Goal: Transaction & Acquisition: Purchase product/service

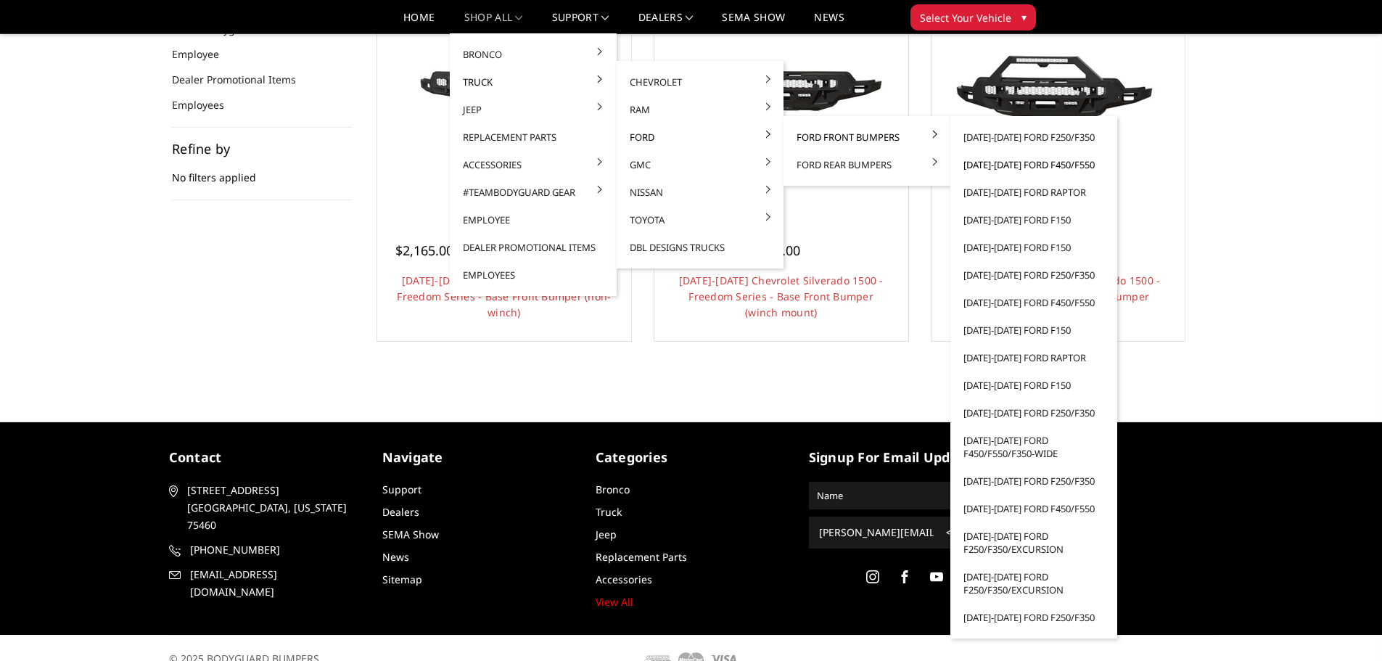
click at [1005, 164] on link "[DATE]-[DATE] Ford F450/F550" at bounding box center [1033, 165] width 155 height 28
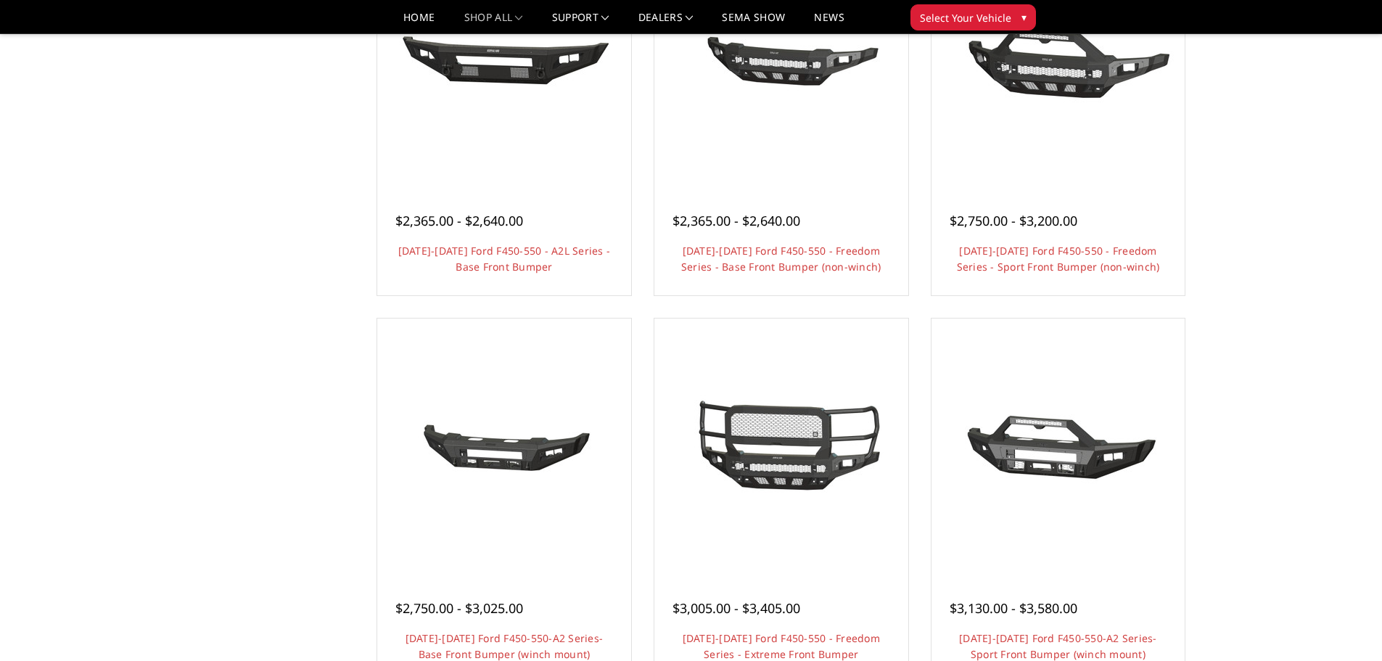
scroll to position [1161, 0]
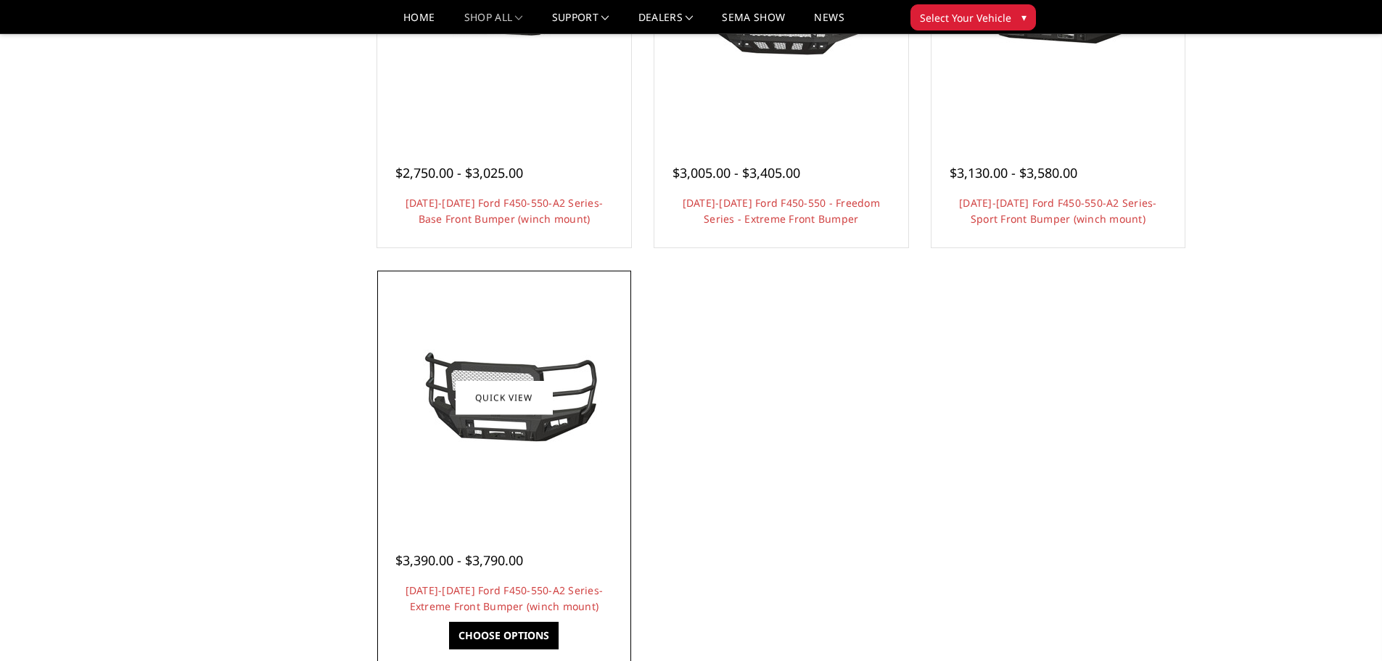
click at [529, 435] on img at bounding box center [504, 397] width 232 height 109
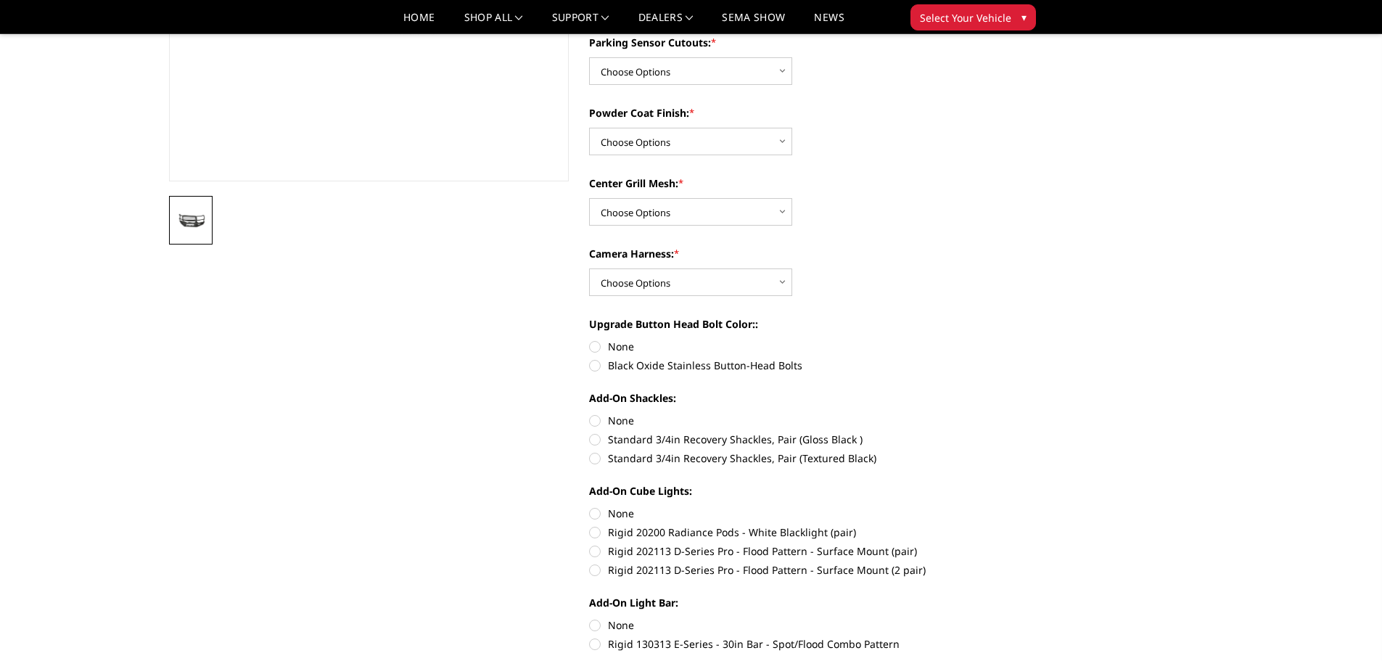
scroll to position [508, 0]
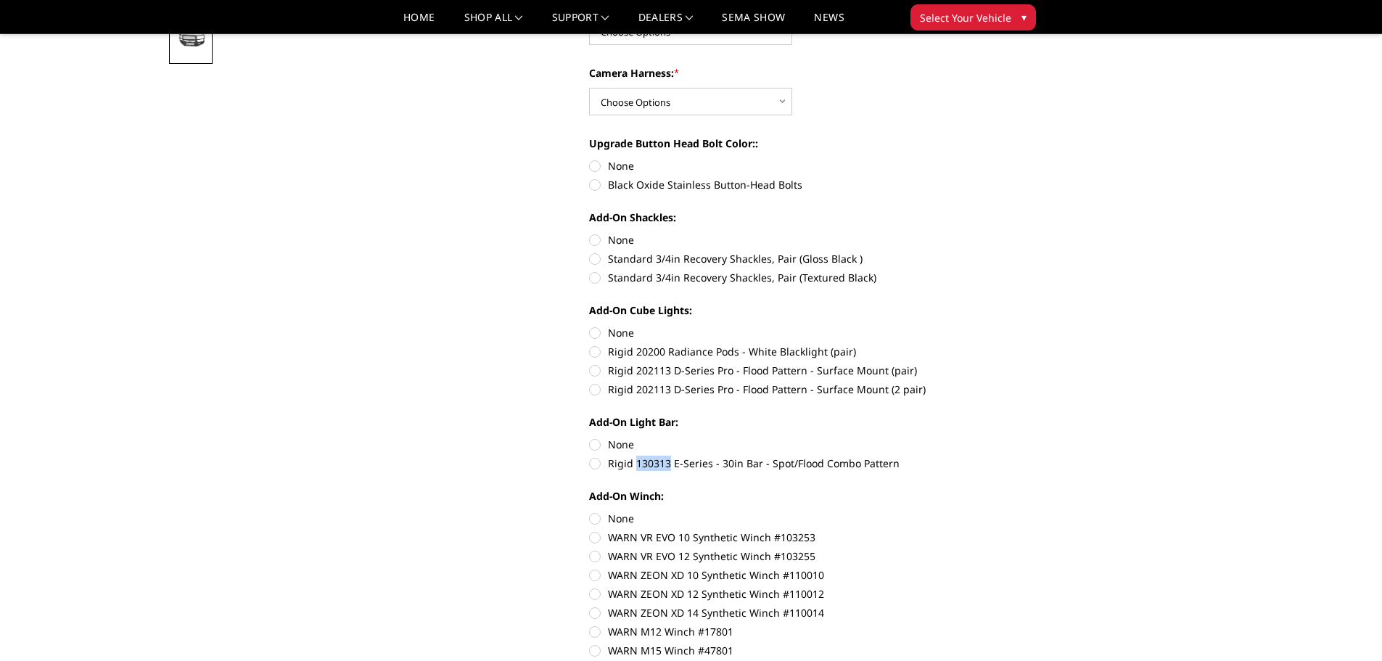
drag, startPoint x: 670, startPoint y: 464, endPoint x: 635, endPoint y: 464, distance: 34.1
click at [635, 464] on label "Rigid 130313 E-Series - 30in Bar - Spot/Flood Combo Pattern" at bounding box center [789, 463] width 400 height 15
copy label "130313"
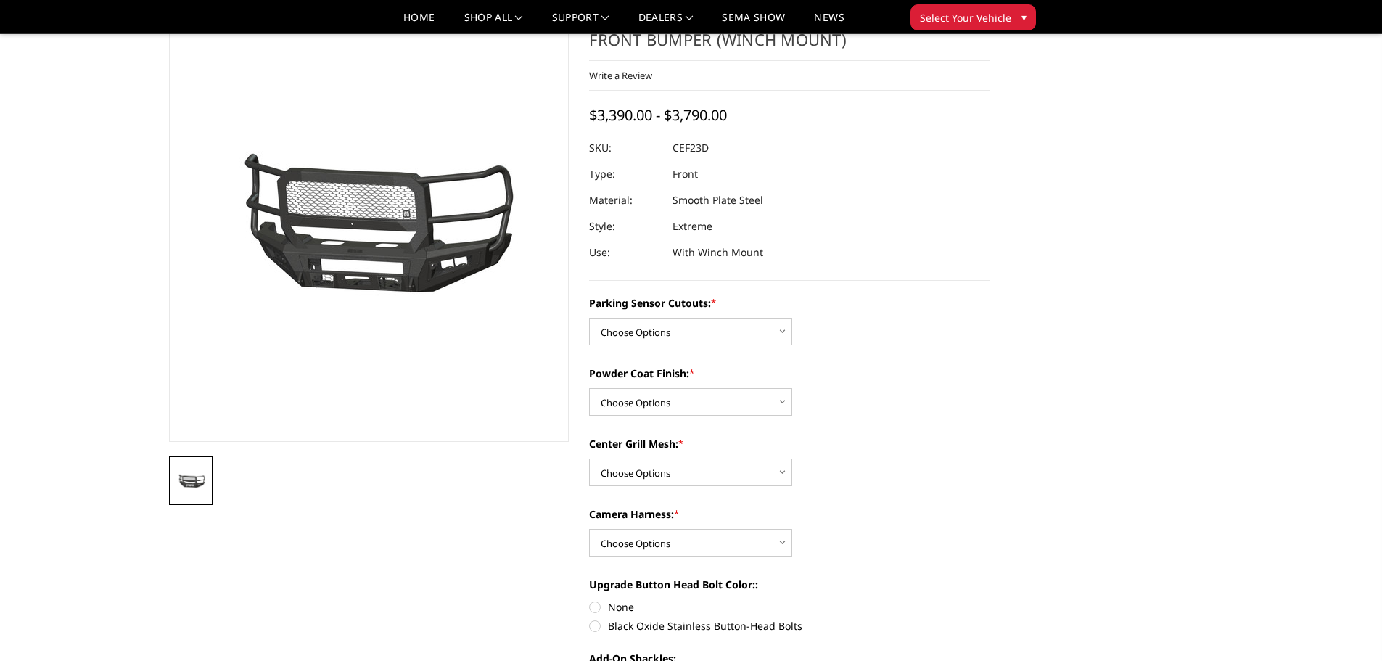
scroll to position [0, 0]
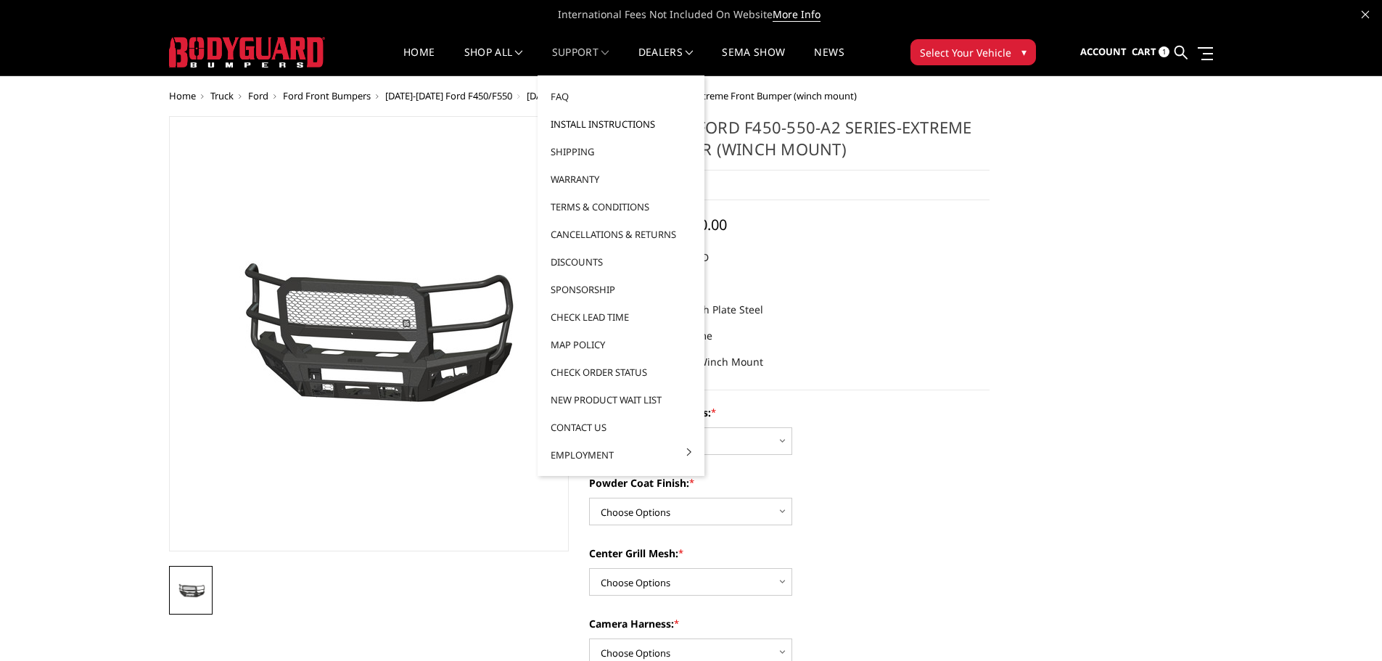
click at [592, 127] on link "Install Instructions" at bounding box center [620, 124] width 155 height 28
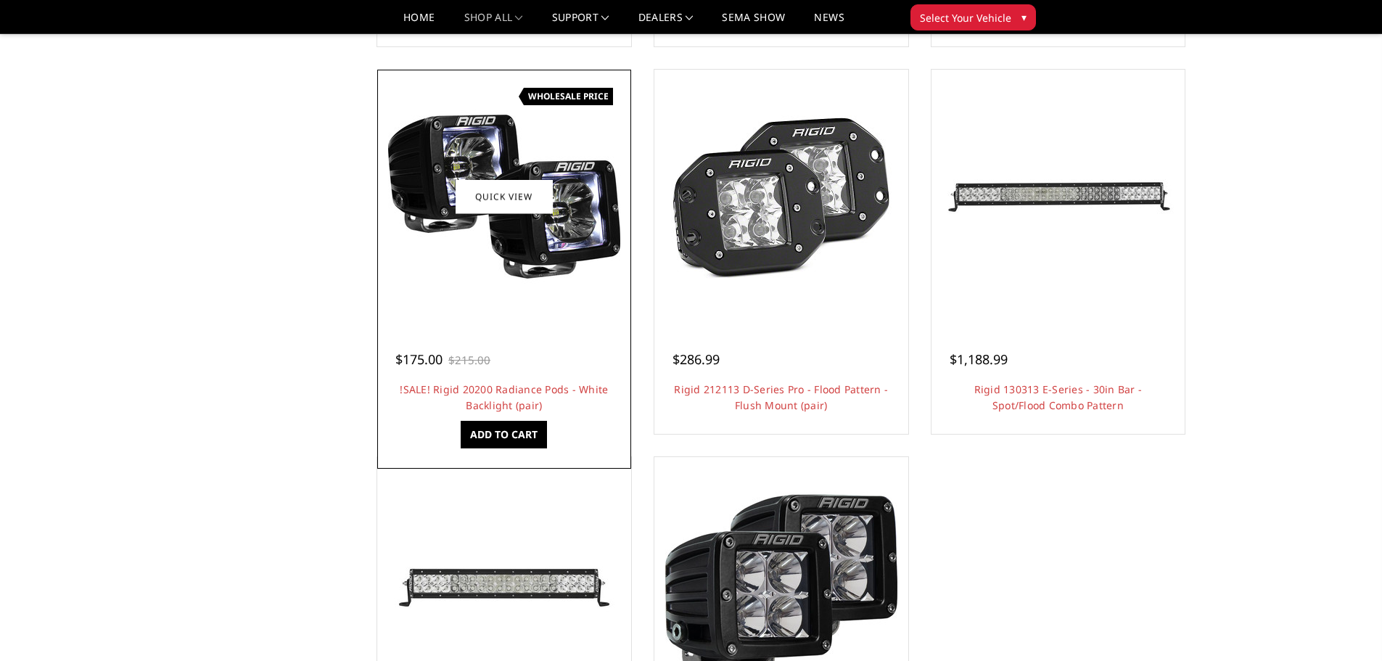
scroll to position [870, 0]
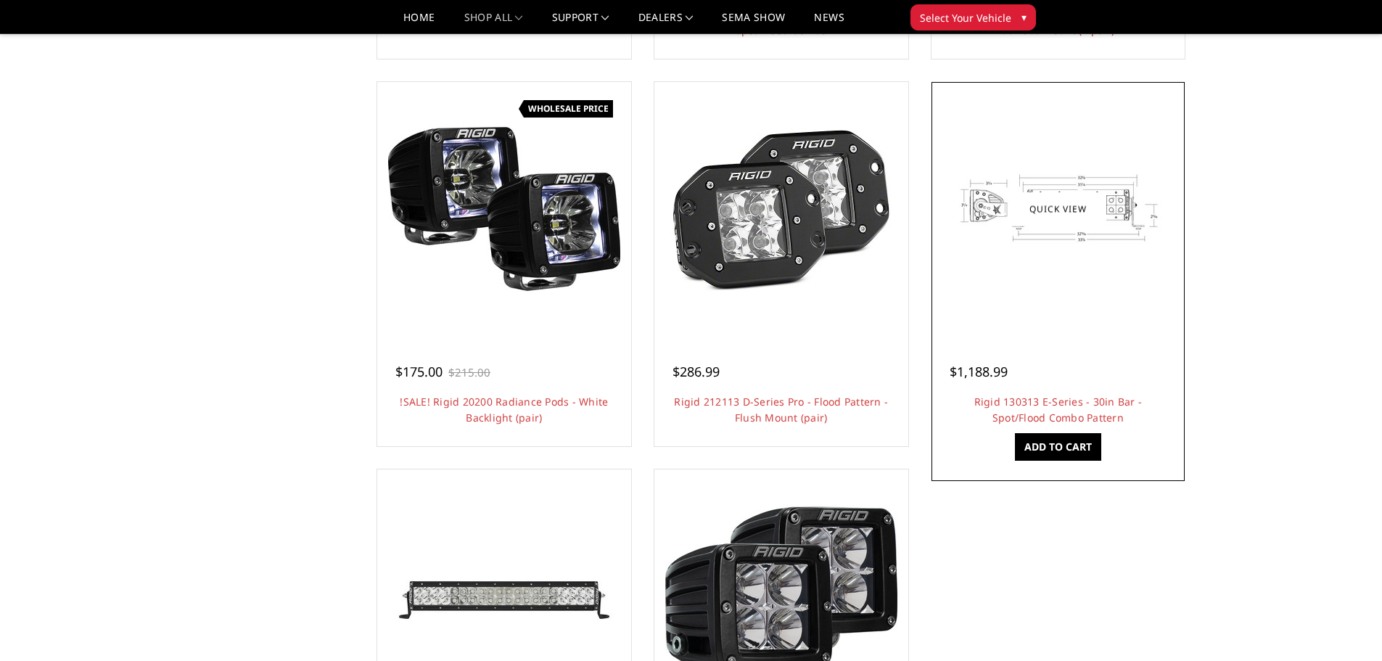
click at [1051, 302] on img at bounding box center [1058, 209] width 232 height 232
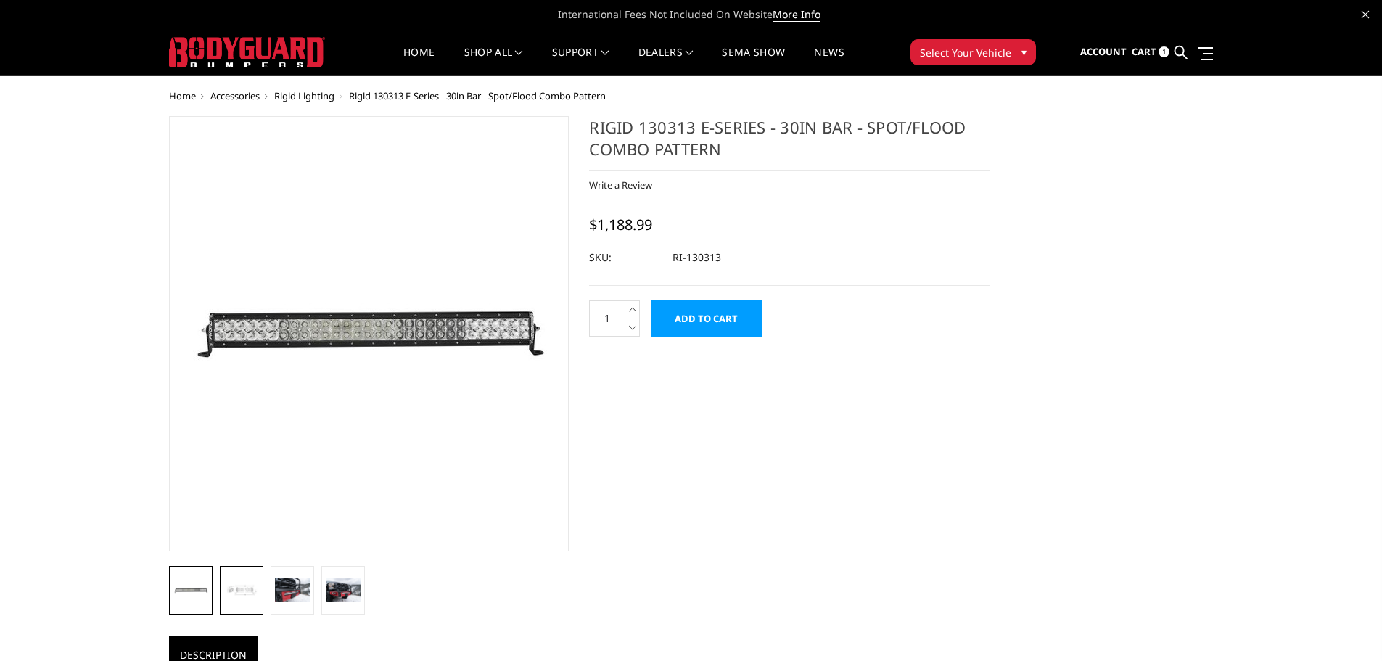
click at [254, 583] on img at bounding box center [241, 590] width 35 height 26
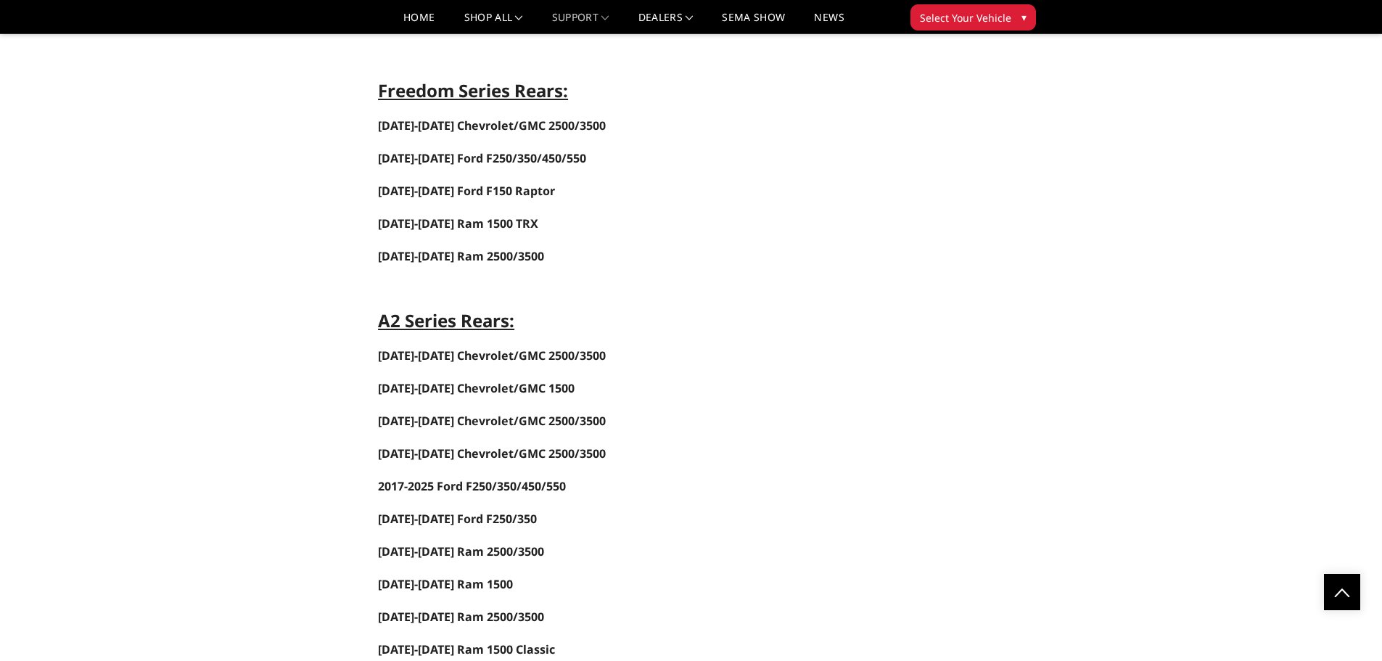
scroll to position [2466, 0]
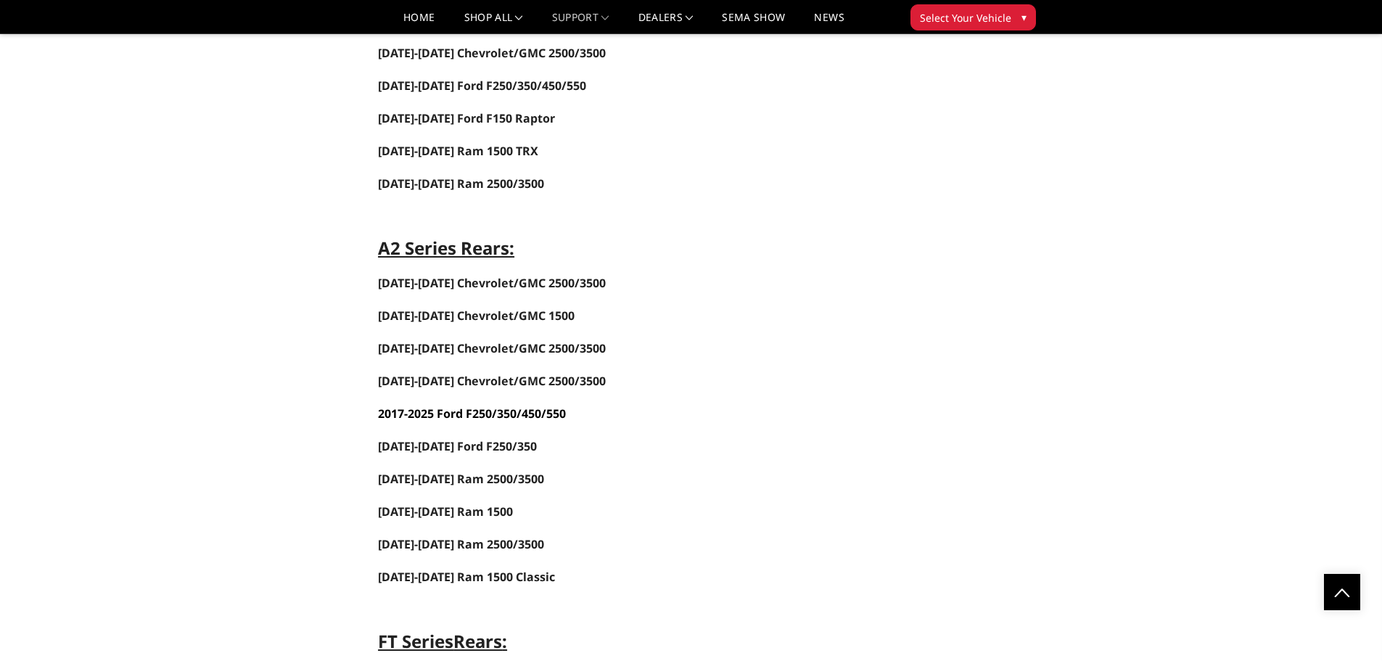
click at [445, 415] on span "-2025 Ford F250/350/450/550" at bounding box center [485, 413] width 162 height 16
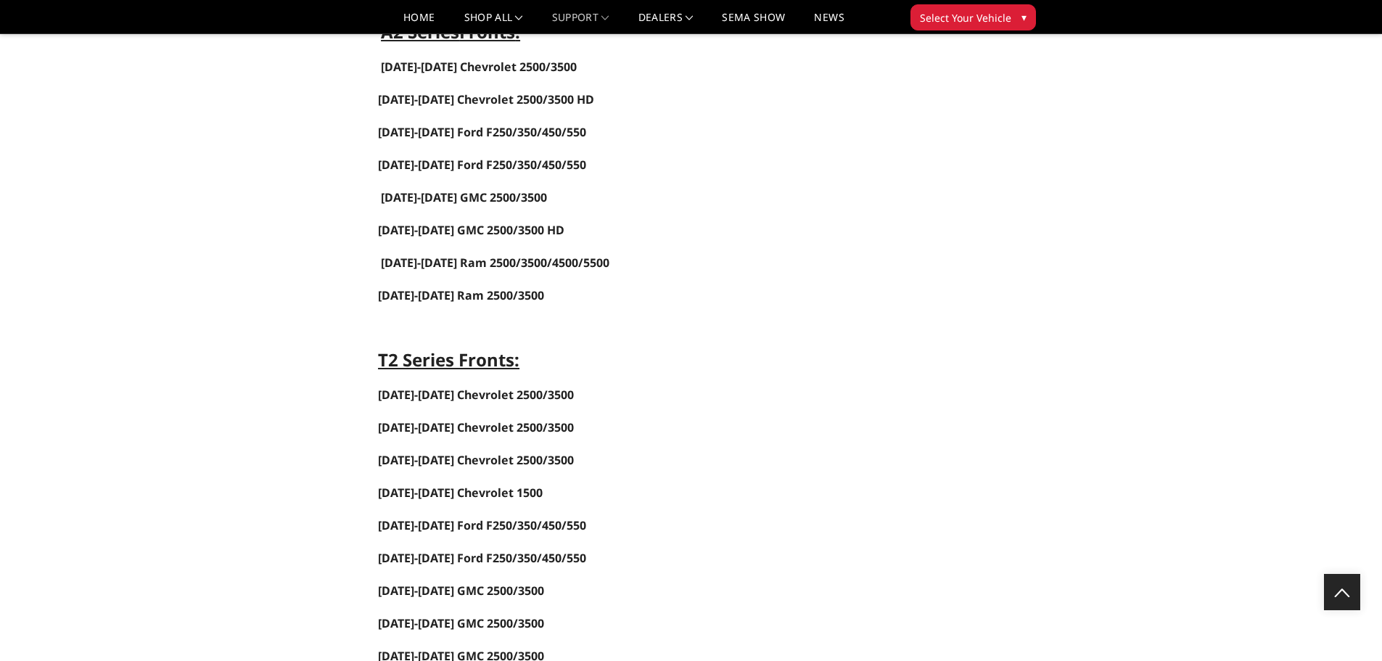
scroll to position [870, 0]
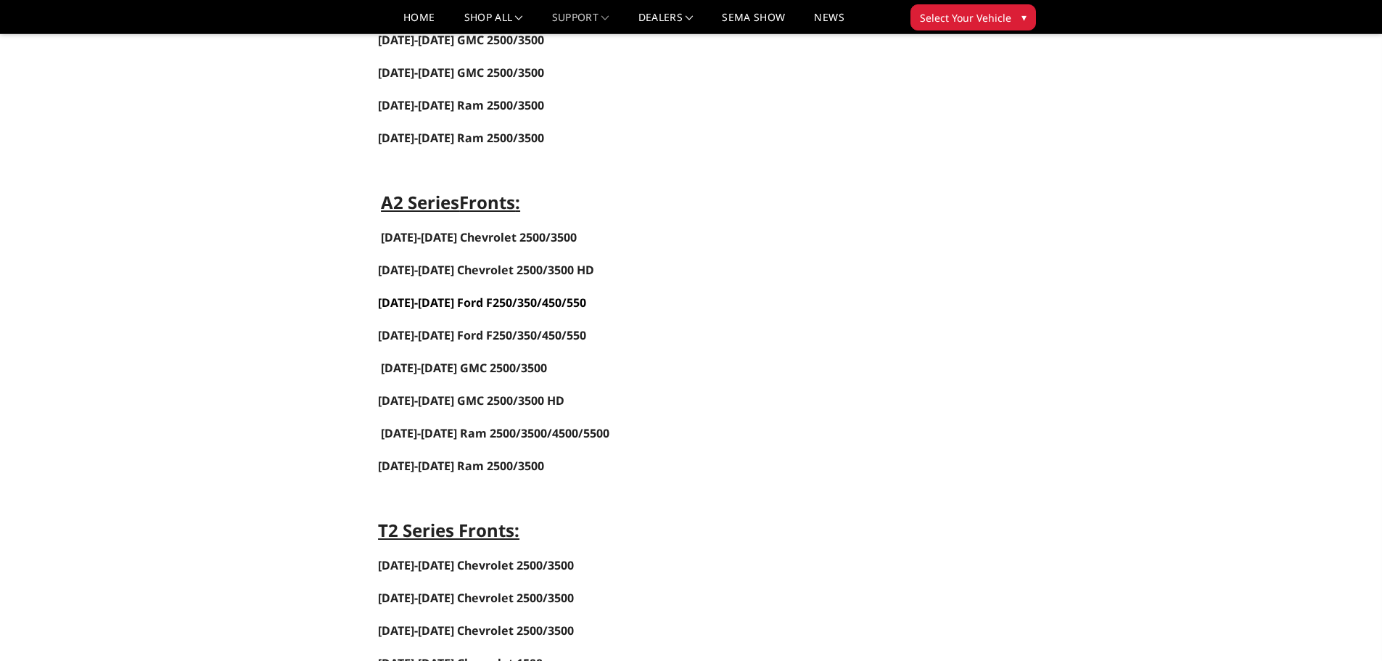
click at [445, 308] on link "2023-2025 Ford F250/350/450/550" at bounding box center [482, 303] width 208 height 16
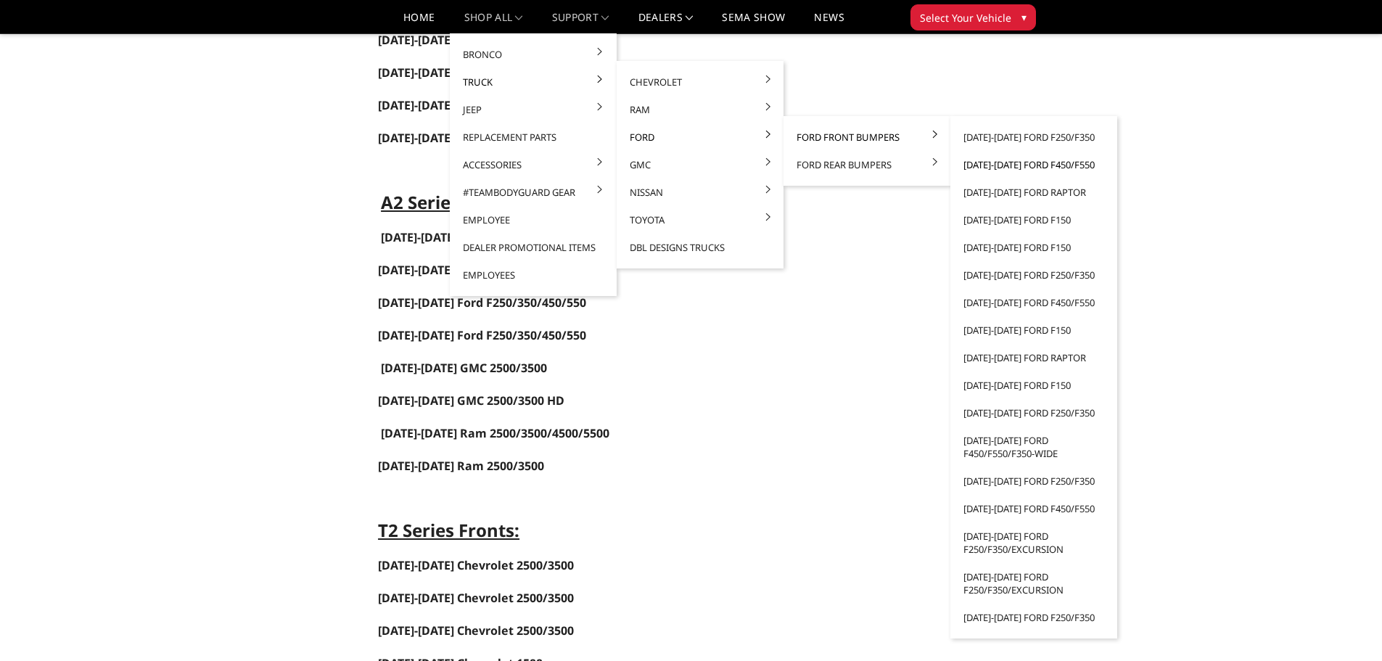
click at [1003, 167] on link "[DATE]-[DATE] Ford F450/F550" at bounding box center [1033, 165] width 155 height 28
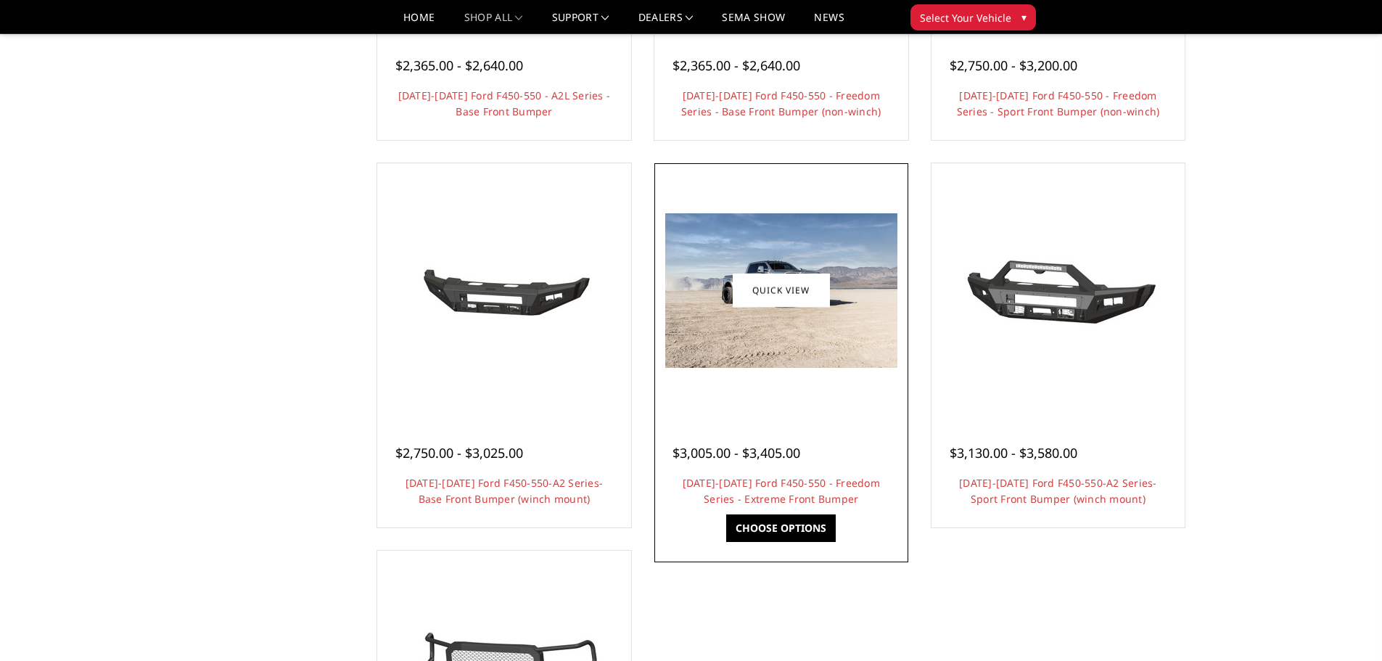
scroll to position [1088, 0]
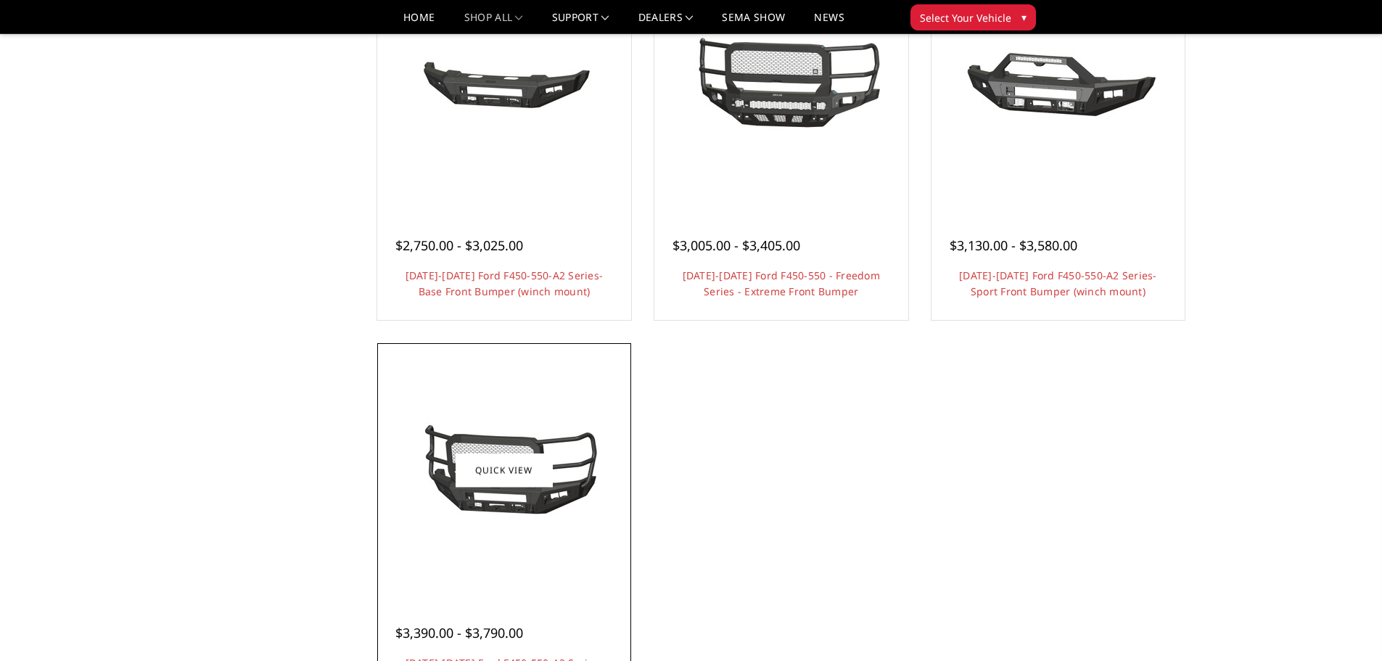
click at [559, 503] on img at bounding box center [504, 470] width 232 height 109
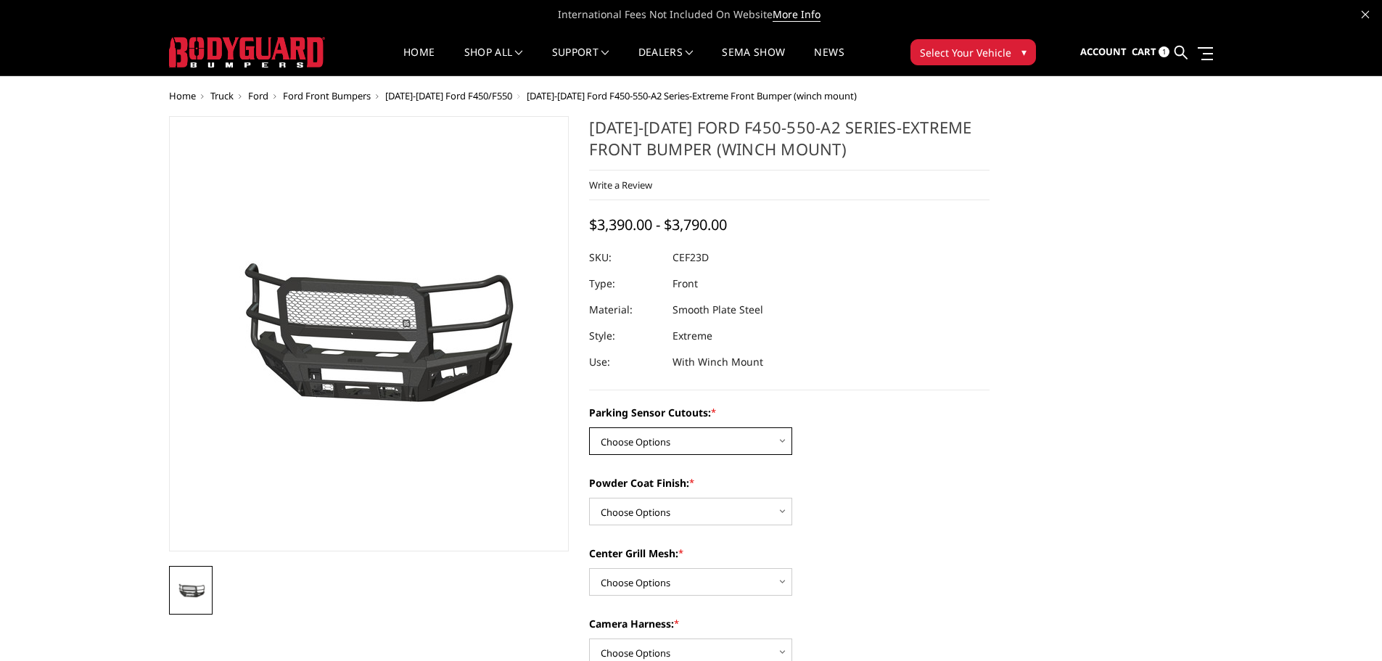
click at [727, 445] on select "Choose Options No-Without Parking Sensor Cutouts Yes-With Parking Sensor Cutouts" at bounding box center [690, 441] width 203 height 28
select select "2429"
click at [589, 427] on select "Choose Options No-Without Parking Sensor Cutouts Yes-With Parking Sensor Cutouts" at bounding box center [690, 441] width 203 height 28
click at [699, 517] on select "Choose Options Bare Metal Textured Black Powder Coat" at bounding box center [690, 512] width 203 height 28
select select "2430"
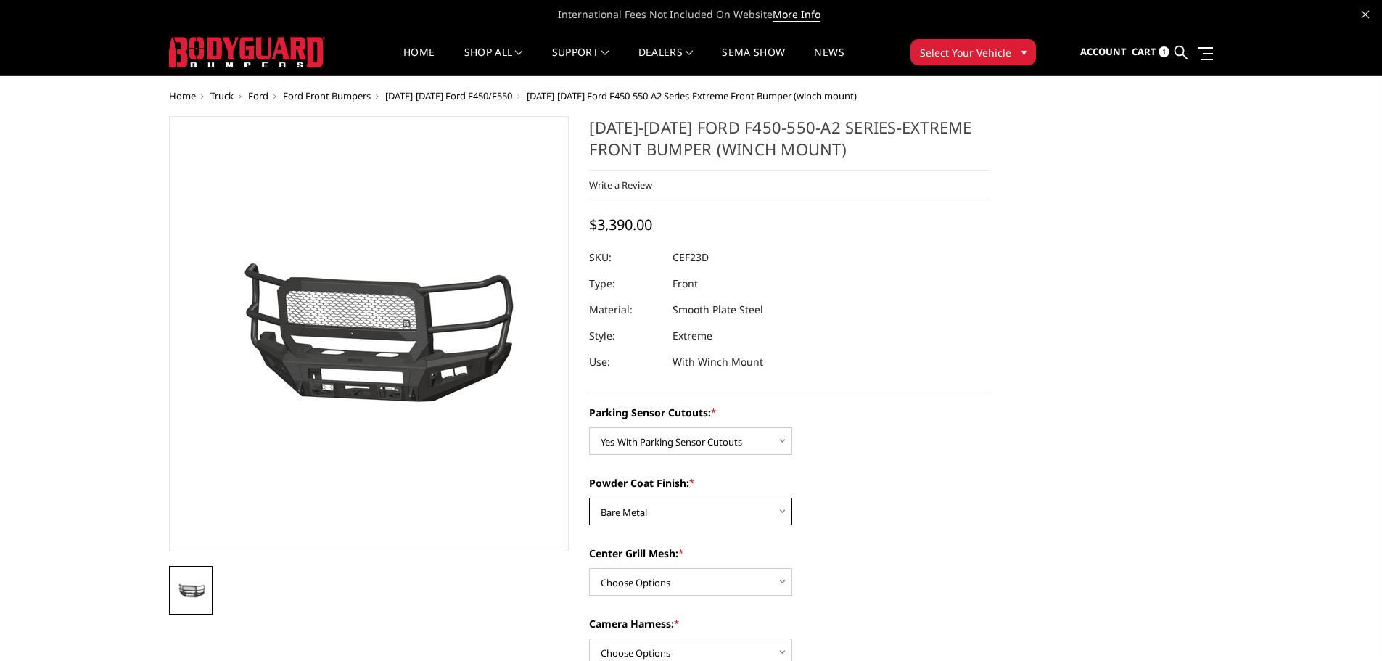
click at [589, 498] on select "Choose Options Bare Metal Textured Black Powder Coat" at bounding box center [690, 512] width 203 height 28
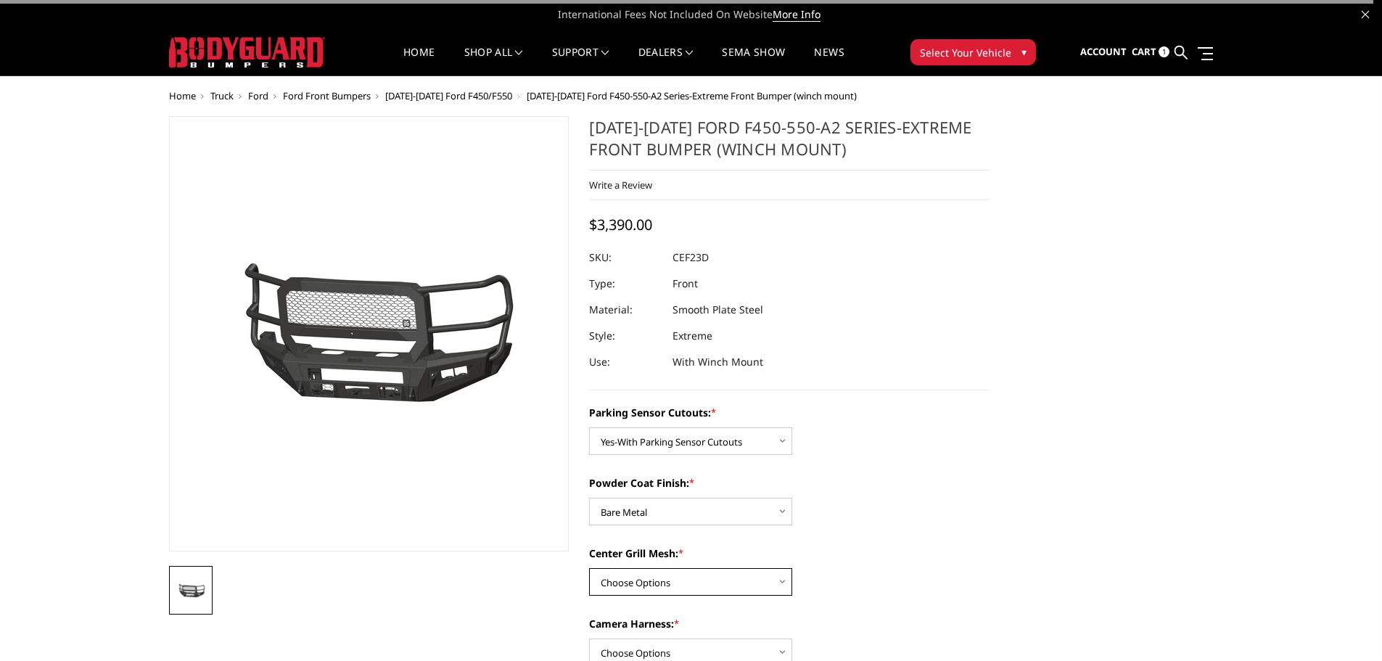
click at [692, 582] on select "Choose Options With Center Grill Mesh Without Center Grill Mesh" at bounding box center [690, 582] width 203 height 28
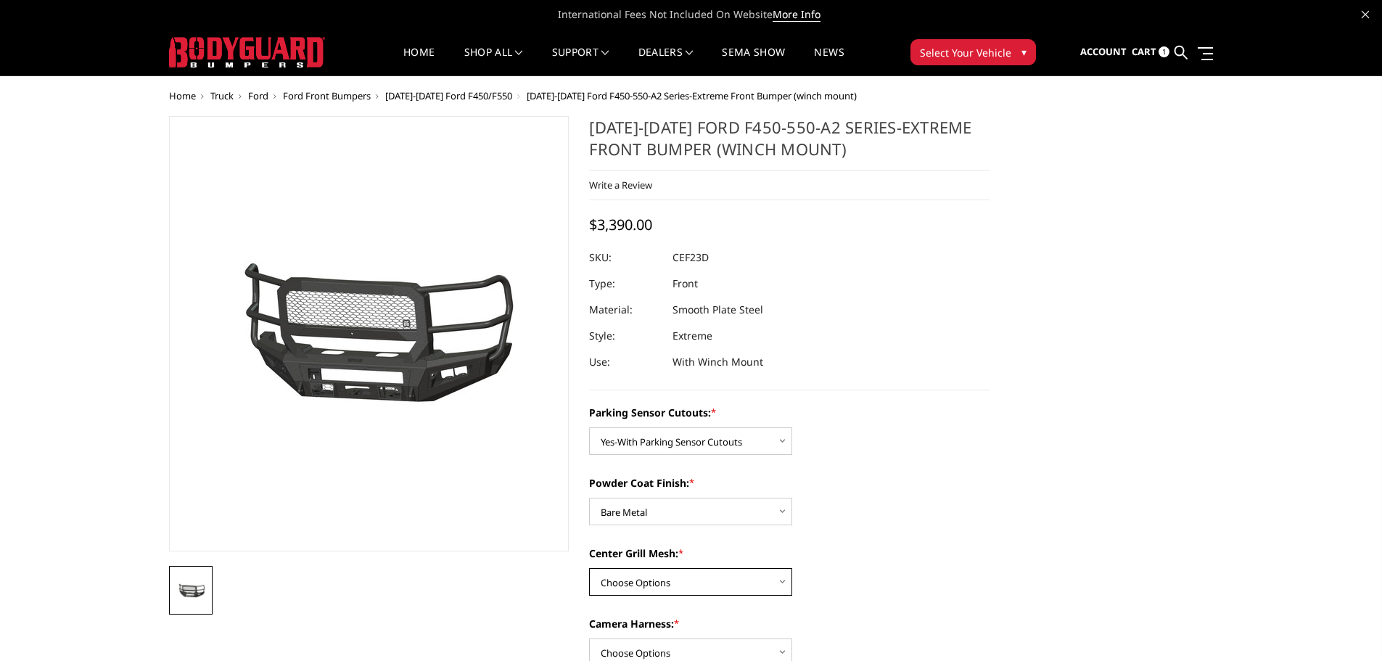
select select "2432"
click at [589, 568] on select "Choose Options With Center Grill Mesh Without Center Grill Mesh" at bounding box center [690, 582] width 203 height 28
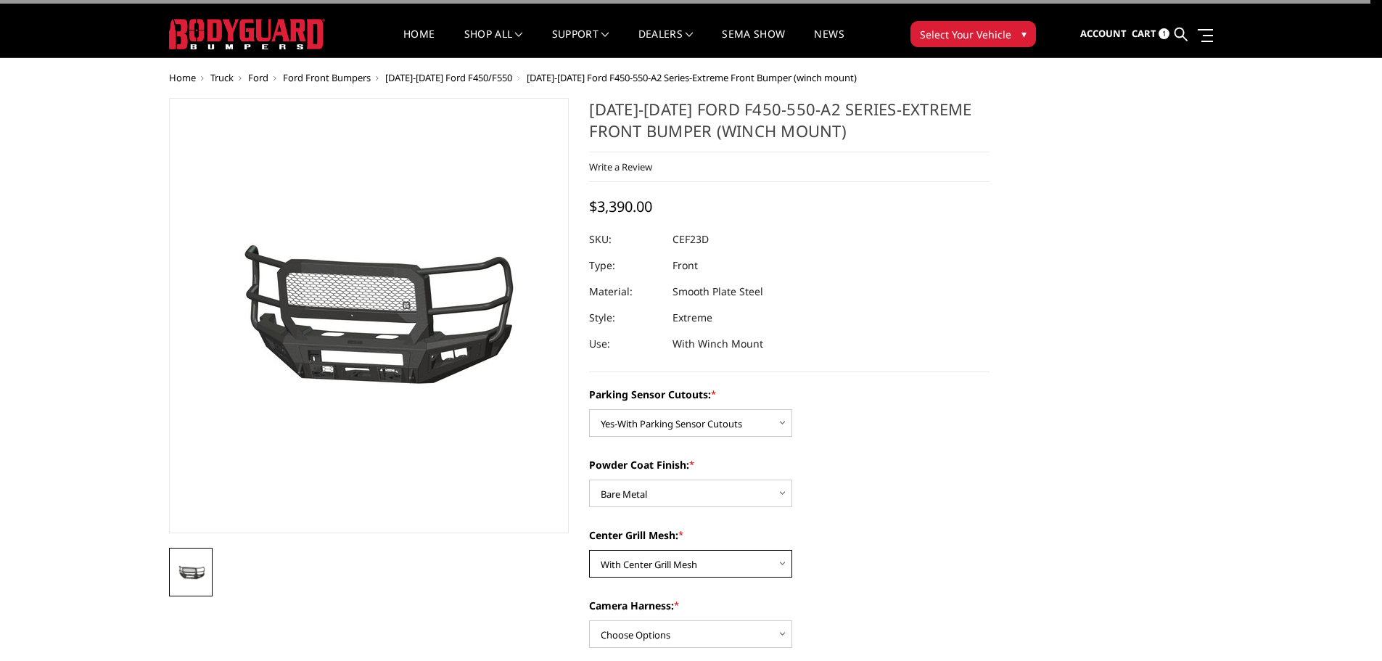
scroll to position [145, 0]
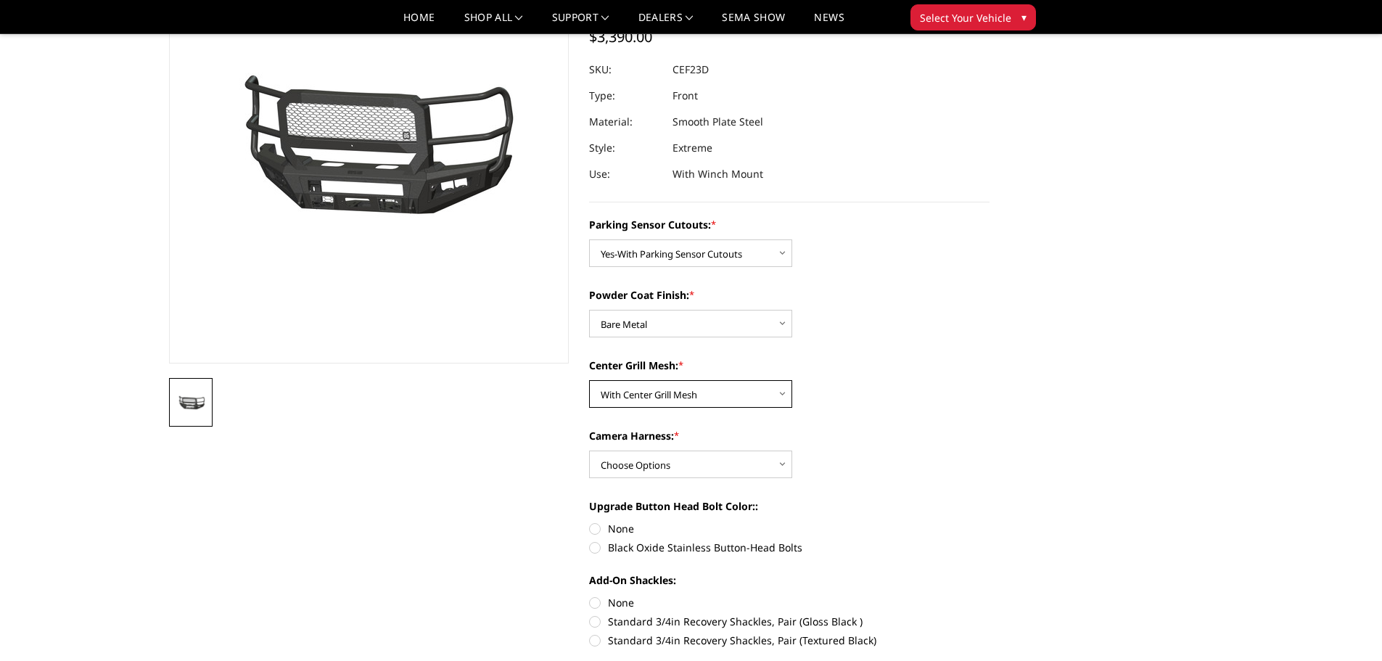
click at [723, 395] on select "Choose Options With Center Grill Mesh Without Center Grill Mesh" at bounding box center [690, 394] width 203 height 28
click at [589, 380] on select "Choose Options With Center Grill Mesh Without Center Grill Mesh" at bounding box center [690, 394] width 203 height 28
click at [707, 461] on select "Choose Options WITH Camera Harness WITHOUT Camera Harness" at bounding box center [690, 464] width 203 height 28
select select "2434"
click at [589, 450] on select "Choose Options WITH Camera Harness WITHOUT Camera Harness" at bounding box center [690, 464] width 203 height 28
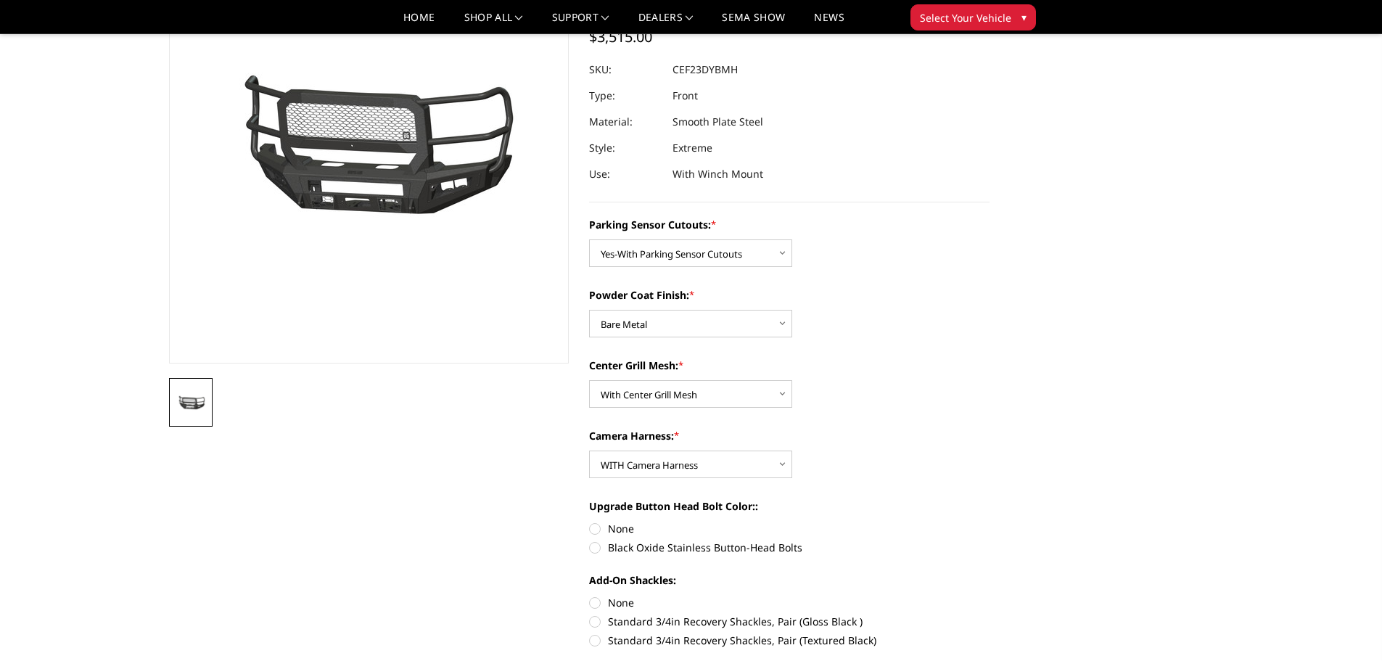
click at [596, 544] on label "Black Oxide Stainless Button-Head Bolts" at bounding box center [789, 547] width 400 height 15
click at [989, 522] on input "Black Oxide Stainless Button-Head Bolts" at bounding box center [989, 521] width 1 height 1
radio input "true"
click at [597, 621] on label "Standard 3/4in Recovery Shackles, Pair (Gloss Black )" at bounding box center [789, 621] width 400 height 15
click at [989, 596] on input "Standard 3/4in Recovery Shackles, Pair (Gloss Black )" at bounding box center [989, 595] width 1 height 1
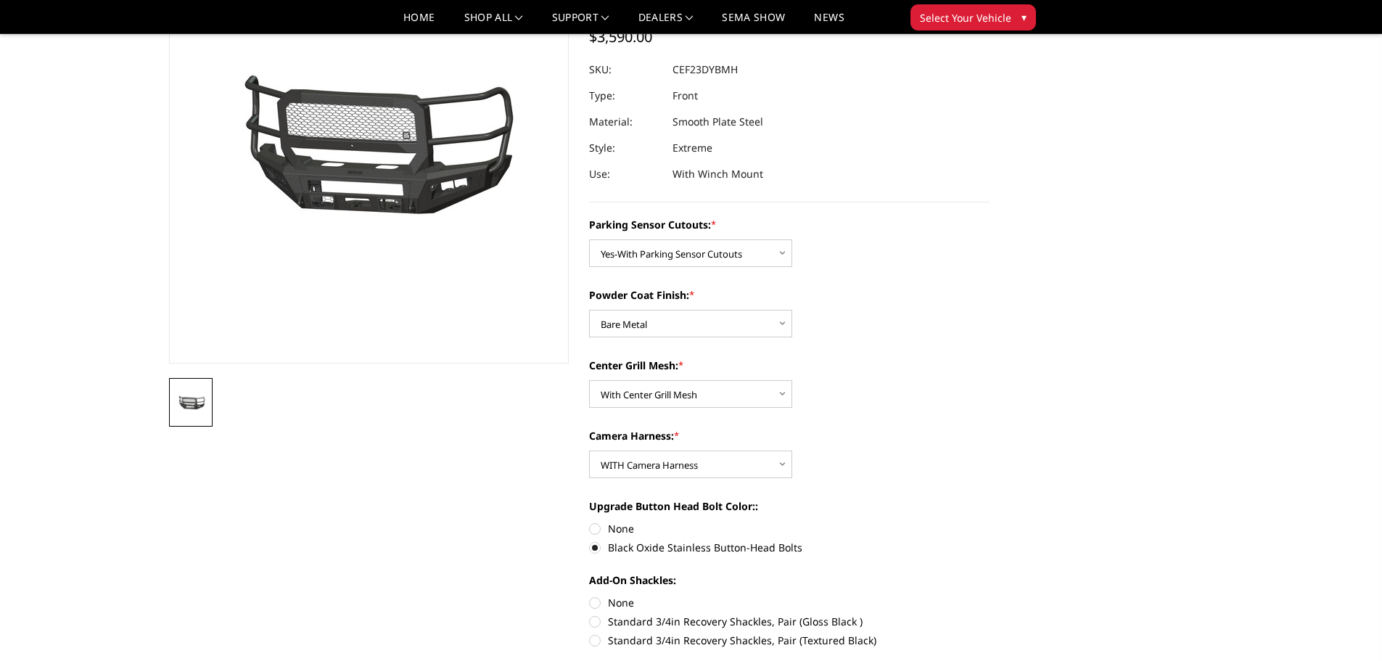
radio input "true"
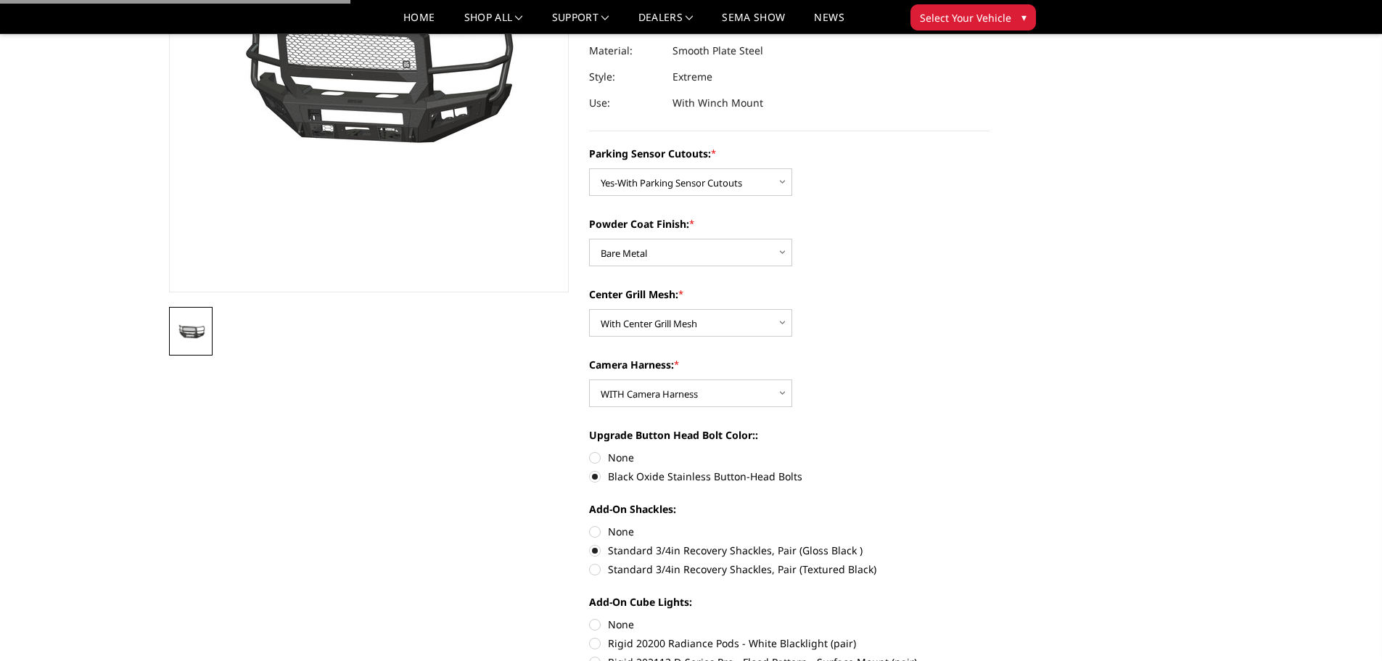
scroll to position [363, 0]
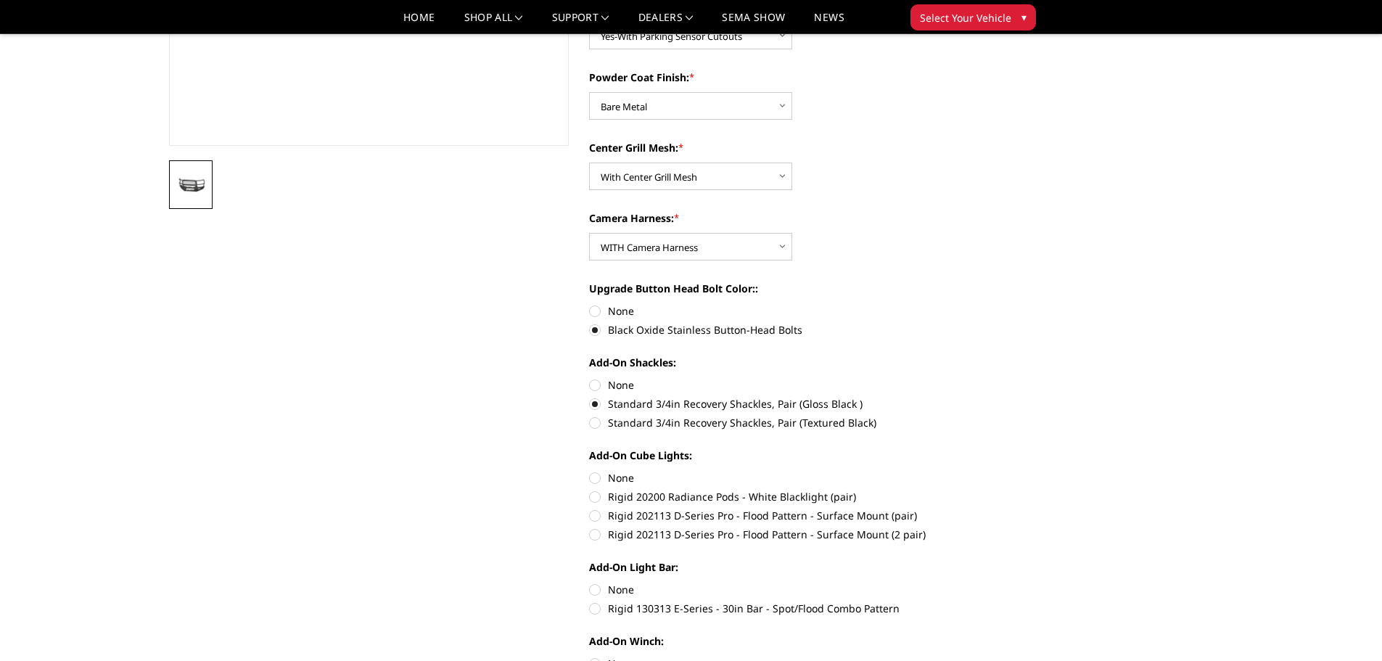
click at [598, 534] on label "Rigid 202113 D-Series Pro - Flood Pattern - Surface Mount (2 pair)" at bounding box center [789, 534] width 400 height 15
click at [989, 509] on input "Rigid 202113 D-Series Pro - Flood Pattern - Surface Mount (2 pair)" at bounding box center [989, 508] width 1 height 1
radio input "true"
click at [596, 591] on label "None" at bounding box center [789, 589] width 400 height 15
click at [590, 582] on input "None" at bounding box center [589, 582] width 1 height 1
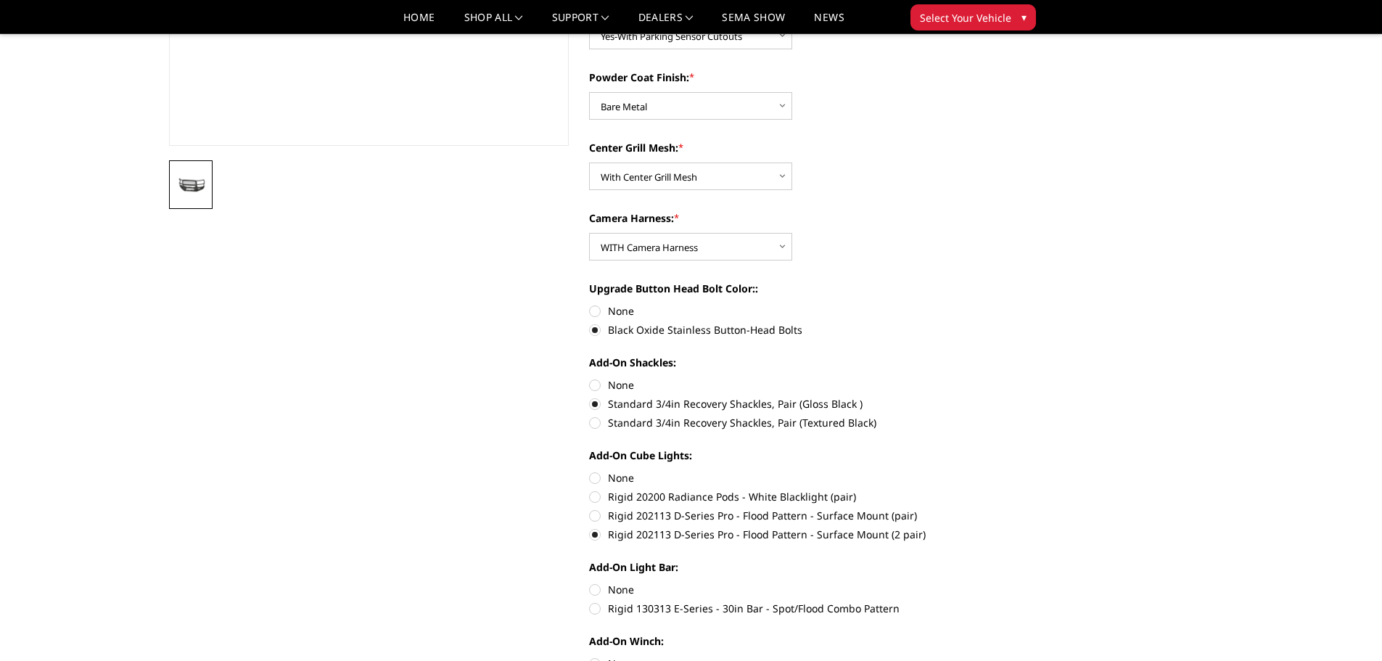
radio input "true"
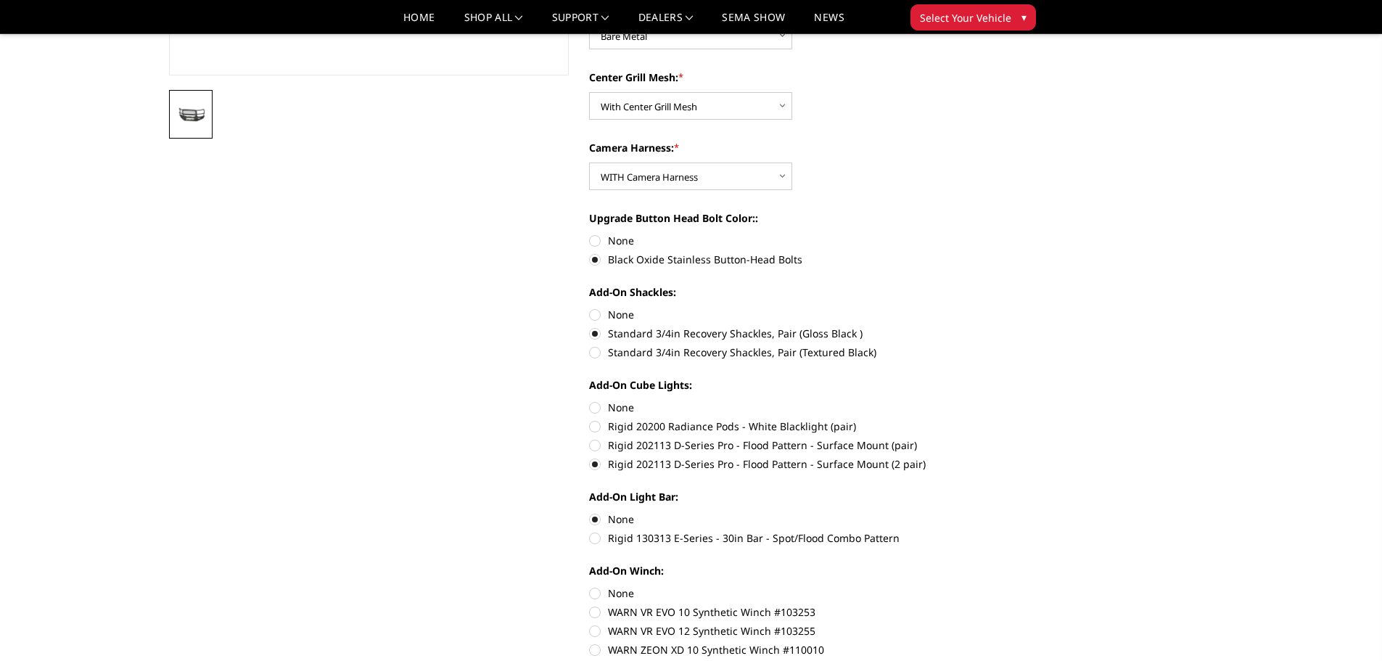
scroll to position [580, 0]
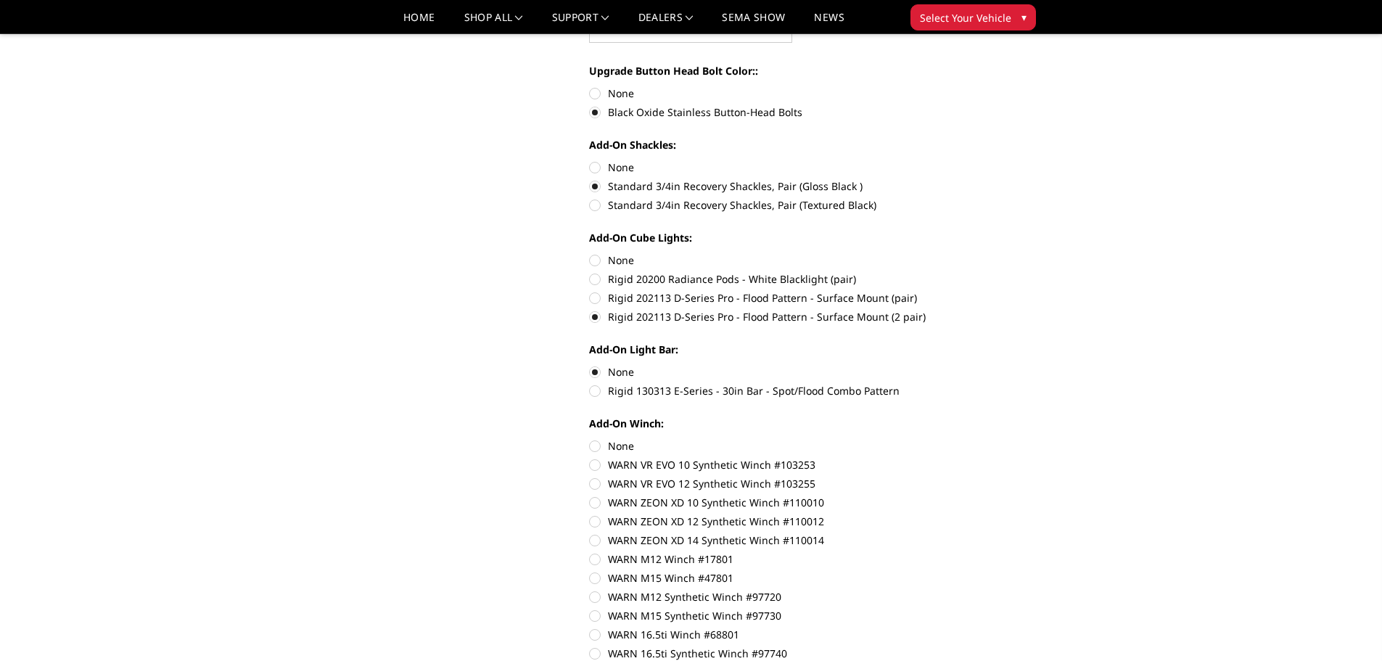
click at [592, 445] on label "None" at bounding box center [789, 445] width 400 height 15
click at [590, 439] on input "None" at bounding box center [589, 438] width 1 height 1
radio input "true"
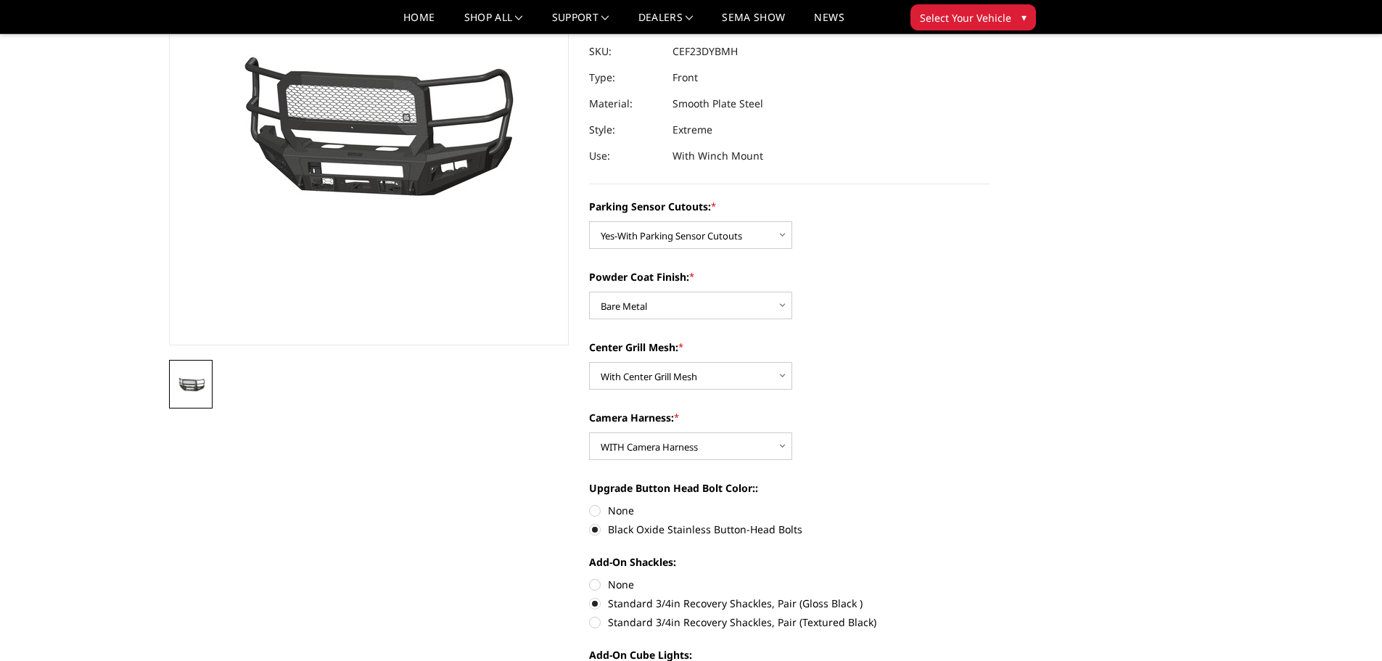
scroll to position [218, 0]
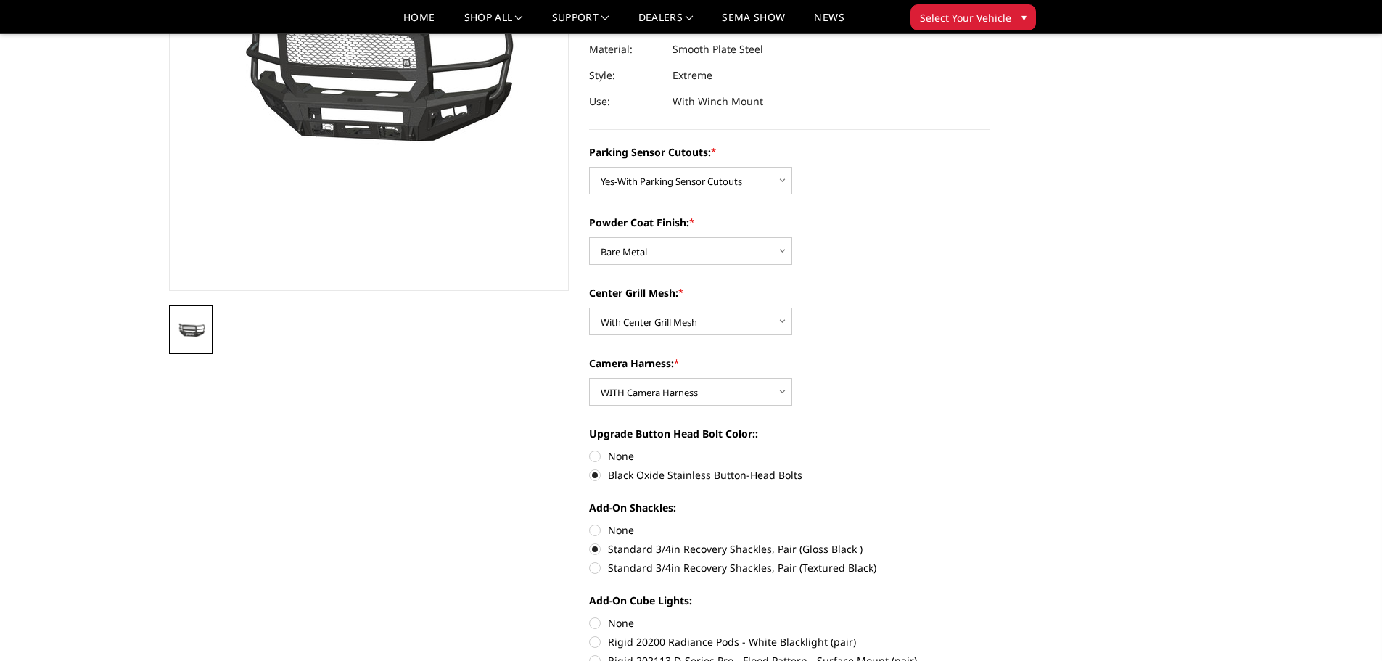
click at [593, 548] on label "Standard 3/4in Recovery Shackles, Pair (Gloss Black )" at bounding box center [789, 548] width 400 height 15
click at [989, 523] on input "Standard 3/4in Recovery Shackles, Pair (Gloss Black )" at bounding box center [989, 522] width 1 height 1
click at [595, 532] on label "None" at bounding box center [789, 529] width 400 height 15
click at [590, 523] on input "None" at bounding box center [589, 522] width 1 height 1
radio input "true"
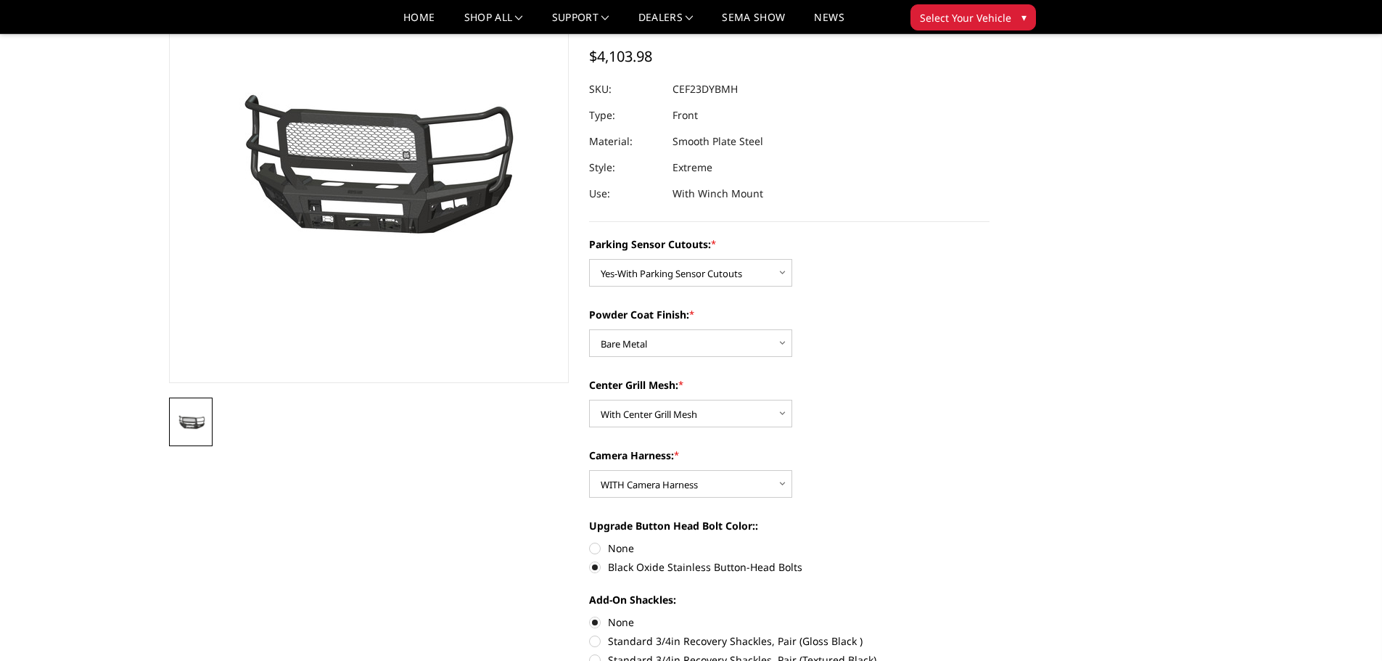
scroll to position [363, 0]
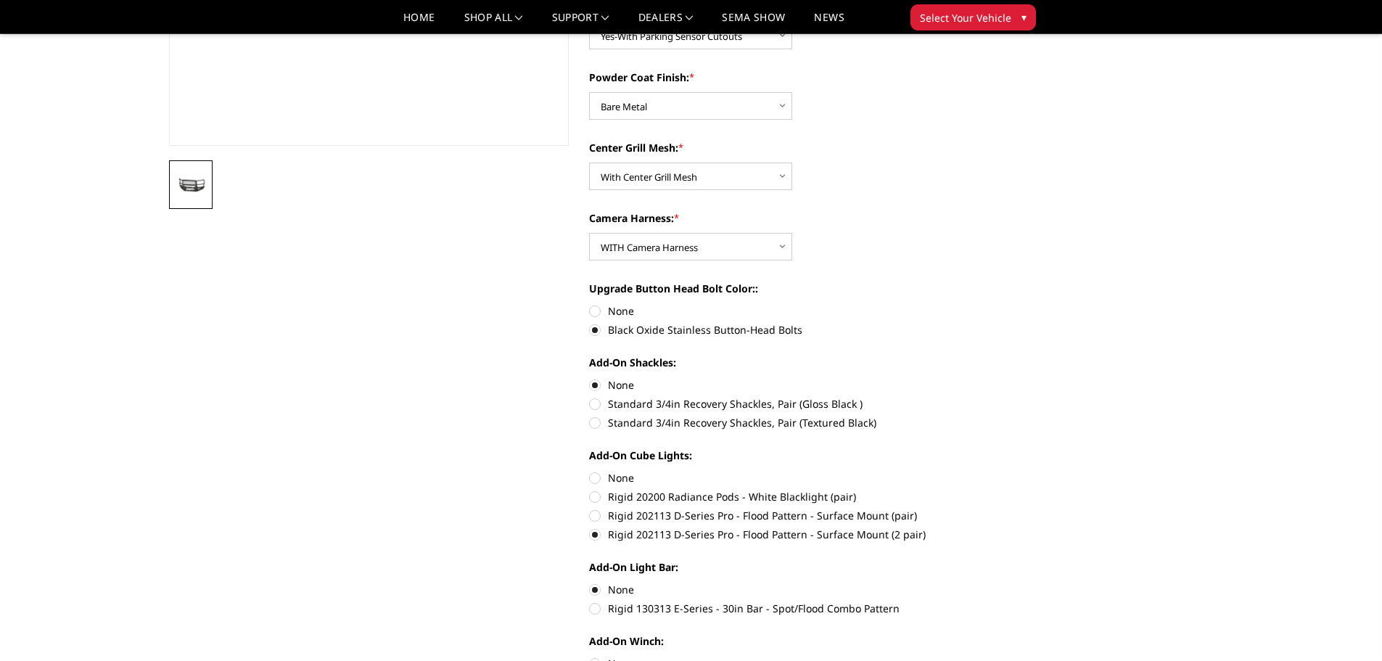
click at [596, 405] on label "Standard 3/4in Recovery Shackles, Pair (Gloss Black )" at bounding box center [789, 403] width 400 height 15
click at [989, 378] on input "Standard 3/4in Recovery Shackles, Pair (Gloss Black )" at bounding box center [989, 377] width 1 height 1
radio input "true"
click at [595, 313] on label "None" at bounding box center [789, 310] width 400 height 15
click at [590, 304] on input "None" at bounding box center [589, 303] width 1 height 1
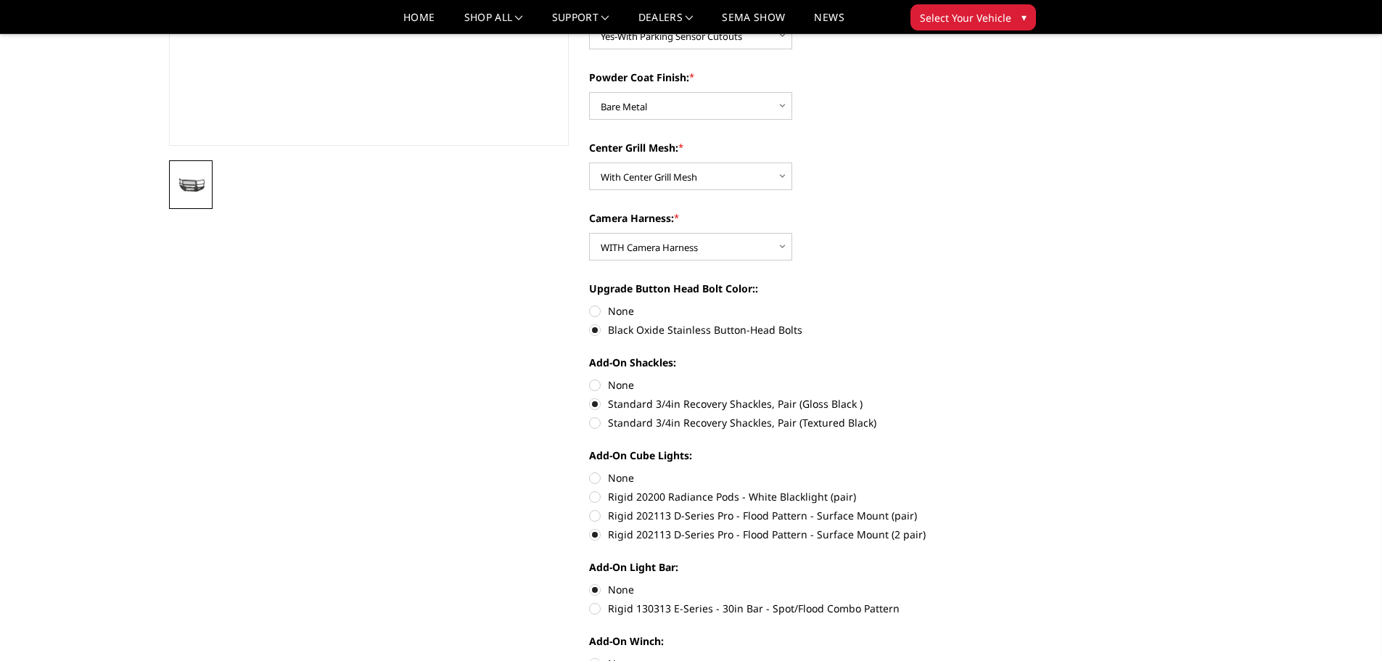
radio input "true"
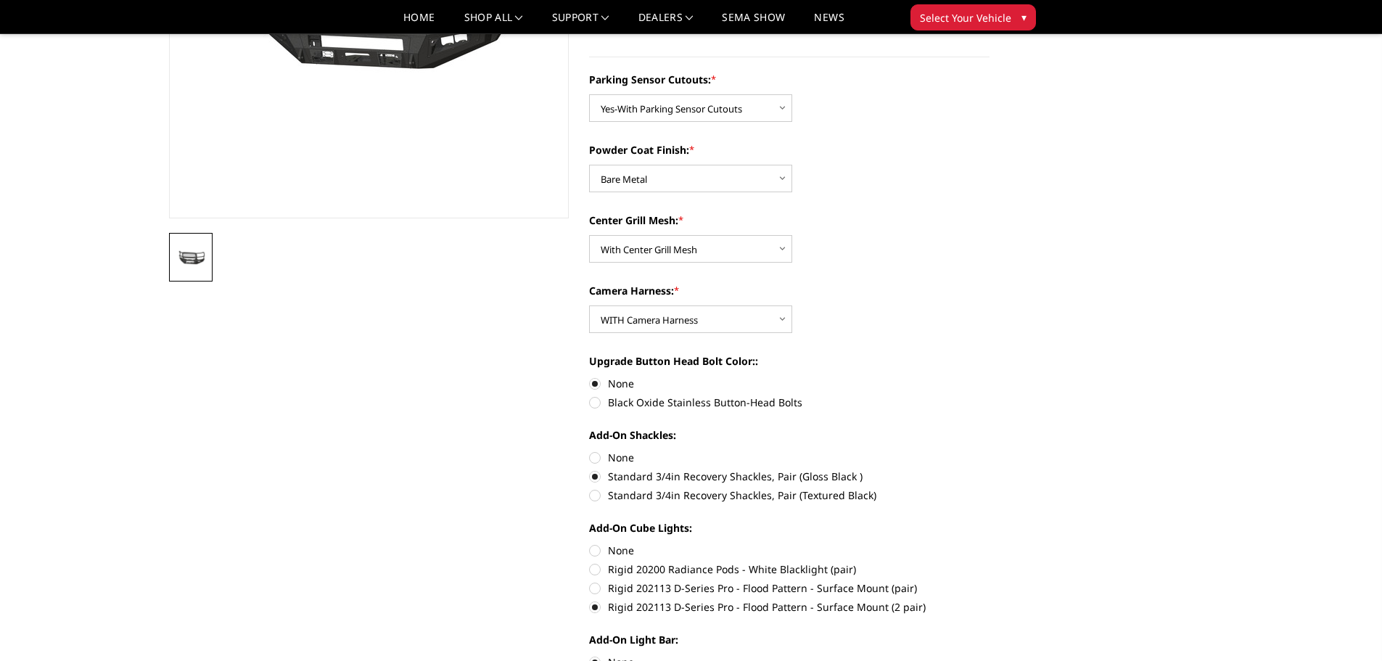
scroll to position [218, 0]
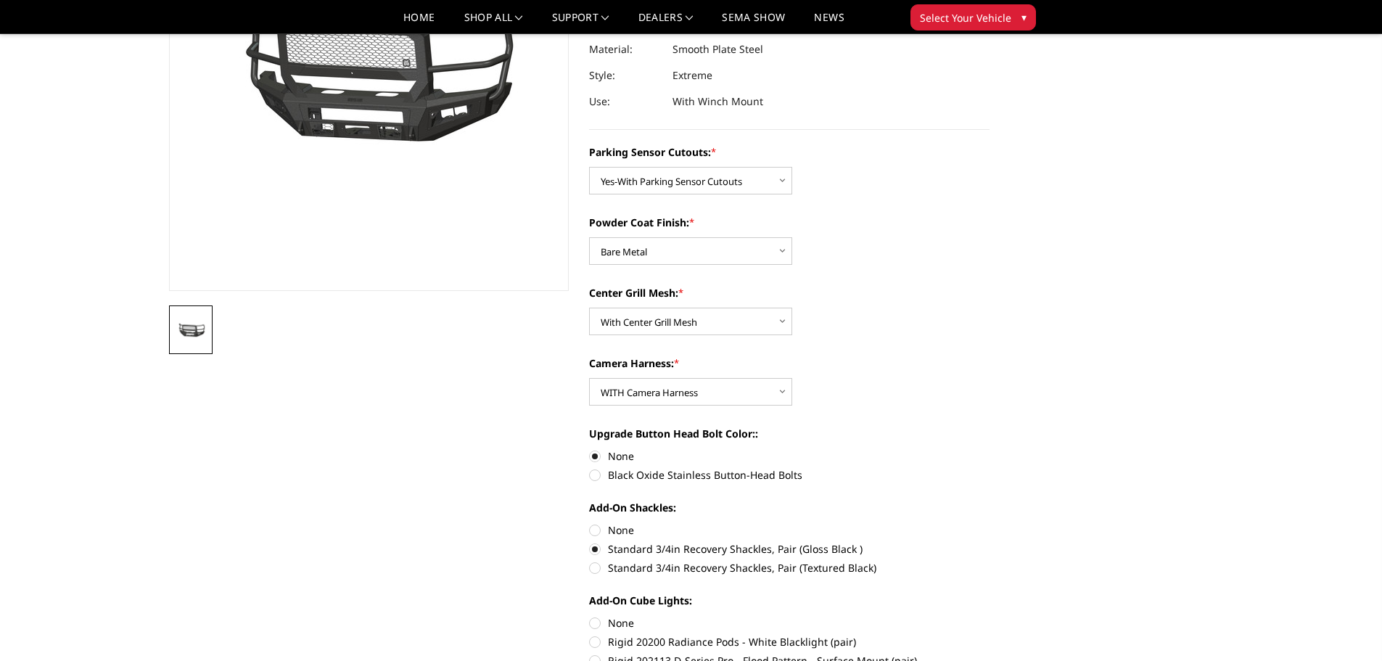
click at [596, 477] on label "Black Oxide Stainless Button-Head Bolts" at bounding box center [789, 474] width 400 height 15
click at [989, 449] on input "Black Oxide Stainless Button-Head Bolts" at bounding box center [989, 448] width 1 height 1
radio input "true"
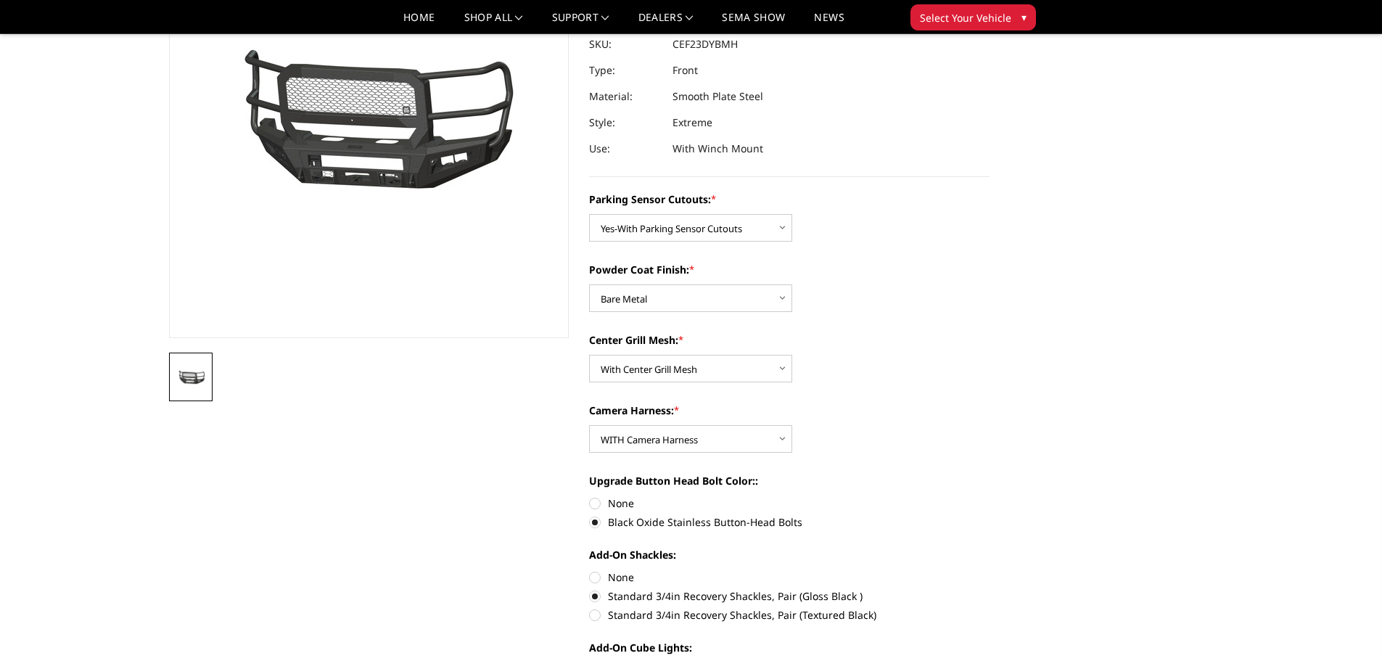
scroll to position [145, 0]
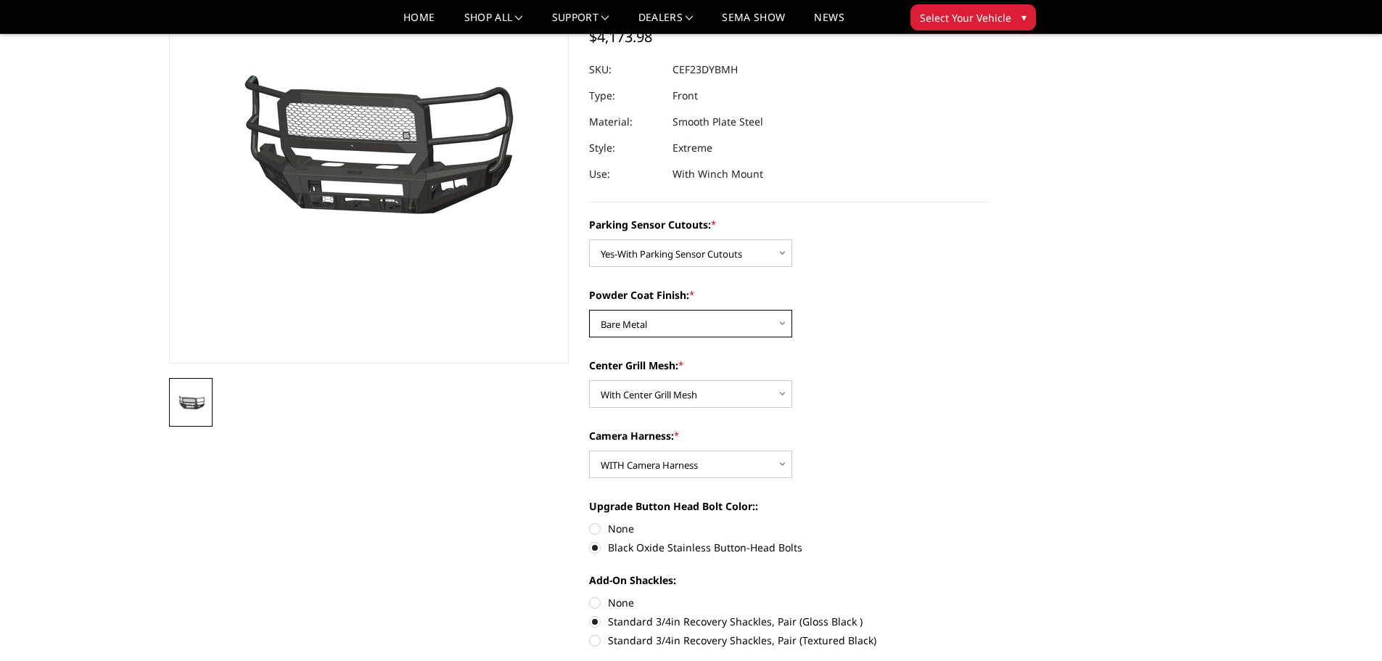
click at [765, 317] on select "Choose Options Bare Metal Textured Black Powder Coat" at bounding box center [690, 324] width 203 height 28
click at [589, 310] on select "Choose Options Bare Metal Textured Black Powder Coat" at bounding box center [690, 324] width 203 height 28
click at [731, 387] on select "Choose Options With Center Grill Mesh Without Center Grill Mesh" at bounding box center [690, 394] width 203 height 28
click at [847, 347] on div "Parking Sensor Cutouts: * Choose Options No-Without Parking Sensor Cutouts Yes-…" at bounding box center [789, 655] width 400 height 876
click at [742, 329] on select "Choose Options Bare Metal Textured Black Powder Coat" at bounding box center [690, 324] width 203 height 28
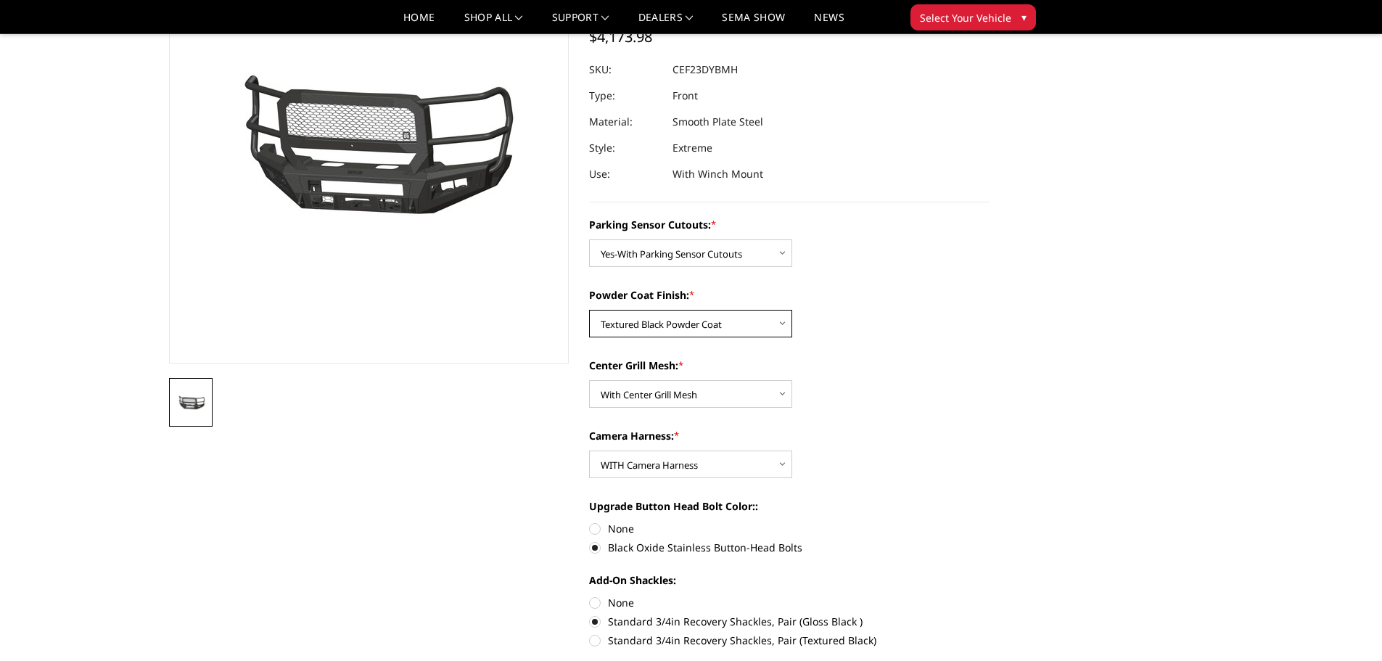
click at [589, 310] on select "Choose Options Bare Metal Textured Black Powder Coat" at bounding box center [690, 324] width 203 height 28
click at [738, 321] on select "Choose Options Bare Metal Textured Black Powder Coat" at bounding box center [690, 324] width 203 height 28
select select "2430"
click at [589, 310] on select "Choose Options Bare Metal Textured Black Powder Coat" at bounding box center [690, 324] width 203 height 28
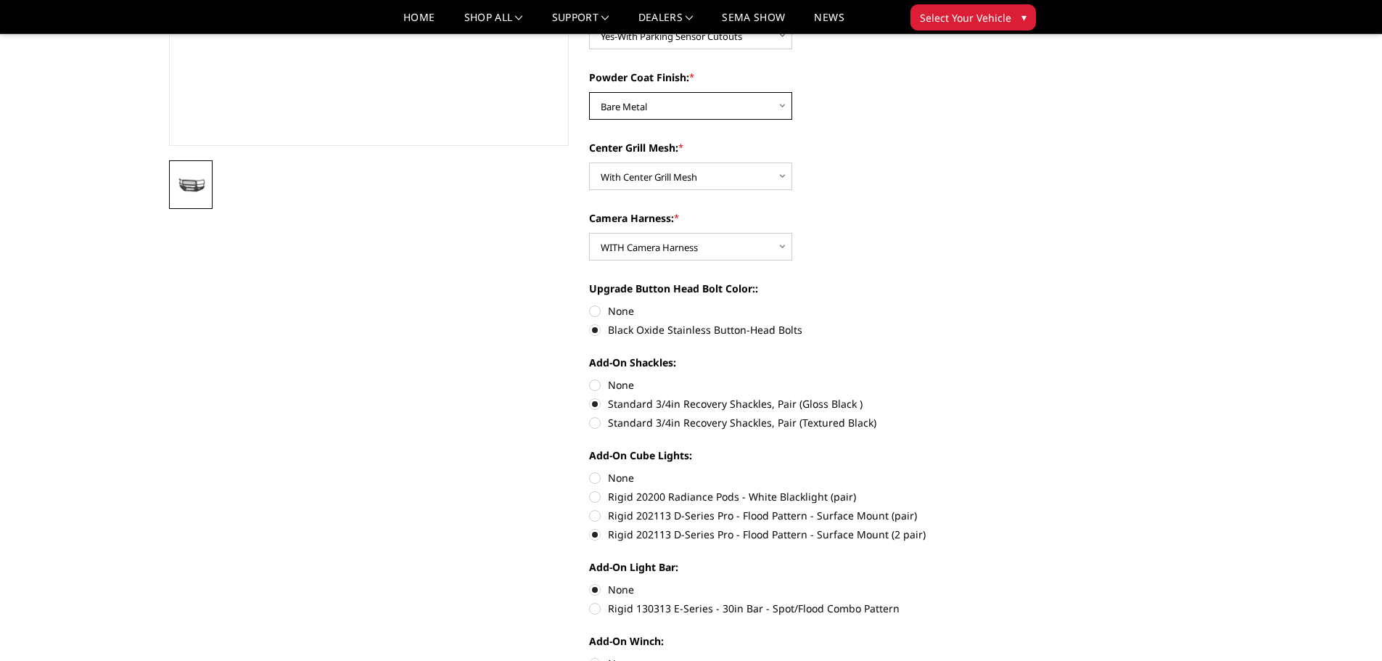
scroll to position [725, 0]
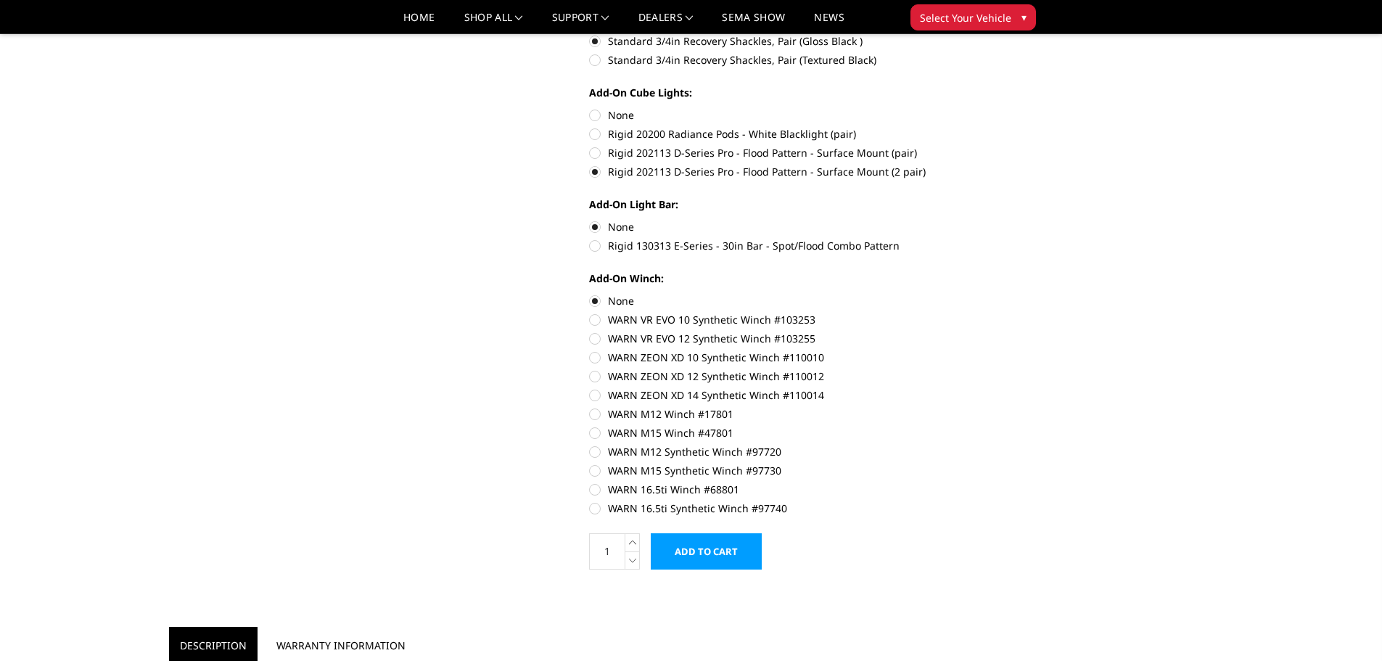
click at [707, 545] on input "Add to Cart" at bounding box center [706, 551] width 111 height 36
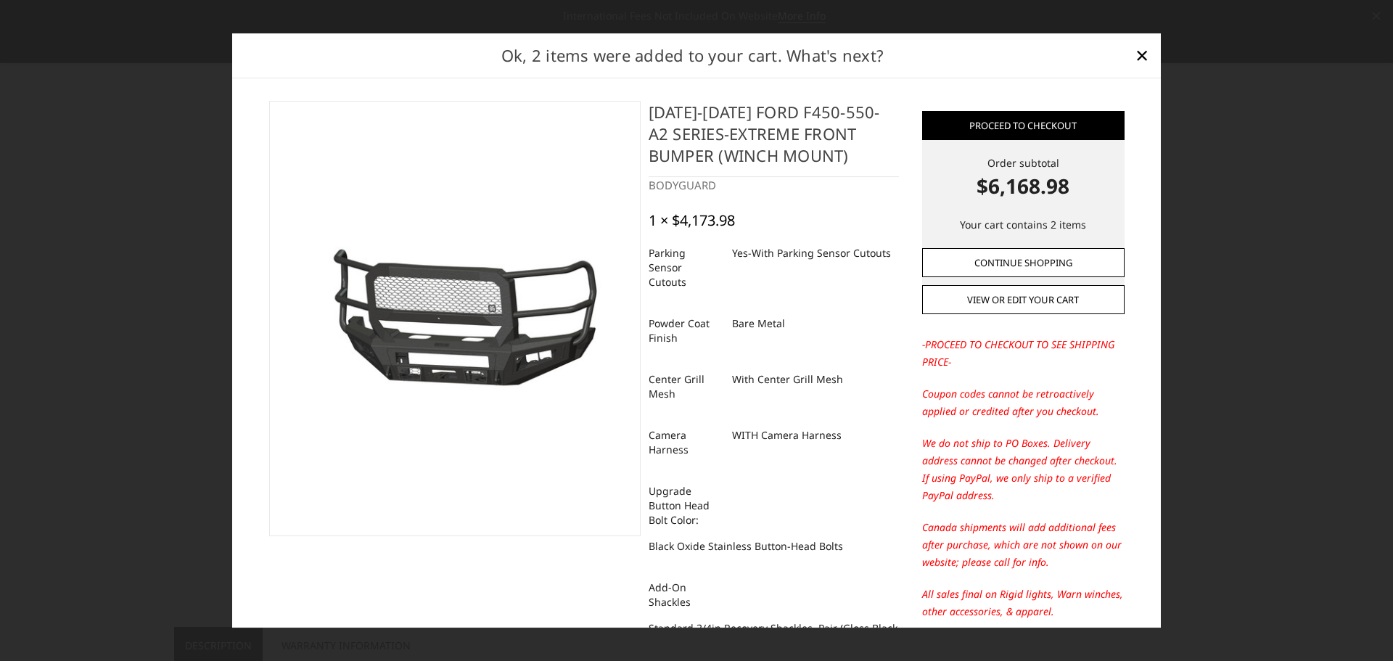
click at [1011, 270] on link "Continue Shopping" at bounding box center [1023, 262] width 202 height 29
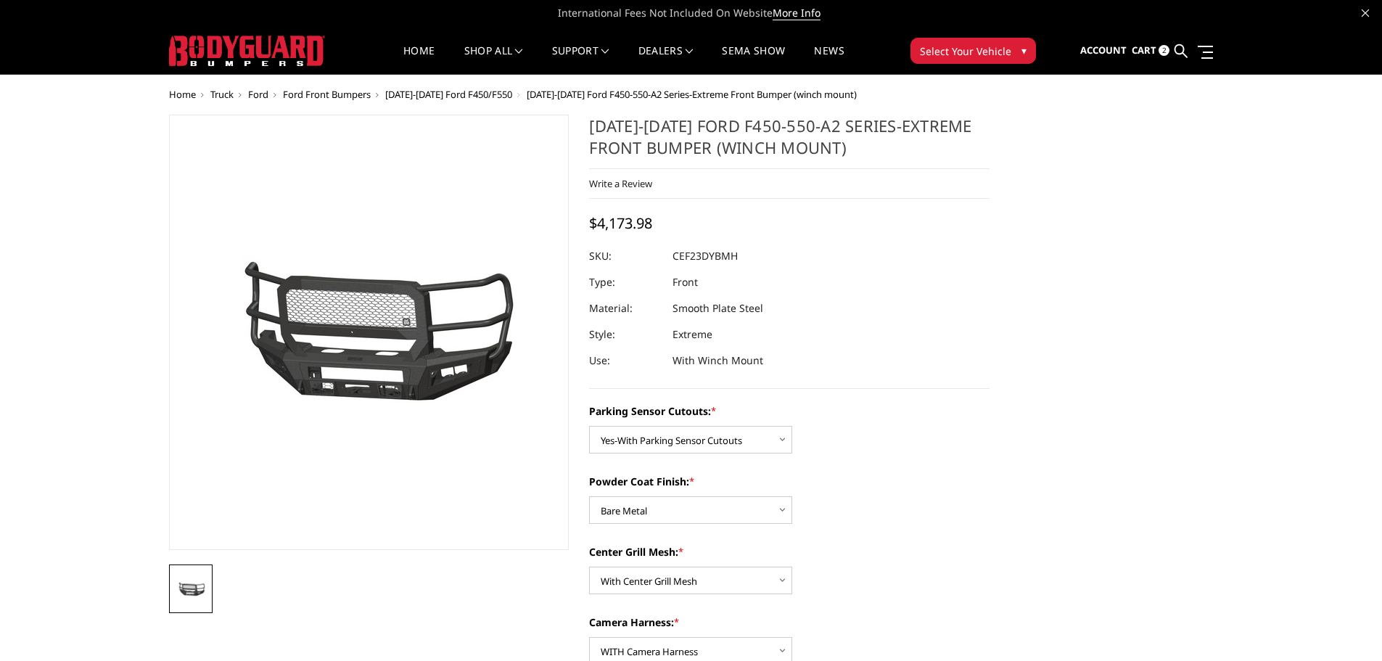
scroll to position [0, 0]
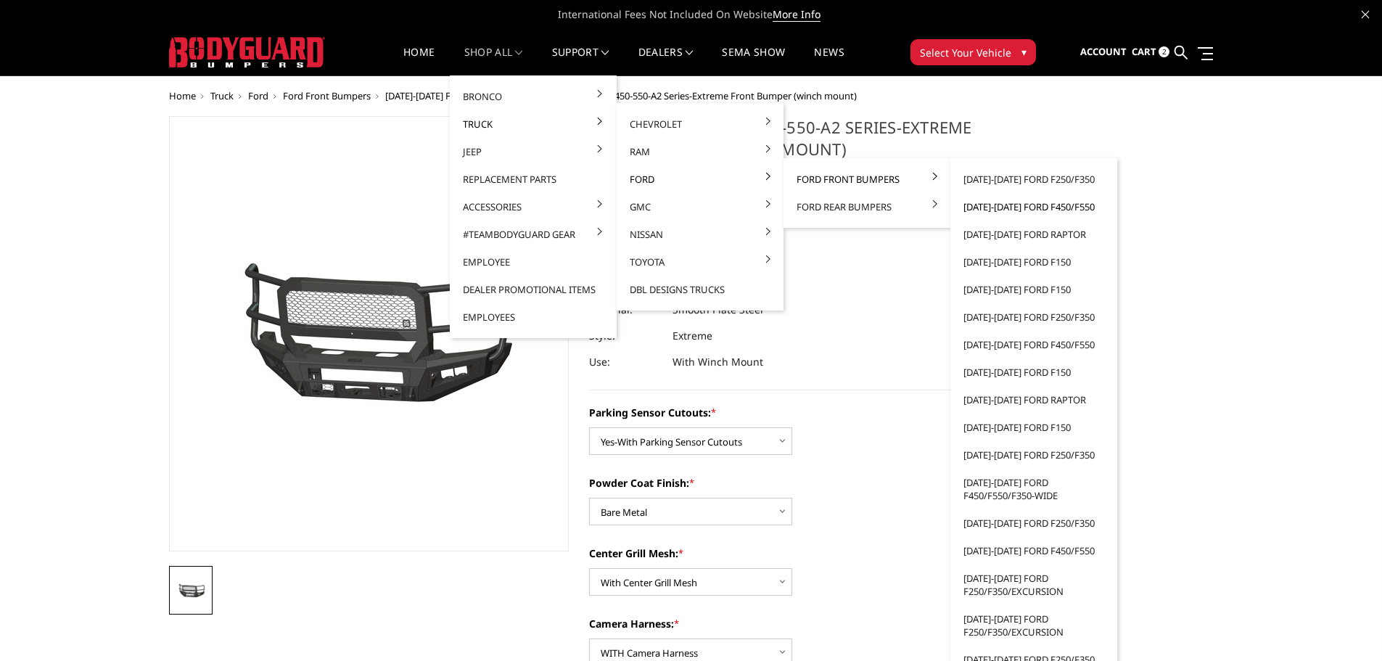
click at [989, 205] on link "[DATE]-[DATE] Ford F450/F550" at bounding box center [1033, 207] width 155 height 28
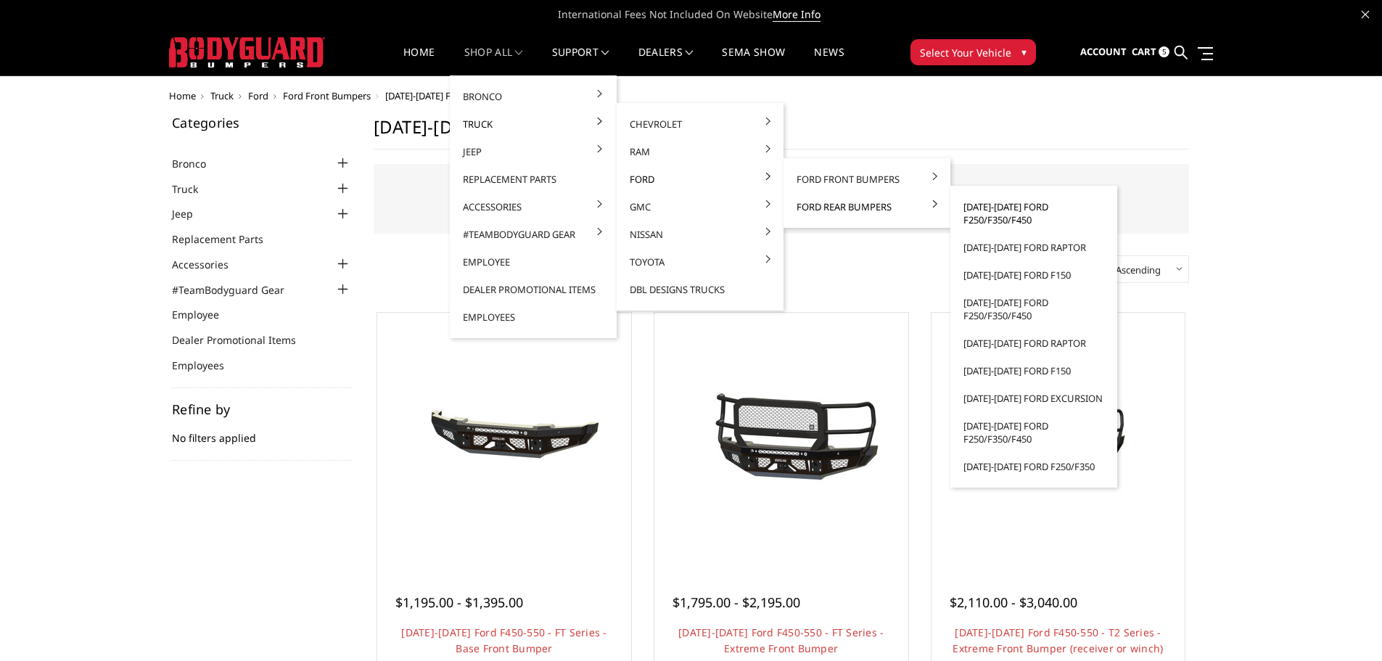
click at [984, 220] on link "[DATE]-[DATE] Ford F250/F350/F450" at bounding box center [1033, 213] width 155 height 41
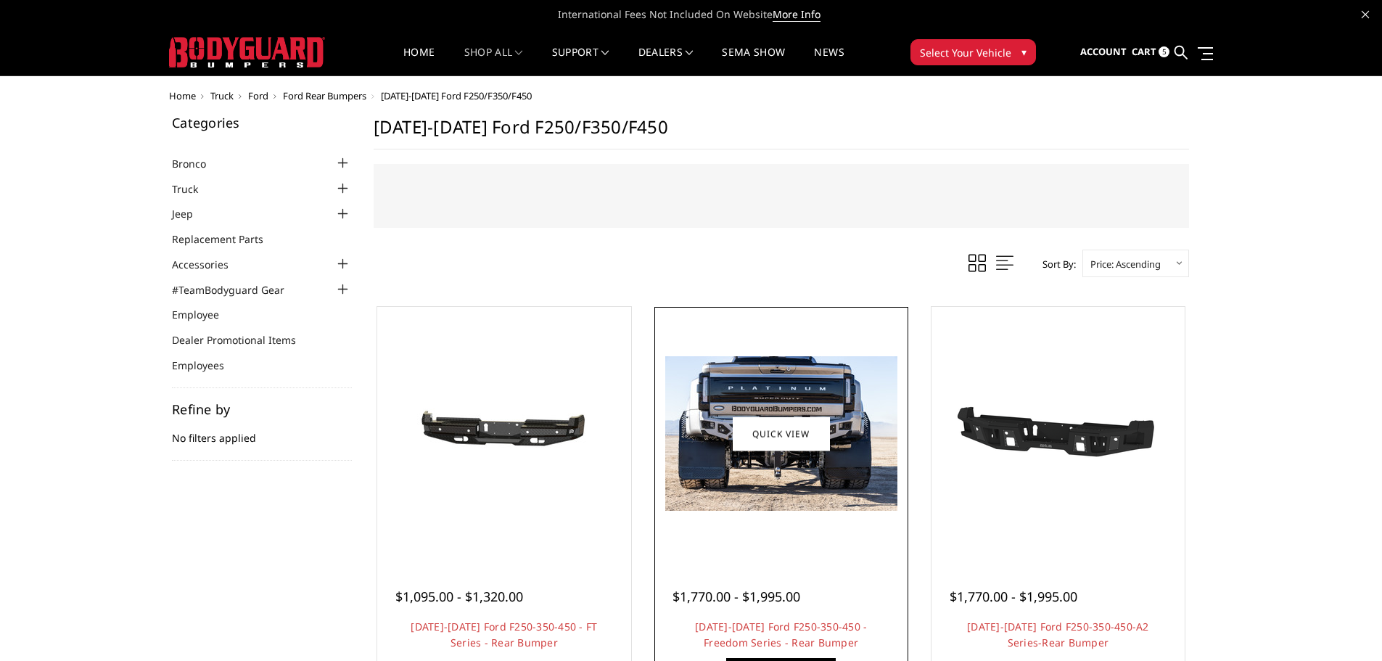
click at [765, 494] on img at bounding box center [781, 433] width 232 height 155
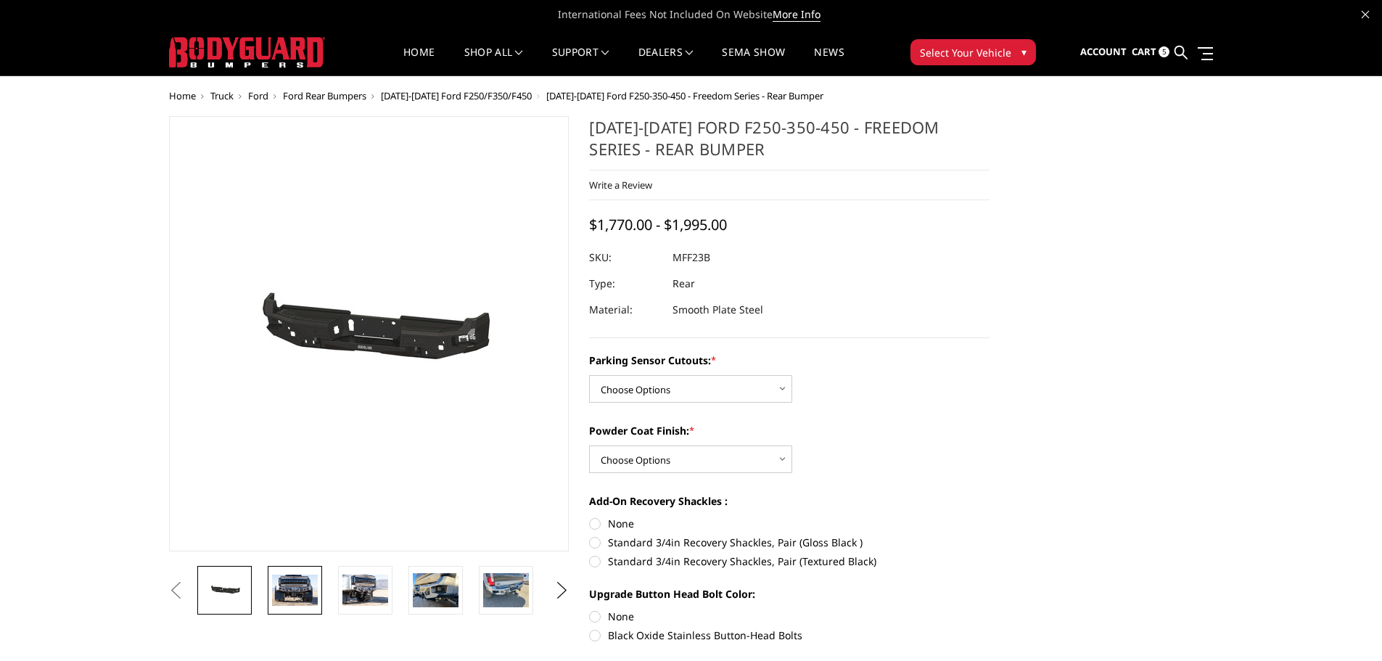
click at [293, 589] on img at bounding box center [295, 590] width 46 height 30
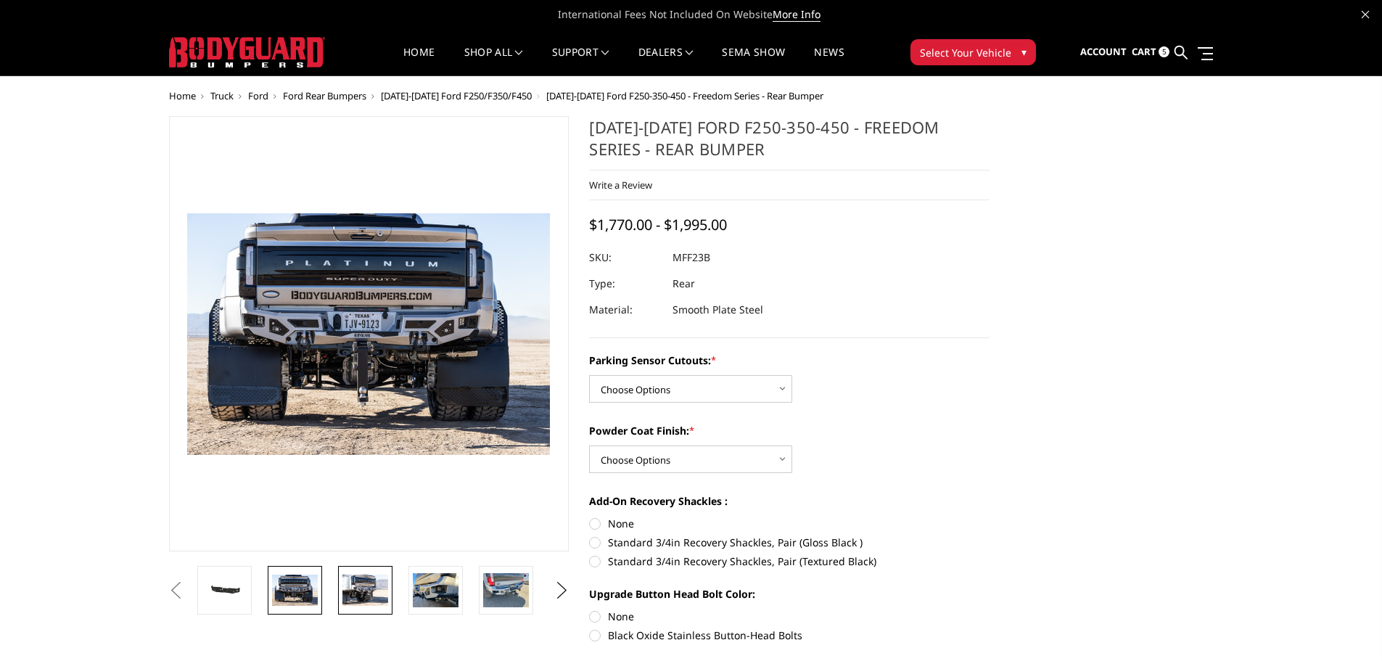
click at [374, 585] on img at bounding box center [365, 590] width 46 height 30
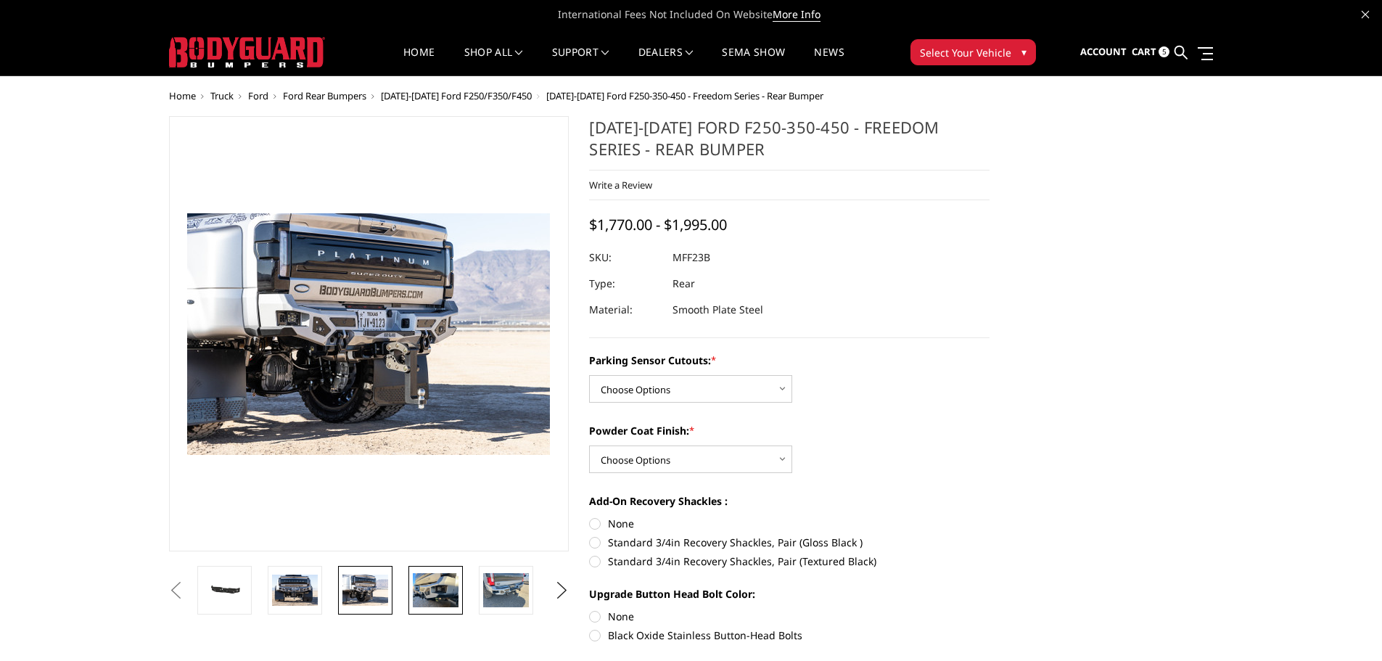
click at [440, 582] on img at bounding box center [436, 590] width 46 height 34
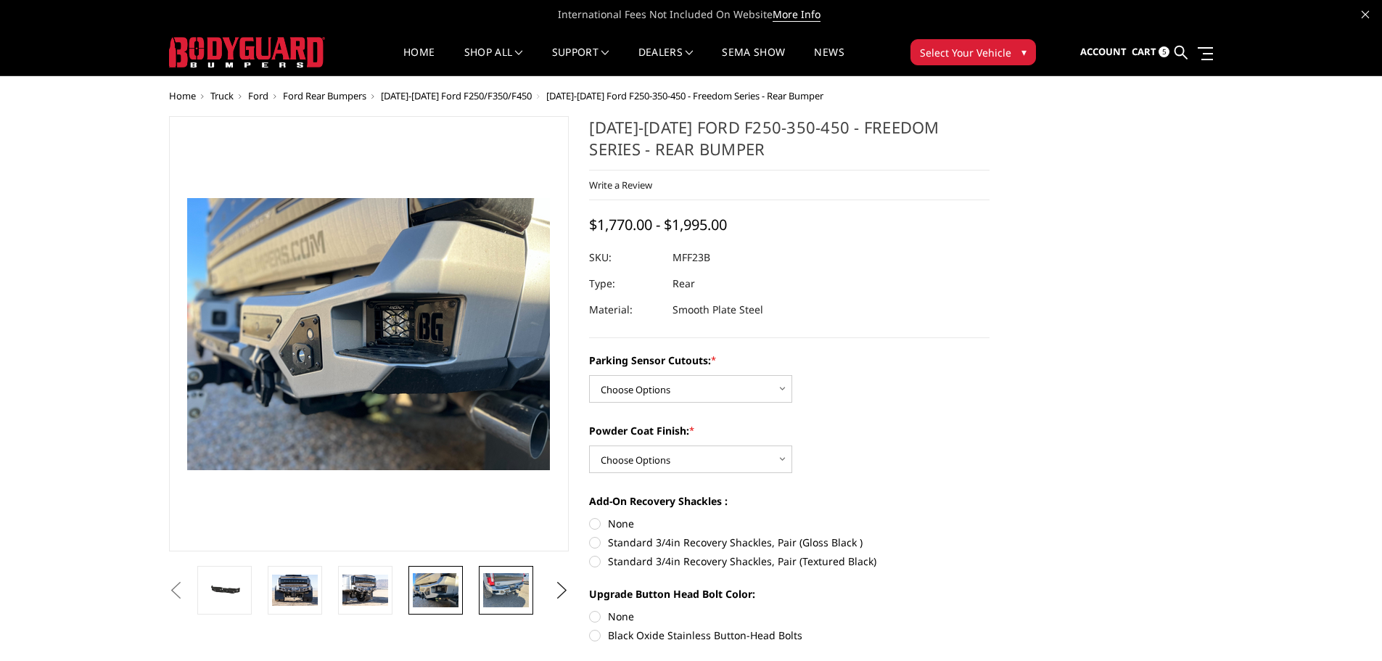
click at [503, 593] on img at bounding box center [506, 590] width 46 height 34
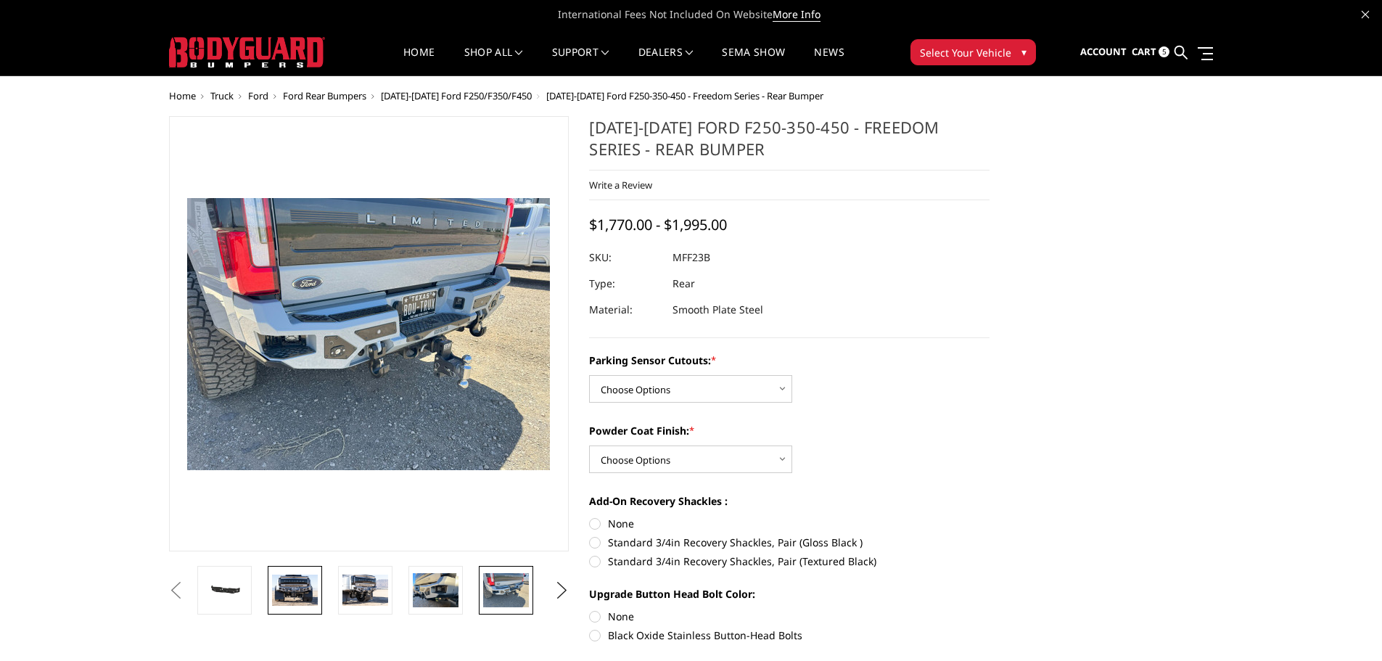
click at [292, 589] on img at bounding box center [295, 590] width 46 height 30
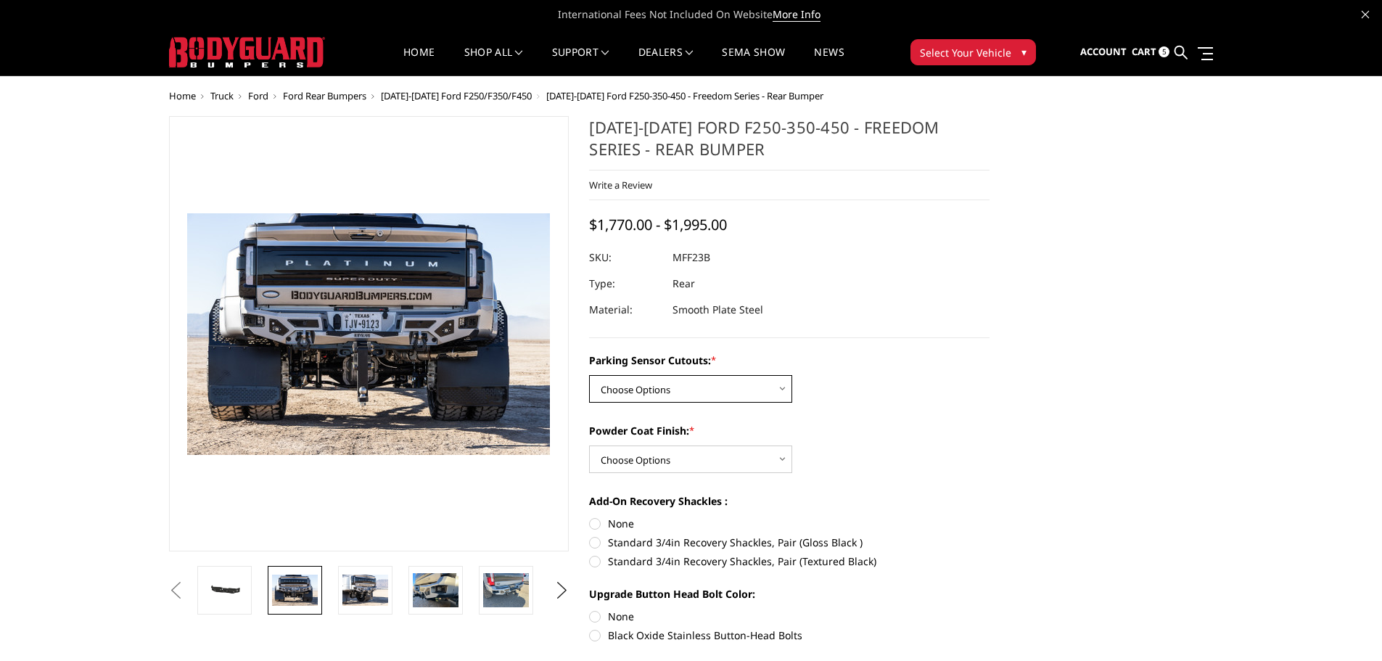
click at [758, 387] on select "Choose Options No - Without Parking Sensor Cutouts Yes - With Parking Sensor Cu…" at bounding box center [690, 389] width 203 height 28
select select "2559"
click at [589, 375] on select "Choose Options No - Without Parking Sensor Cutouts Yes - With Parking Sensor Cu…" at bounding box center [690, 389] width 203 height 28
click at [709, 460] on select "Choose Options Bare Metal Textured Black Powder Coat" at bounding box center [690, 459] width 203 height 28
select select "2560"
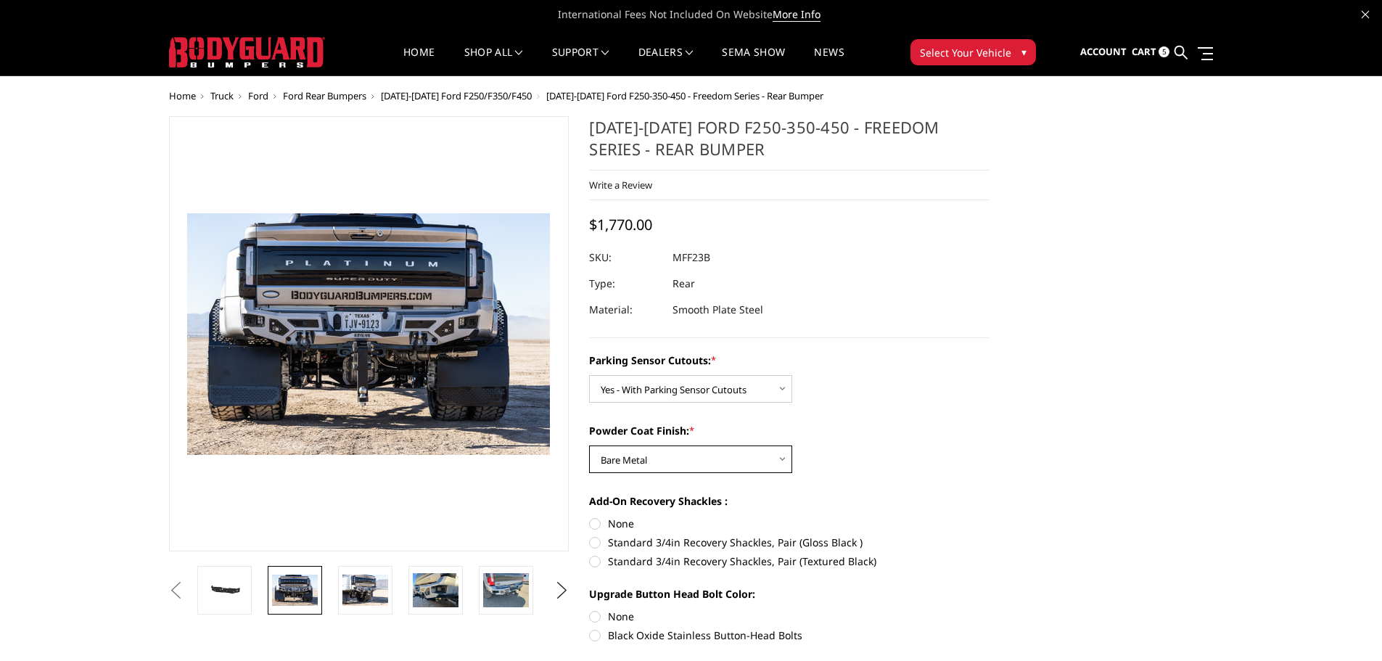
click at [589, 445] on select "Choose Options Bare Metal Textured Black Powder Coat" at bounding box center [690, 459] width 203 height 28
click at [597, 545] on label "Standard 3/4in Recovery Shackles, Pair (Gloss Black )" at bounding box center [789, 542] width 400 height 15
click at [989, 516] on input "Standard 3/4in Recovery Shackles, Pair (Gloss Black )" at bounding box center [989, 516] width 1 height 1
radio input "true"
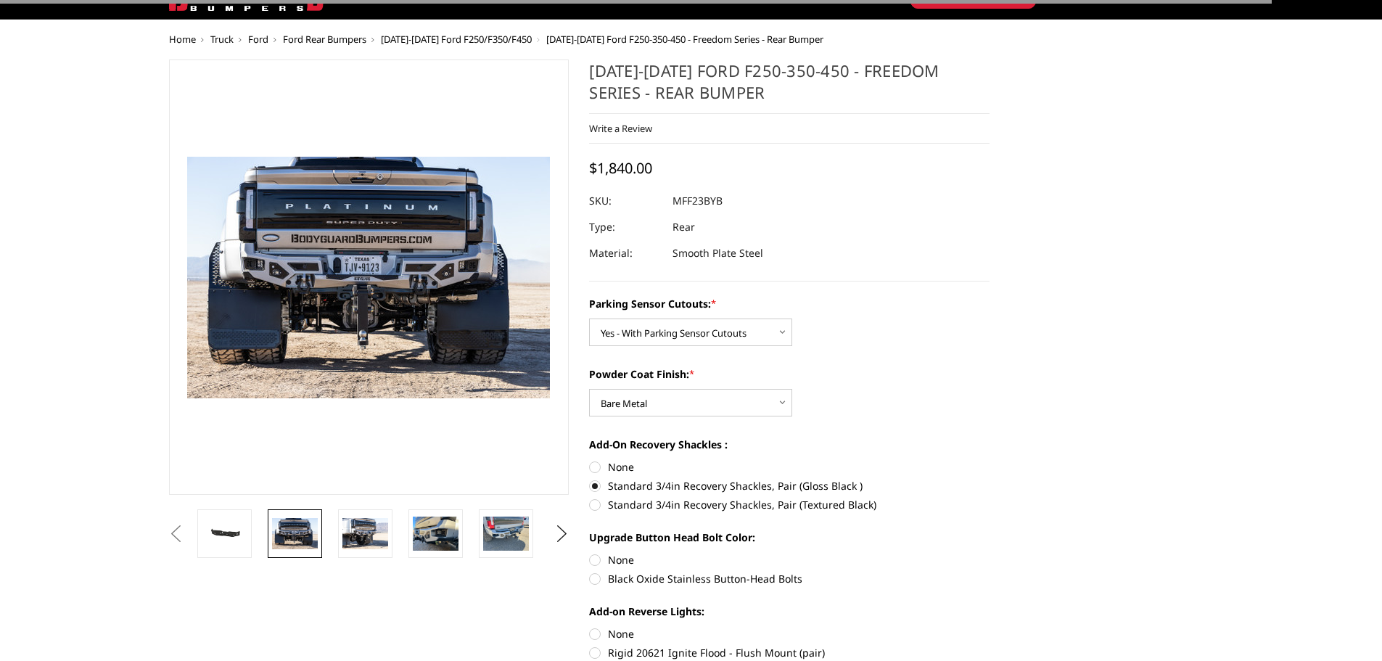
scroll to position [145, 0]
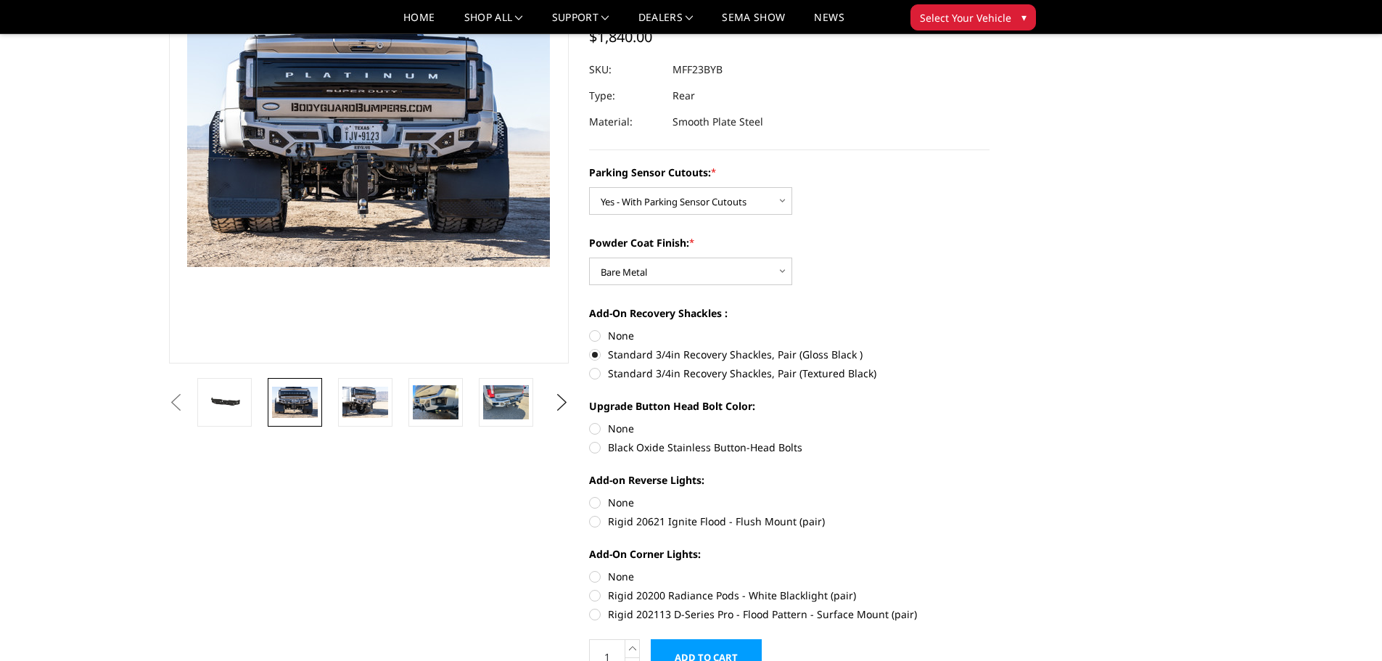
click at [593, 450] on label "Black Oxide Stainless Button-Head Bolts" at bounding box center [789, 447] width 400 height 15
click at [989, 421] on input "Black Oxide Stainless Button-Head Bolts" at bounding box center [989, 421] width 1 height 1
radio input "true"
click at [595, 519] on label "Rigid 20621 Ignite Flood - Flush Mount (pair)" at bounding box center [789, 521] width 400 height 15
click at [989, 495] on input "Rigid 20621 Ignite Flood - Flush Mount (pair)" at bounding box center [989, 495] width 1 height 1
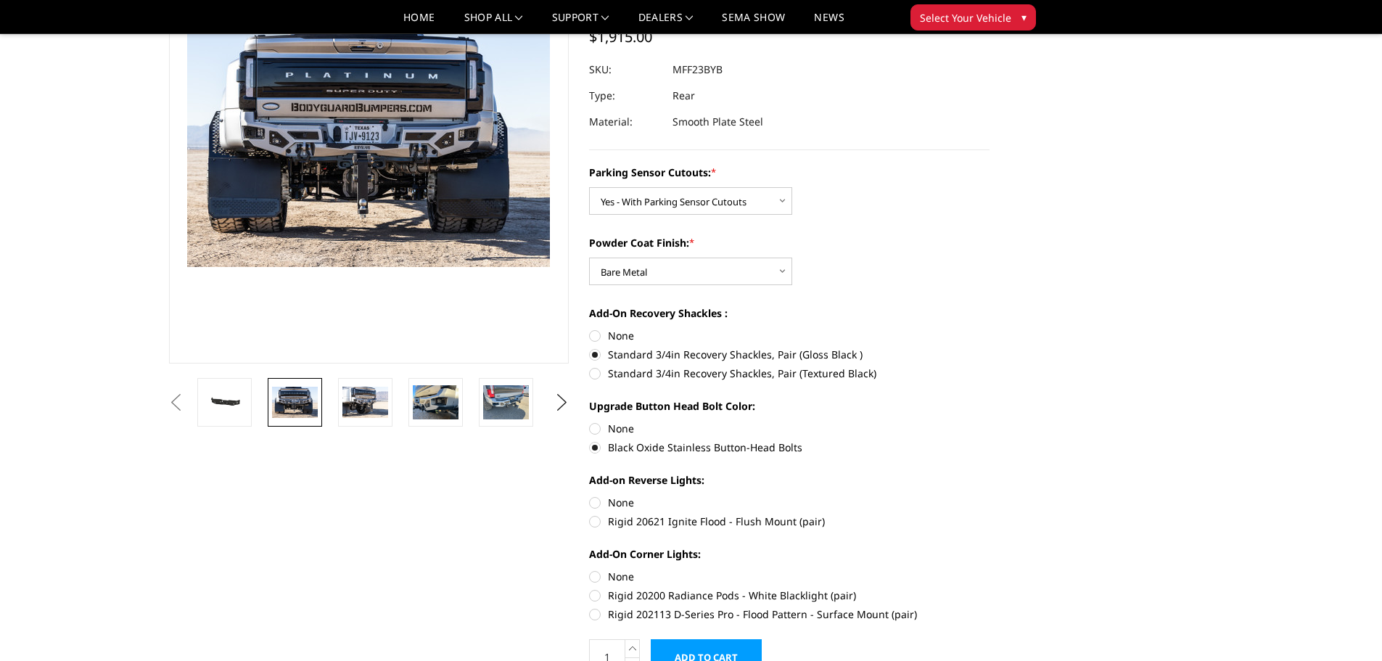
radio input "true"
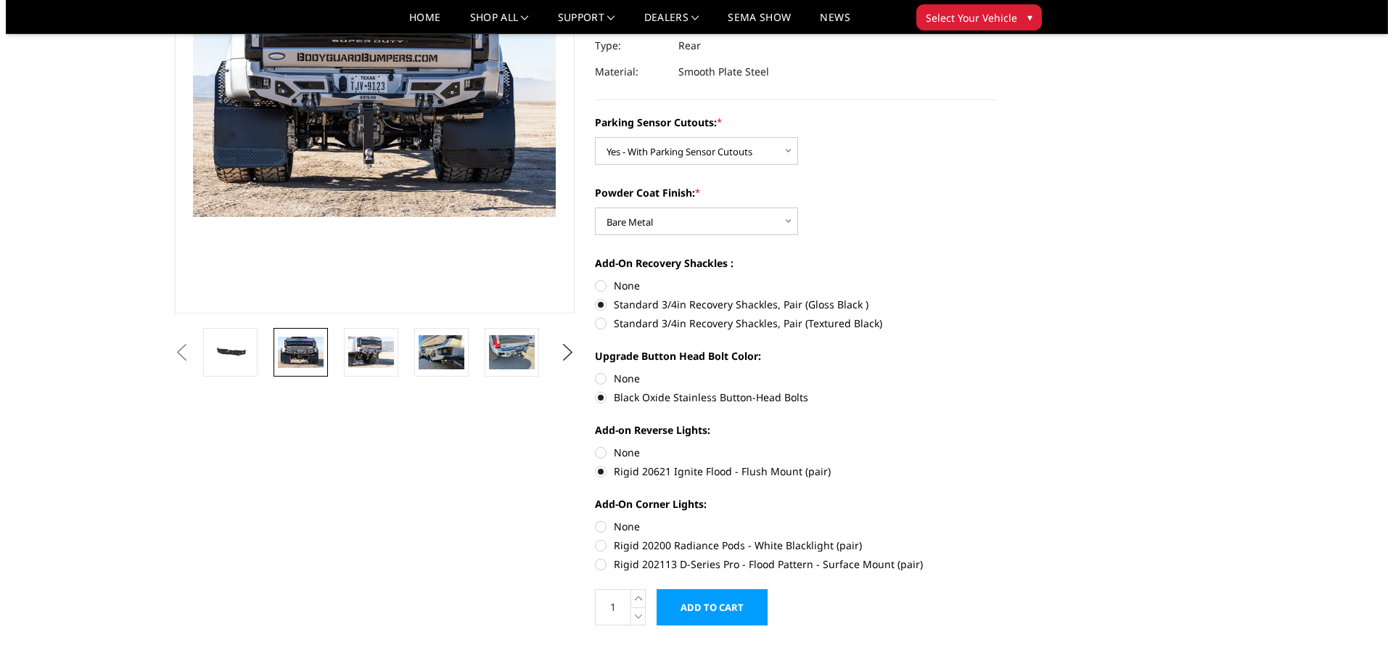
scroll to position [218, 0]
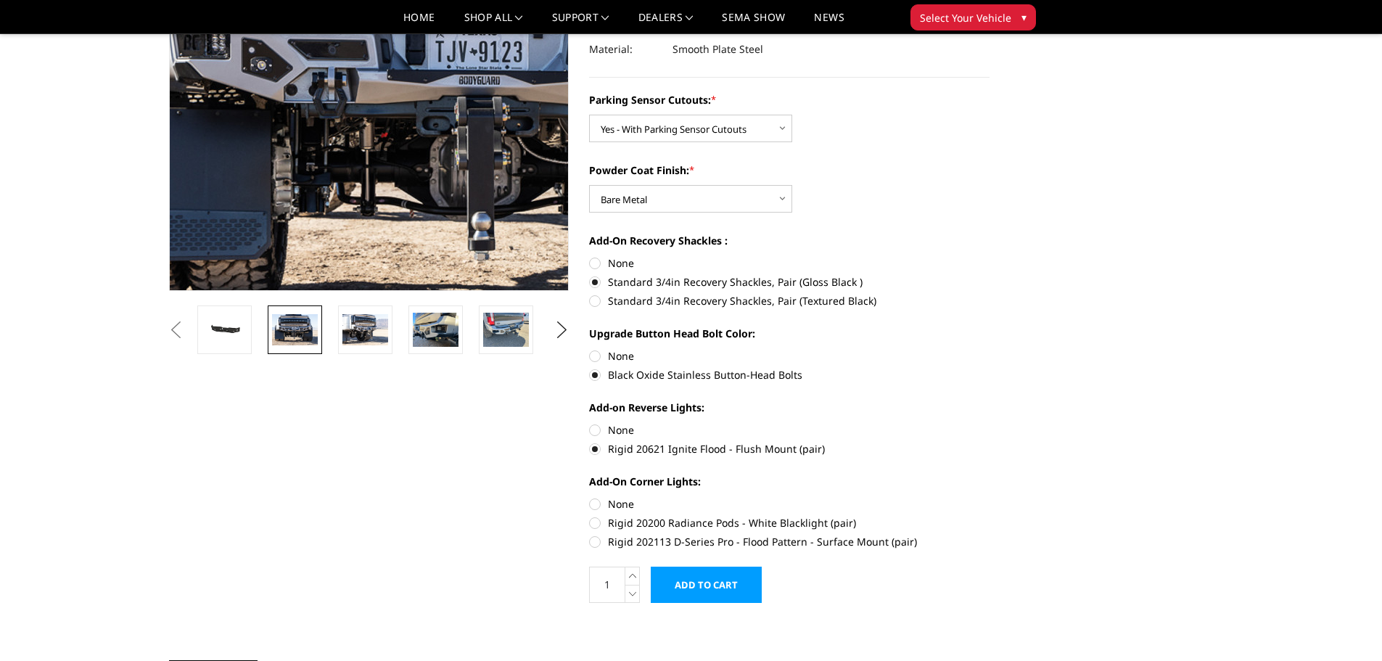
click at [273, 65] on img at bounding box center [495, 77] width 929 height 619
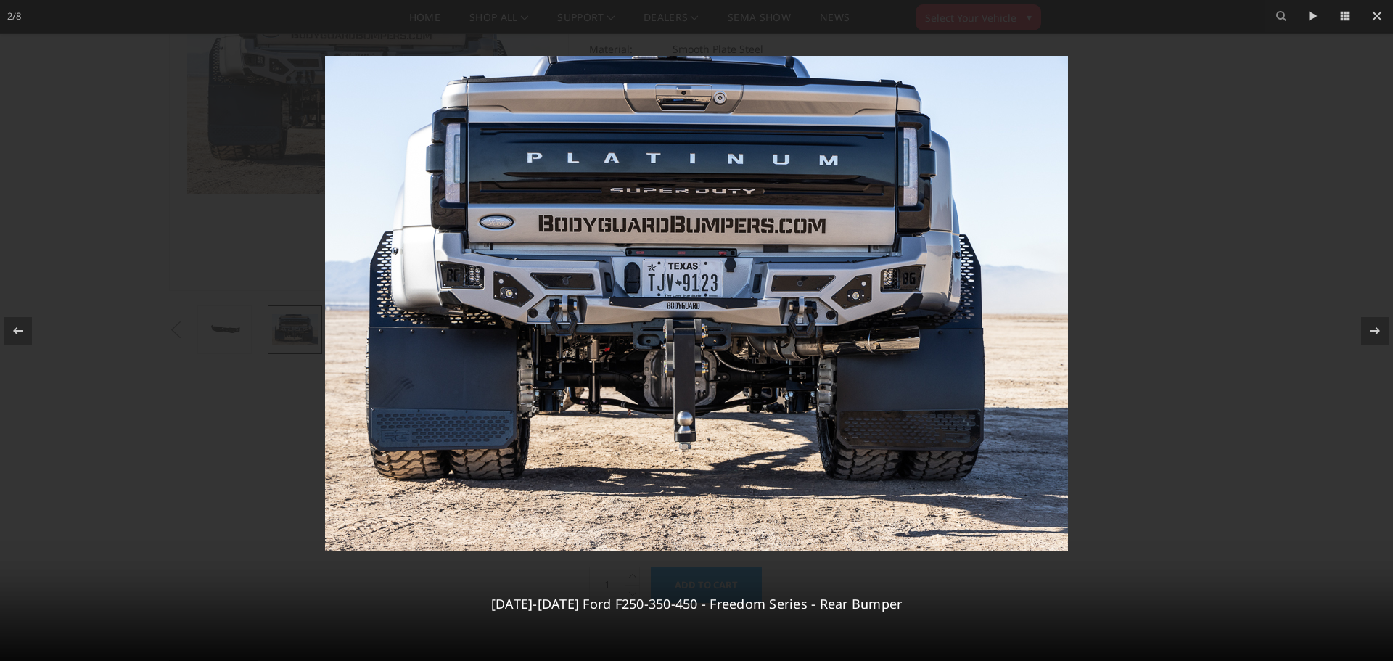
click at [535, 308] on img at bounding box center [696, 303] width 743 height 495
click at [1381, 15] on icon at bounding box center [1376, 15] width 17 height 17
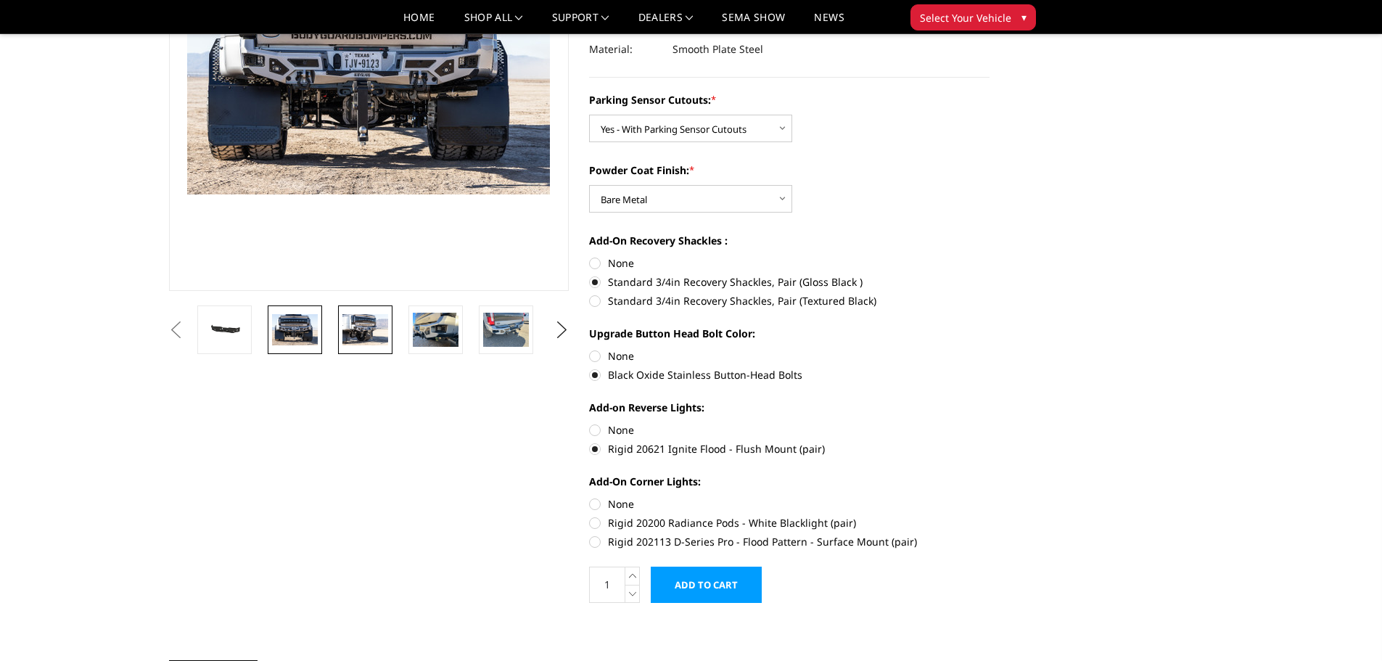
click at [371, 326] on img at bounding box center [365, 329] width 46 height 30
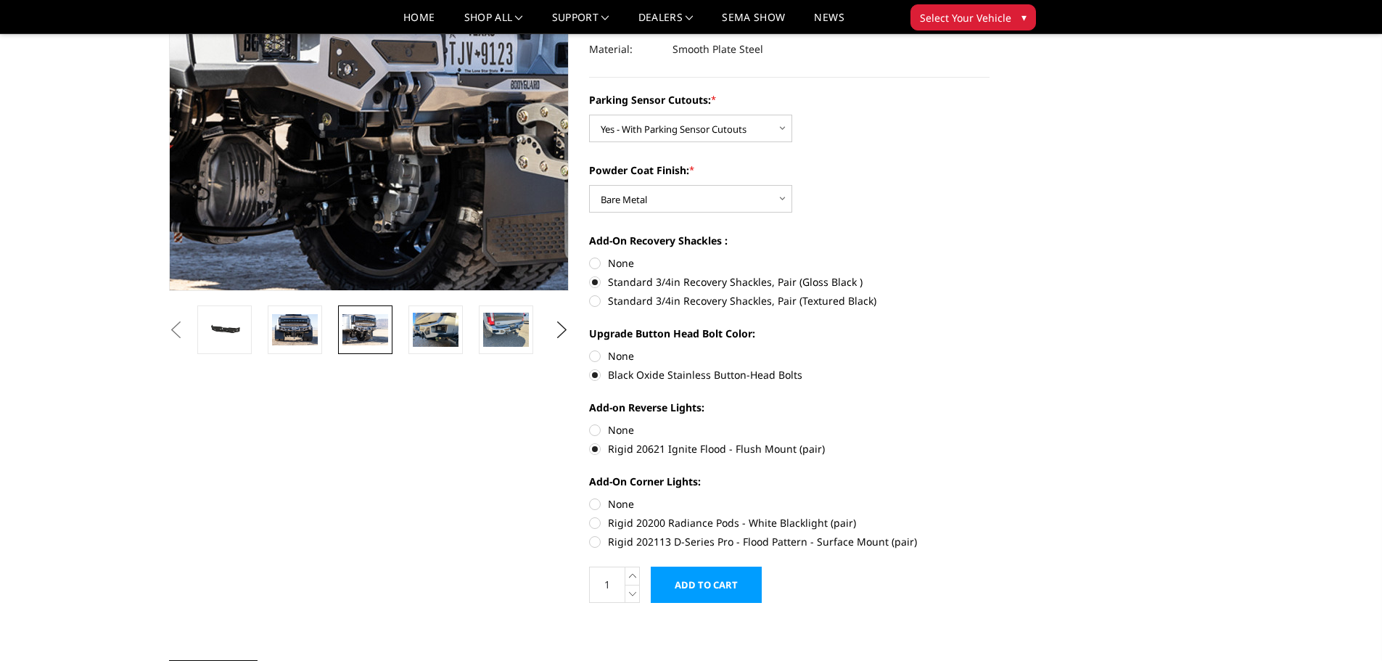
click at [292, 52] on img at bounding box center [471, 82] width 929 height 619
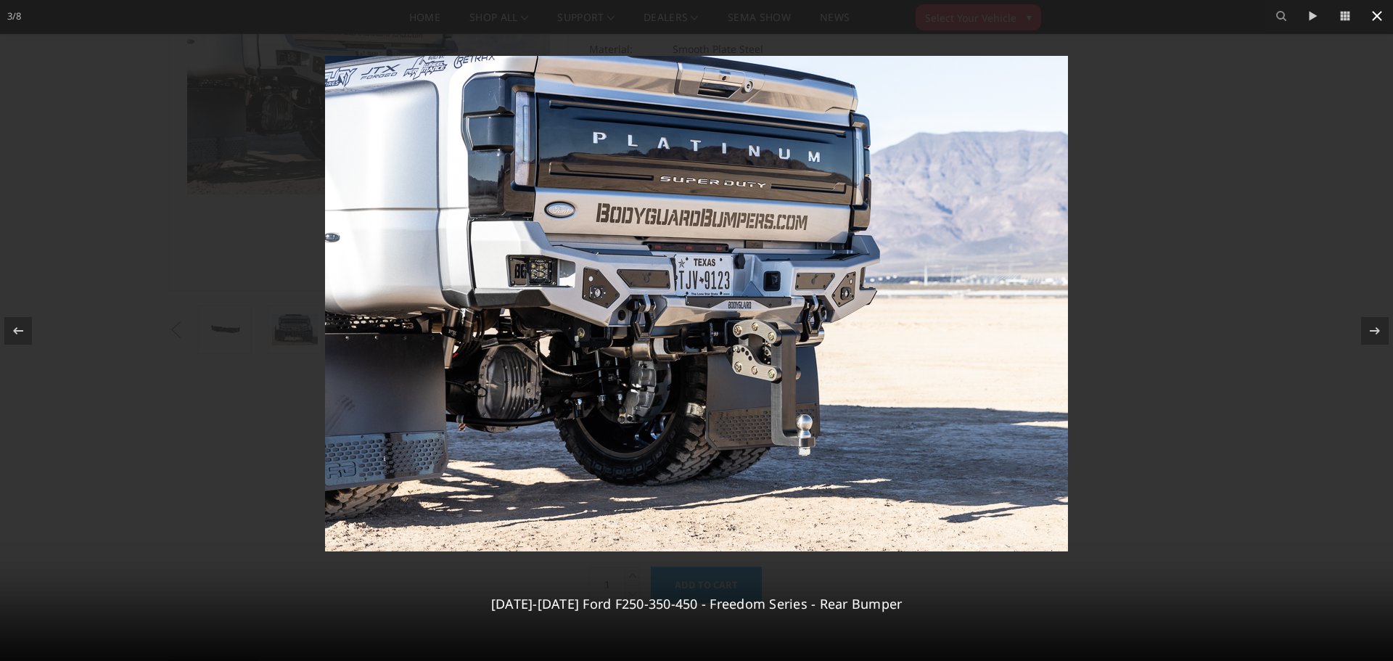
click at [1379, 15] on icon at bounding box center [1377, 16] width 10 height 10
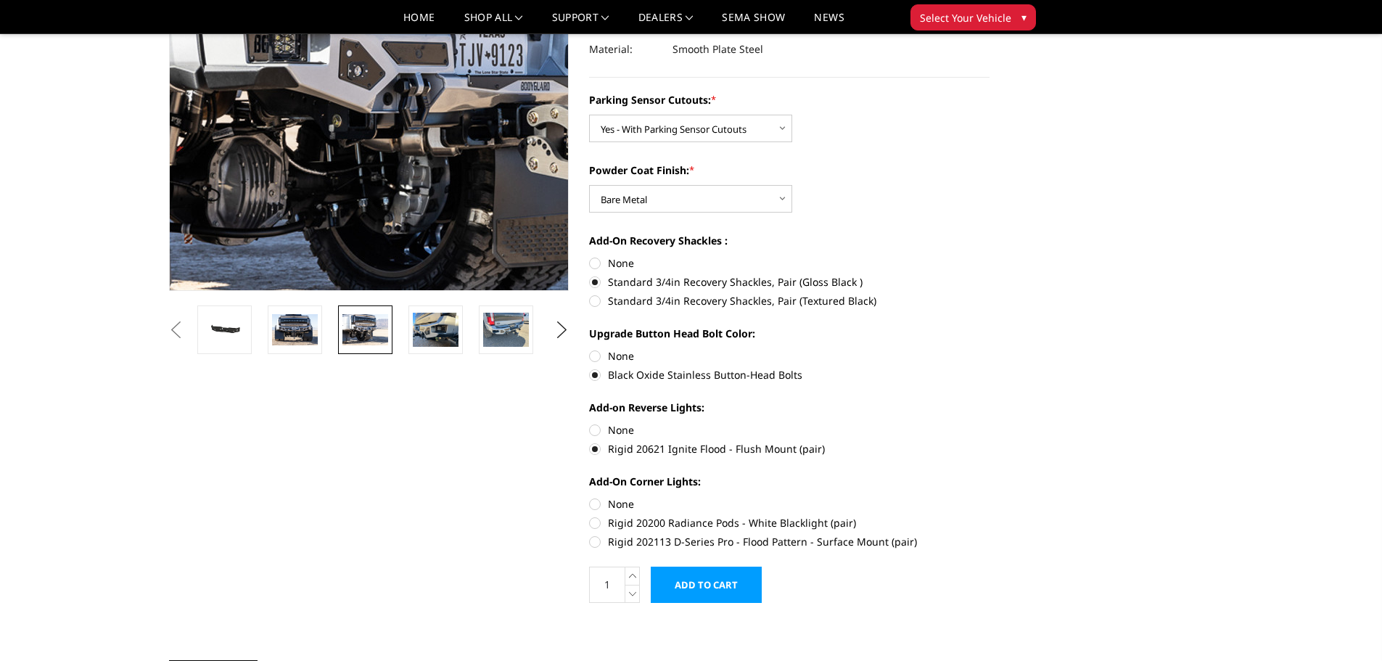
click at [284, 49] on img at bounding box center [481, 83] width 929 height 619
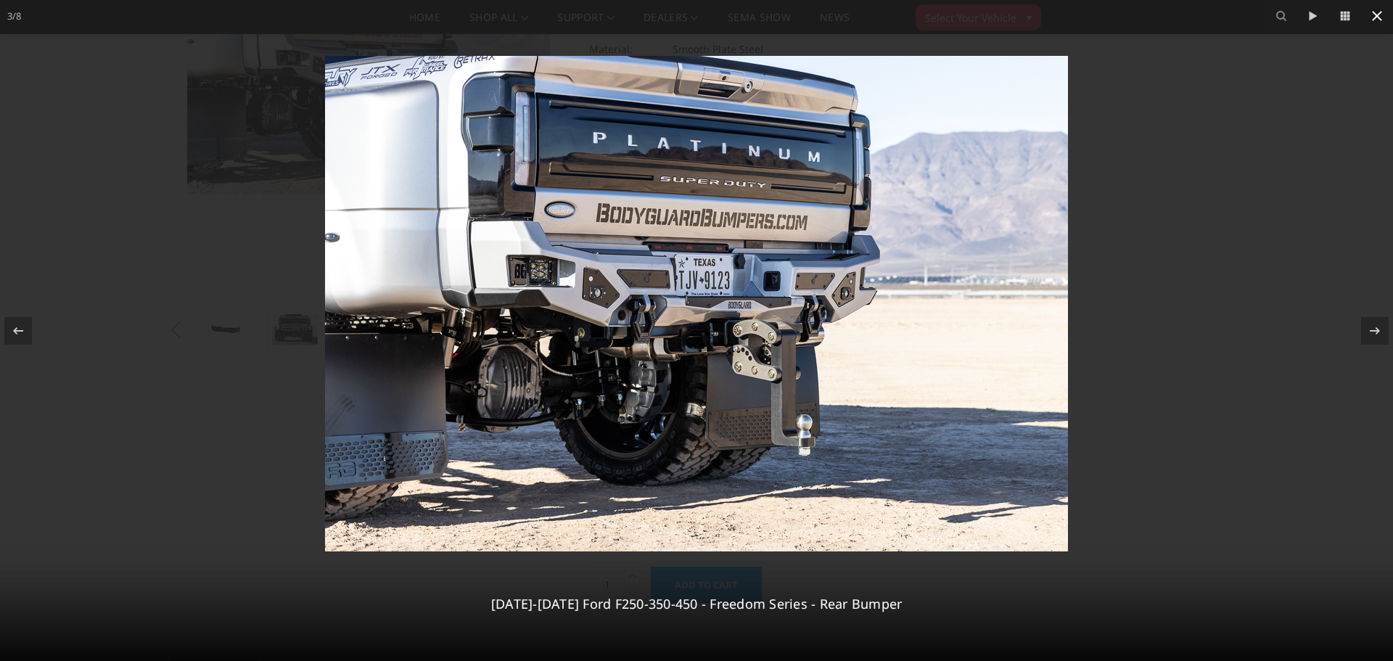
click at [1373, 14] on icon at bounding box center [1376, 15] width 17 height 17
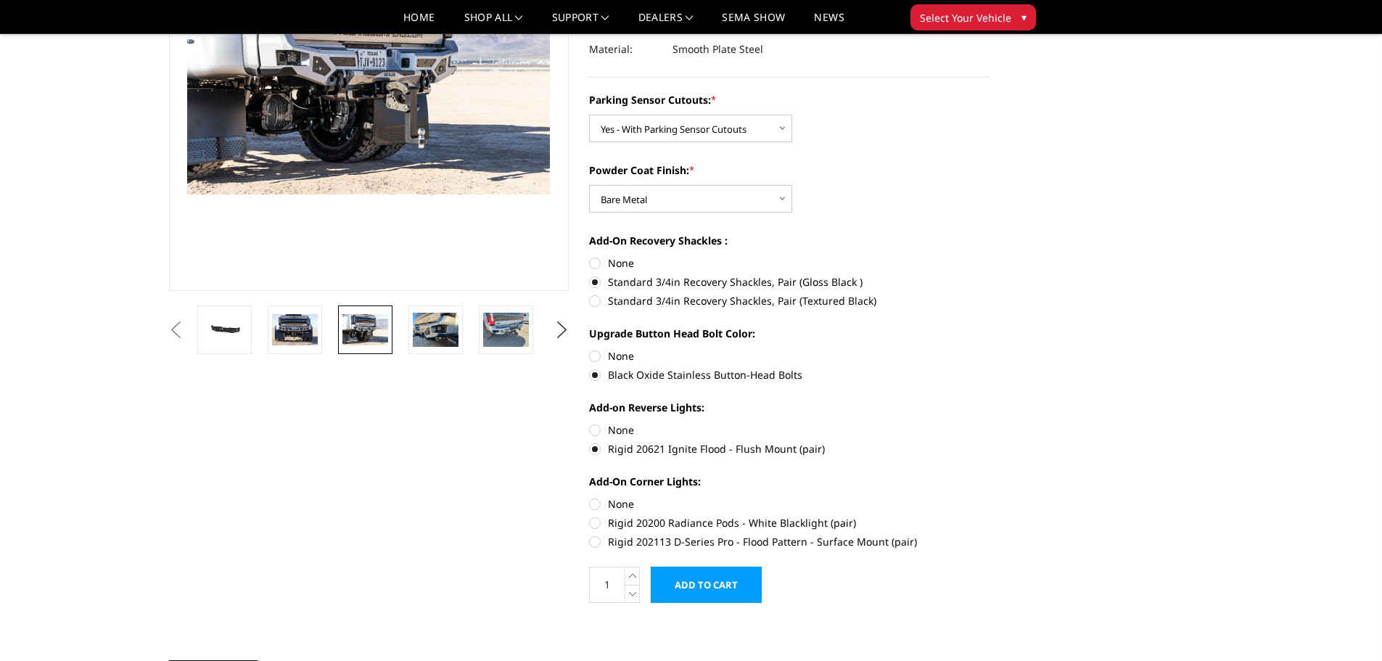
click at [601, 524] on label "Rigid 20200 Radiance Pods - White Blacklight (pair)" at bounding box center [789, 522] width 400 height 15
click at [989, 497] on input "Rigid 20200 Radiance Pods - White Blacklight (pair)" at bounding box center [989, 496] width 1 height 1
radio input "true"
click at [708, 583] on input "Add to Cart" at bounding box center [706, 585] width 111 height 36
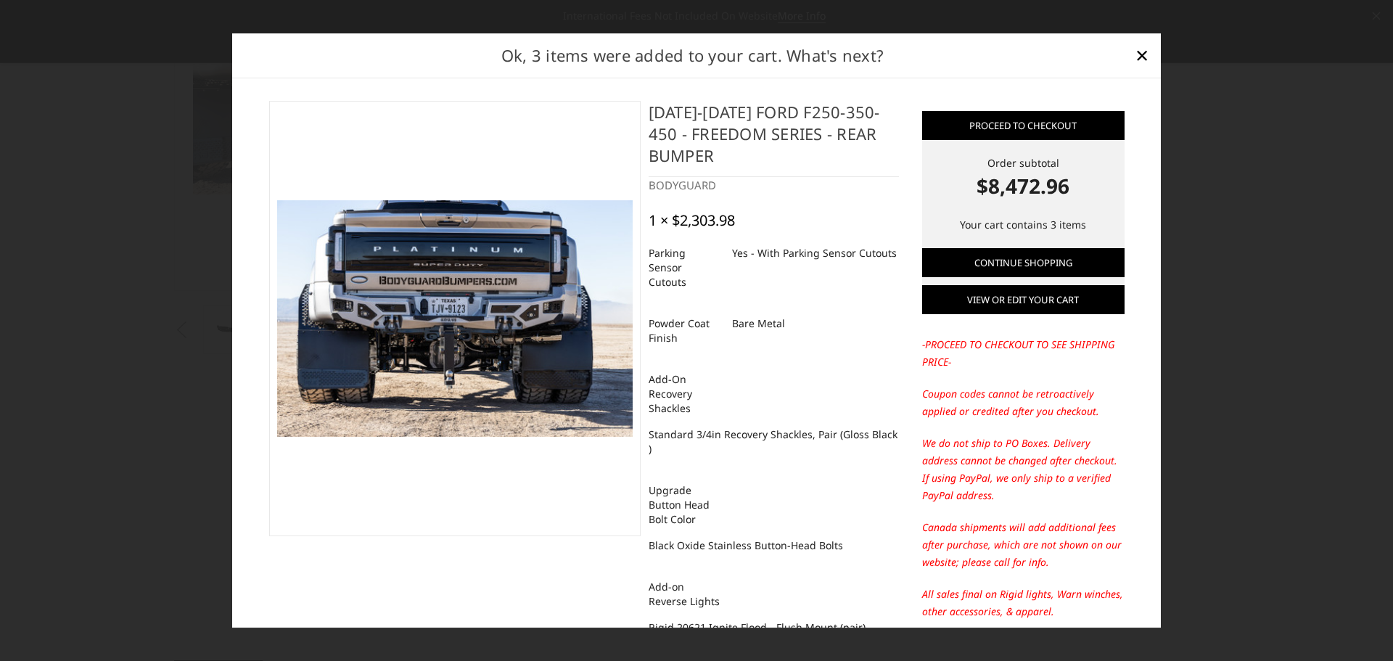
click at [1020, 303] on link "View or edit your cart" at bounding box center [1023, 299] width 202 height 29
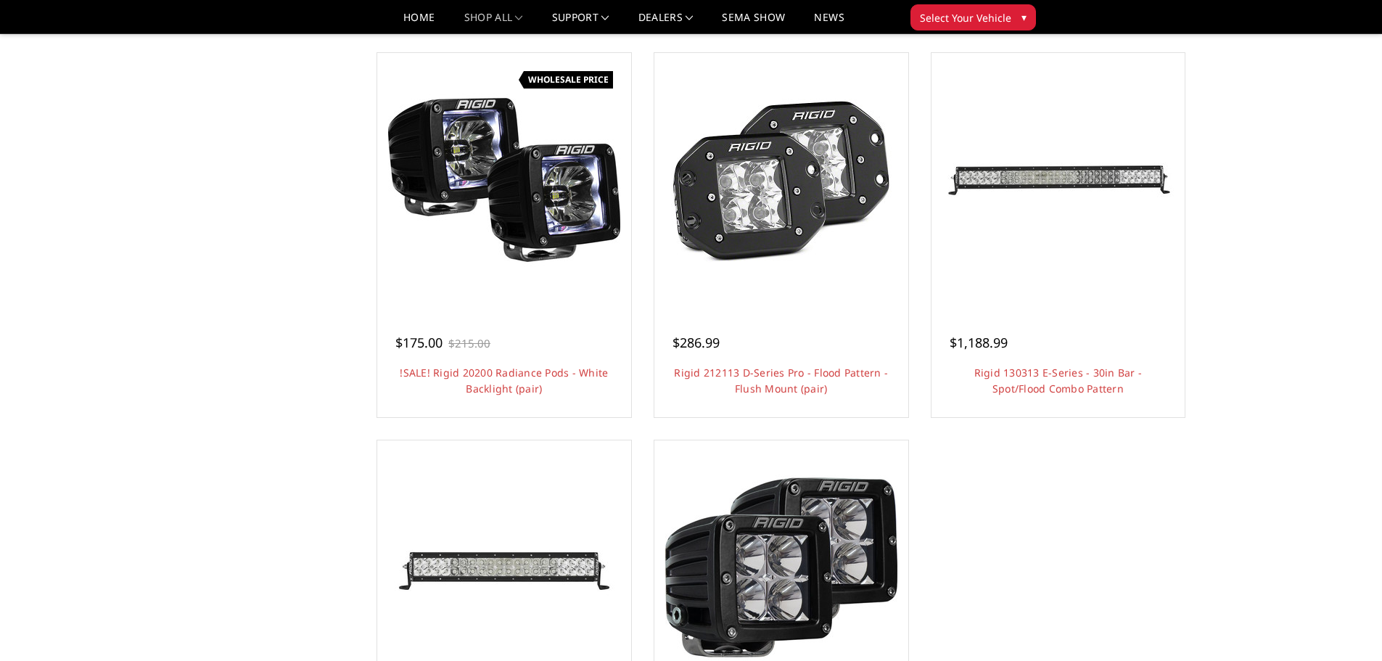
scroll to position [1088, 0]
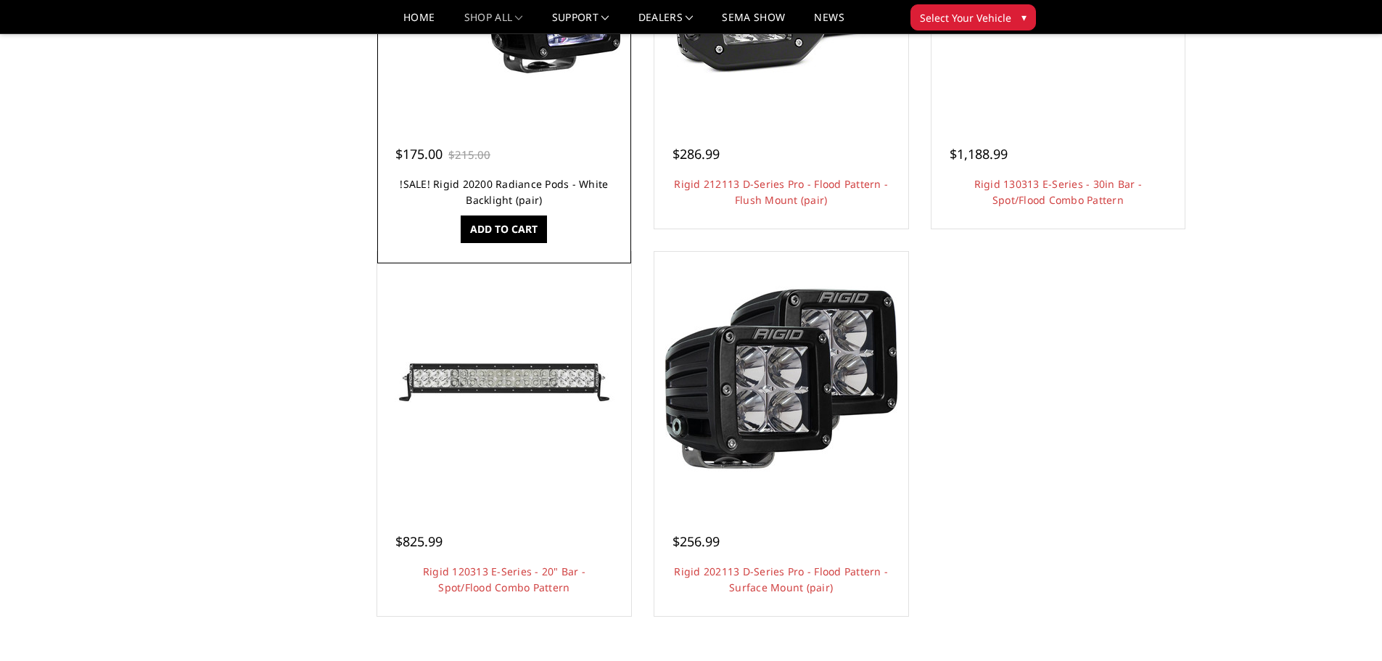
click at [495, 190] on link "!SALE! Rigid 20200 Radiance Pods - White Backlight (pair)" at bounding box center [504, 192] width 208 height 30
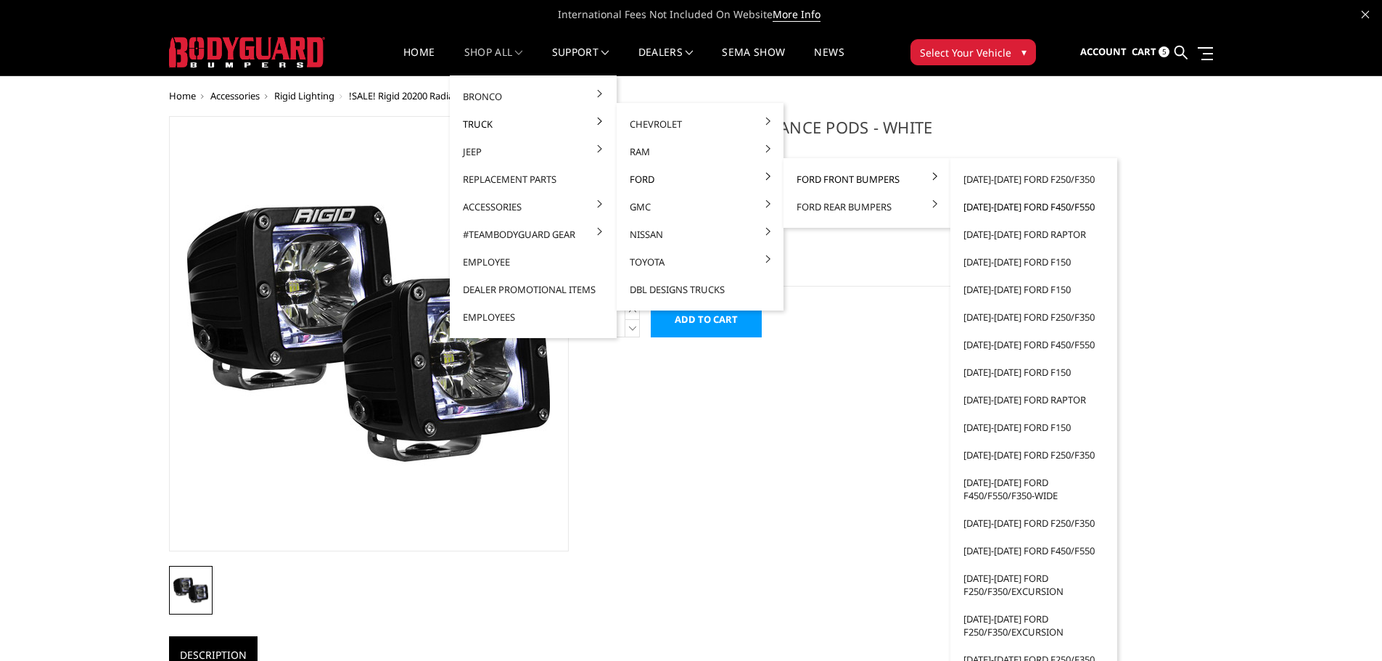
click at [1009, 210] on link "[DATE]-[DATE] Ford F450/F550" at bounding box center [1033, 207] width 155 height 28
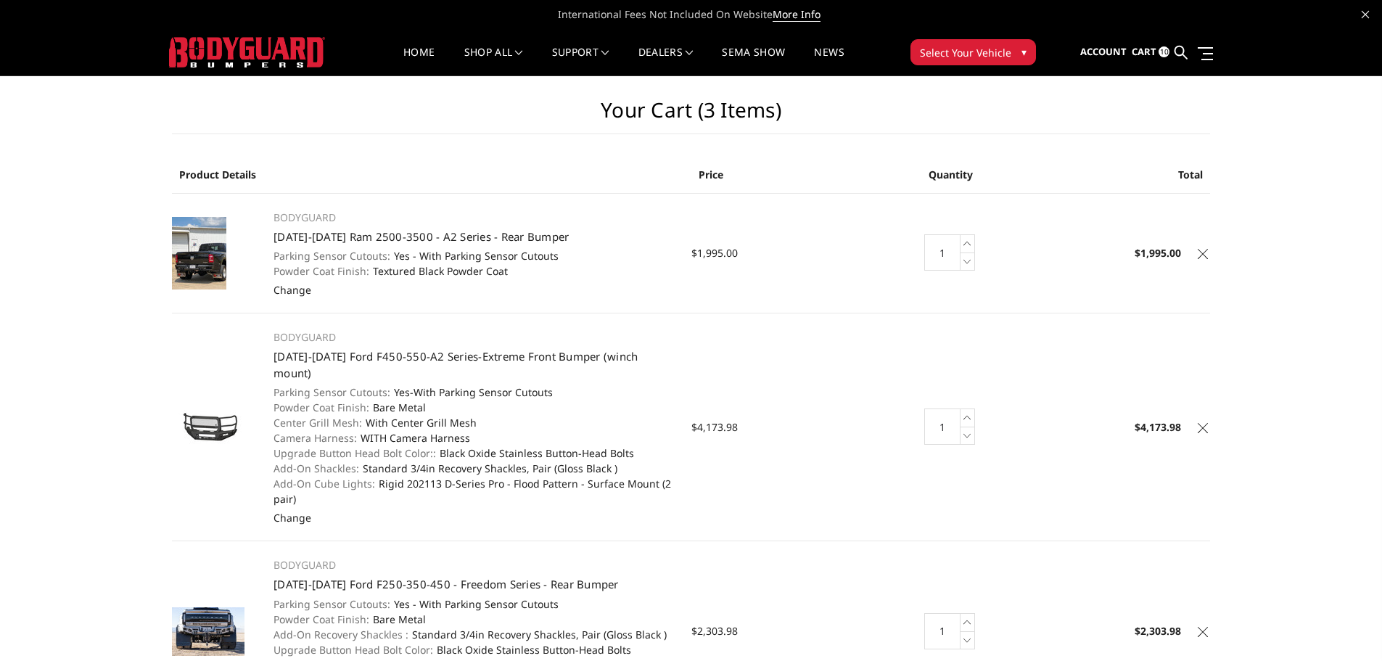
click at [1203, 254] on icon at bounding box center [1203, 254] width 10 height 10
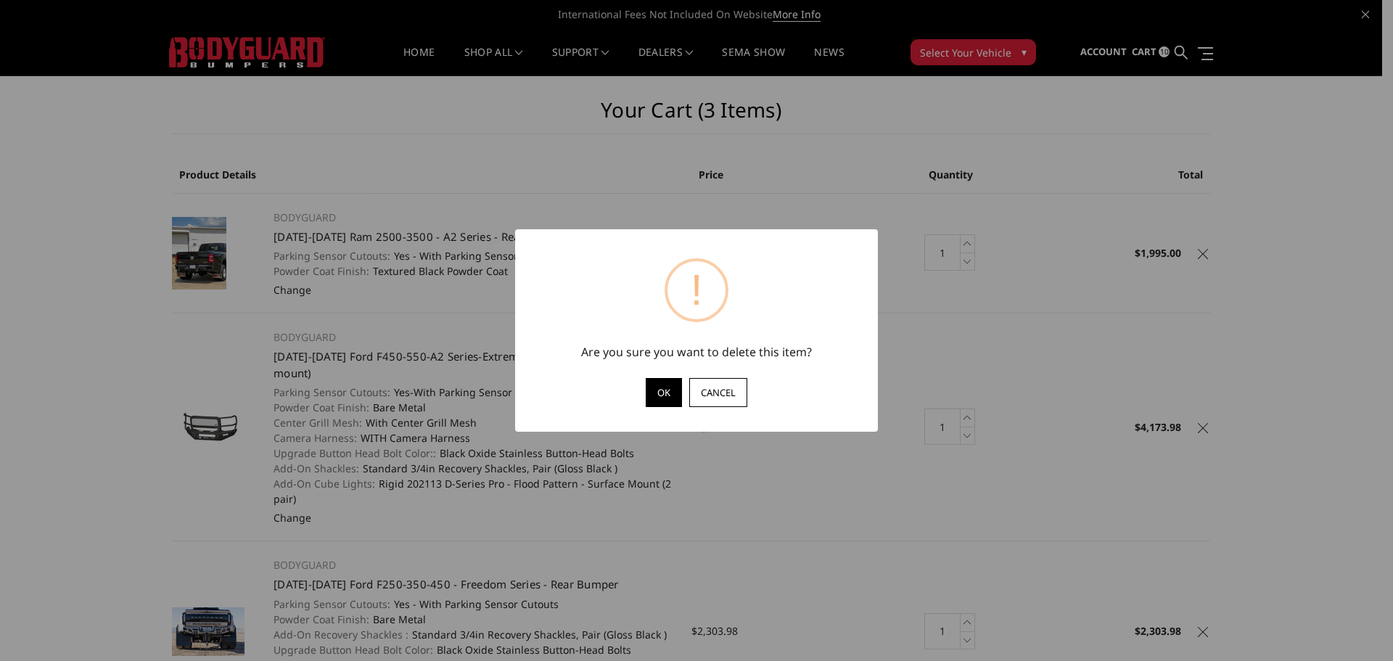
click at [670, 397] on button "OK" at bounding box center [664, 392] width 36 height 29
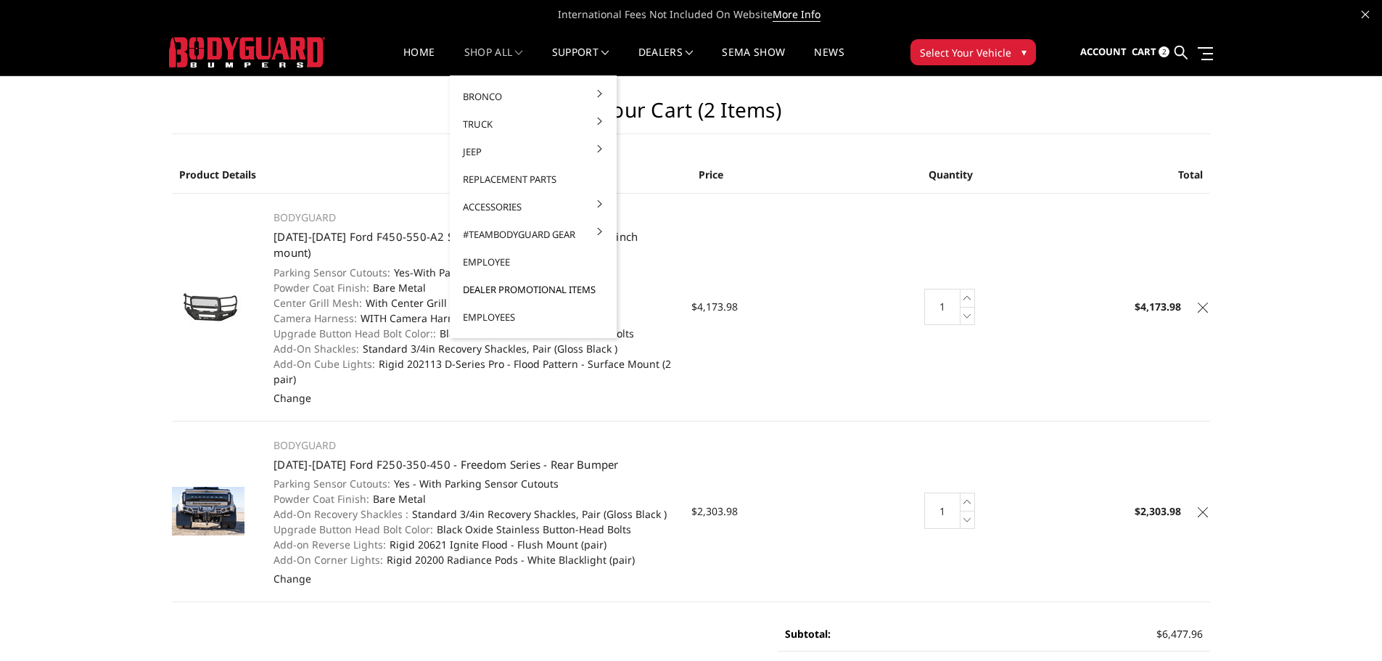
click at [519, 290] on link "Dealer Promotional Items" at bounding box center [533, 290] width 155 height 28
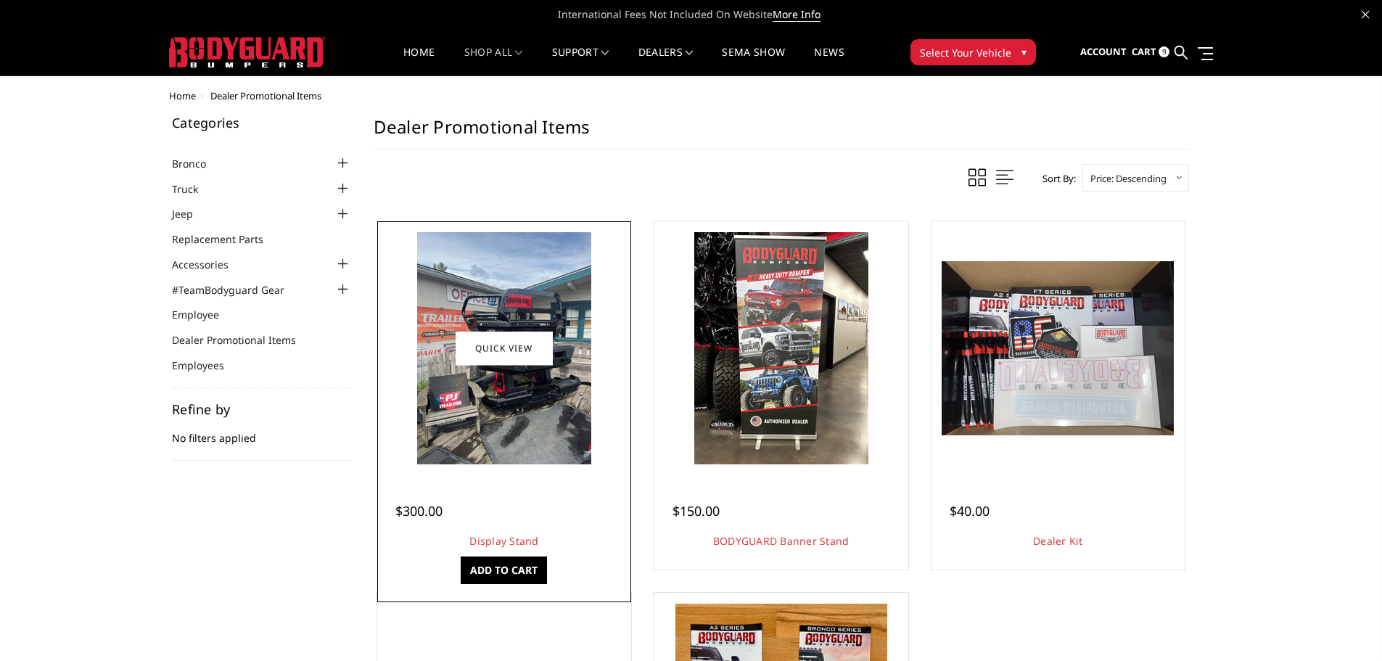
click at [479, 410] on img at bounding box center [504, 348] width 174 height 232
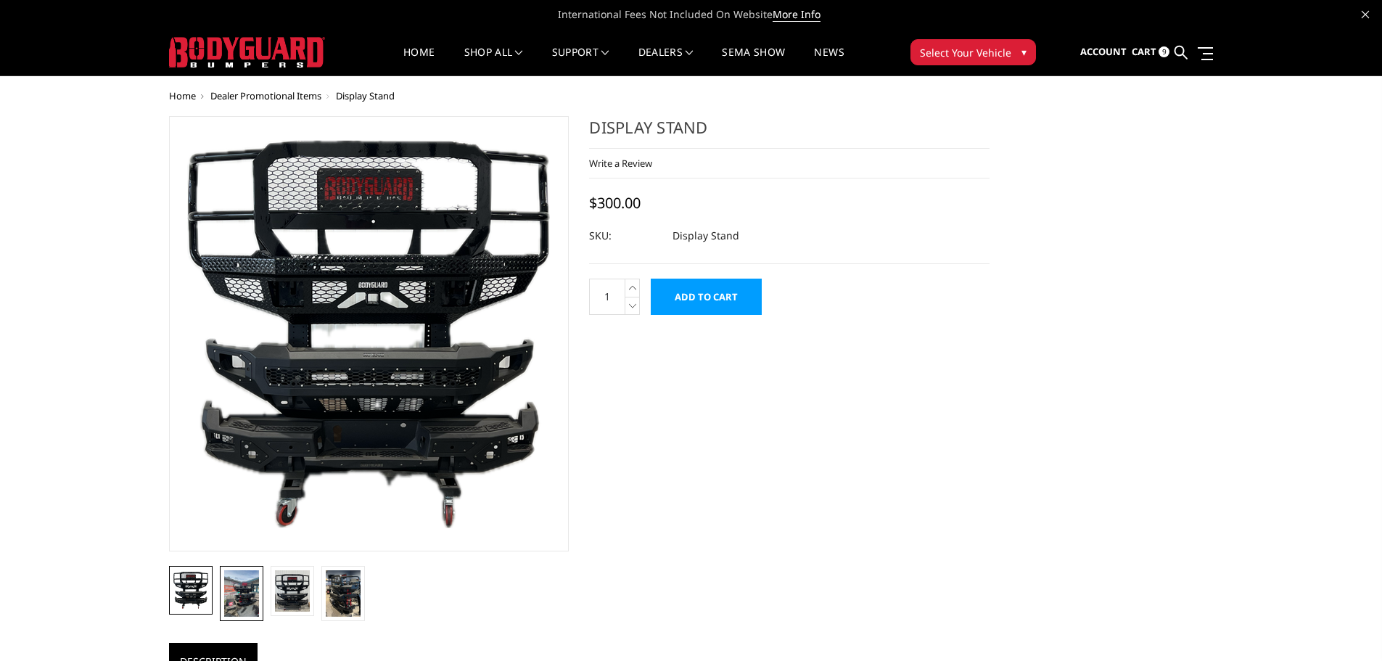
click at [251, 595] on img at bounding box center [241, 593] width 35 height 46
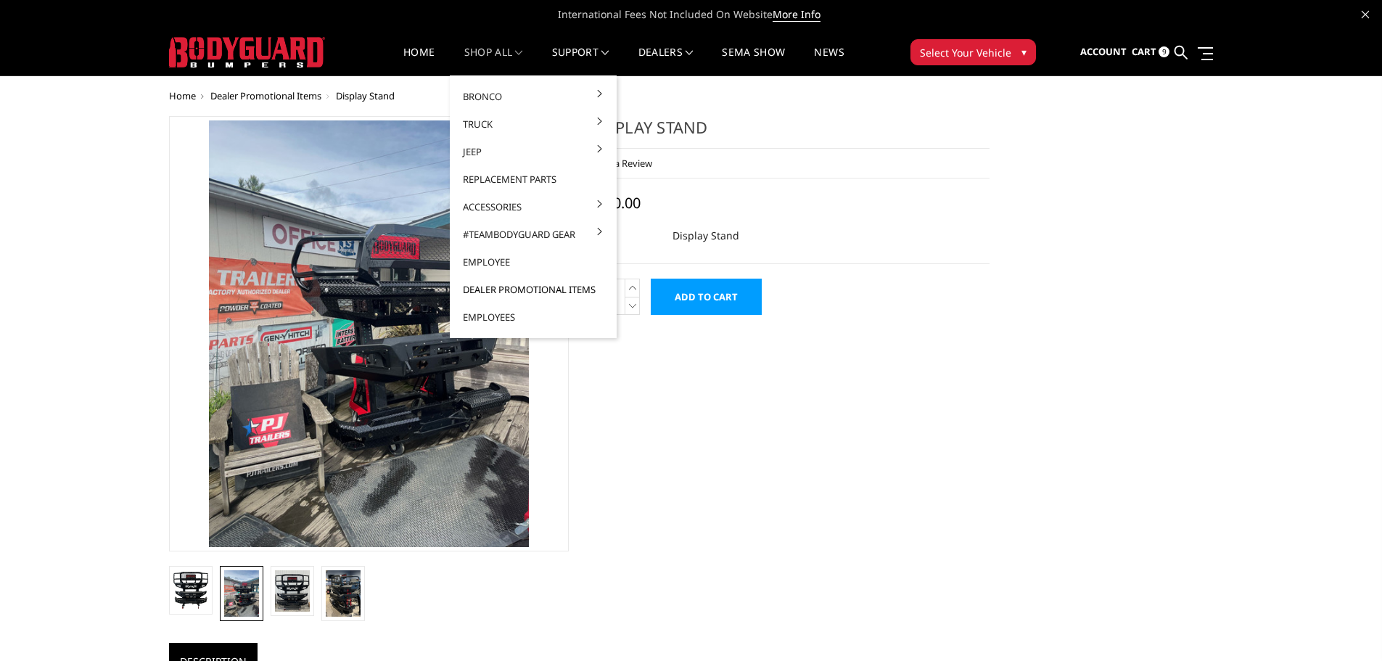
click at [507, 291] on link "Dealer Promotional Items" at bounding box center [533, 290] width 155 height 28
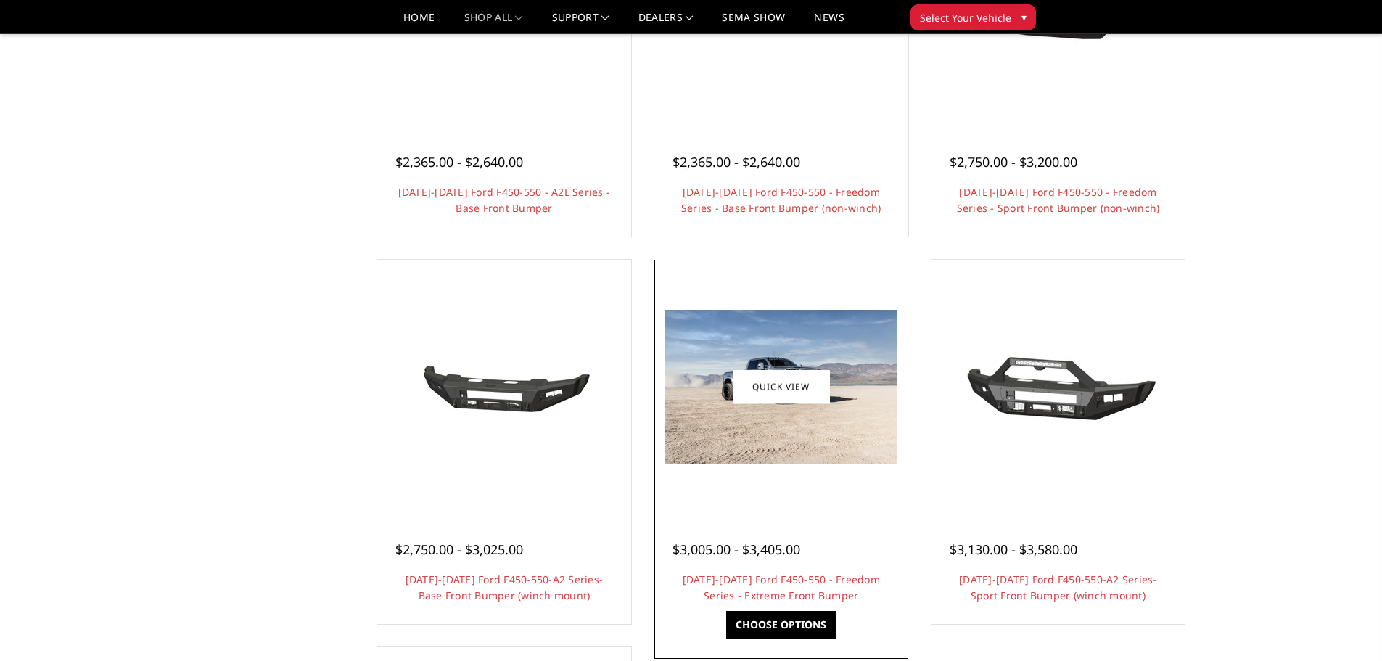
scroll to position [798, 0]
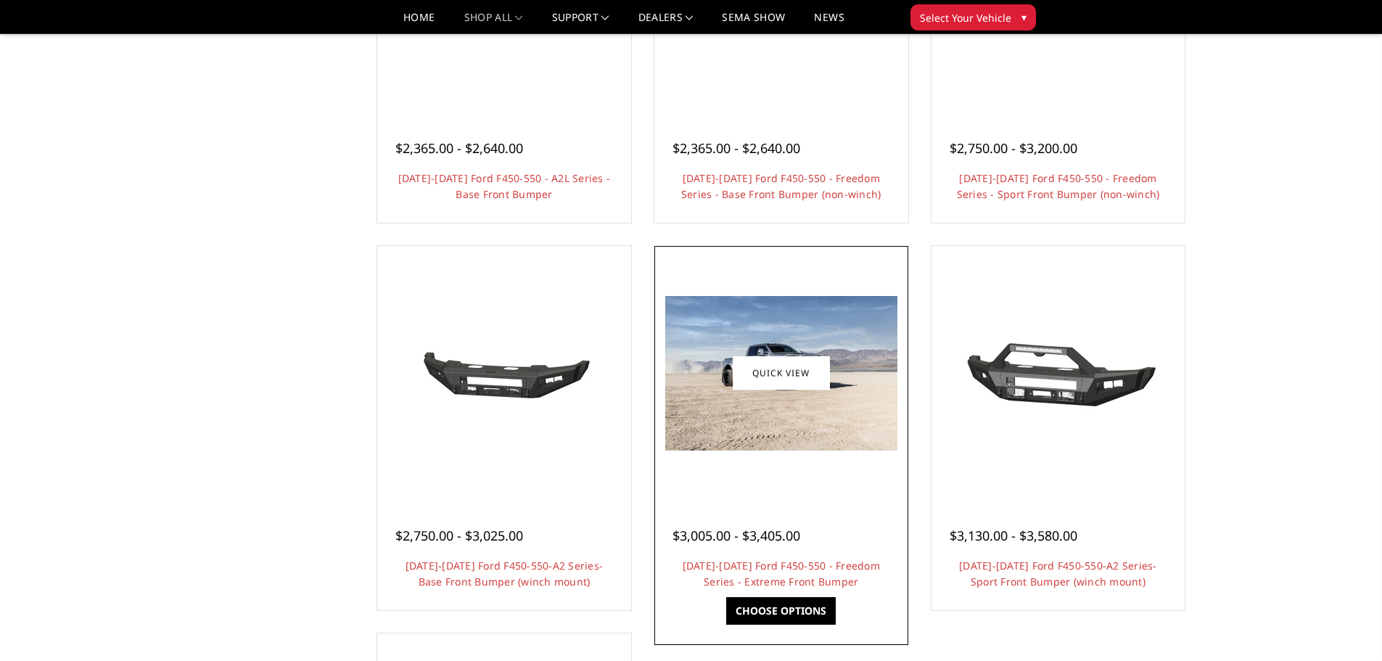
click at [770, 465] on div at bounding box center [781, 373] width 247 height 247
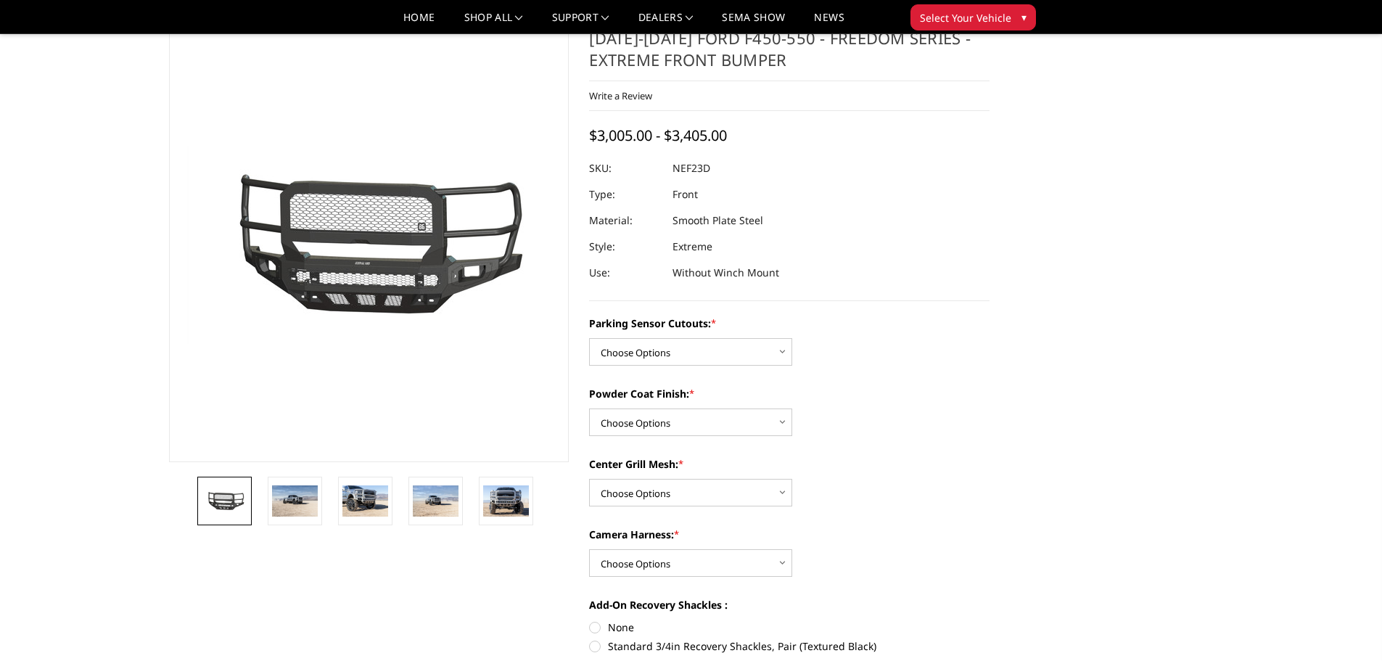
scroll to position [73, 0]
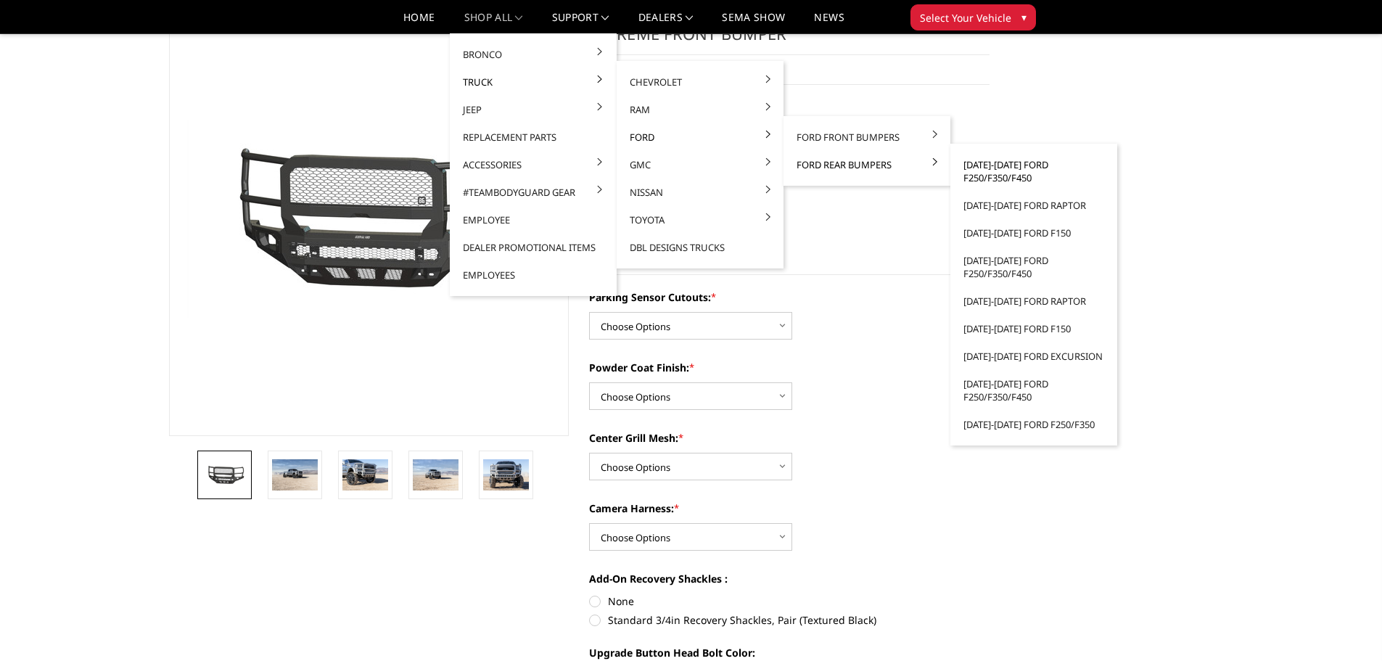
click at [993, 166] on link "[DATE]-[DATE] Ford F250/F350/F450" at bounding box center [1033, 171] width 155 height 41
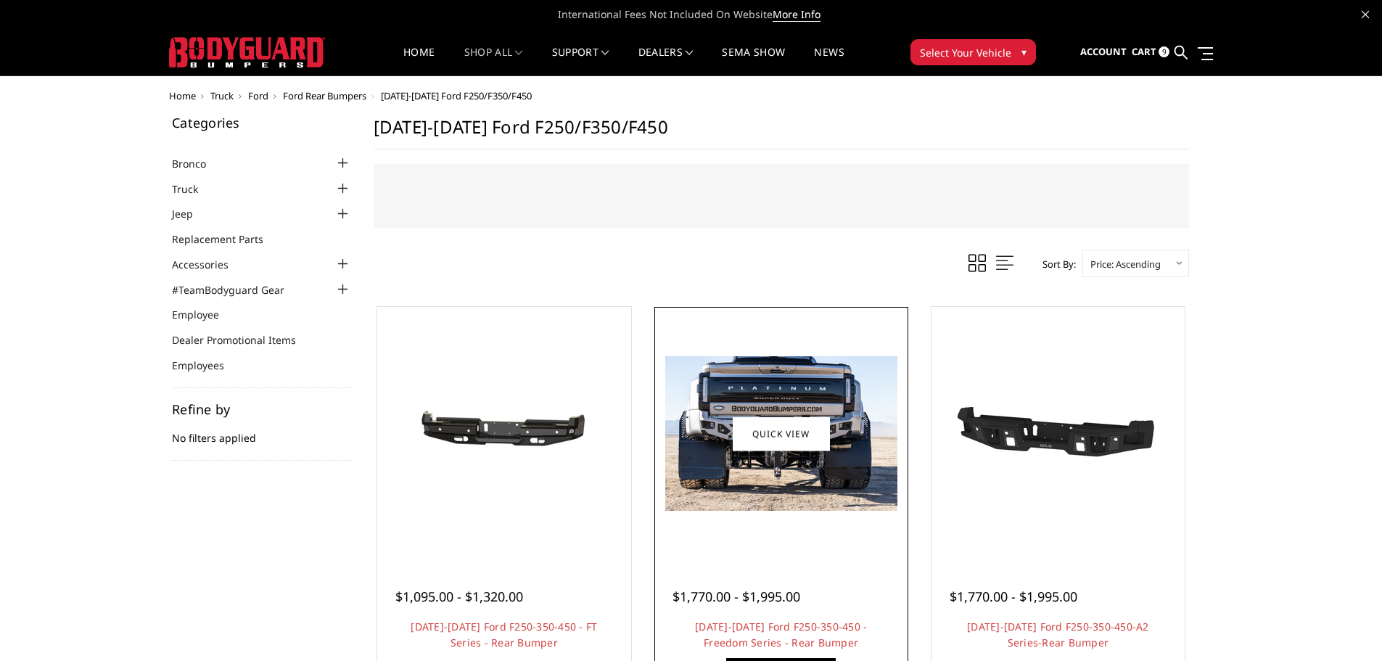
click at [775, 514] on div at bounding box center [781, 433] width 247 height 247
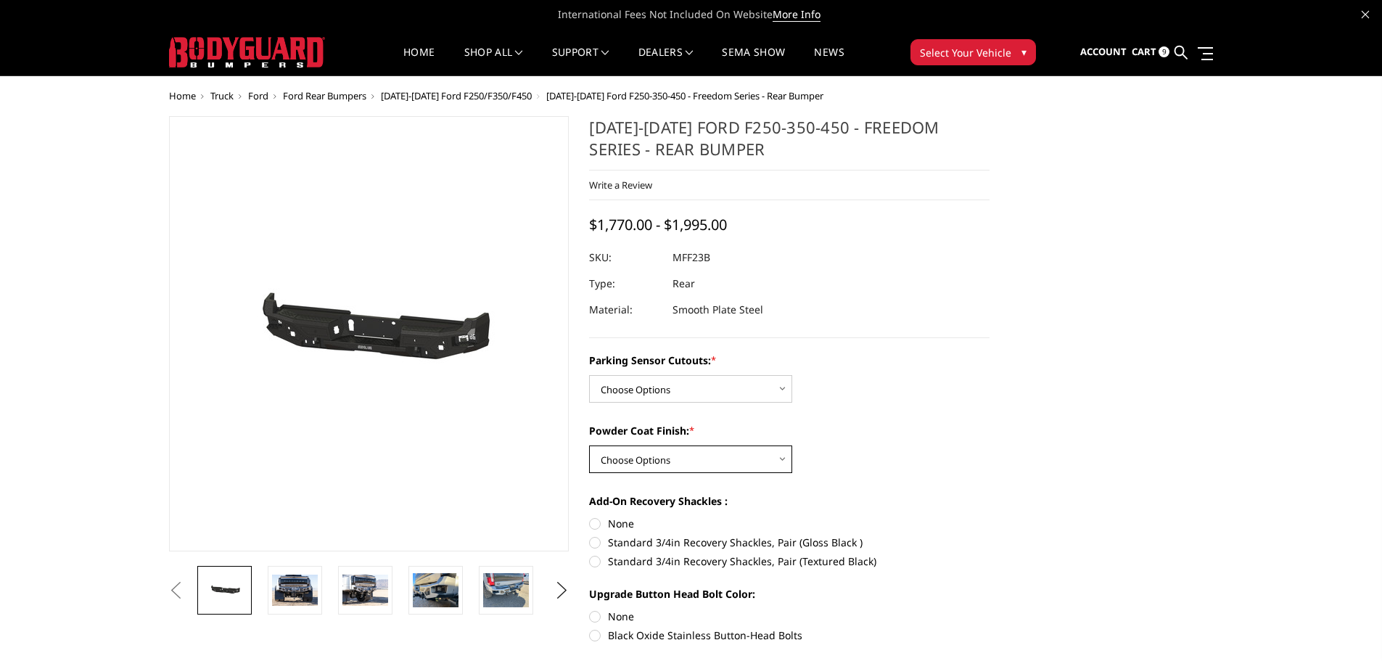
click at [719, 458] on select "Choose Options Bare Metal Textured Black Powder Coat" at bounding box center [690, 459] width 203 height 28
click at [699, 378] on select "Choose Options No - Without Parking Sensor Cutouts Yes - With Parking Sensor Cu…" at bounding box center [690, 389] width 203 height 28
select select "2559"
click at [589, 375] on select "Choose Options No - Without Parking Sensor Cutouts Yes - With Parking Sensor Cu…" at bounding box center [690, 389] width 203 height 28
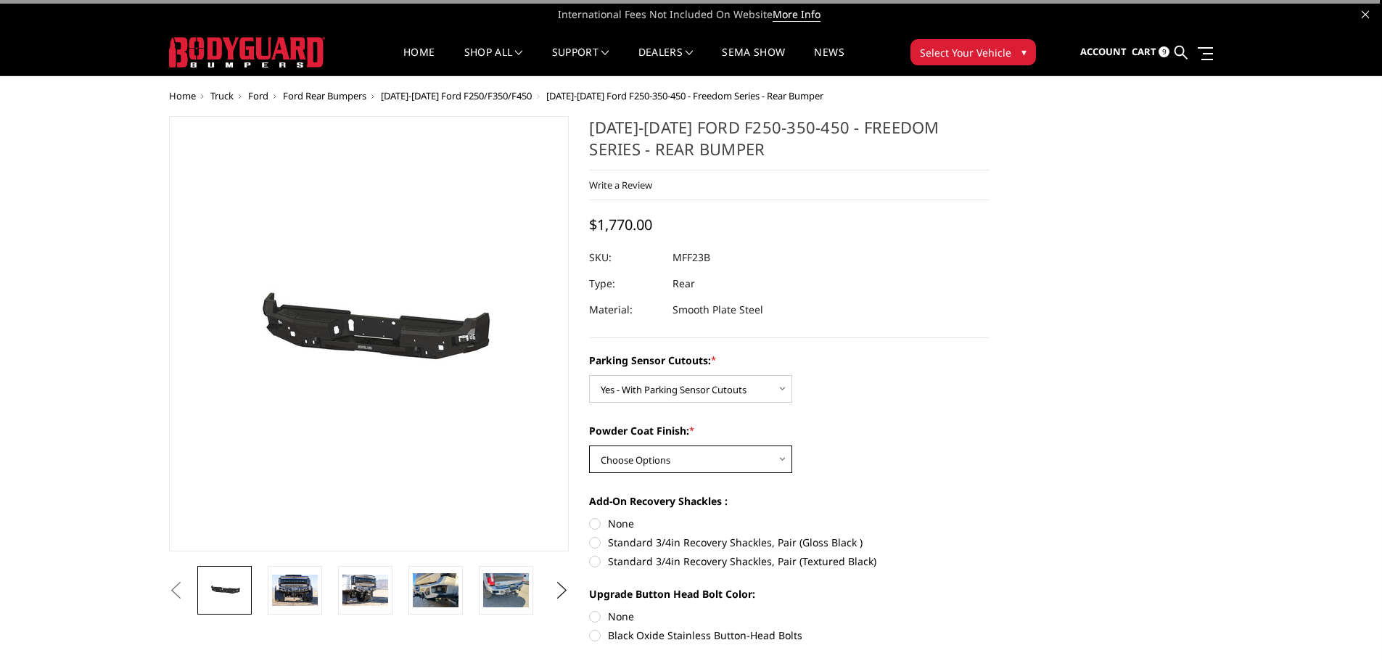
click at [706, 461] on select "Choose Options Bare Metal Textured Black Powder Coat" at bounding box center [690, 459] width 203 height 28
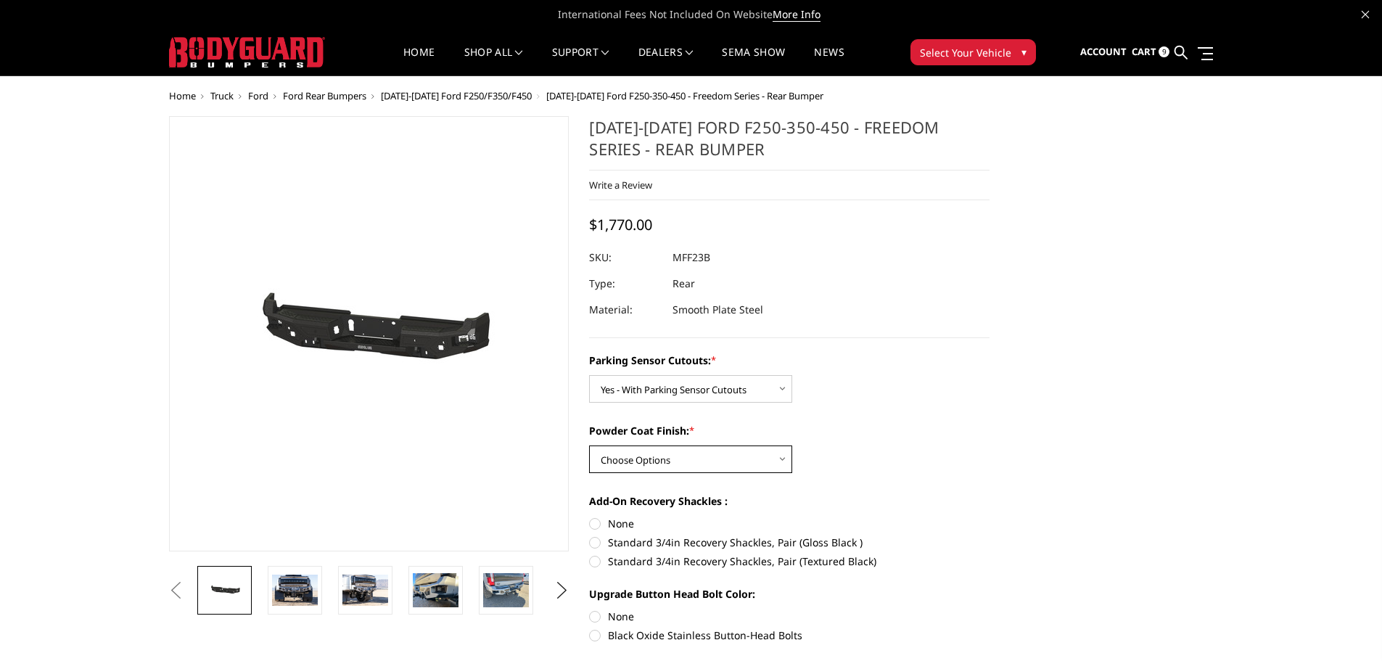
select select "2561"
click at [589, 445] on select "Choose Options Bare Metal Textured Black Powder Coat" at bounding box center [690, 459] width 203 height 28
click at [591, 525] on label "None" at bounding box center [789, 523] width 400 height 15
click at [590, 516] on input "None" at bounding box center [589, 516] width 1 height 1
radio input "true"
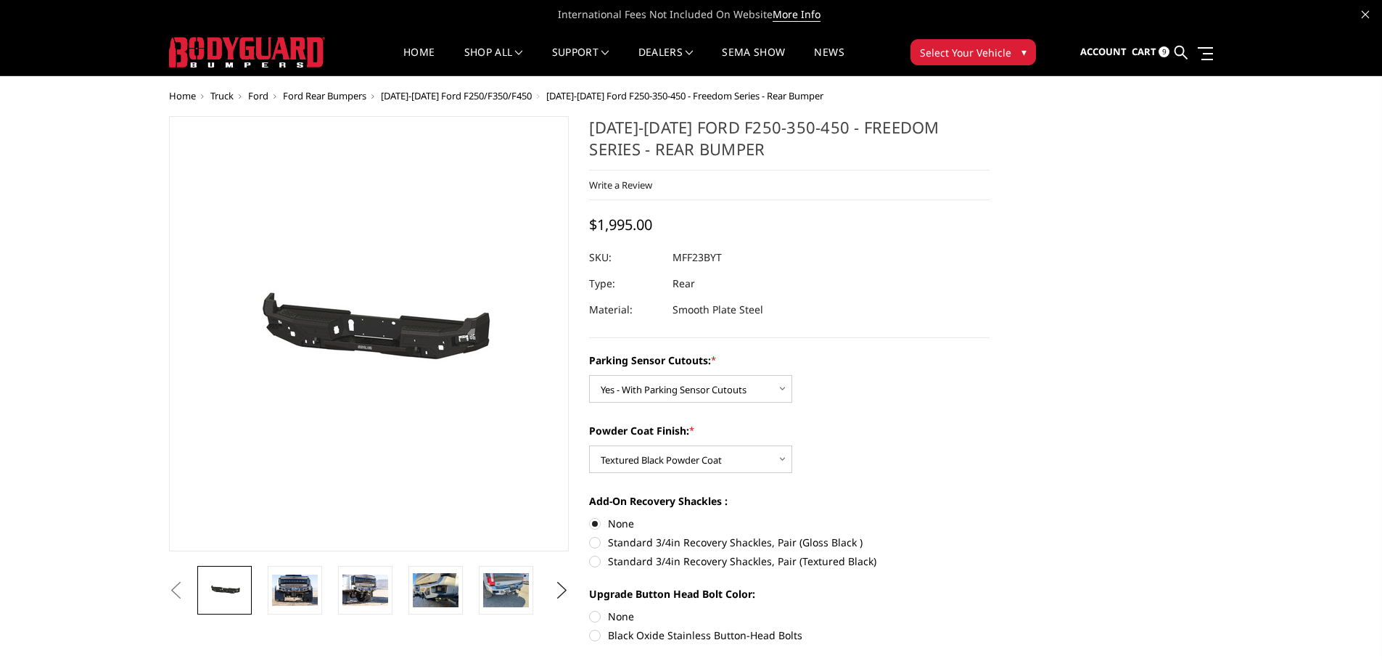
click at [595, 614] on label "None" at bounding box center [789, 616] width 400 height 15
click at [590, 609] on input "None" at bounding box center [589, 609] width 1 height 1
radio input "true"
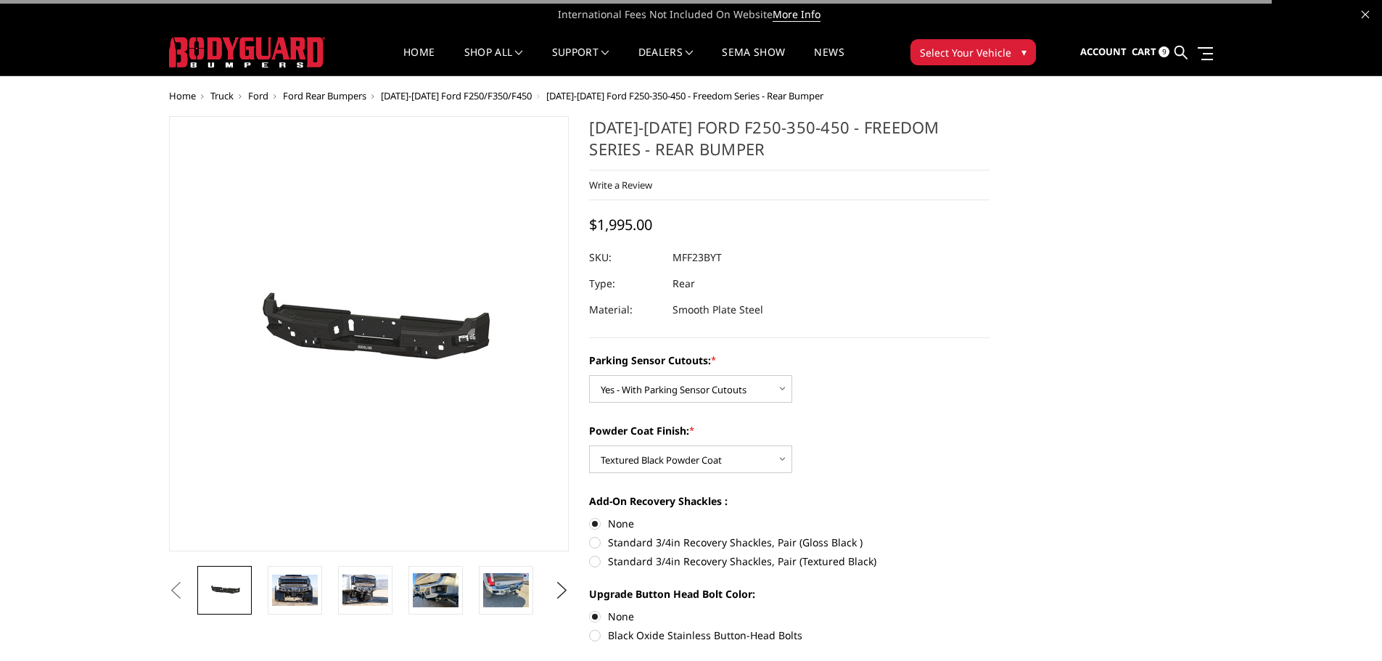
click at [594, 635] on label "Black Oxide Stainless Button-Head Bolts" at bounding box center [789, 634] width 400 height 15
click at [989, 609] on input "Black Oxide Stainless Button-Head Bolts" at bounding box center [989, 609] width 1 height 1
radio input "true"
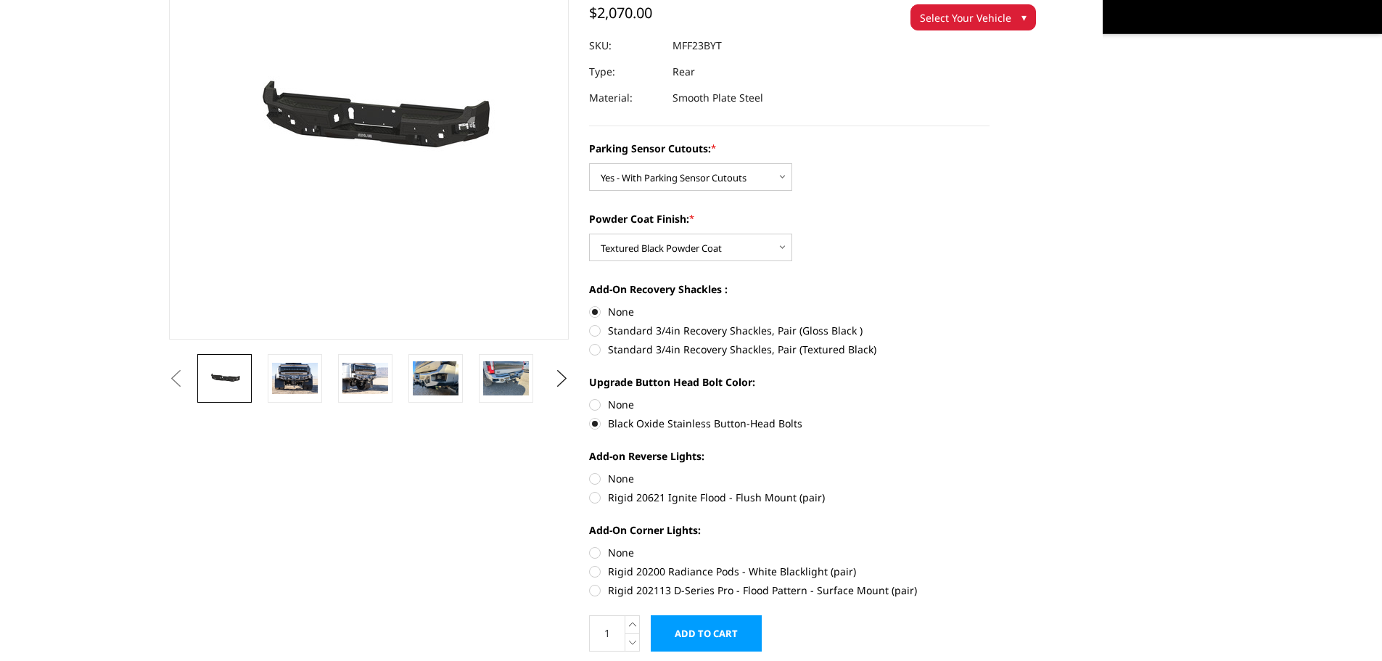
scroll to position [290, 0]
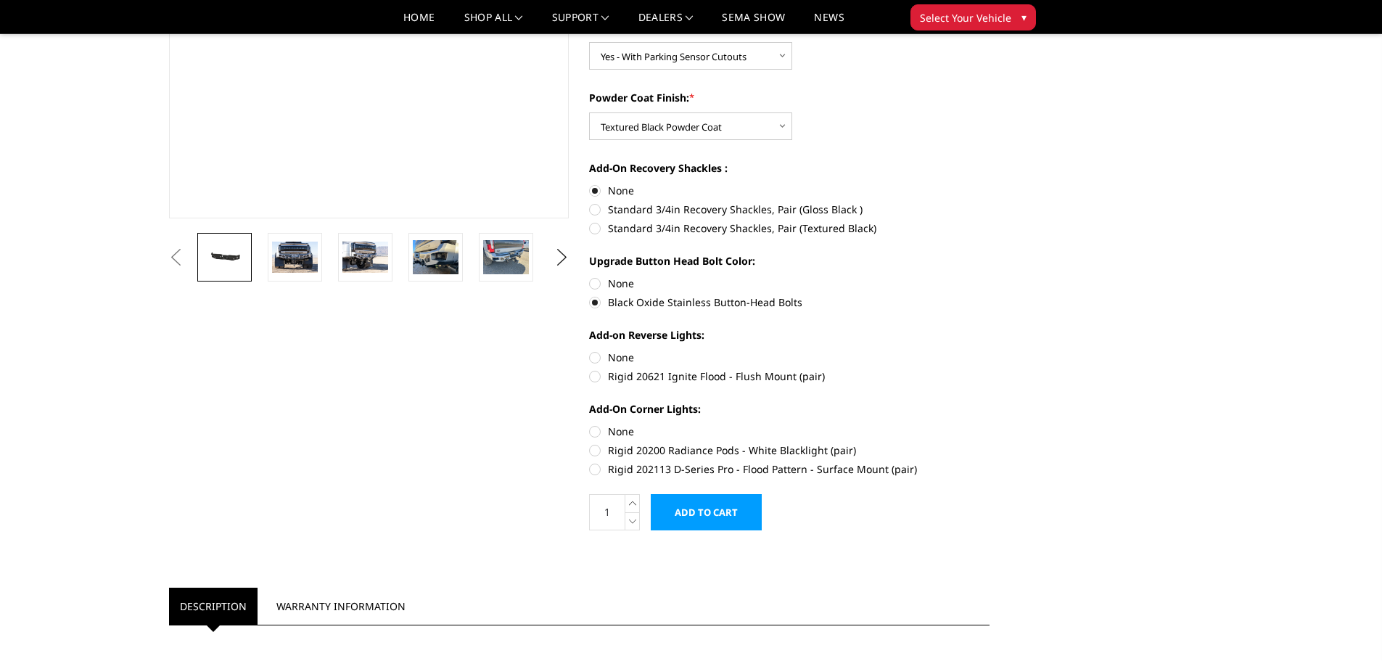
click at [599, 355] on label "None" at bounding box center [789, 357] width 400 height 15
click at [590, 350] on input "None" at bounding box center [589, 350] width 1 height 1
radio input "true"
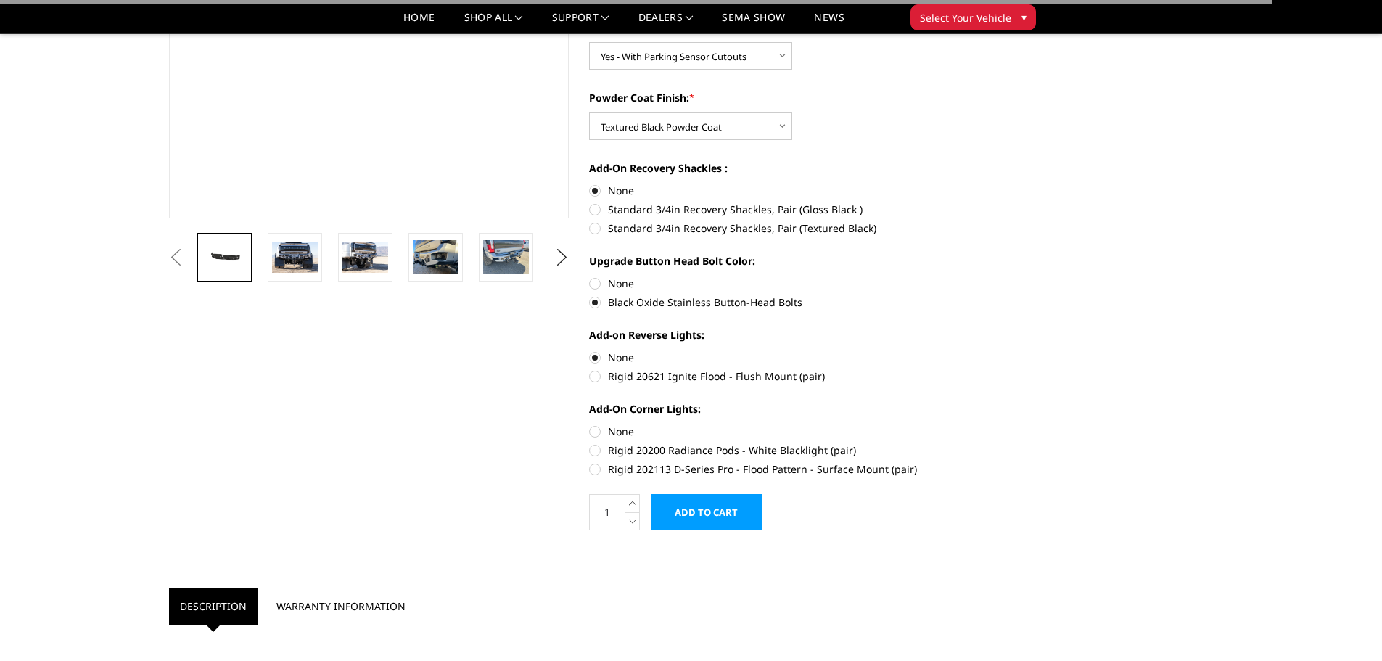
click at [593, 432] on label "None" at bounding box center [789, 431] width 400 height 15
click at [590, 424] on input "None" at bounding box center [589, 424] width 1 height 1
radio input "true"
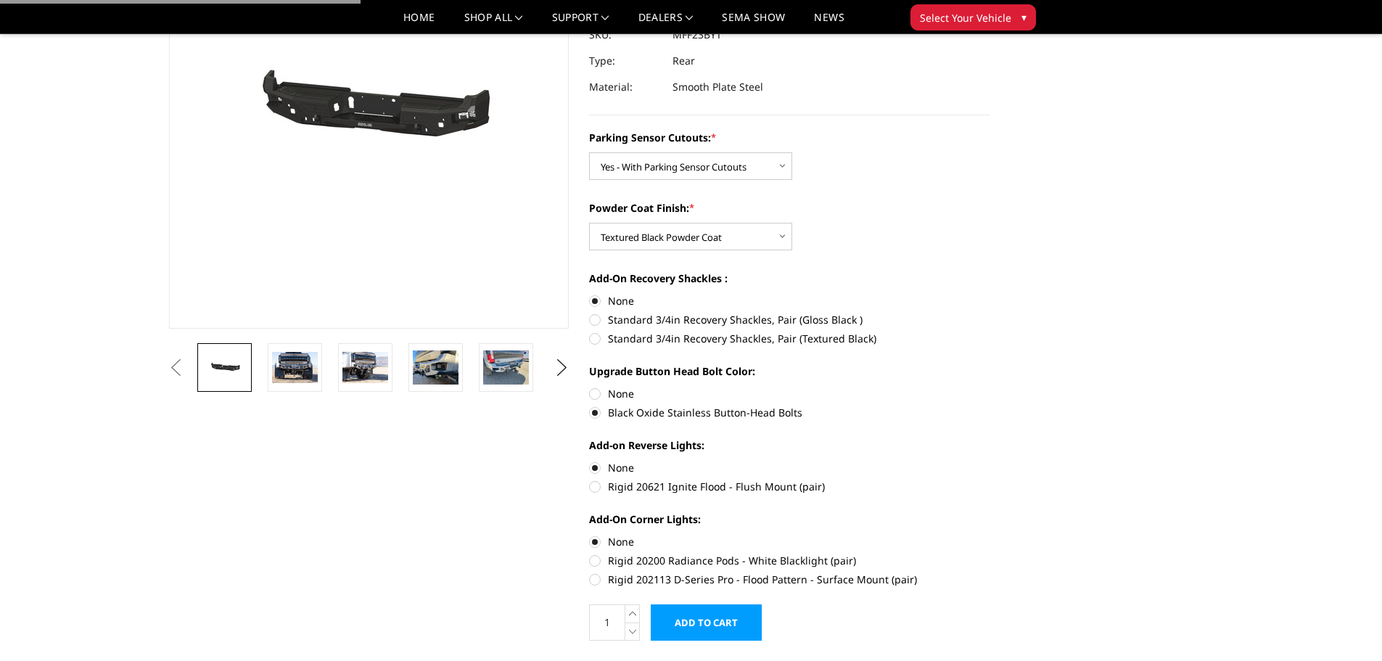
scroll to position [0, 0]
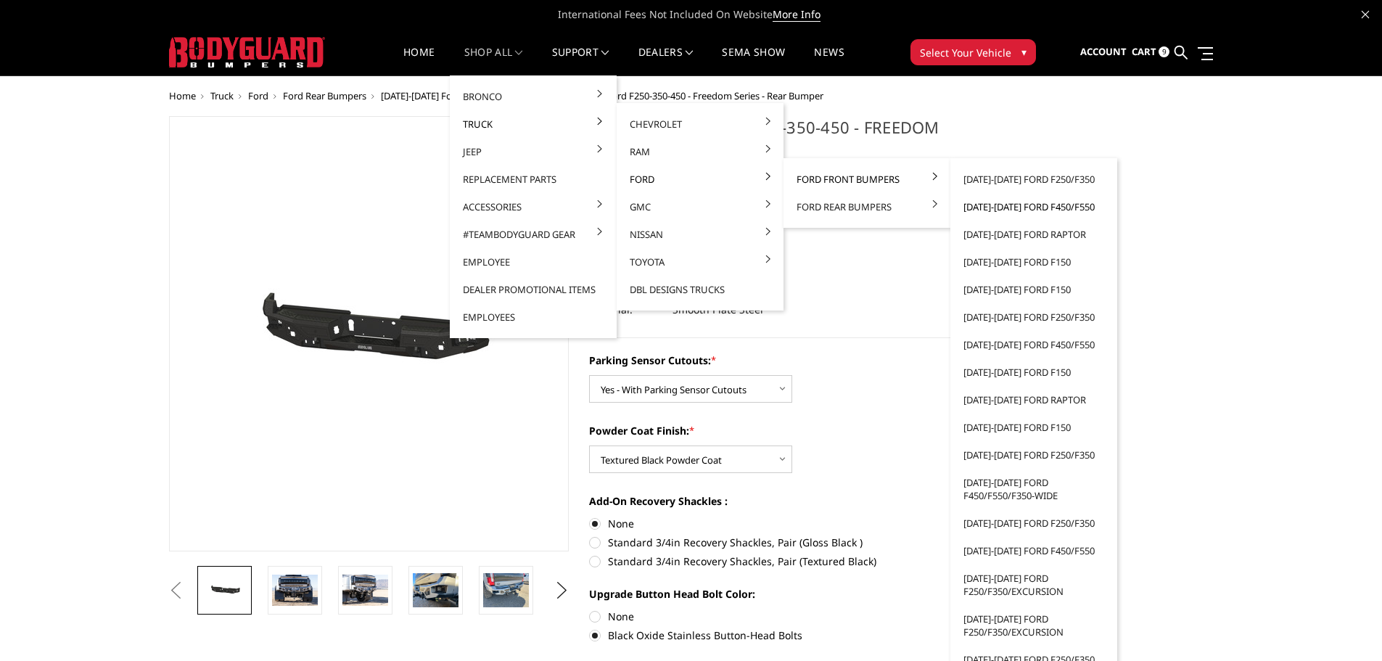
click at [1018, 209] on link "[DATE]-[DATE] Ford F450/F550" at bounding box center [1033, 207] width 155 height 28
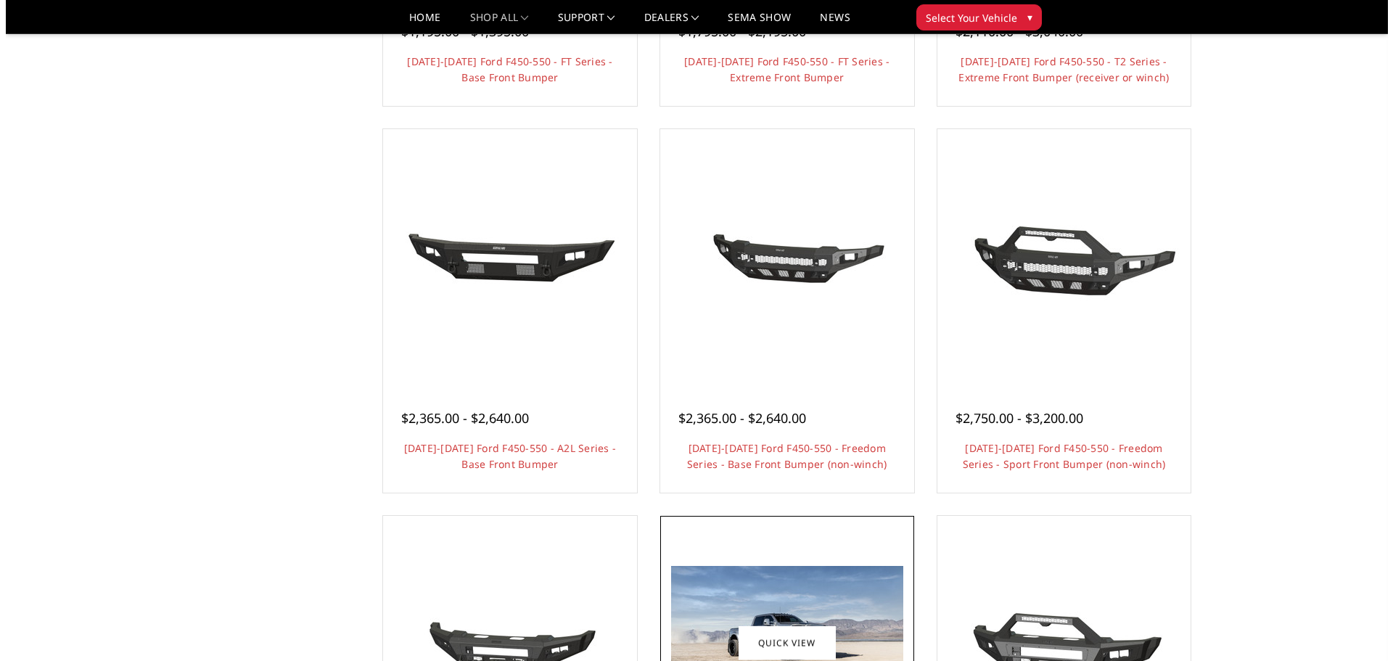
scroll to position [653, 0]
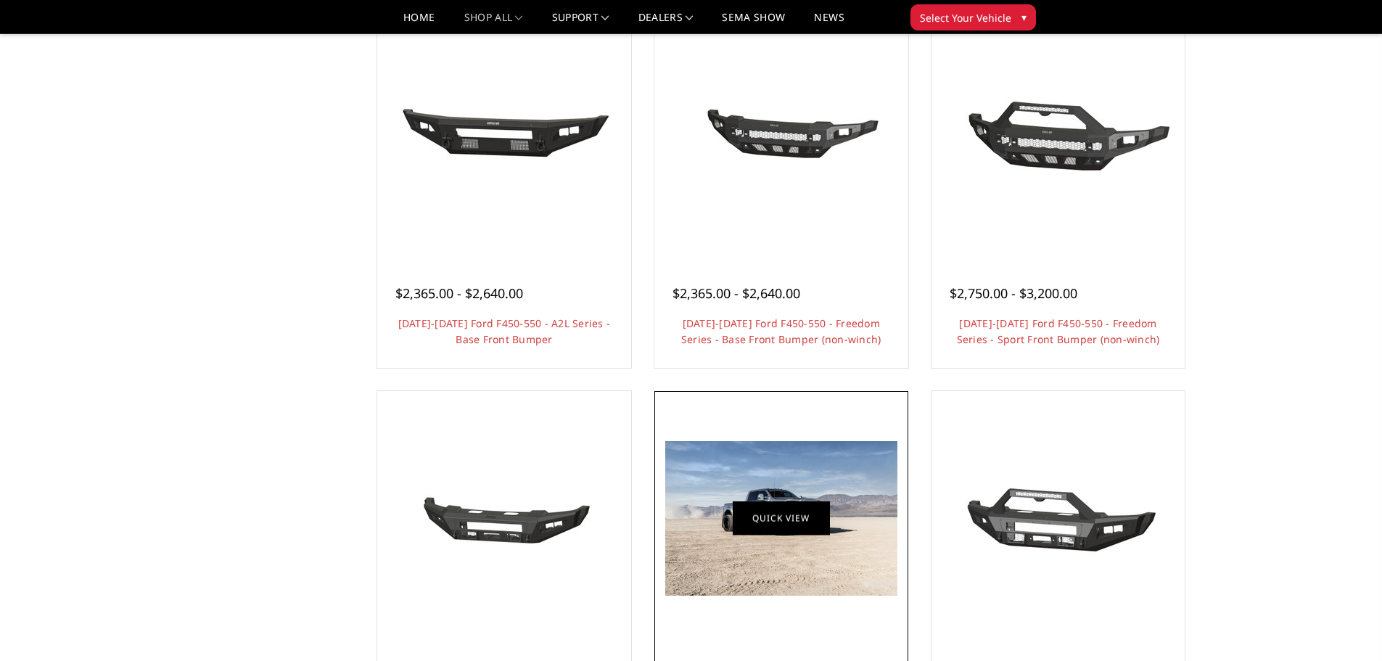
click at [820, 517] on link "Quick view" at bounding box center [781, 518] width 97 height 34
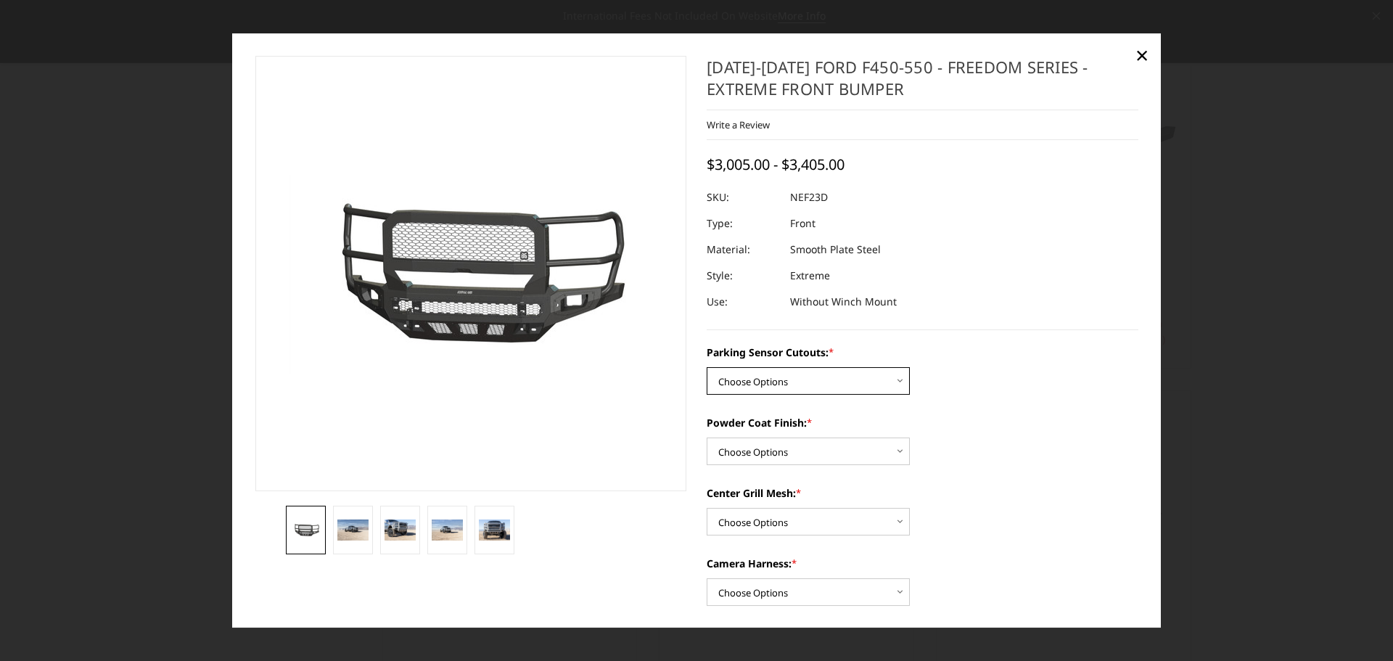
click at [819, 378] on select "Choose Options No - Without Parking Sensor Cutouts Yes - With Parking Sensor Cu…" at bounding box center [808, 381] width 203 height 28
select select "2591"
click at [707, 367] on select "Choose Options No - Without Parking Sensor Cutouts Yes - With Parking Sensor Cu…" at bounding box center [808, 381] width 203 height 28
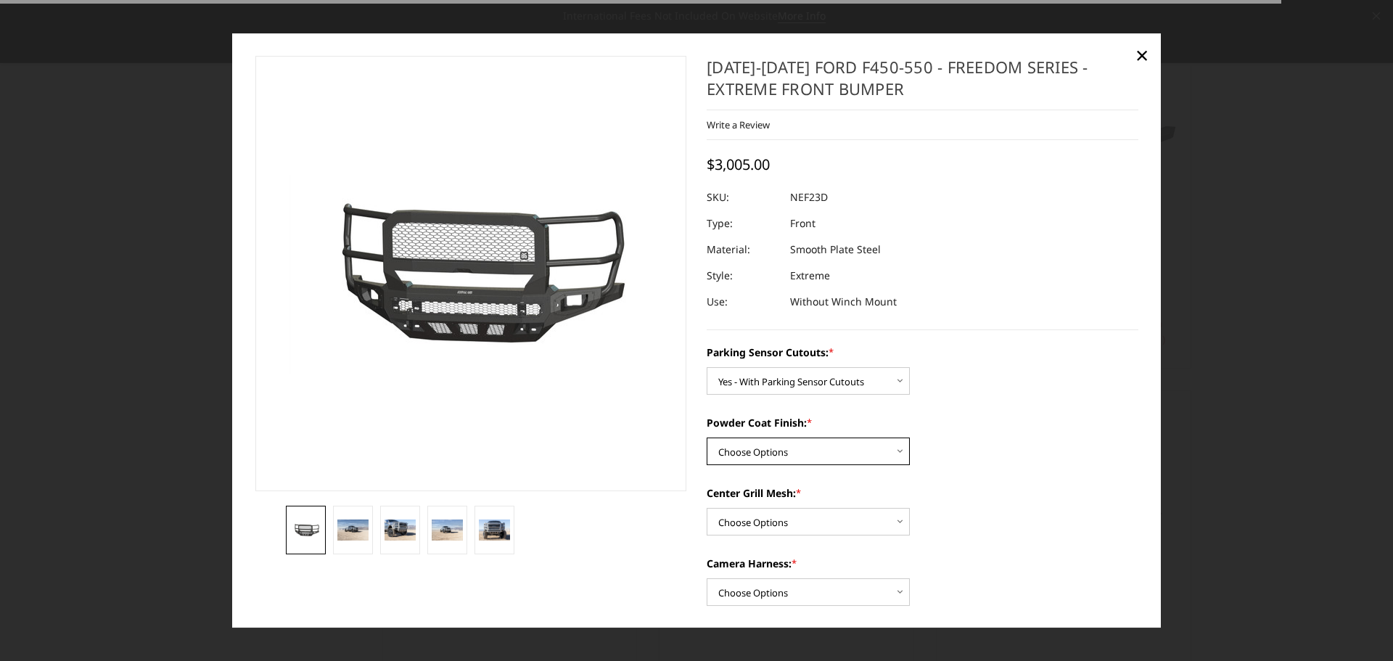
click at [811, 453] on select "Choose Options Bare Metal Textured Black Powder Coat" at bounding box center [808, 451] width 203 height 28
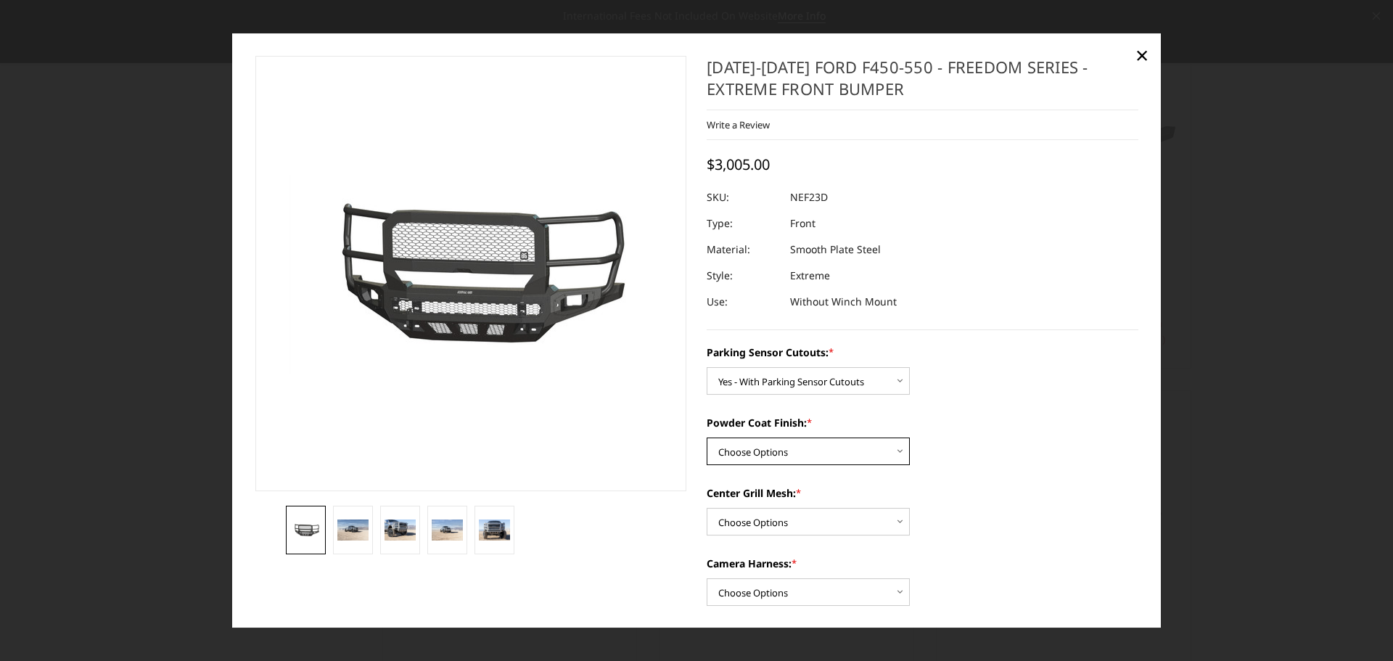
select select "2593"
click at [707, 437] on select "Choose Options Bare Metal Textured Black Powder Coat" at bounding box center [808, 451] width 203 height 28
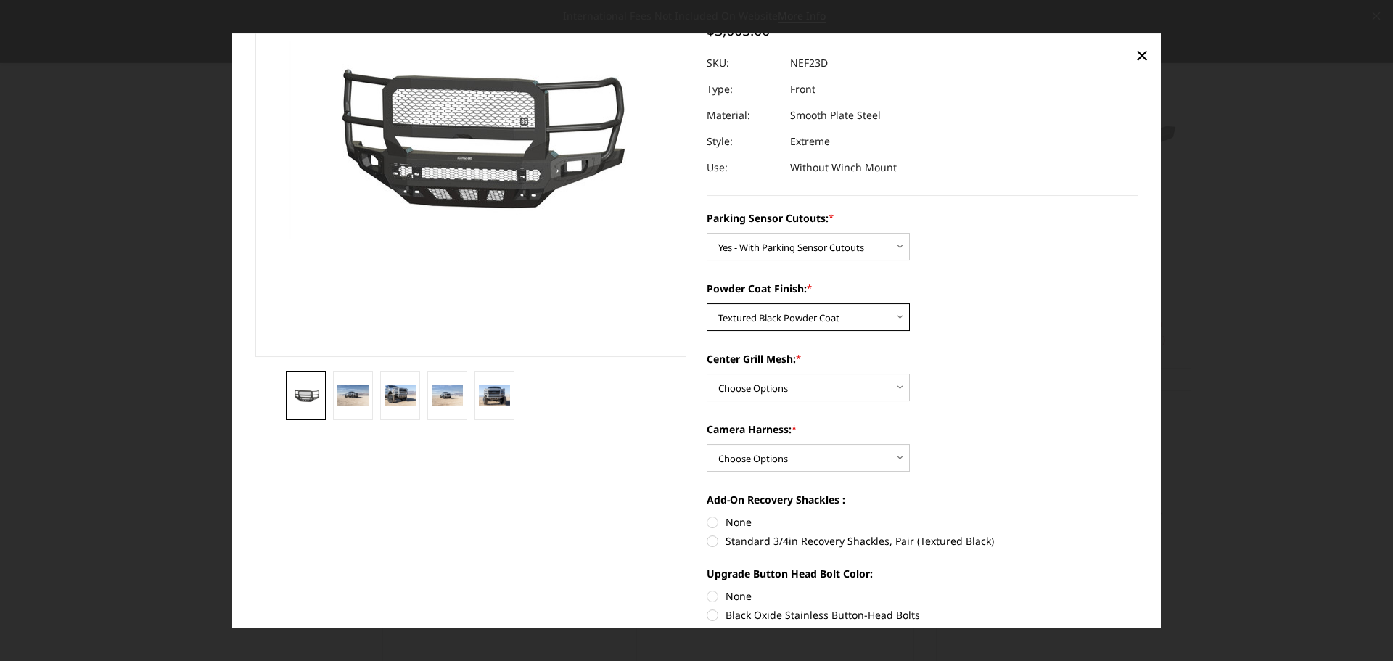
scroll to position [145, 0]
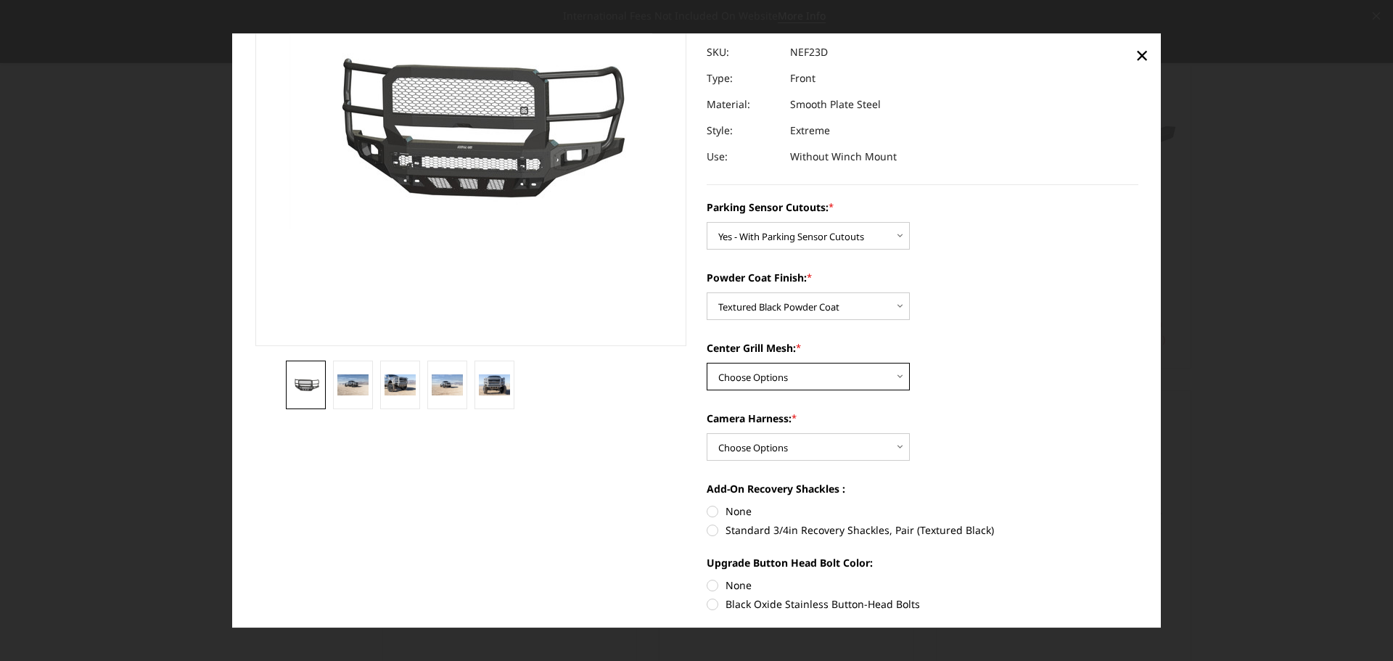
click at [799, 376] on select "Choose Options With Center Grill Mesh Without Center Grill Mesh" at bounding box center [808, 377] width 203 height 28
select select "2594"
click at [707, 363] on select "Choose Options With Center Grill Mesh Without Center Grill Mesh" at bounding box center [808, 377] width 203 height 28
click at [814, 458] on select "Choose Options WITH Camera Harness WITHOUT Camera Harness" at bounding box center [808, 447] width 203 height 28
select select "2596"
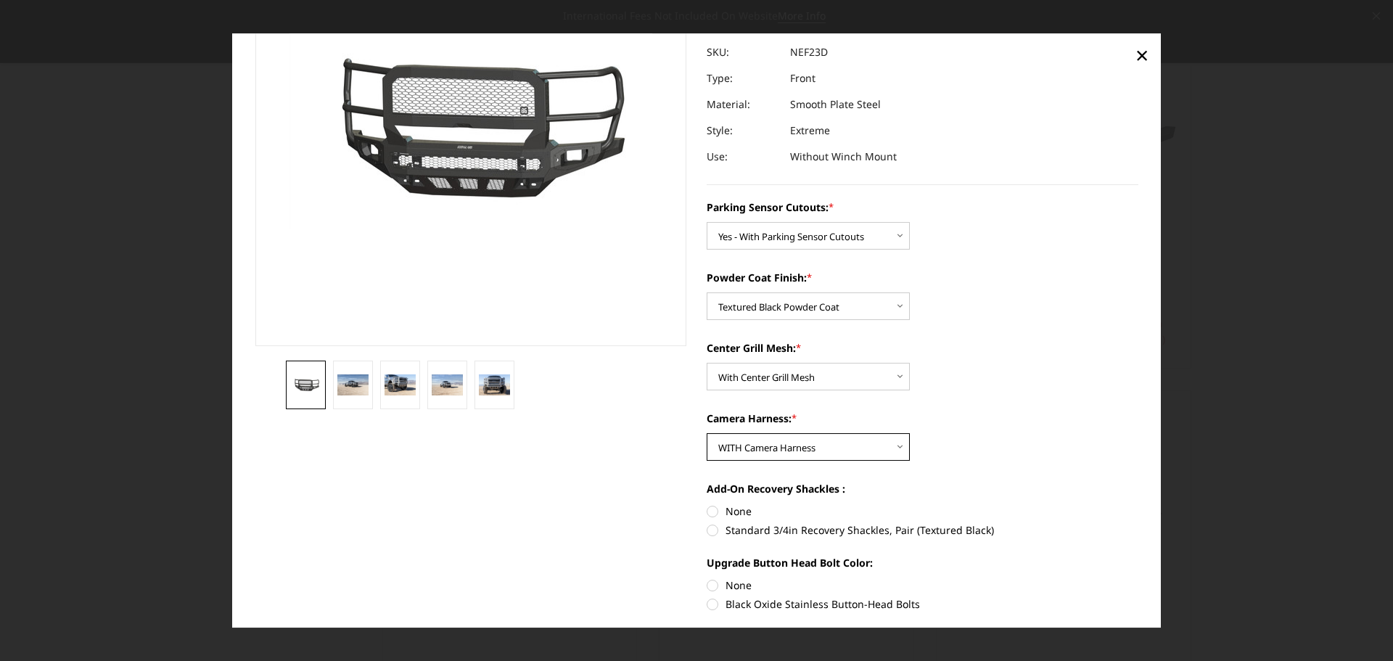
click at [707, 433] on select "Choose Options WITH Camera Harness WITHOUT Camera Harness" at bounding box center [808, 447] width 203 height 28
click at [708, 512] on label "None" at bounding box center [923, 510] width 432 height 15
click at [707, 504] on input "None" at bounding box center [707, 503] width 1 height 1
radio input "true"
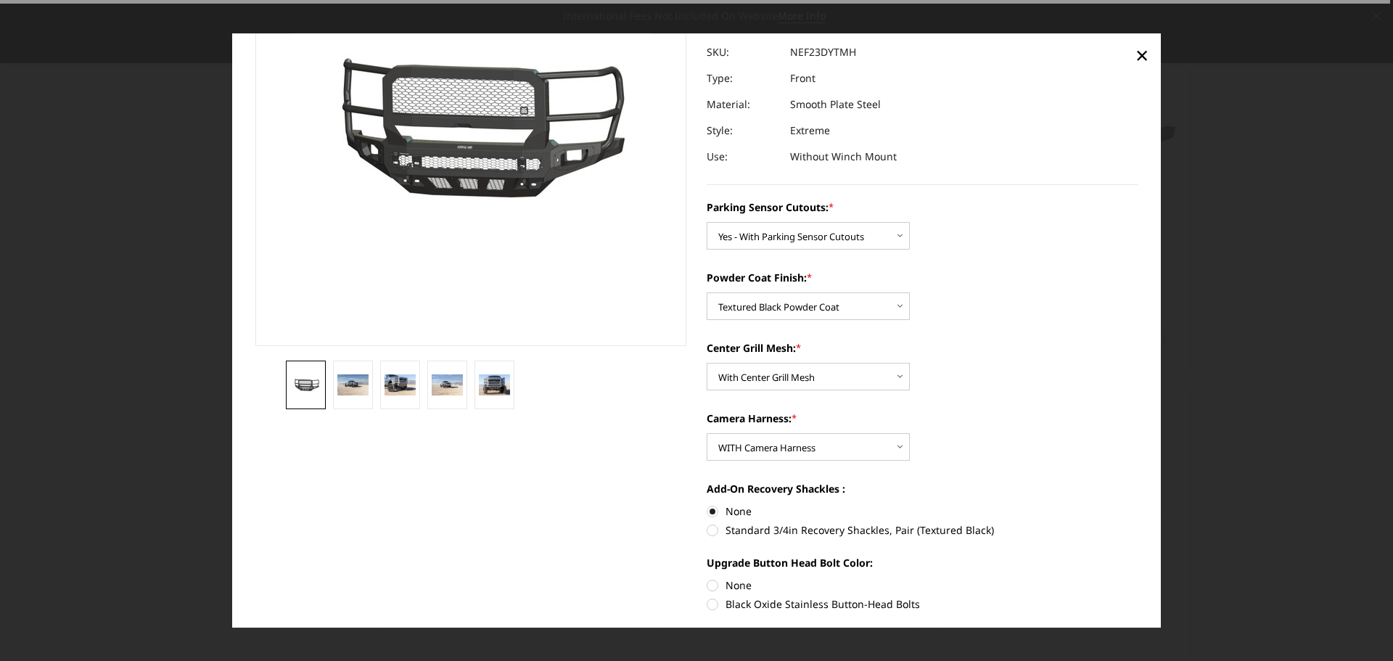
click at [707, 607] on label "Black Oxide Stainless Button-Head Bolts" at bounding box center [923, 603] width 432 height 15
click at [1138, 578] on input "Black Oxide Stainless Button-Head Bolts" at bounding box center [1138, 577] width 1 height 1
radio input "true"
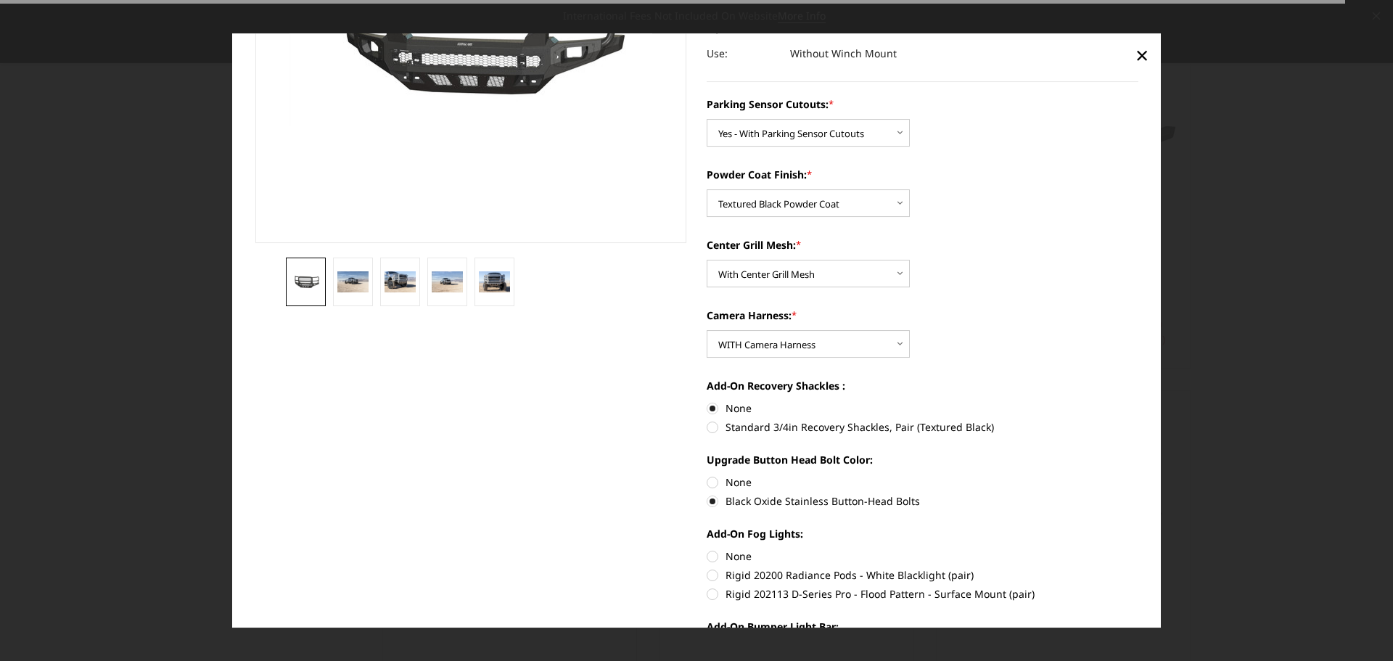
scroll to position [363, 0]
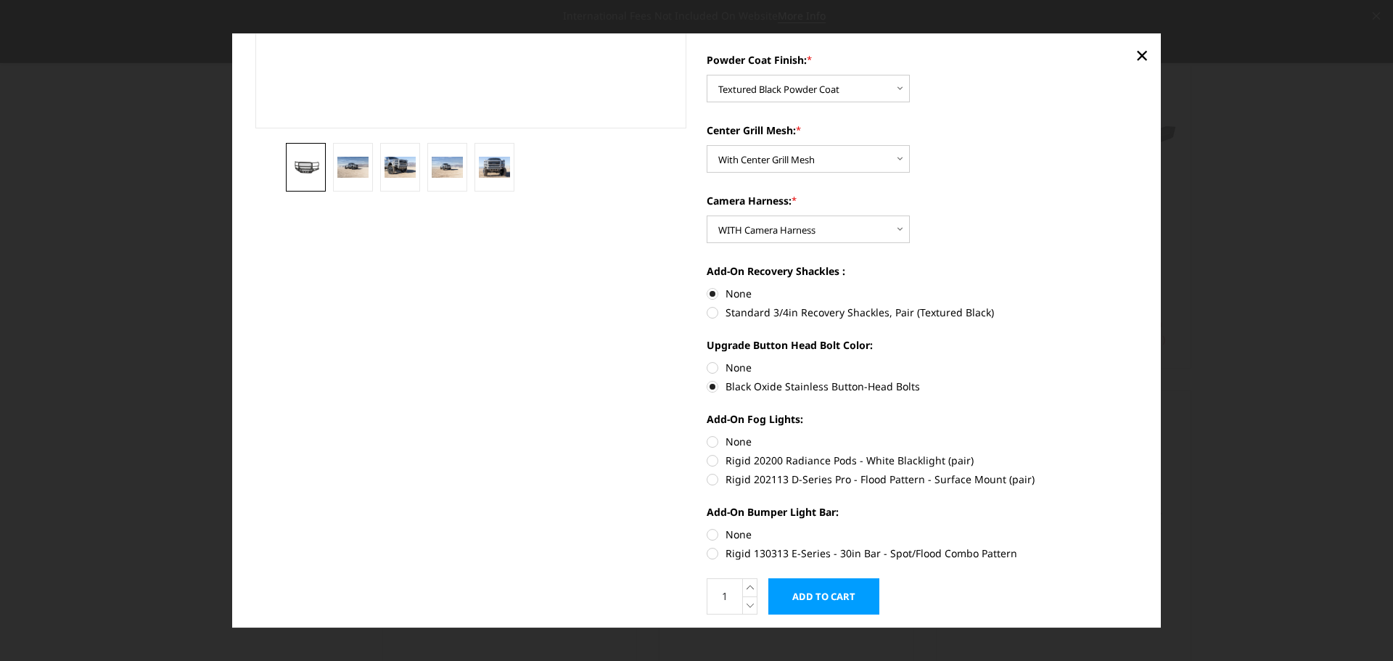
click at [708, 440] on label "None" at bounding box center [923, 441] width 432 height 15
click at [707, 435] on input "None" at bounding box center [707, 434] width 1 height 1
radio input "true"
click at [707, 535] on label "None" at bounding box center [923, 534] width 432 height 15
click at [707, 527] on input "None" at bounding box center [707, 527] width 1 height 1
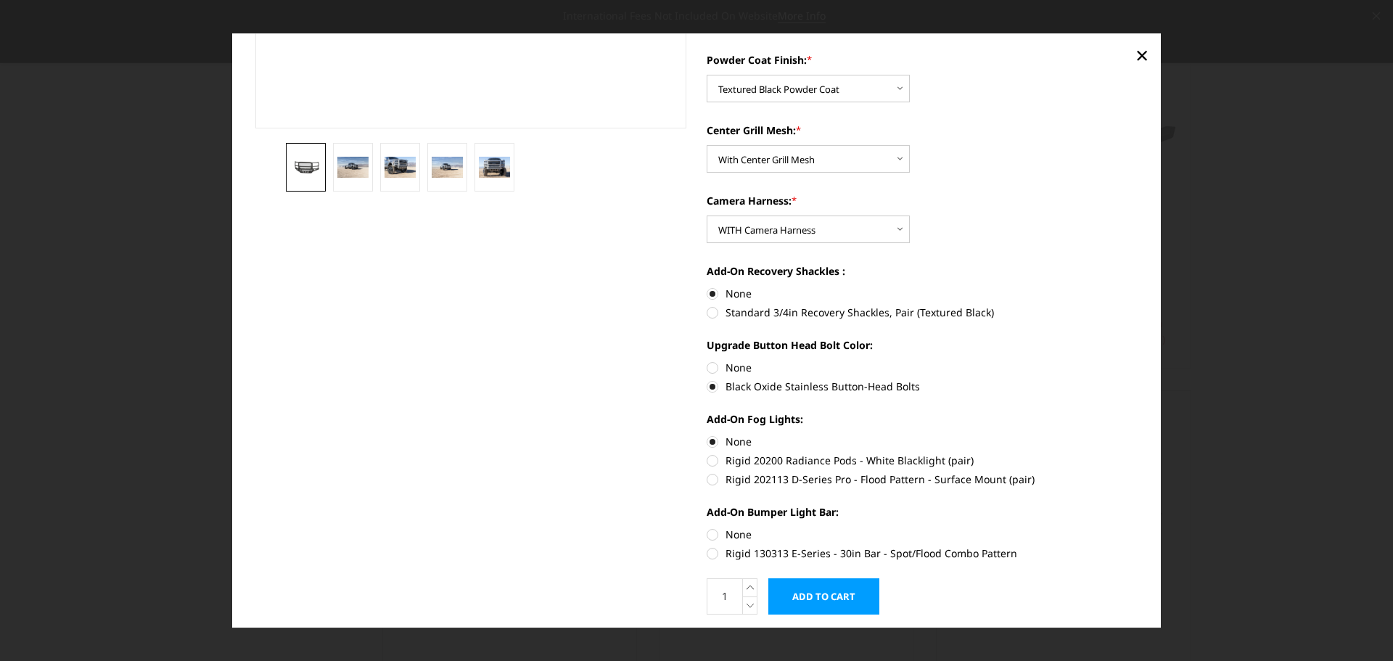
radio input "true"
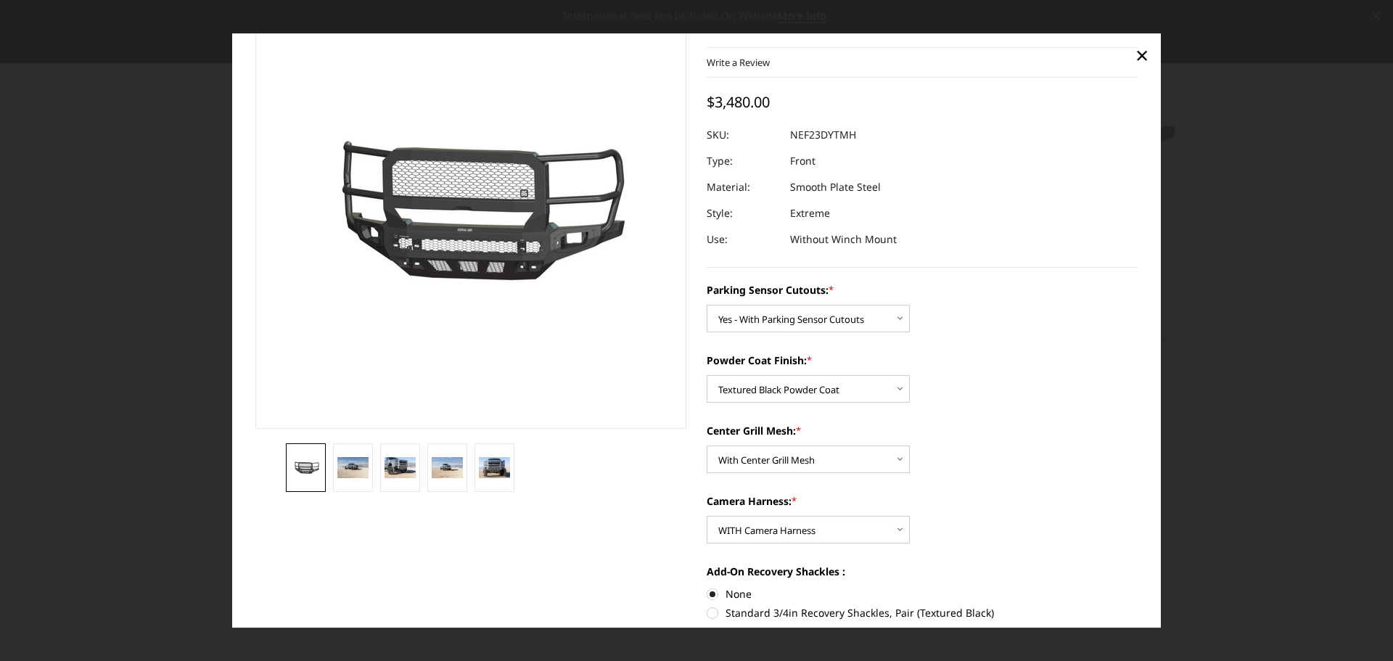
scroll to position [145, 0]
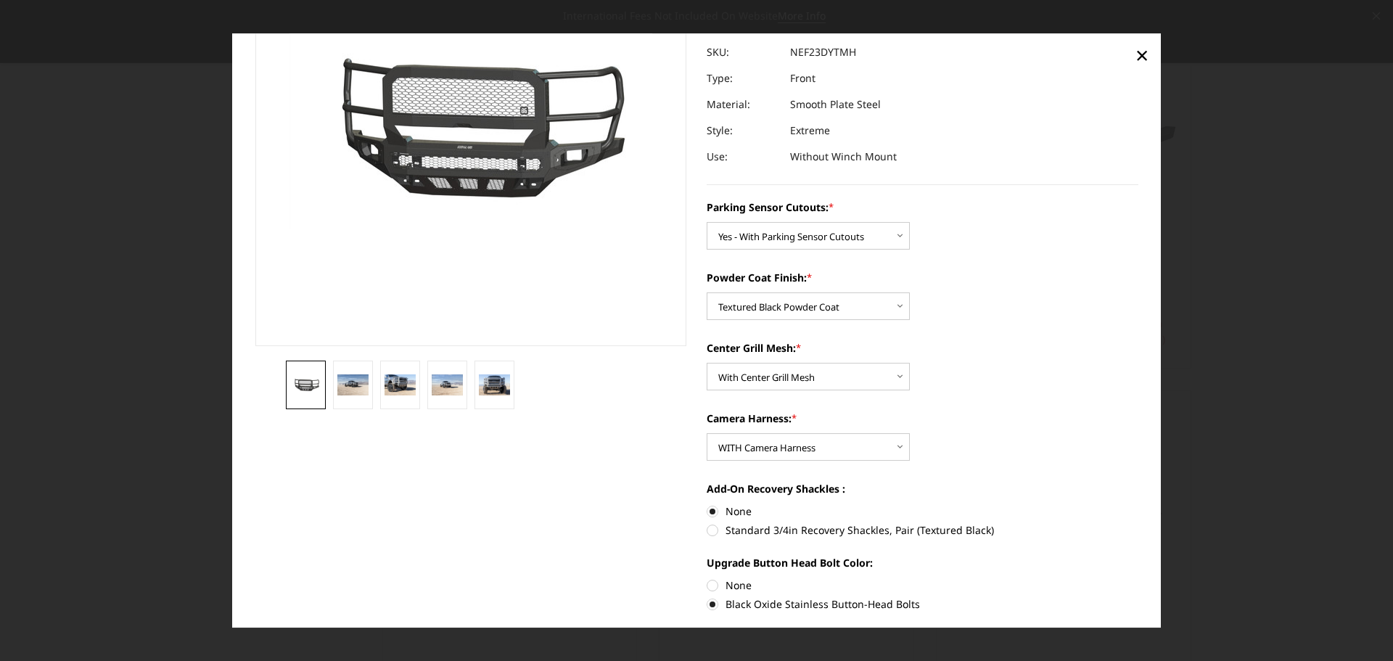
click at [707, 583] on label "None" at bounding box center [923, 584] width 432 height 15
click at [707, 578] on input "None" at bounding box center [707, 577] width 1 height 1
radio input "true"
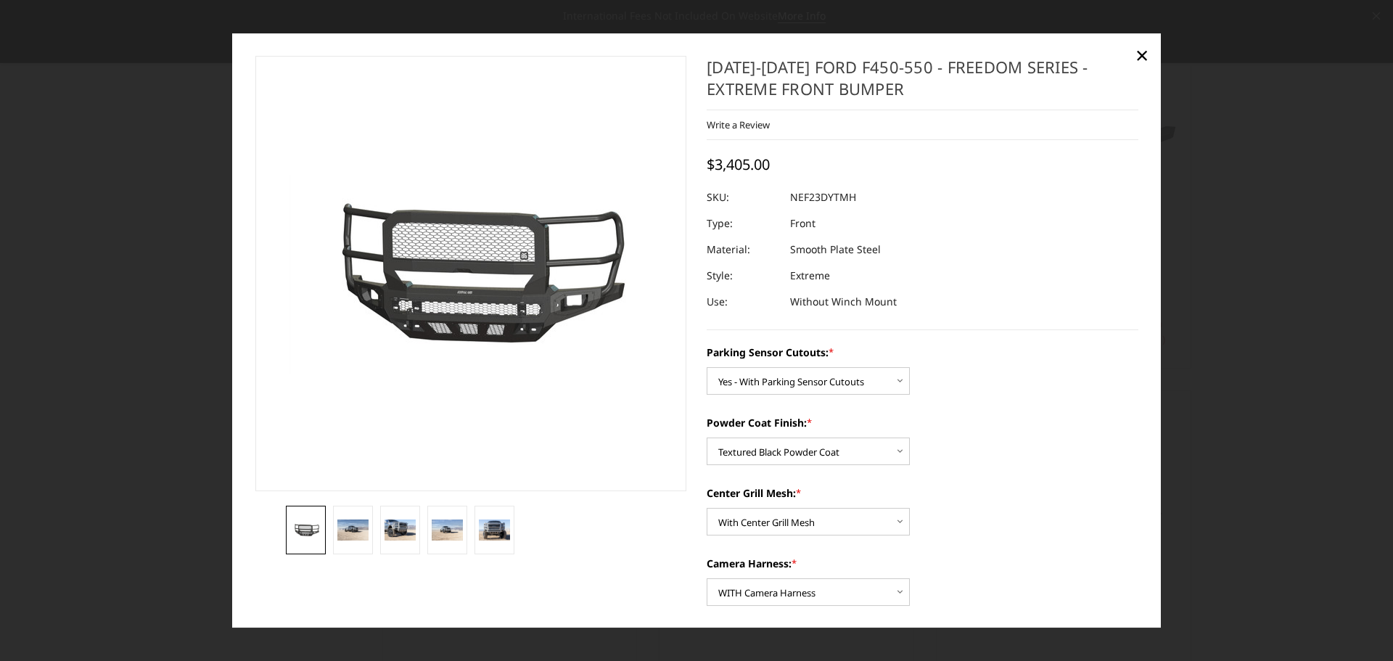
scroll to position [73, 0]
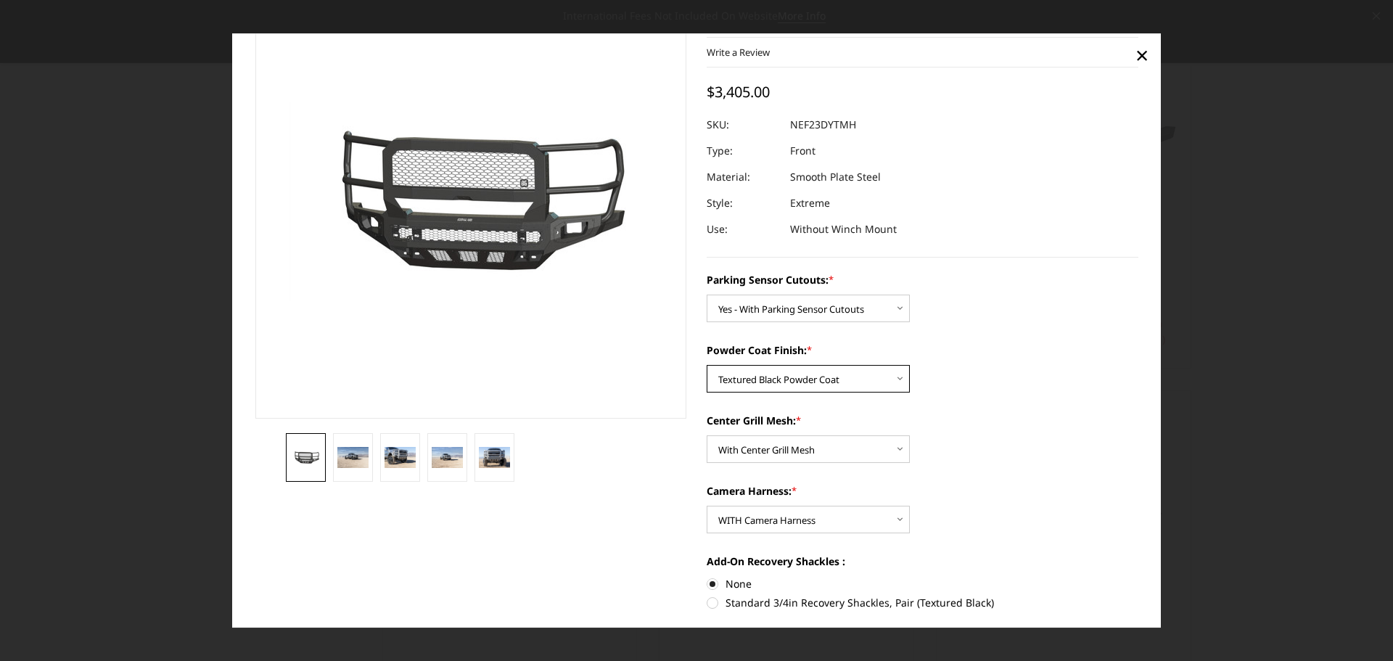
click at [880, 376] on select "Choose Options Bare Metal Textured Black Powder Coat" at bounding box center [808, 379] width 203 height 28
click at [981, 371] on div "Powder Coat Finish: * Choose Options Bare Metal Textured Black Powder Coat" at bounding box center [923, 367] width 432 height 50
click at [881, 454] on select "Choose Options With Center Grill Mesh Without Center Grill Mesh" at bounding box center [808, 449] width 203 height 28
click at [707, 435] on select "Choose Options With Center Grill Mesh Without Center Grill Mesh" at bounding box center [808, 449] width 203 height 28
click at [874, 458] on select "Choose Options With Center Grill Mesh Without Center Grill Mesh" at bounding box center [808, 449] width 203 height 28
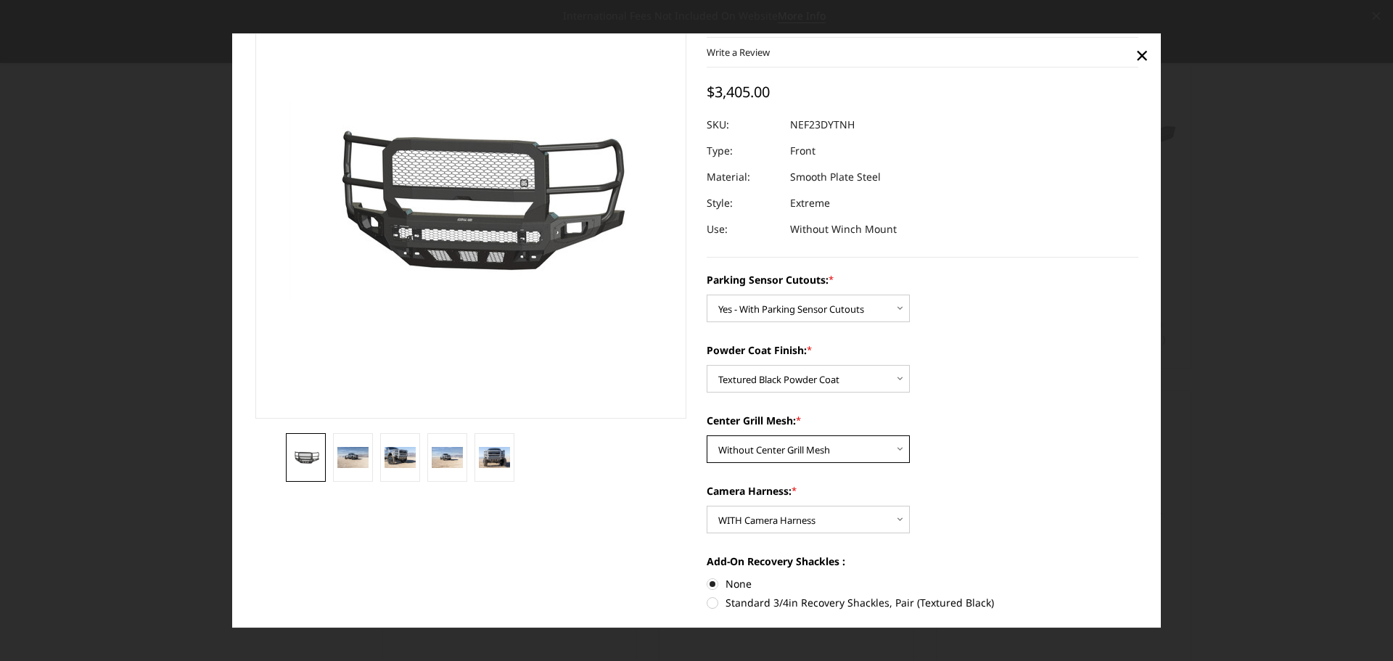
select select "2594"
click at [707, 435] on select "Choose Options With Center Grill Mesh Without Center Grill Mesh" at bounding box center [808, 449] width 203 height 28
click at [850, 518] on select "Choose Options WITH Camera Harness WITHOUT Camera Harness" at bounding box center [808, 520] width 203 height 28
click at [1016, 453] on div "Center Grill Mesh: * Choose Options With Center Grill Mesh Without Center Grill…" at bounding box center [923, 438] width 432 height 50
click at [880, 523] on select "Choose Options WITH Camera Harness WITHOUT Camera Harness" at bounding box center [808, 520] width 203 height 28
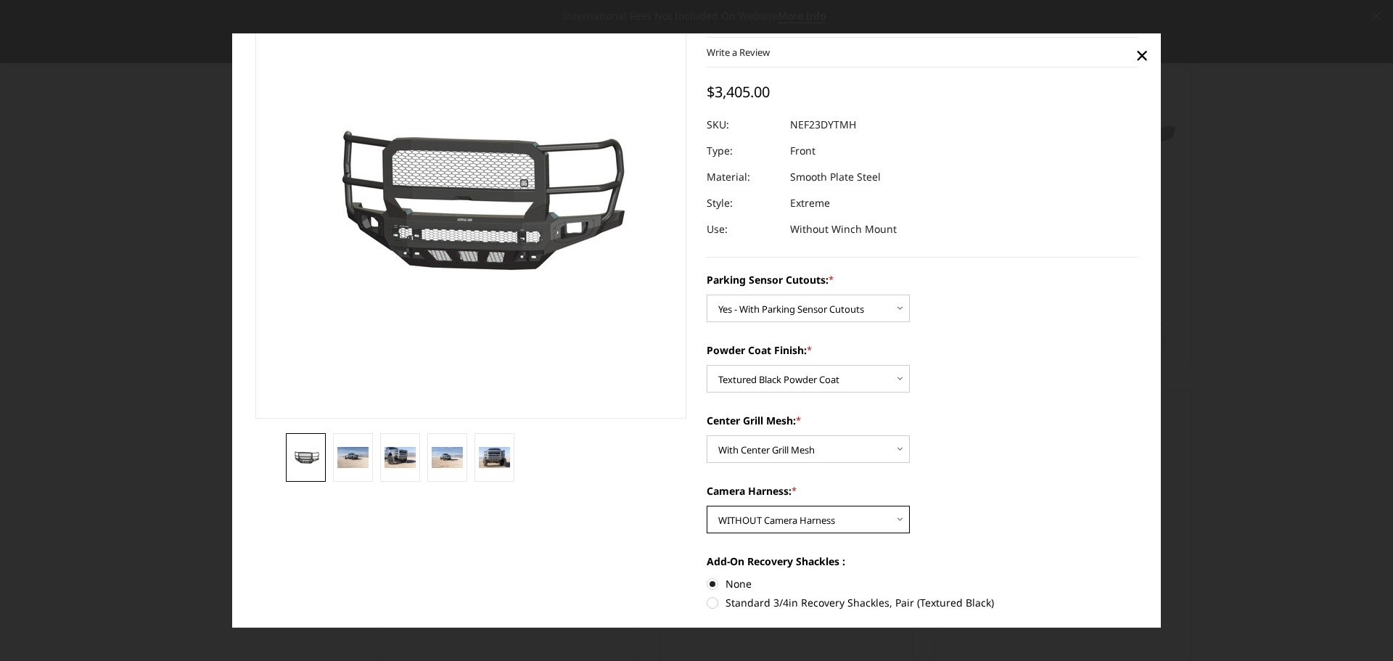
click at [707, 506] on select "Choose Options WITH Camera Harness WITHOUT Camera Harness" at bounding box center [808, 520] width 203 height 28
click at [809, 526] on select "Choose Options WITH Camera Harness WITHOUT Camera Harness" at bounding box center [808, 520] width 203 height 28
click at [707, 506] on select "Choose Options WITH Camera Harness WITHOUT Camera Harness" at bounding box center [808, 520] width 203 height 28
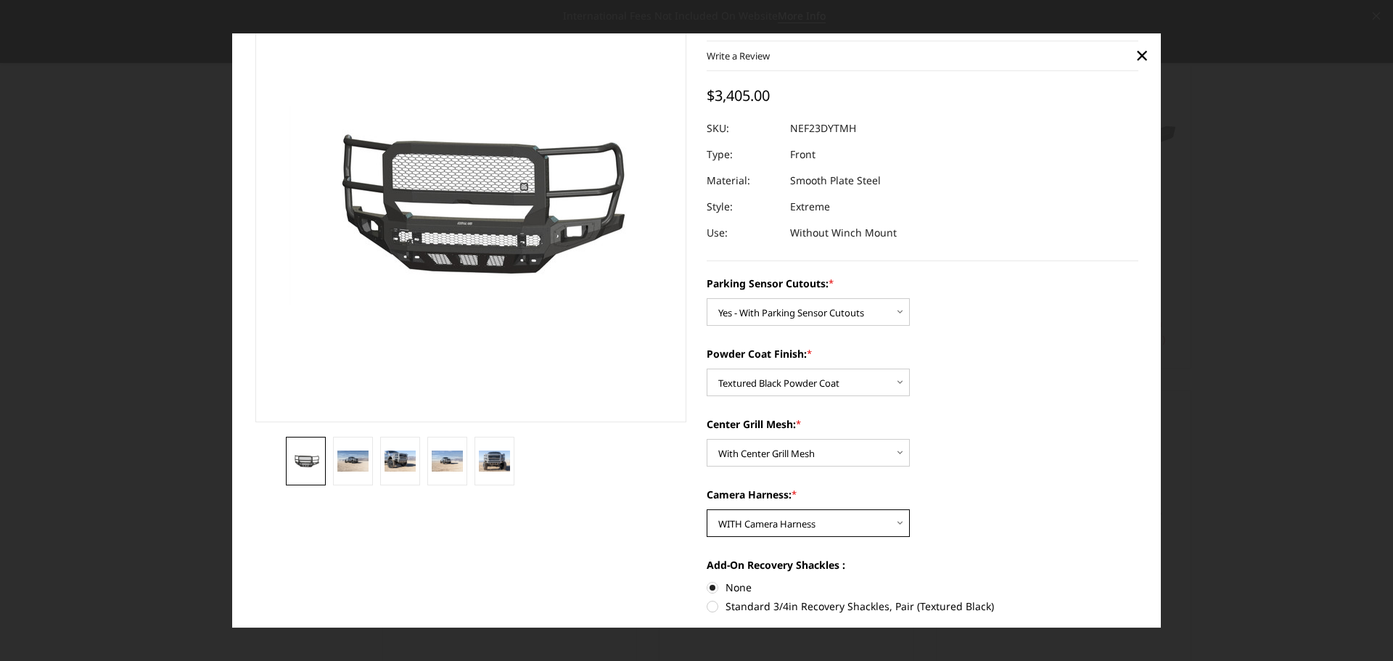
scroll to position [0, 0]
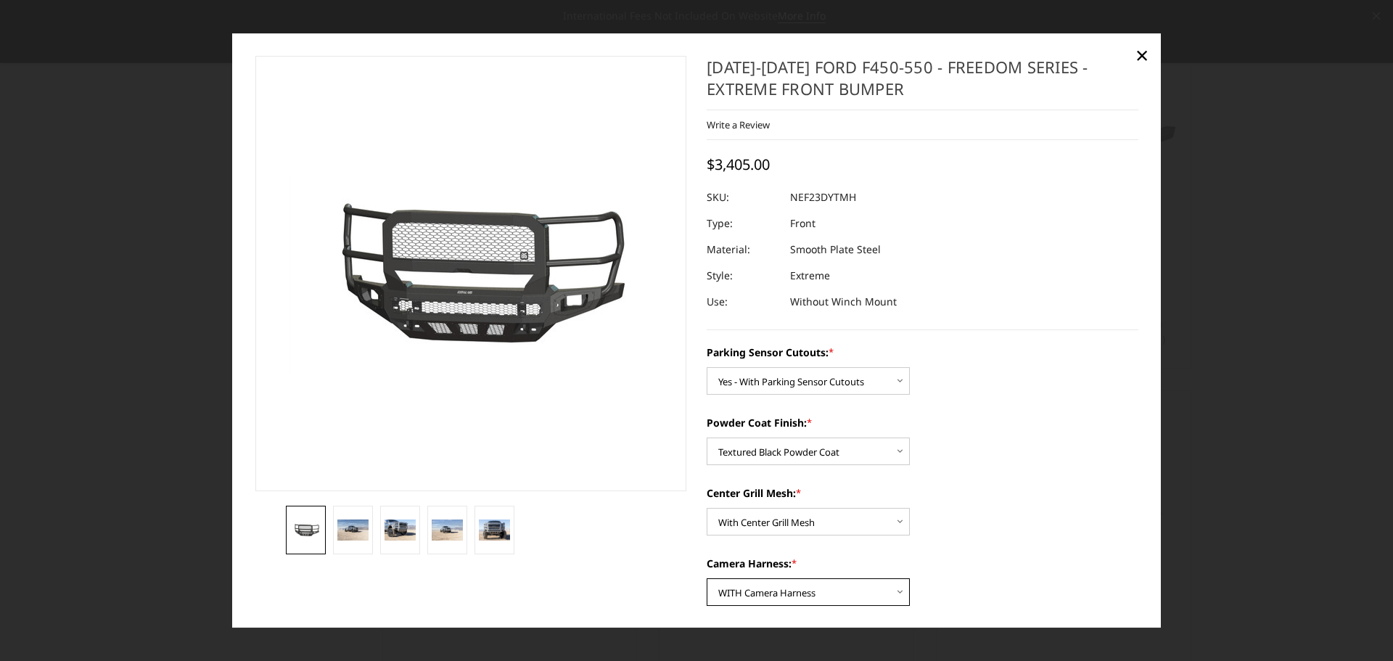
click at [813, 581] on select "Choose Options WITH Camera Harness WITHOUT Camera Harness" at bounding box center [808, 592] width 203 height 28
select select "2597"
click at [707, 578] on select "Choose Options WITH Camera Harness WITHOUT Camera Harness" at bounding box center [808, 592] width 203 height 28
click at [1143, 58] on span "×" at bounding box center [1141, 54] width 13 height 31
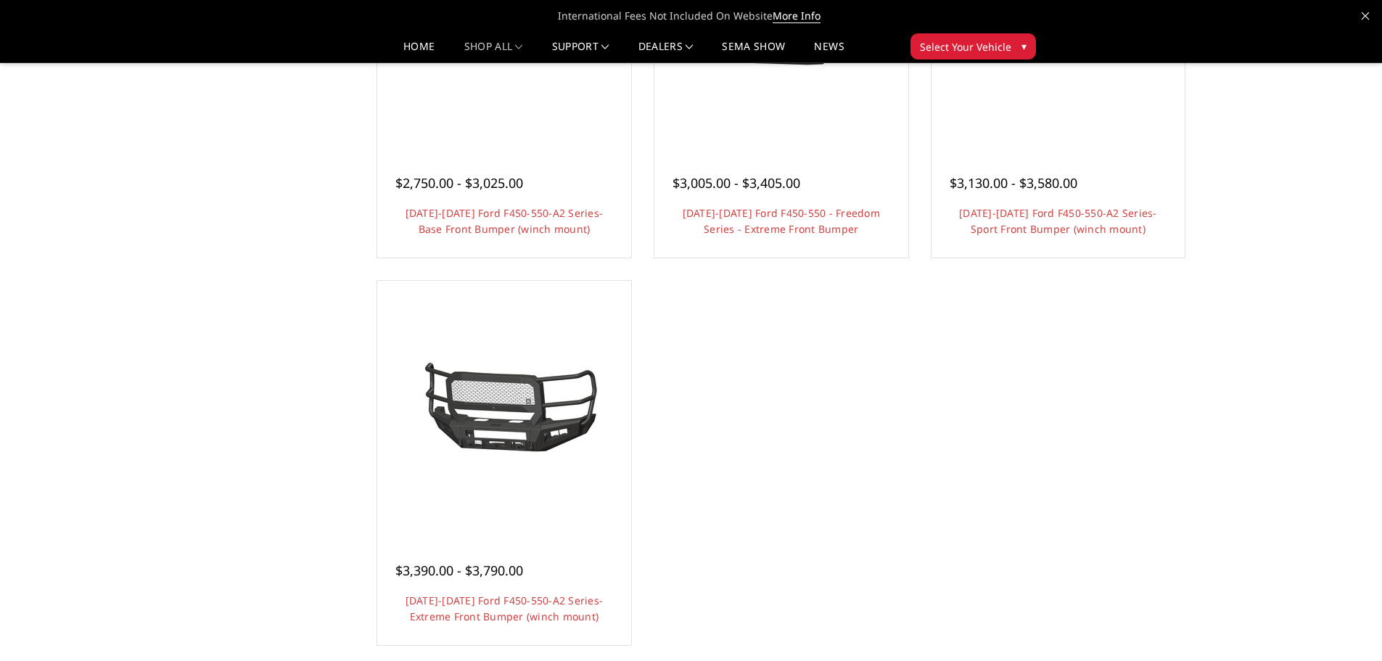
scroll to position [1161, 0]
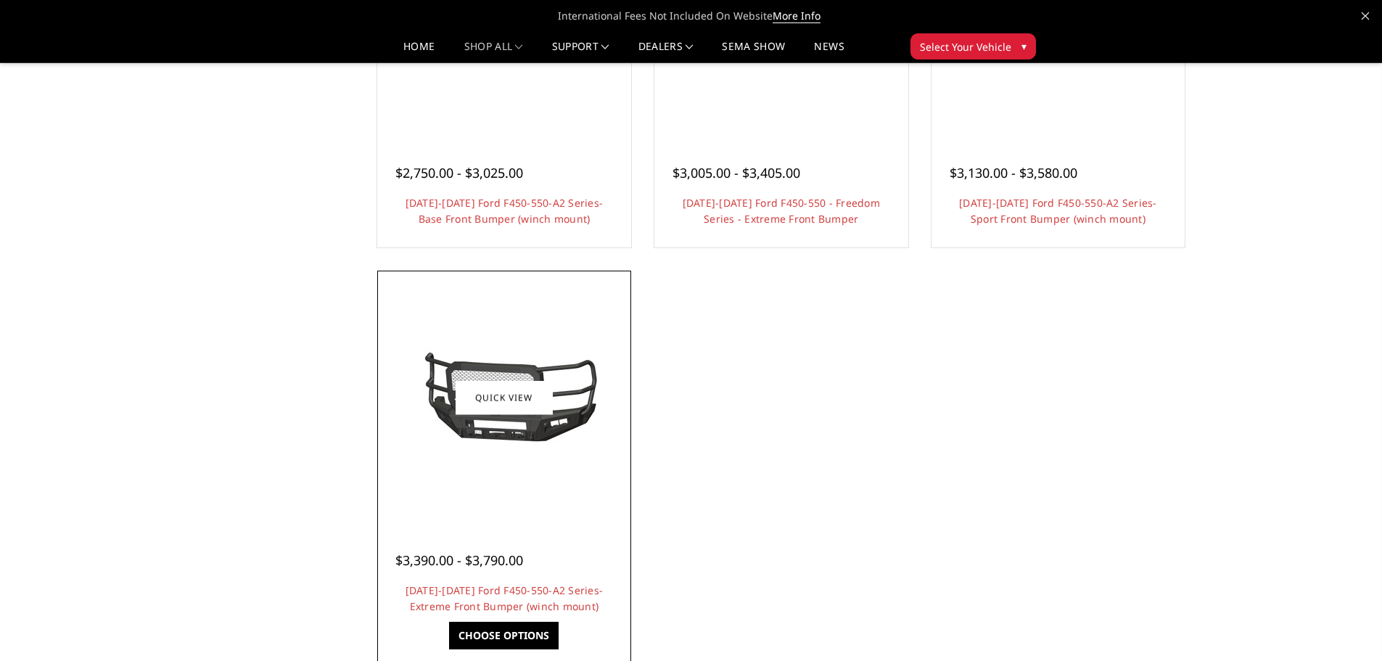
click at [524, 443] on img at bounding box center [504, 397] width 232 height 109
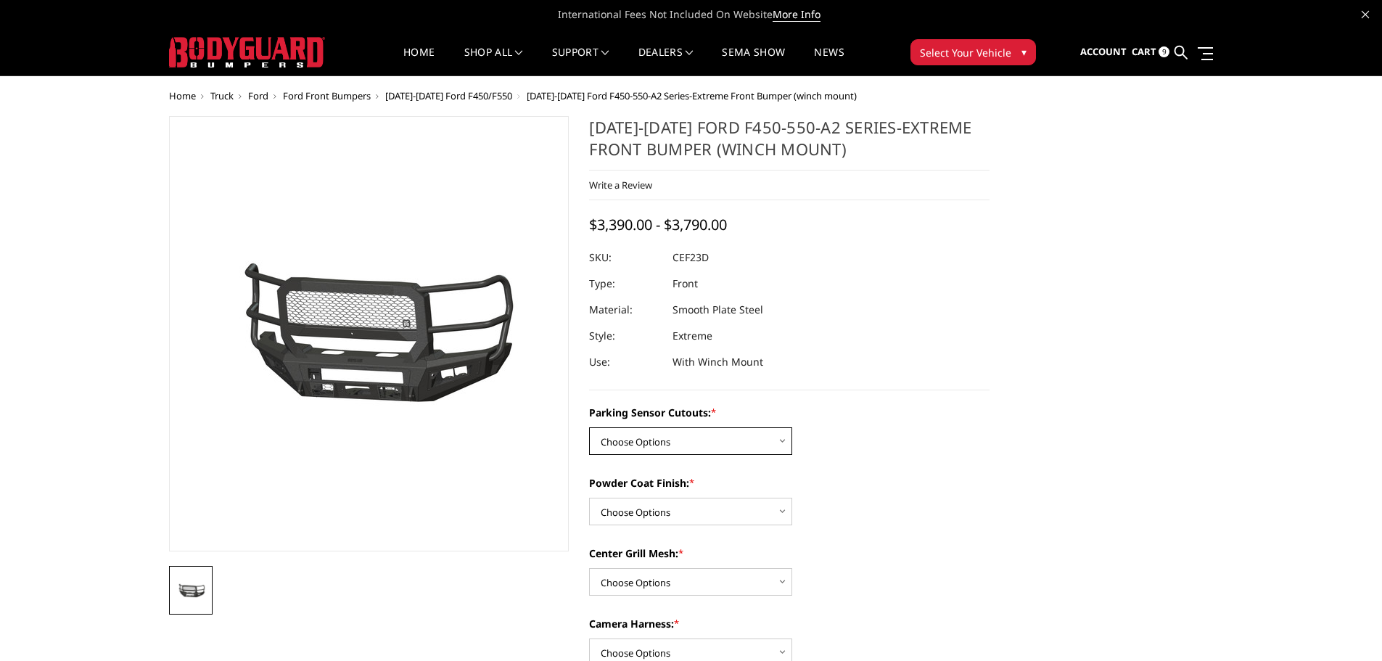
click at [720, 442] on select "Choose Options No-Without Parking Sensor Cutouts Yes-With Parking Sensor Cutouts" at bounding box center [690, 441] width 203 height 28
select select "2428"
click at [589, 427] on select "Choose Options No-Without Parking Sensor Cutouts Yes-With Parking Sensor Cutouts" at bounding box center [690, 441] width 203 height 28
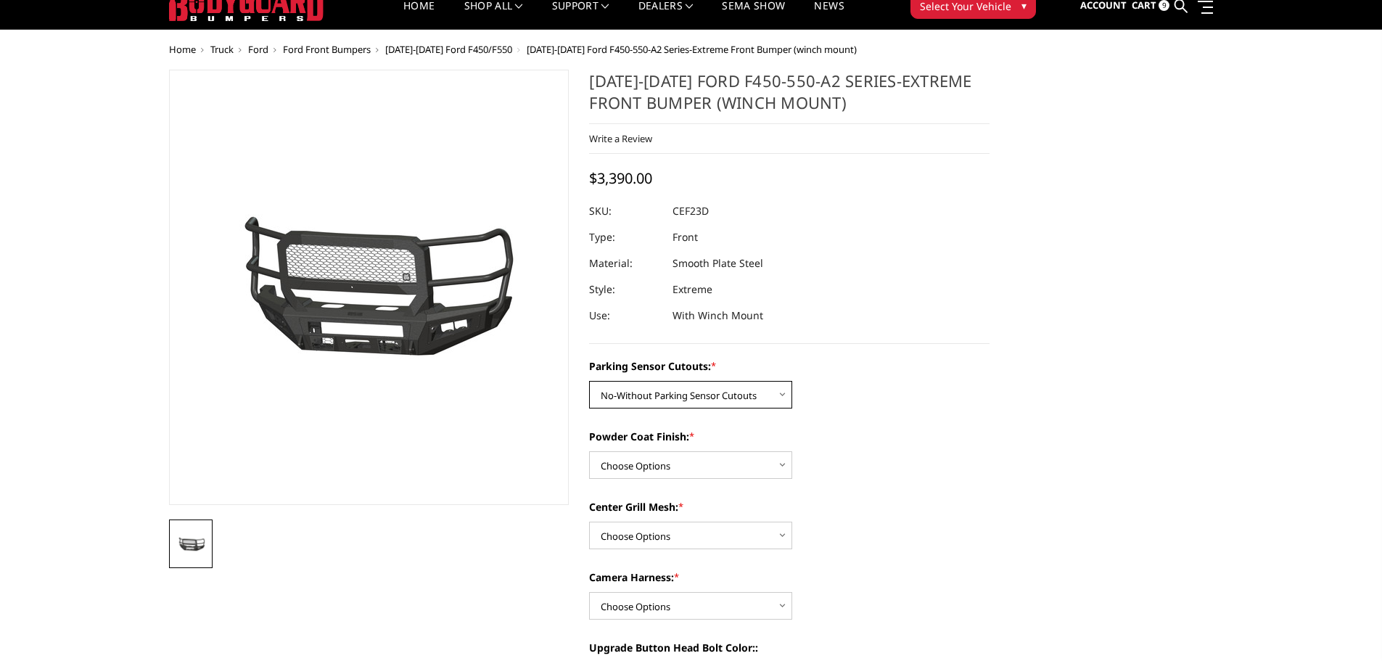
scroll to position [73, 0]
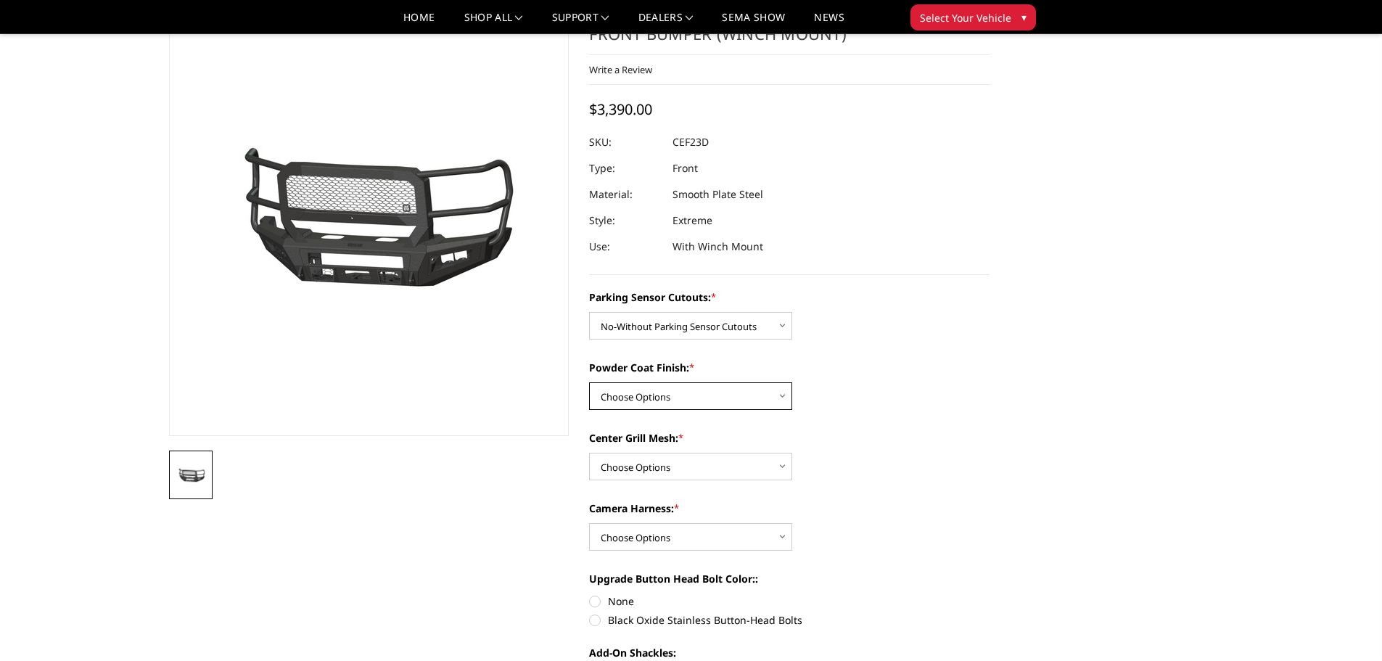
click at [704, 400] on select "Choose Options Bare Metal Textured Black Powder Coat" at bounding box center [690, 396] width 203 height 28
select select "2430"
click at [589, 382] on select "Choose Options Bare Metal Textured Black Powder Coat" at bounding box center [690, 396] width 203 height 28
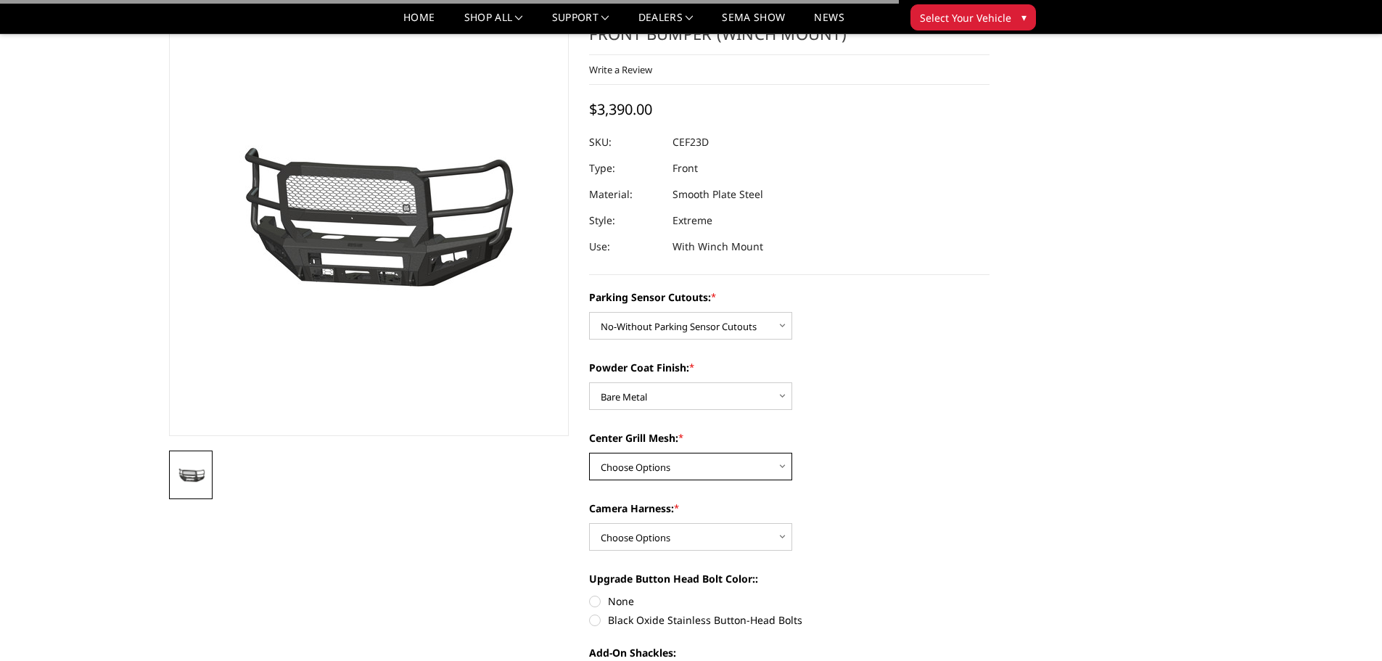
click at [698, 467] on select "Choose Options With Center Grill Mesh Without Center Grill Mesh" at bounding box center [690, 467] width 203 height 28
select select "2432"
click at [589, 453] on select "Choose Options With Center Grill Mesh Without Center Grill Mesh" at bounding box center [690, 467] width 203 height 28
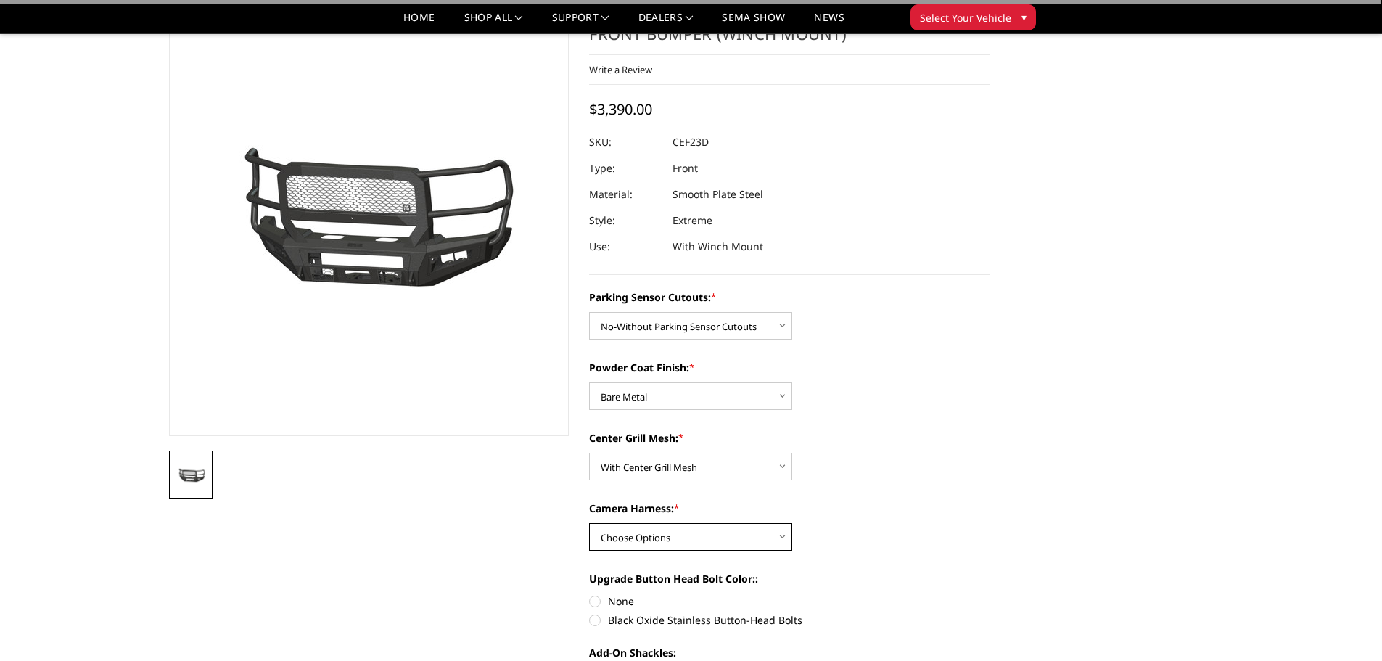
click at [699, 539] on select "Choose Options WITH Camera Harness WITHOUT Camera Harness" at bounding box center [690, 537] width 203 height 28
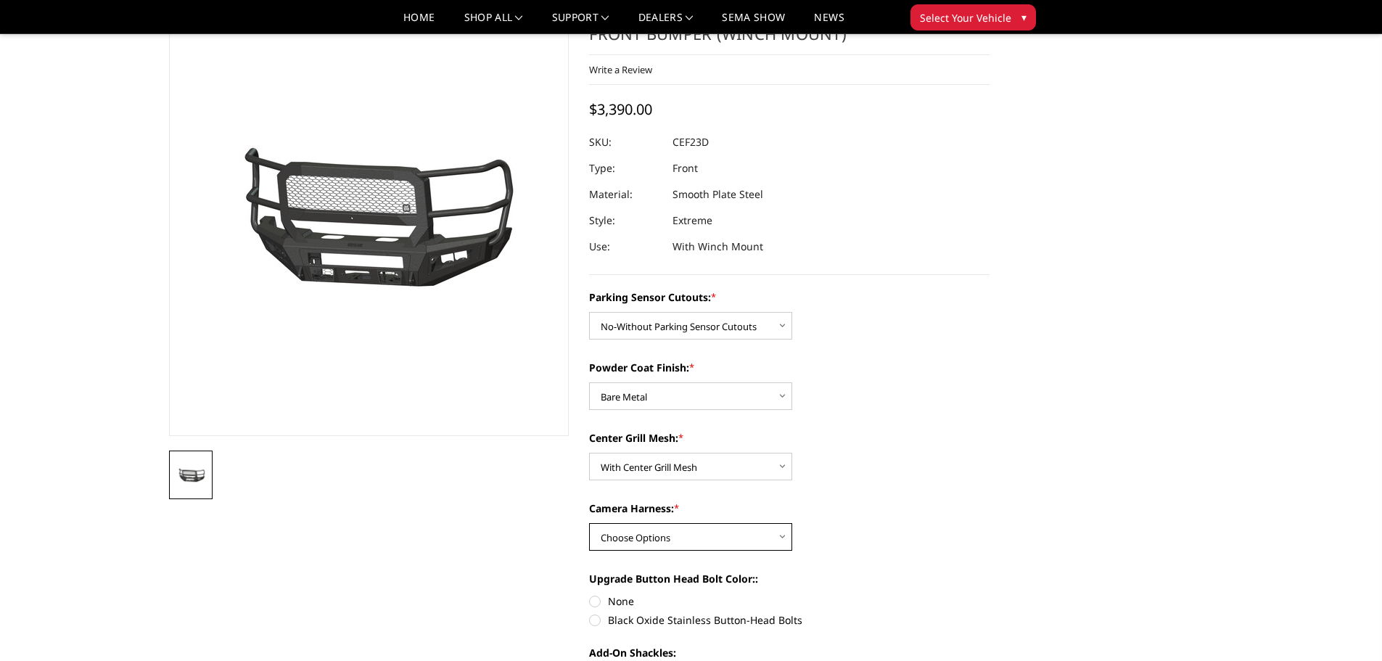
select select "2435"
click at [589, 523] on select "Choose Options WITH Camera Harness WITHOUT Camera Harness" at bounding box center [690, 537] width 203 height 28
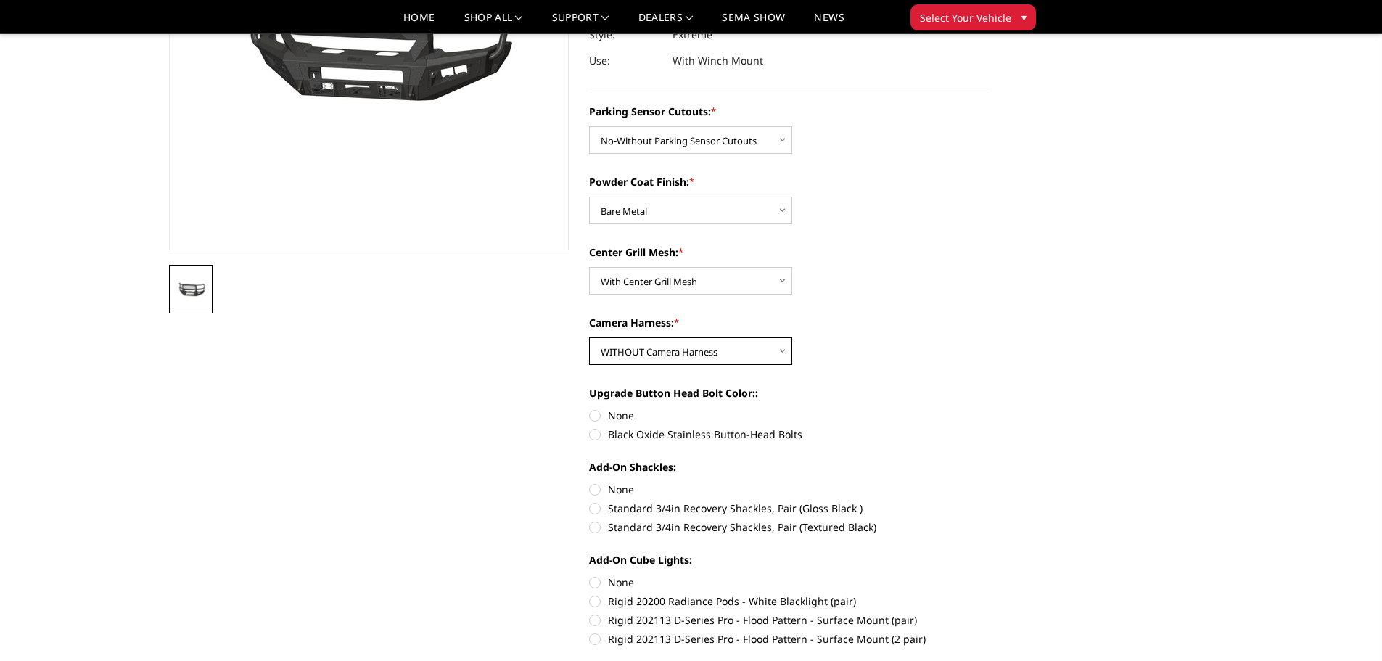
scroll to position [363, 0]
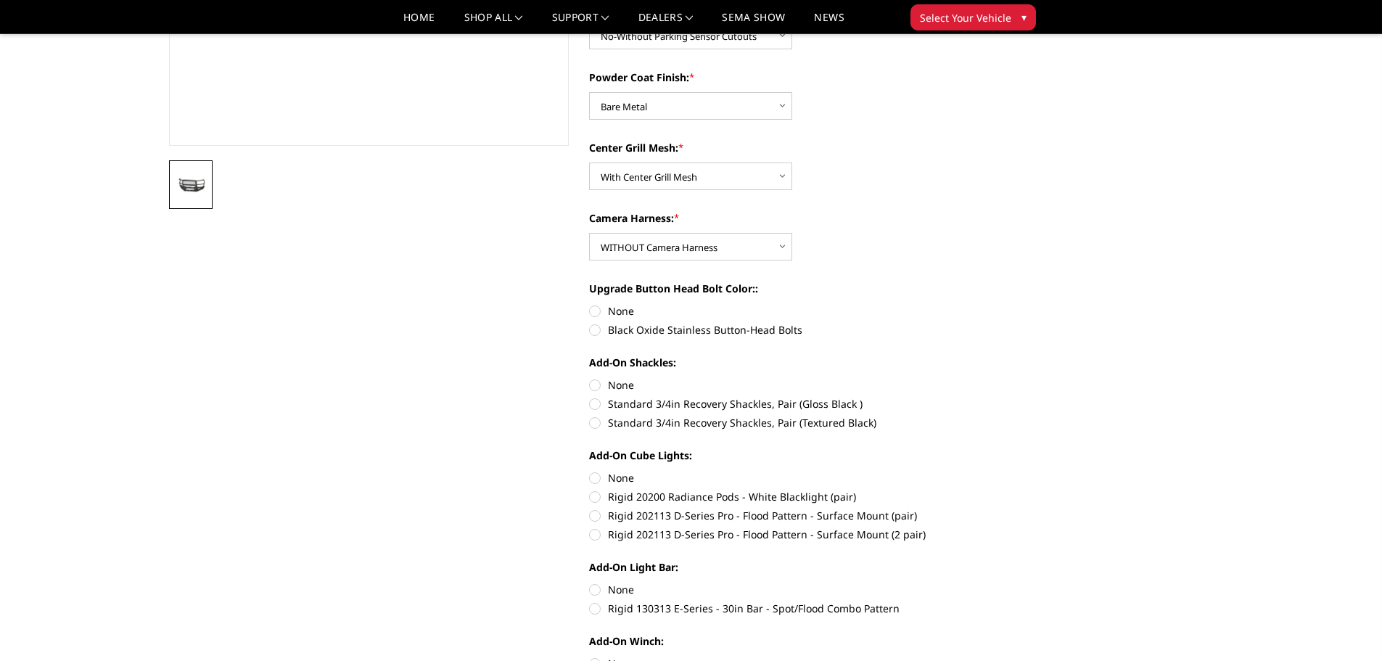
click at [592, 329] on label "Black Oxide Stainless Button-Head Bolts" at bounding box center [789, 329] width 400 height 15
click at [989, 304] on input "Black Oxide Stainless Button-Head Bolts" at bounding box center [989, 303] width 1 height 1
radio input "true"
click at [592, 405] on label "Standard 3/4in Recovery Shackles, Pair (Gloss Black )" at bounding box center [789, 403] width 400 height 15
click at [989, 378] on input "Standard 3/4in Recovery Shackles, Pair (Gloss Black )" at bounding box center [989, 377] width 1 height 1
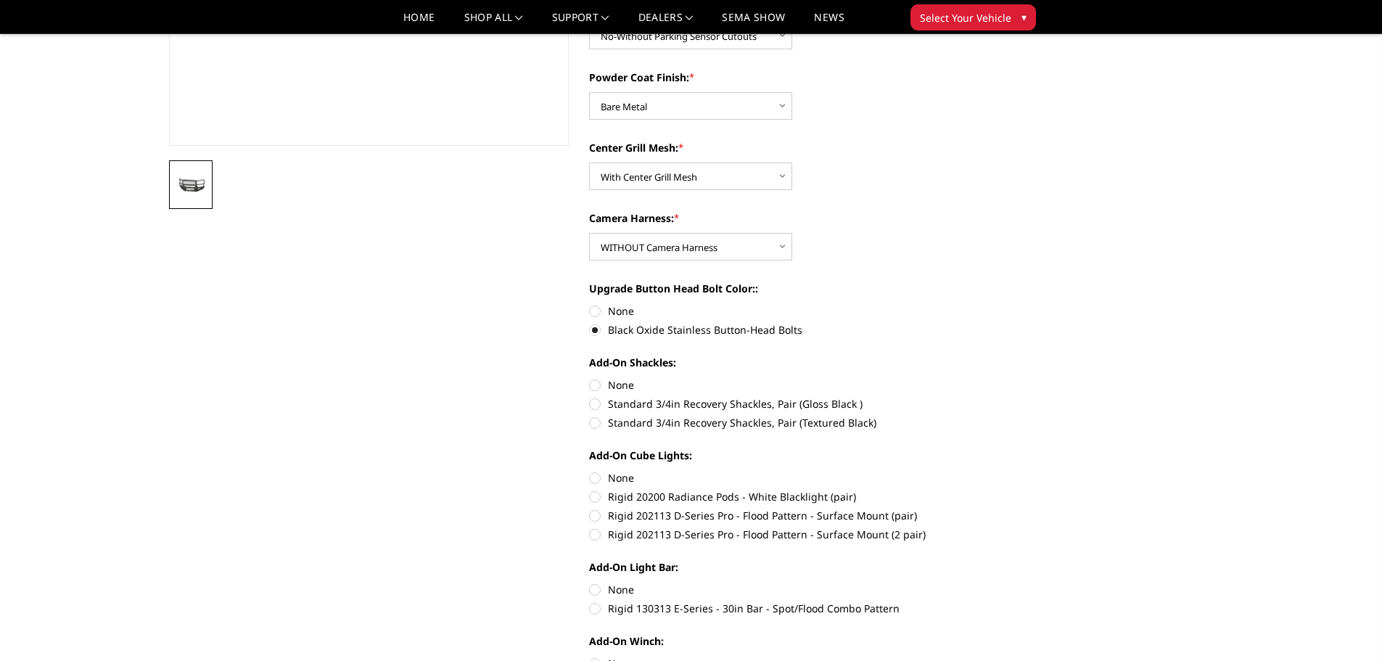
radio input "true"
click at [600, 535] on label "Rigid 202113 D-Series Pro - Flood Pattern - Surface Mount (2 pair)" at bounding box center [789, 534] width 400 height 15
click at [989, 509] on input "Rigid 202113 D-Series Pro - Flood Pattern - Surface Mount (2 pair)" at bounding box center [989, 508] width 1 height 1
radio input "true"
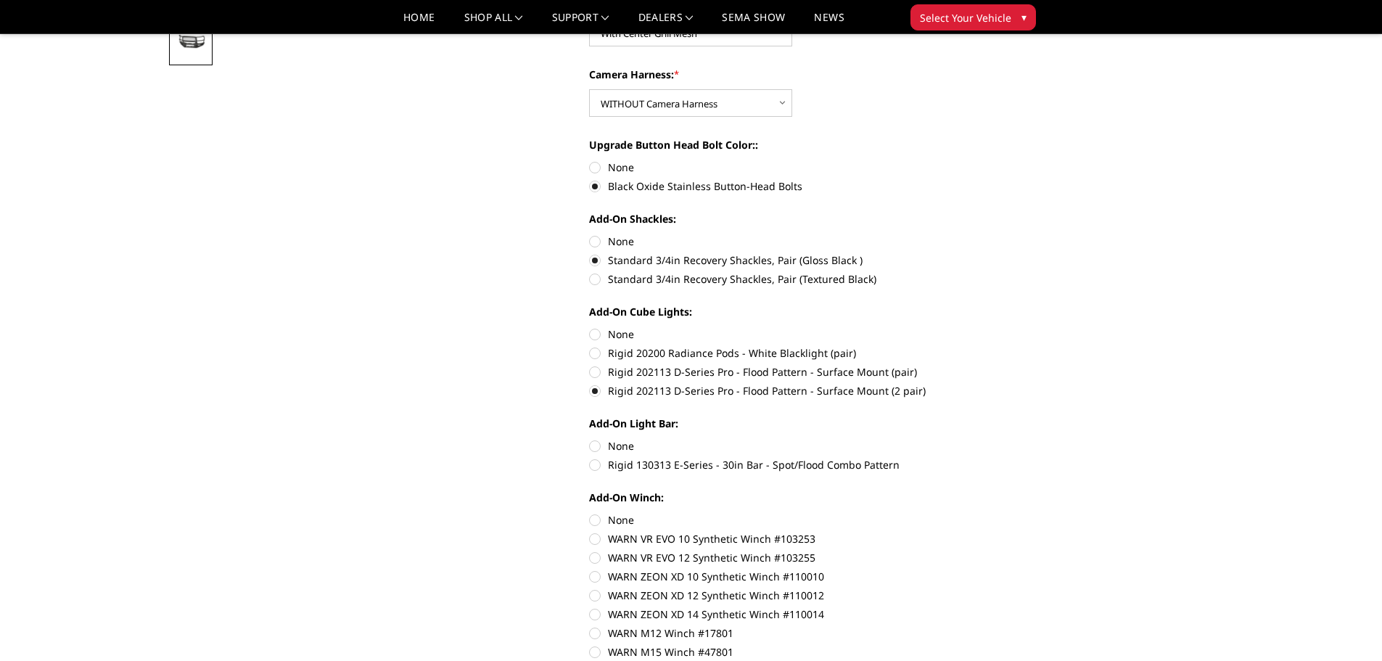
scroll to position [508, 0]
click at [593, 445] on label "None" at bounding box center [789, 444] width 400 height 15
click at [590, 437] on input "None" at bounding box center [589, 437] width 1 height 1
radio input "true"
click at [593, 515] on label "None" at bounding box center [789, 518] width 400 height 15
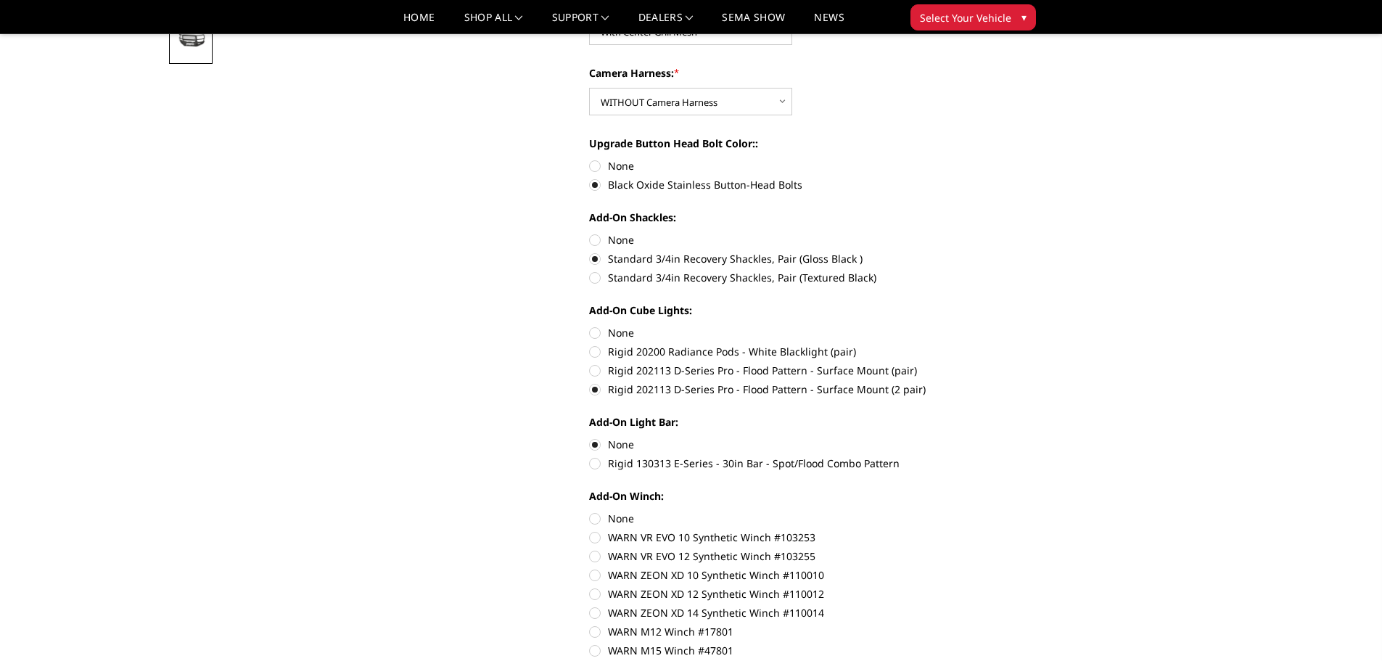
click at [590, 511] on input "None" at bounding box center [589, 511] width 1 height 1
radio input "true"
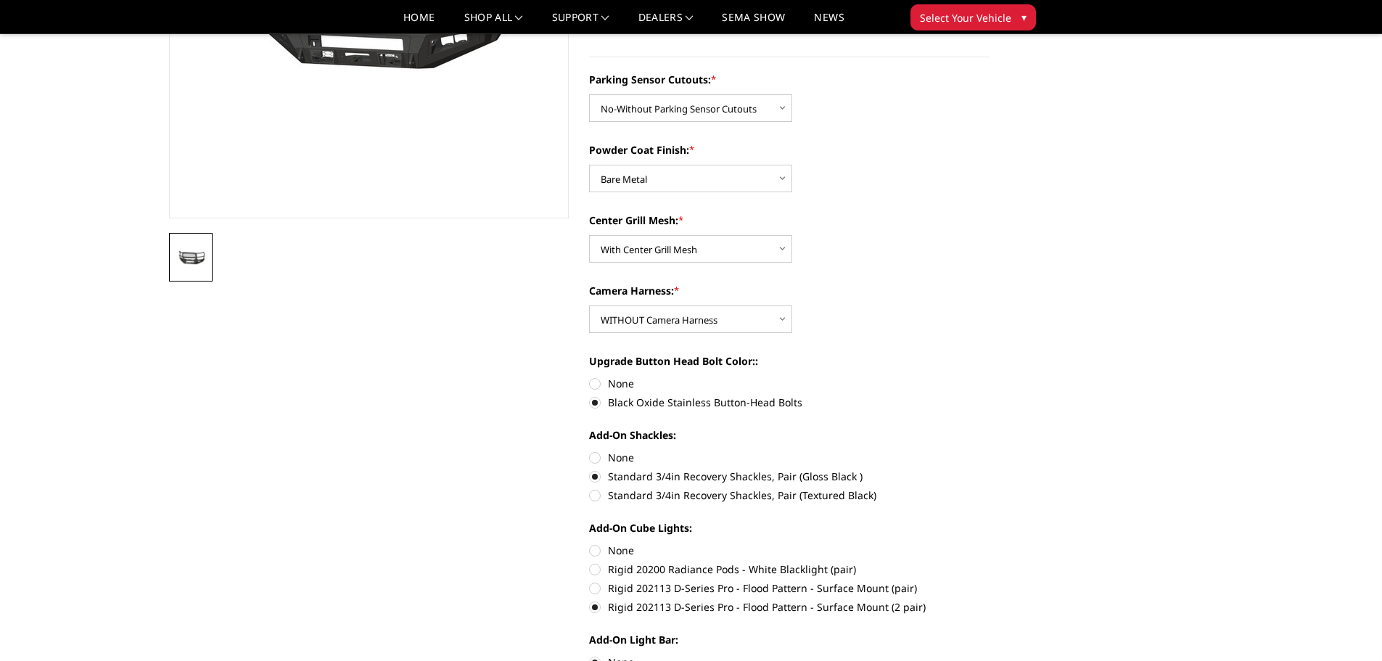
scroll to position [653, 0]
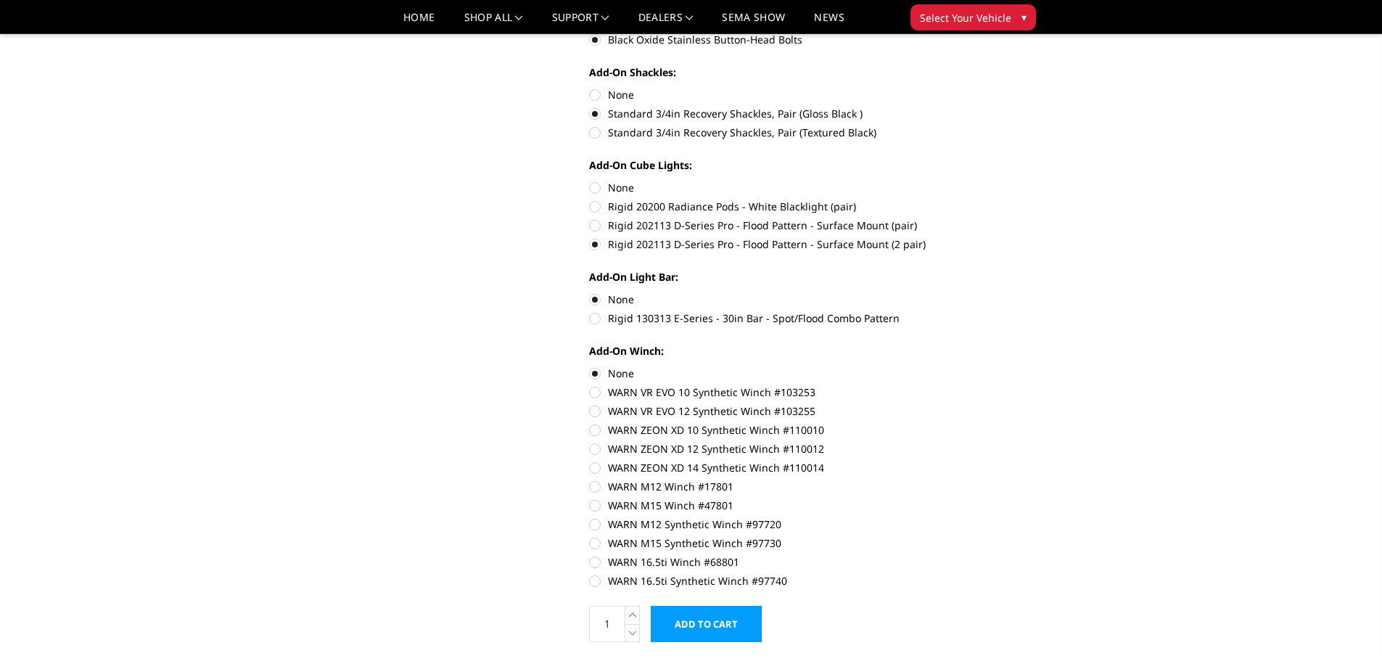
click at [731, 622] on input "Add to Cart" at bounding box center [706, 624] width 111 height 36
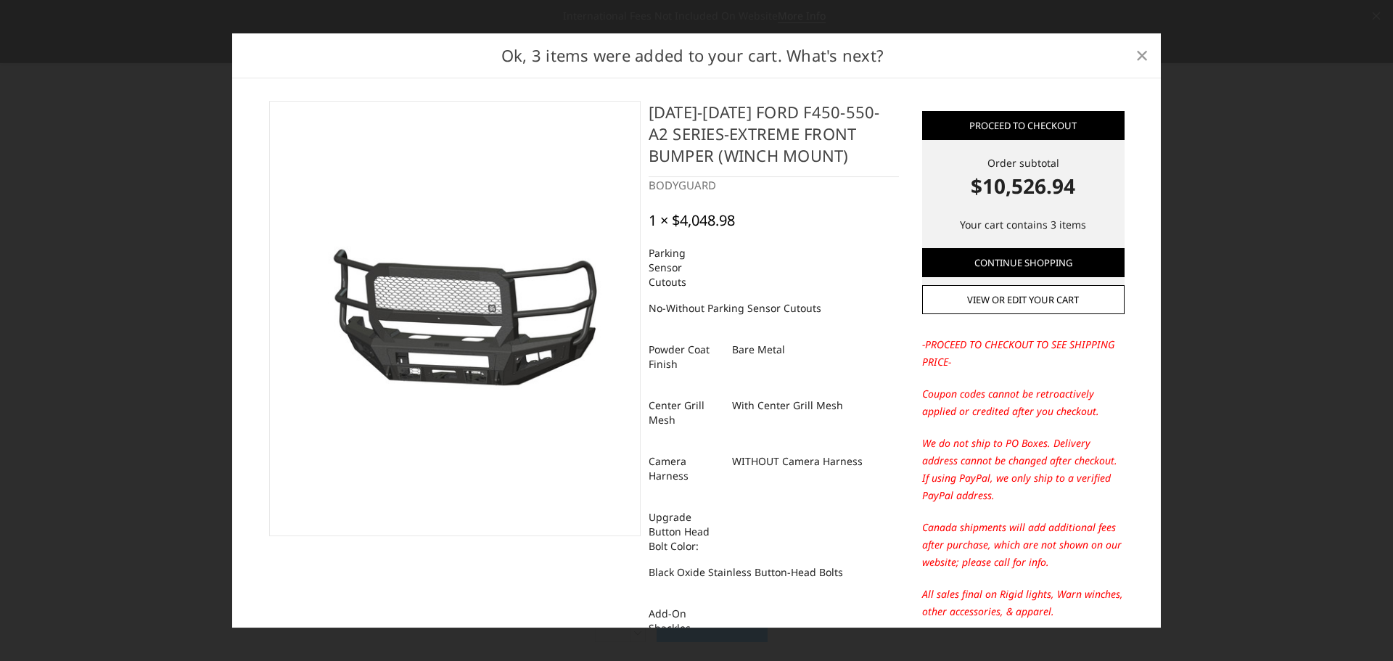
click at [1140, 56] on span "×" at bounding box center [1141, 54] width 13 height 31
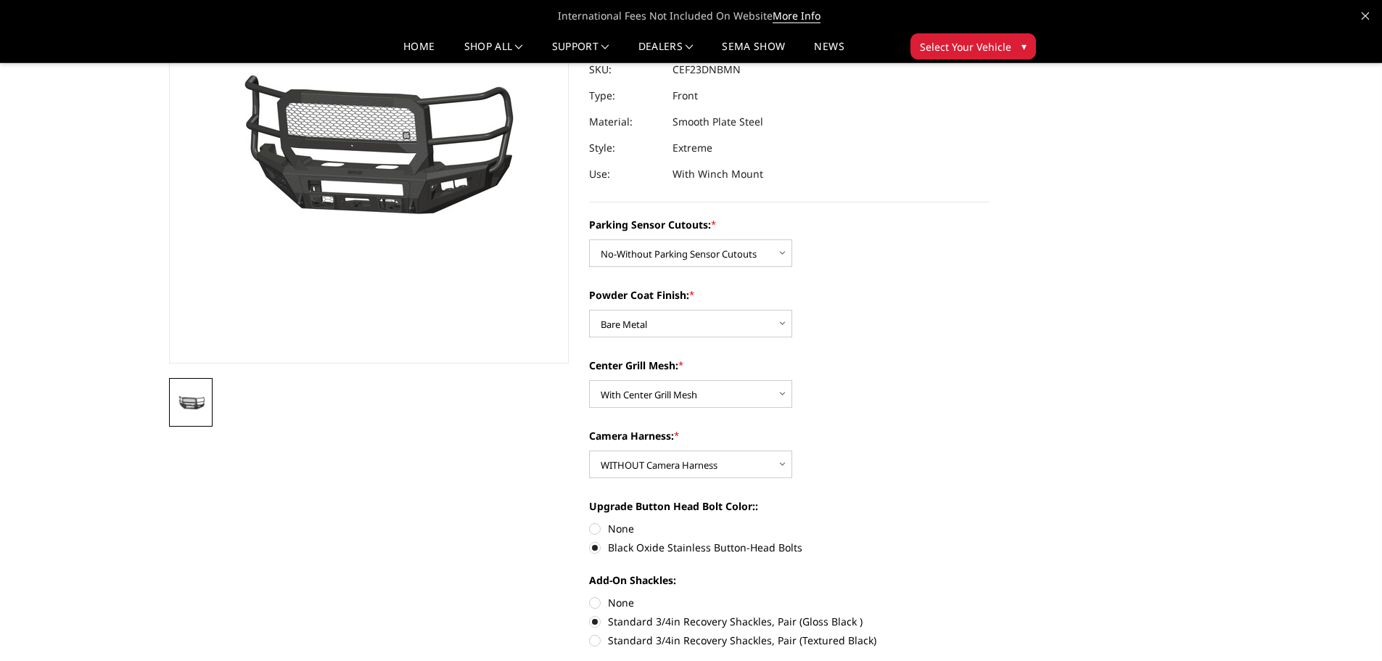
scroll to position [0, 0]
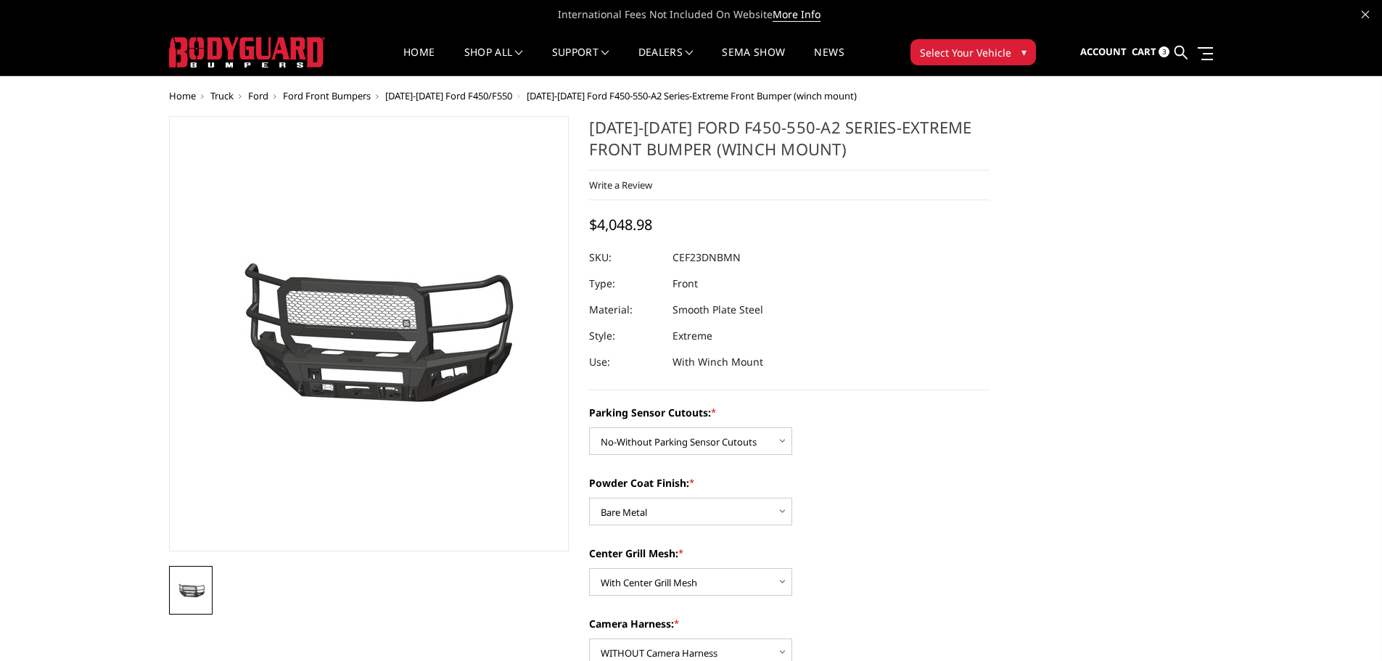
click at [1149, 55] on span "Cart" at bounding box center [1144, 51] width 25 height 13
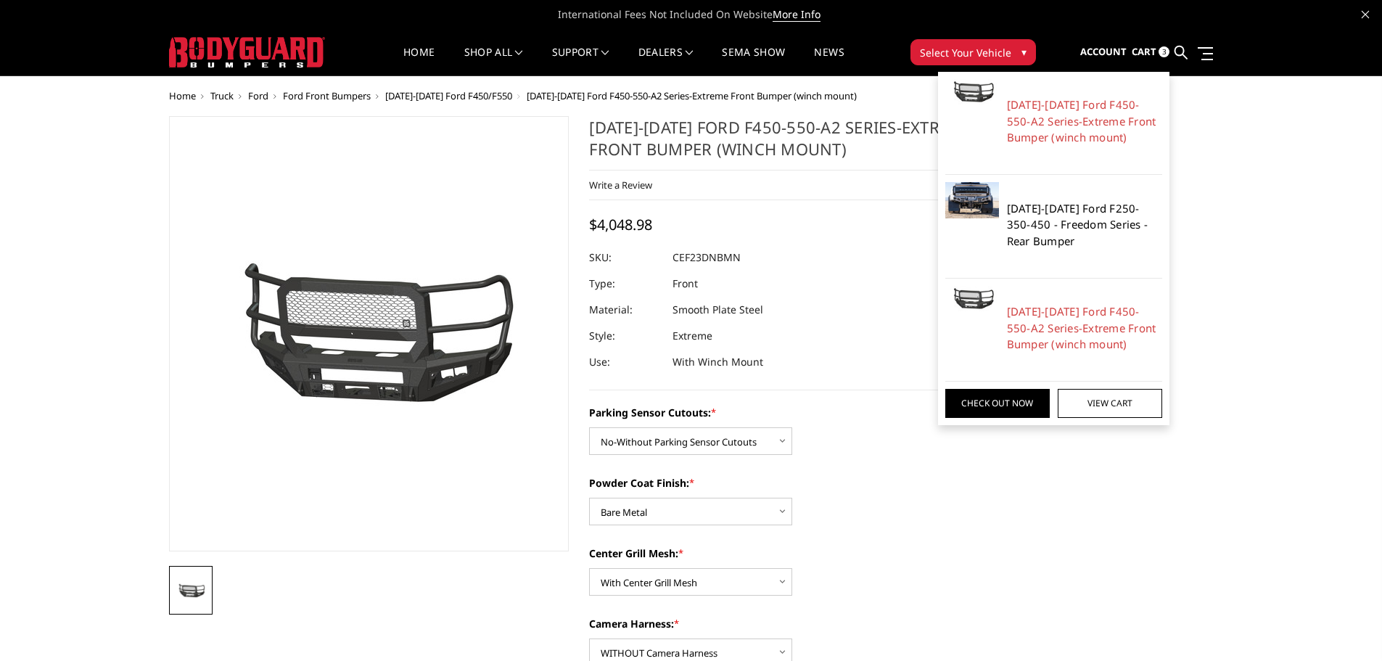
click at [1034, 224] on link "[DATE]-[DATE] Ford F250-350-450 - Freedom Series - Rear Bumper" at bounding box center [1085, 224] width 156 height 49
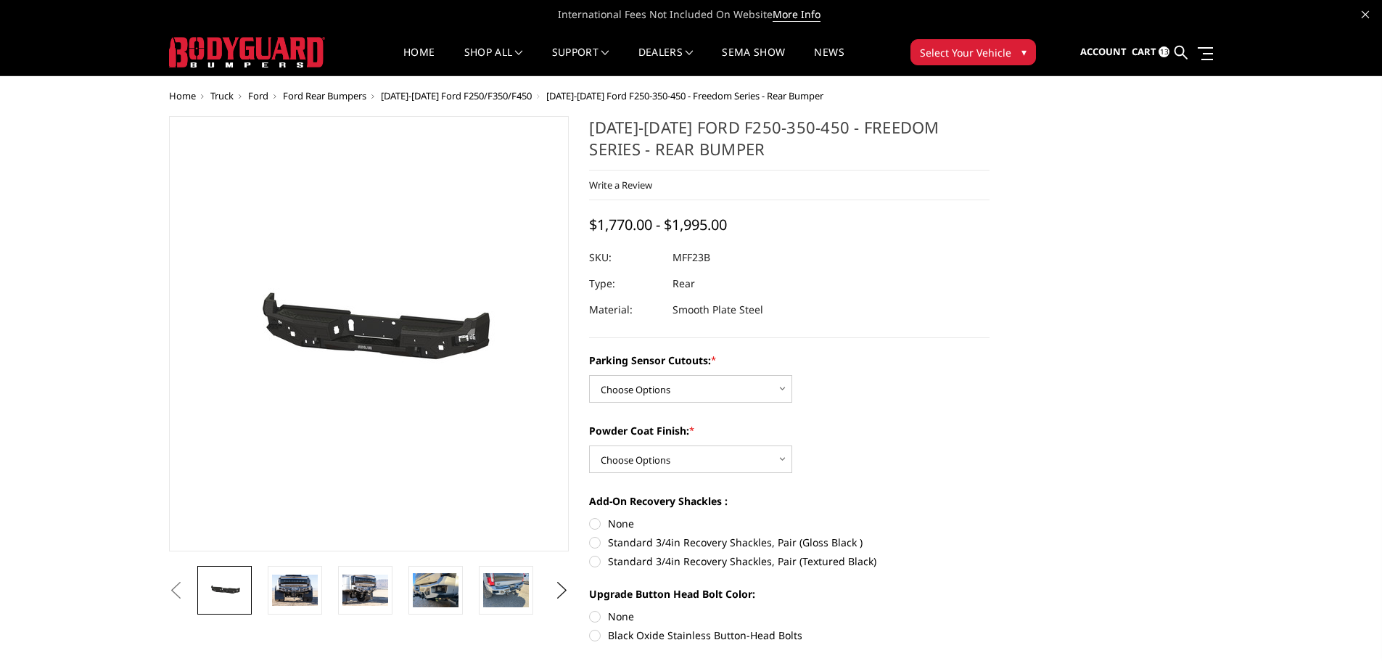
click at [1150, 53] on span "Cart" at bounding box center [1144, 51] width 25 height 13
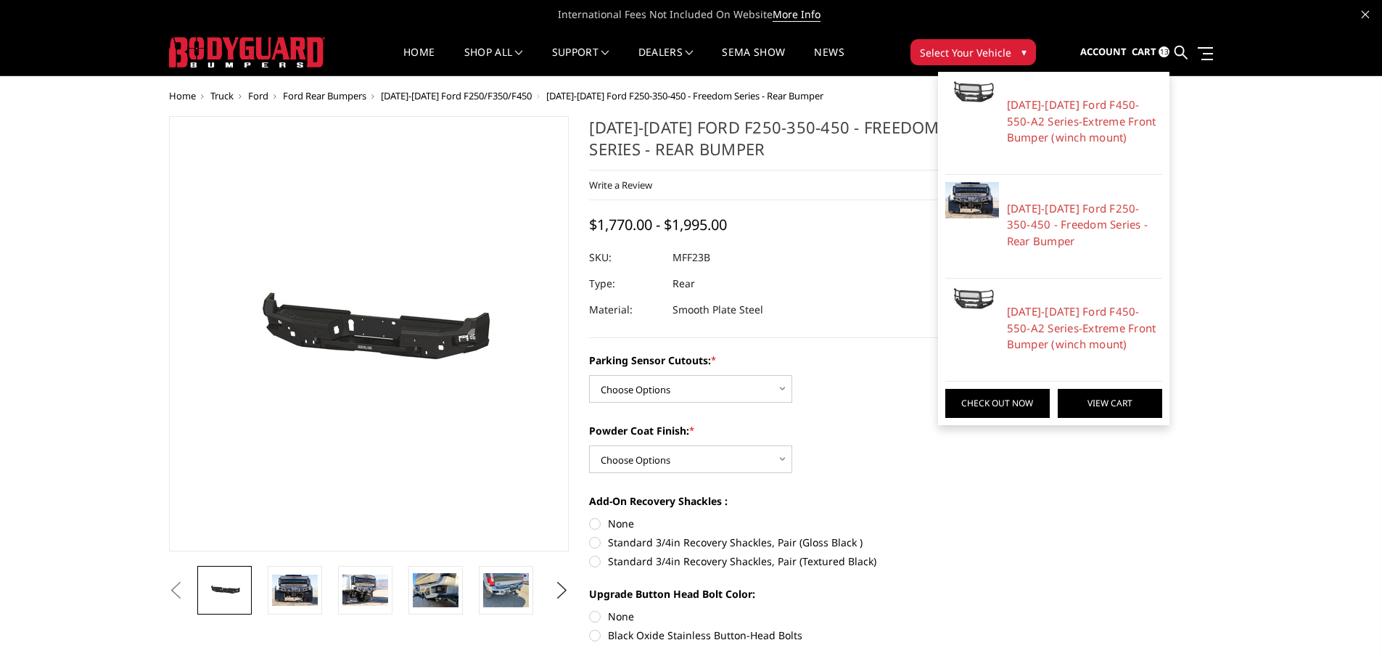
click at [1095, 409] on link "View Cart" at bounding box center [1110, 403] width 104 height 29
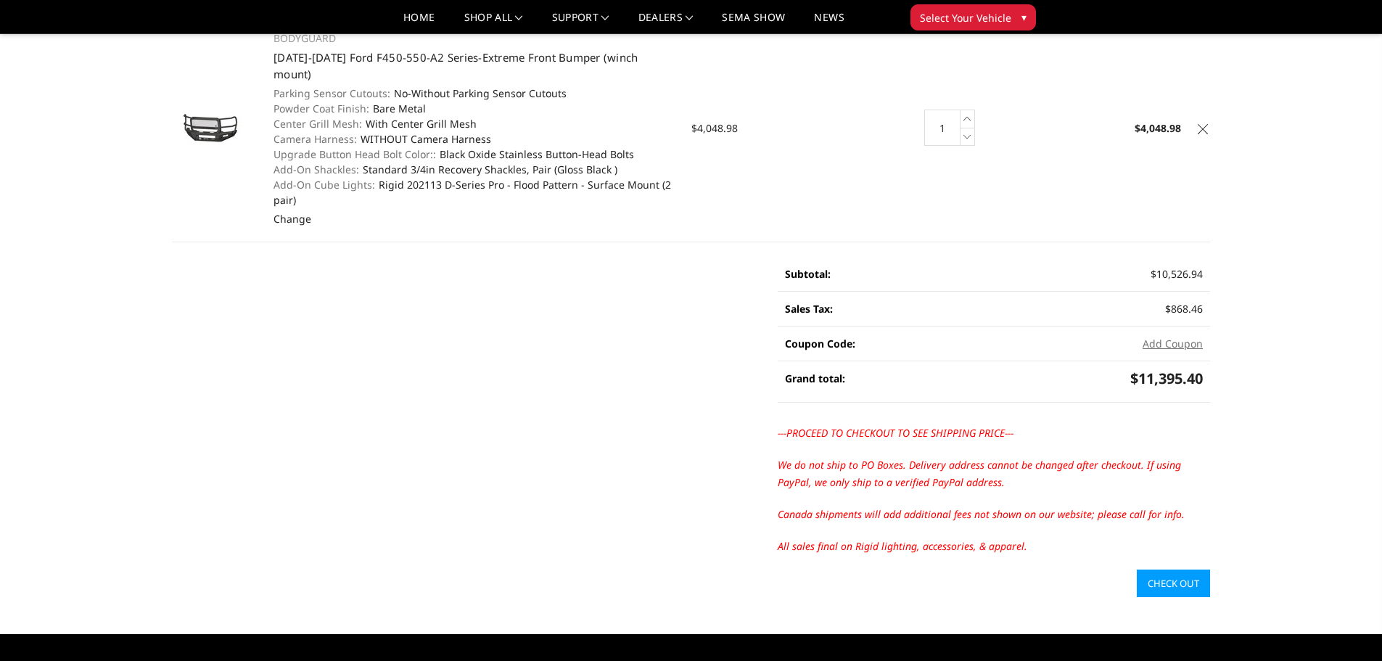
scroll to position [363, 0]
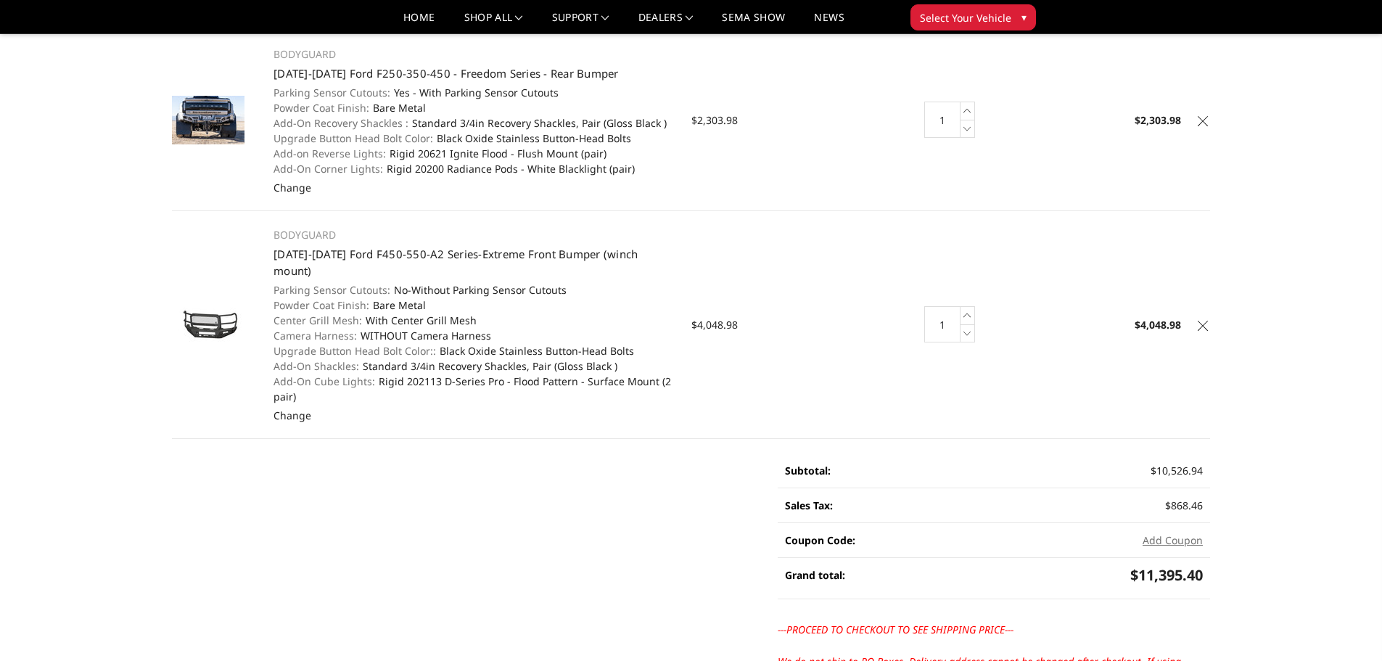
click at [1204, 116] on icon at bounding box center [1203, 121] width 10 height 10
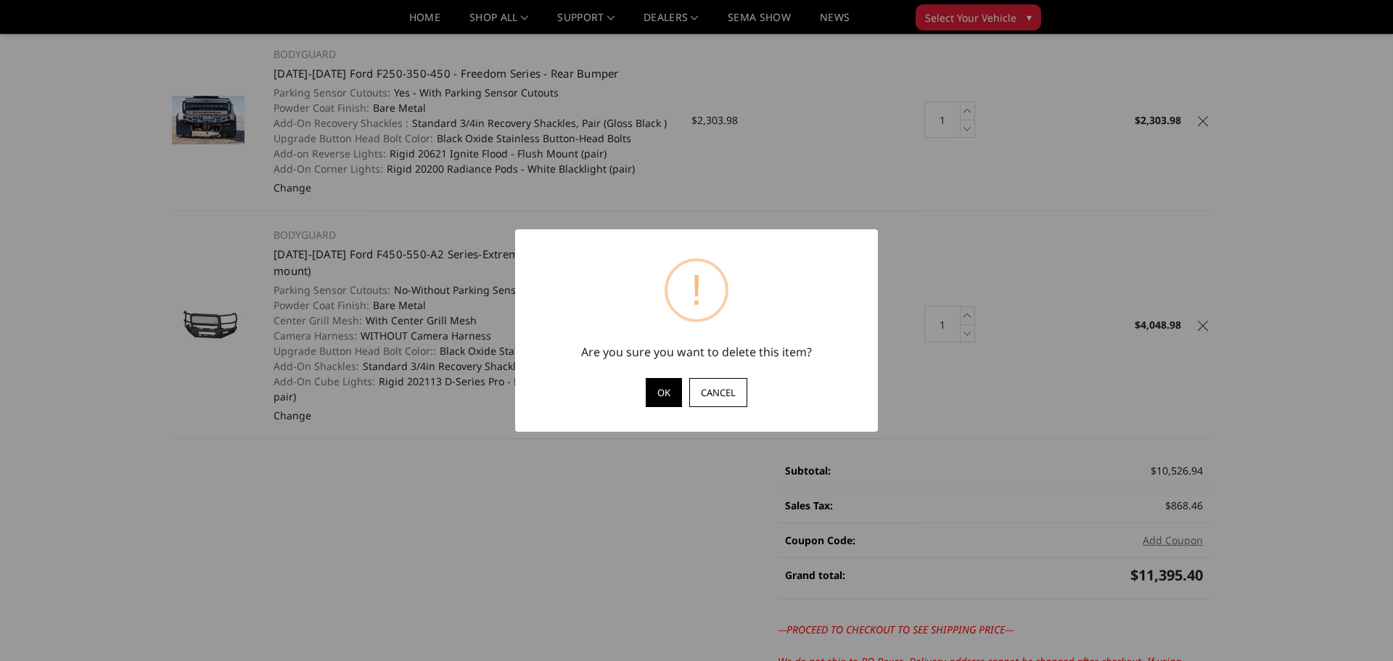
click at [656, 385] on button "OK" at bounding box center [664, 392] width 36 height 29
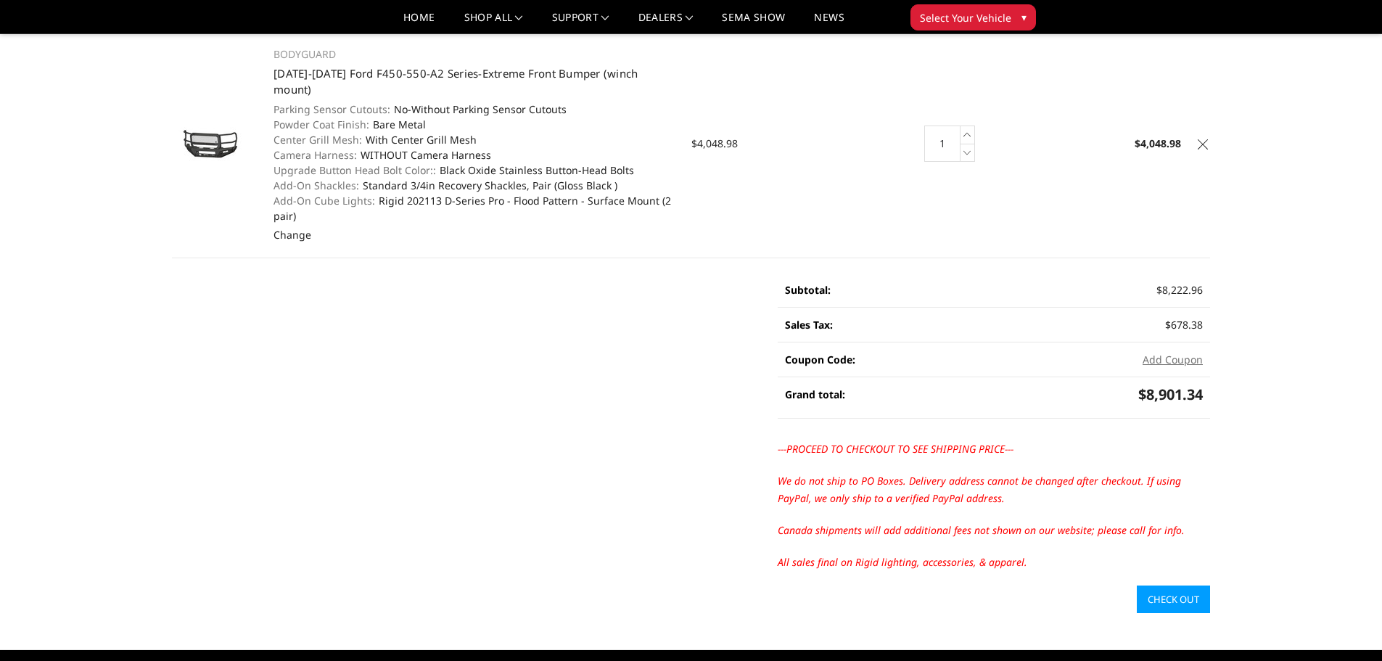
click at [1201, 139] on icon at bounding box center [1203, 144] width 10 height 10
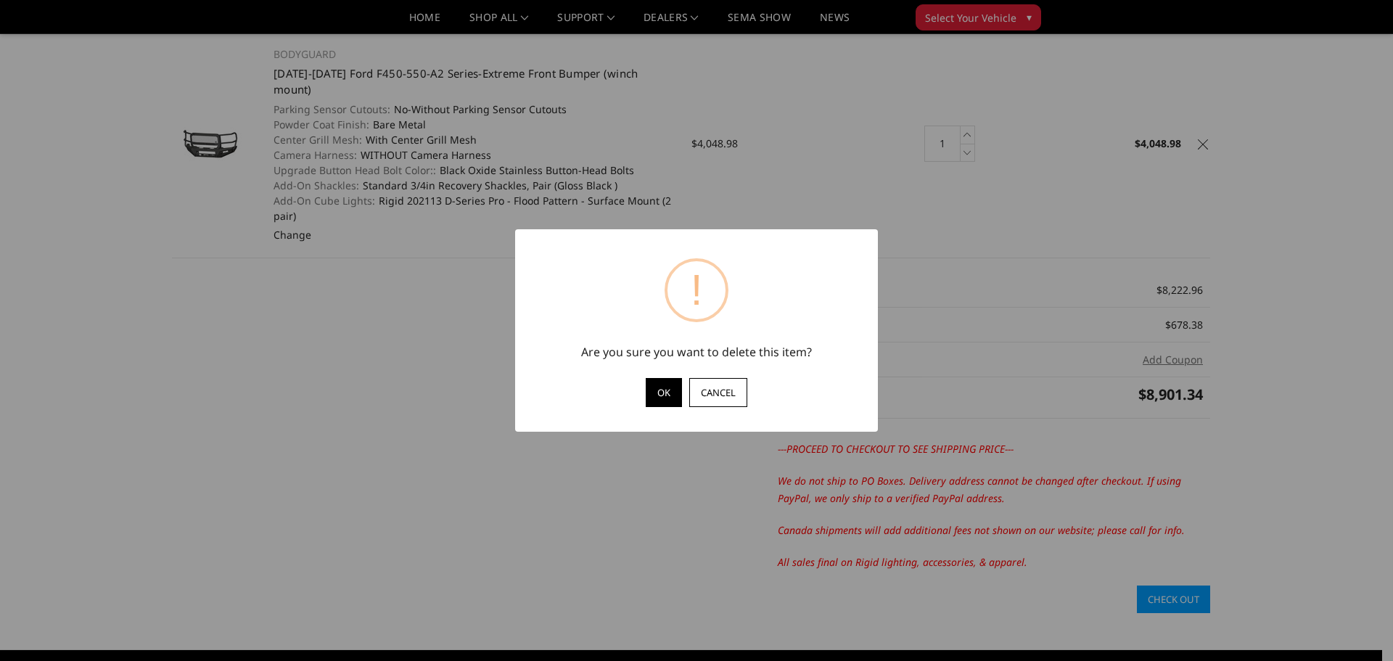
click at [670, 390] on button "OK" at bounding box center [664, 392] width 36 height 29
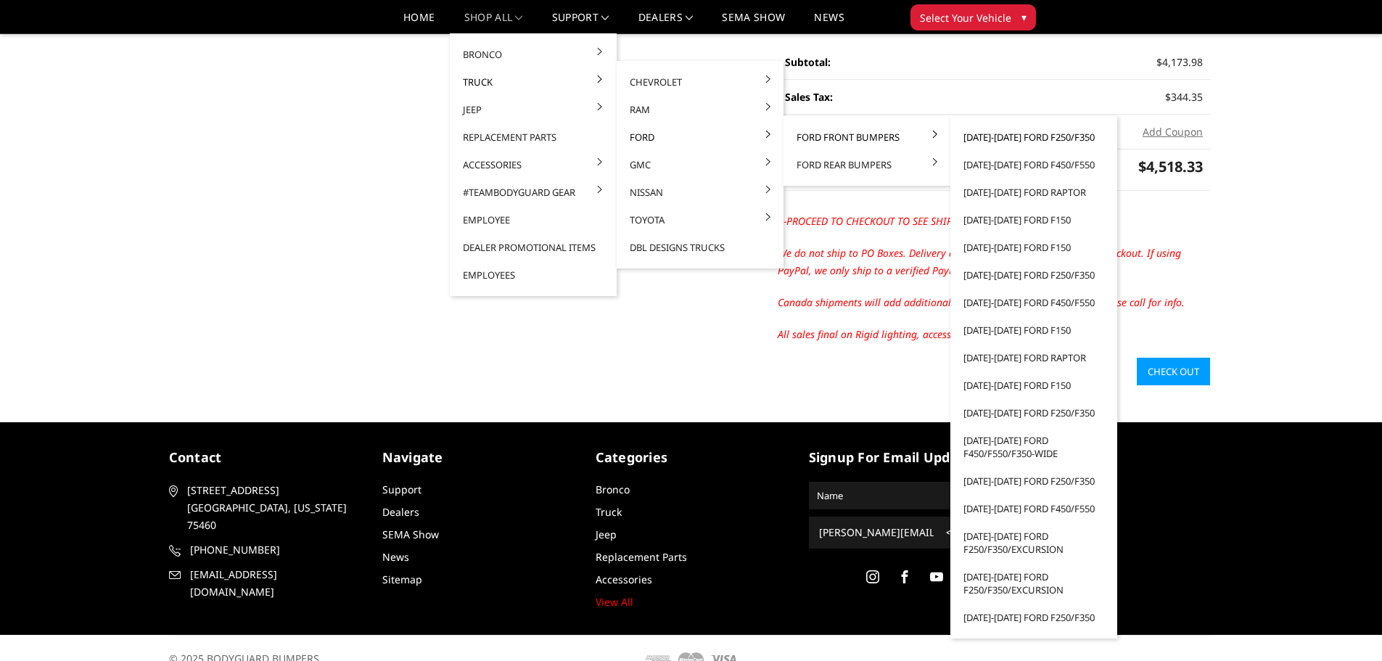
click at [1007, 139] on link "[DATE]-[DATE] Ford F250/F350" at bounding box center [1033, 137] width 155 height 28
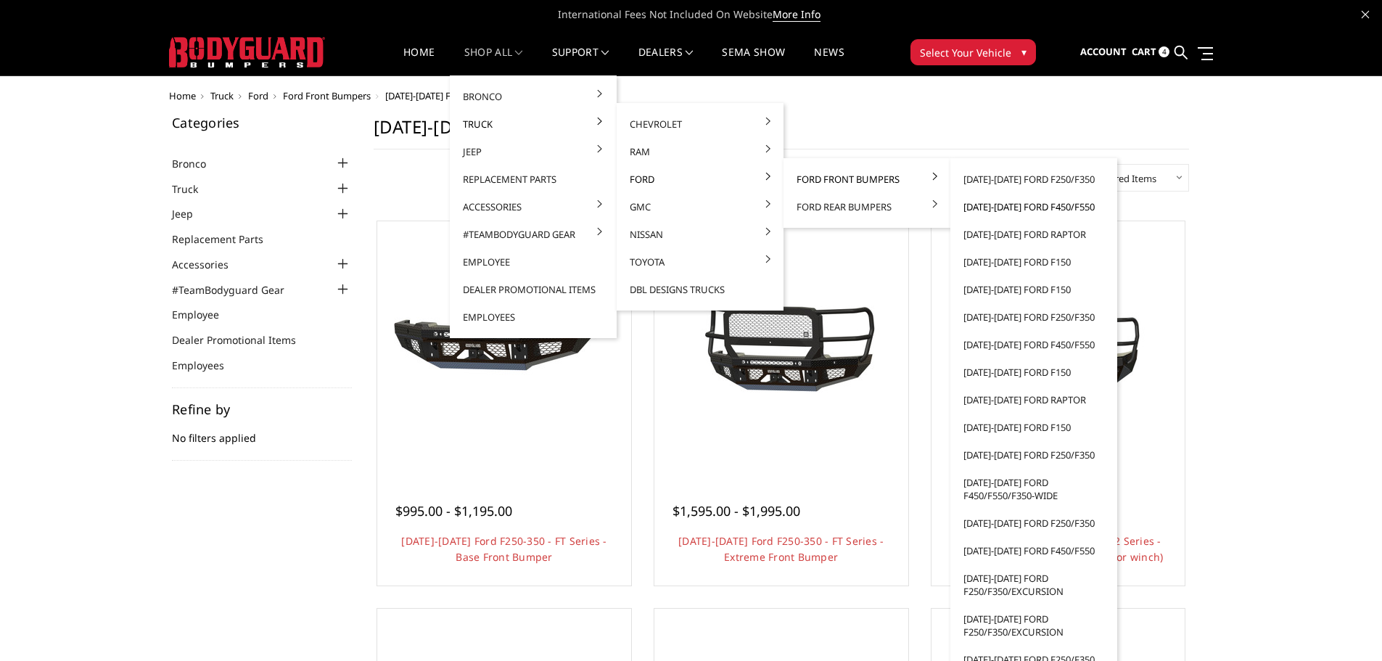
click at [992, 209] on link "[DATE]-[DATE] Ford F450/F550" at bounding box center [1033, 207] width 155 height 28
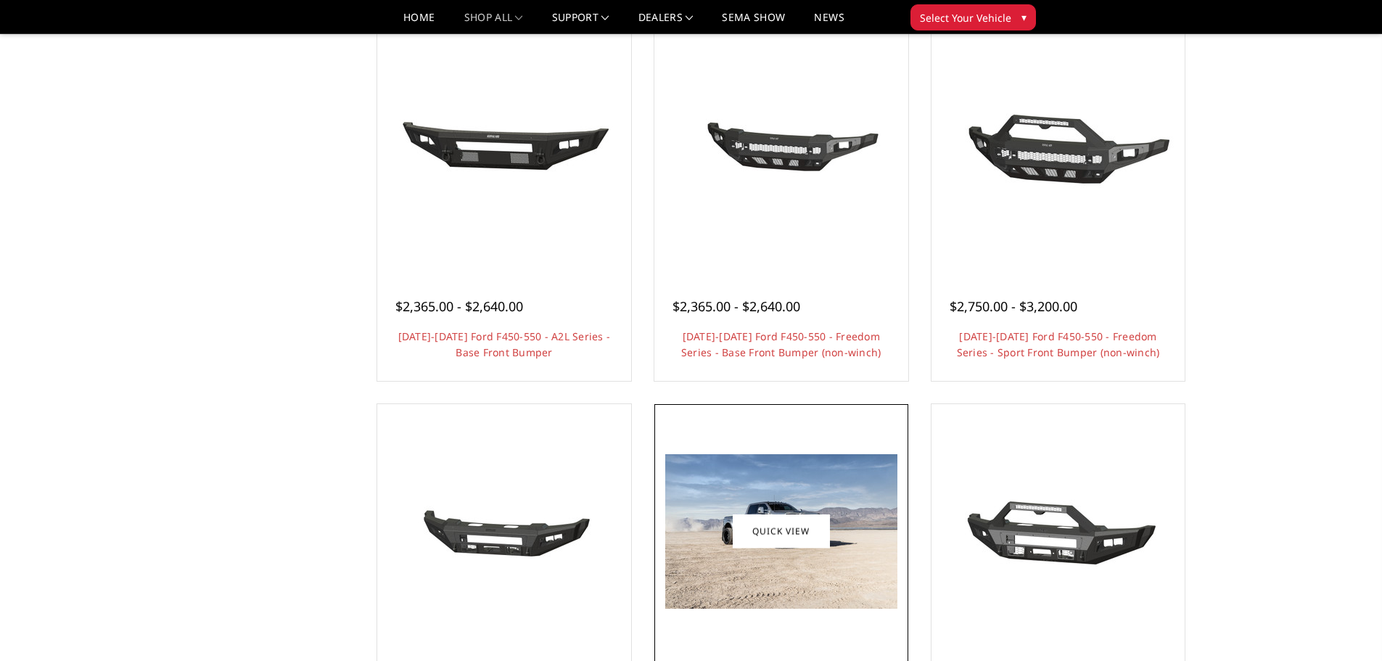
scroll to position [870, 0]
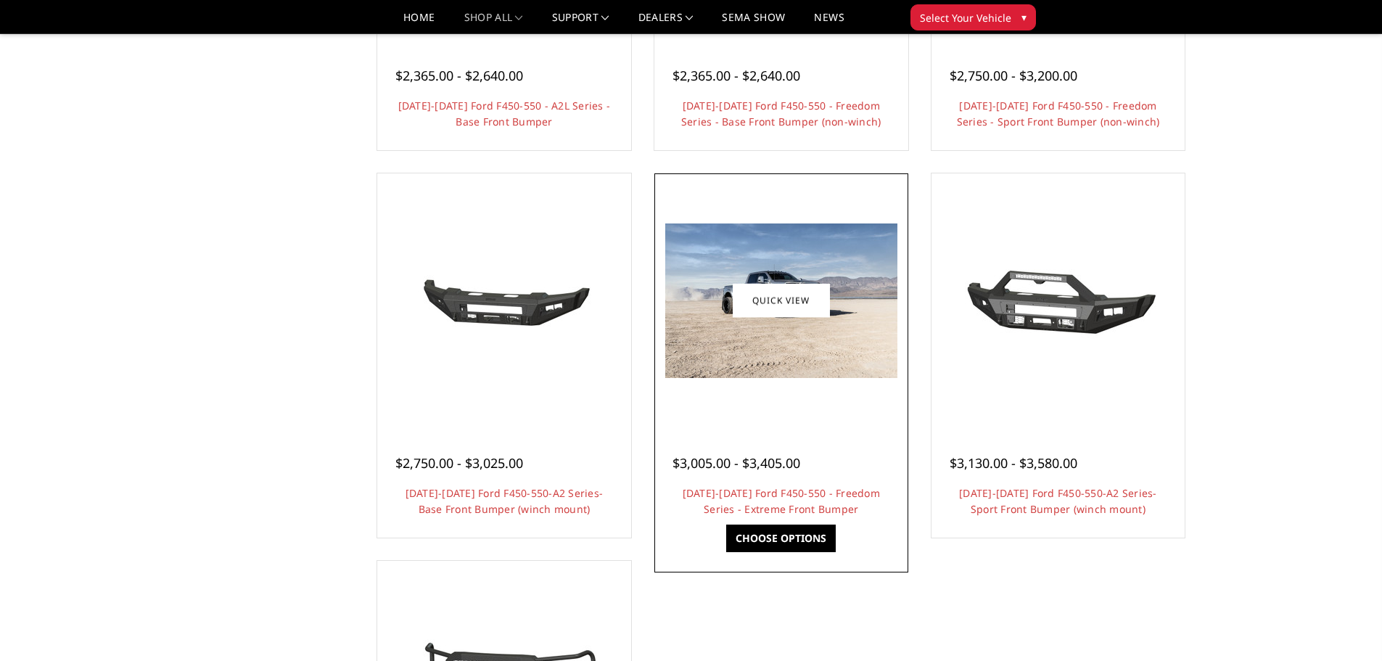
click at [771, 363] on img at bounding box center [781, 300] width 232 height 155
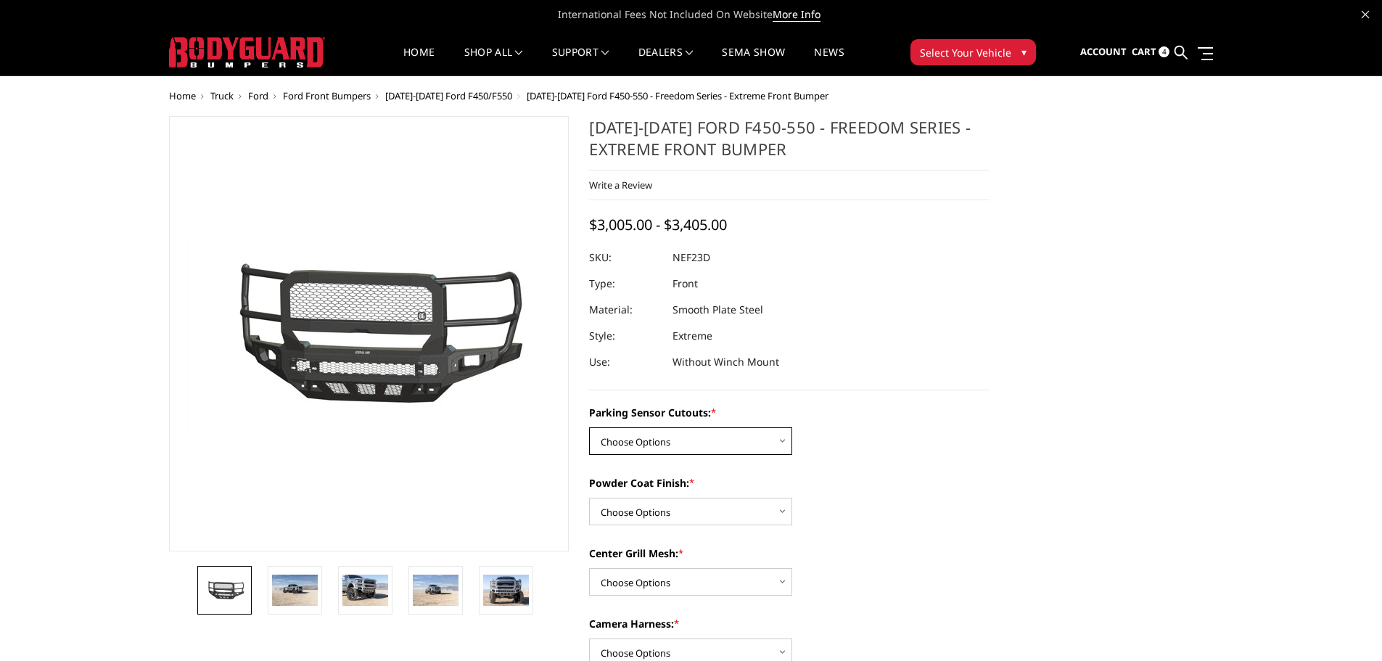
click at [759, 435] on select "Choose Options No - Without Parking Sensor Cutouts Yes - With Parking Sensor Cu…" at bounding box center [690, 441] width 203 height 28
select select "2591"
click at [589, 427] on select "Choose Options No - Without Parking Sensor Cutouts Yes - With Parking Sensor Cu…" at bounding box center [690, 441] width 203 height 28
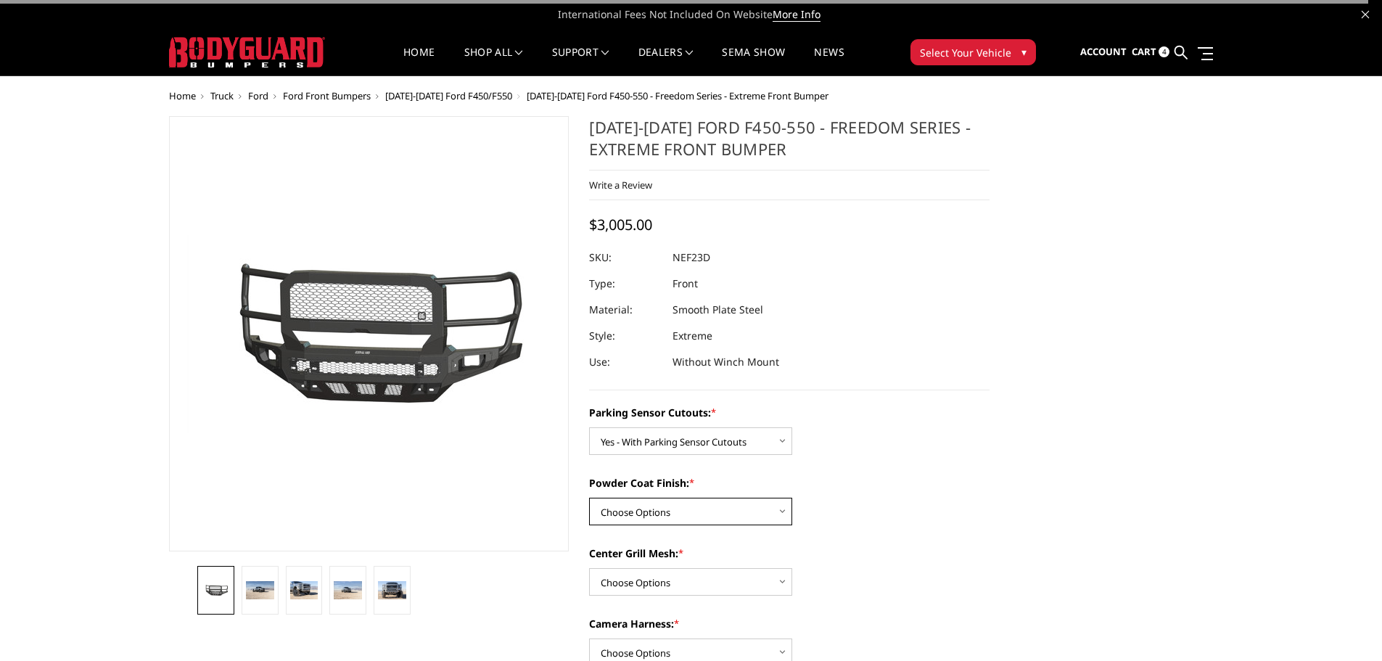
click at [716, 508] on select "Choose Options Bare Metal Textured Black Powder Coat" at bounding box center [690, 512] width 203 height 28
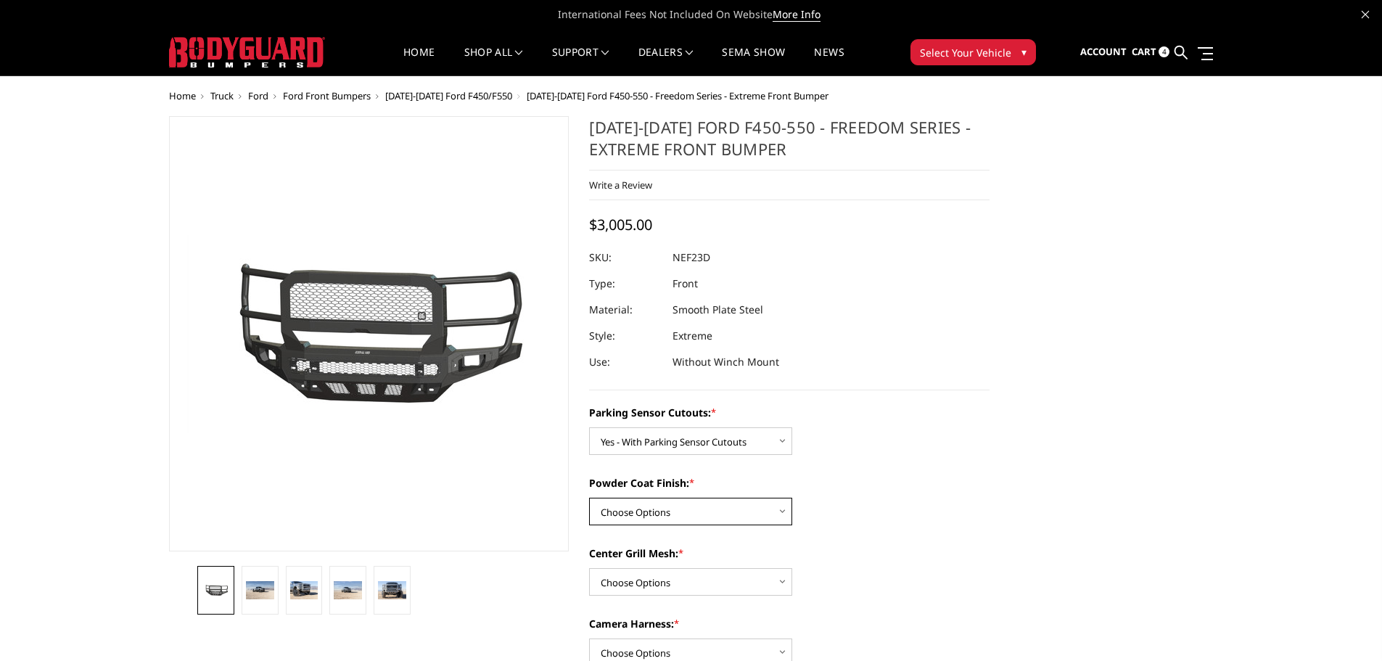
select select "2593"
click at [589, 498] on select "Choose Options Bare Metal Textured Black Powder Coat" at bounding box center [690, 512] width 203 height 28
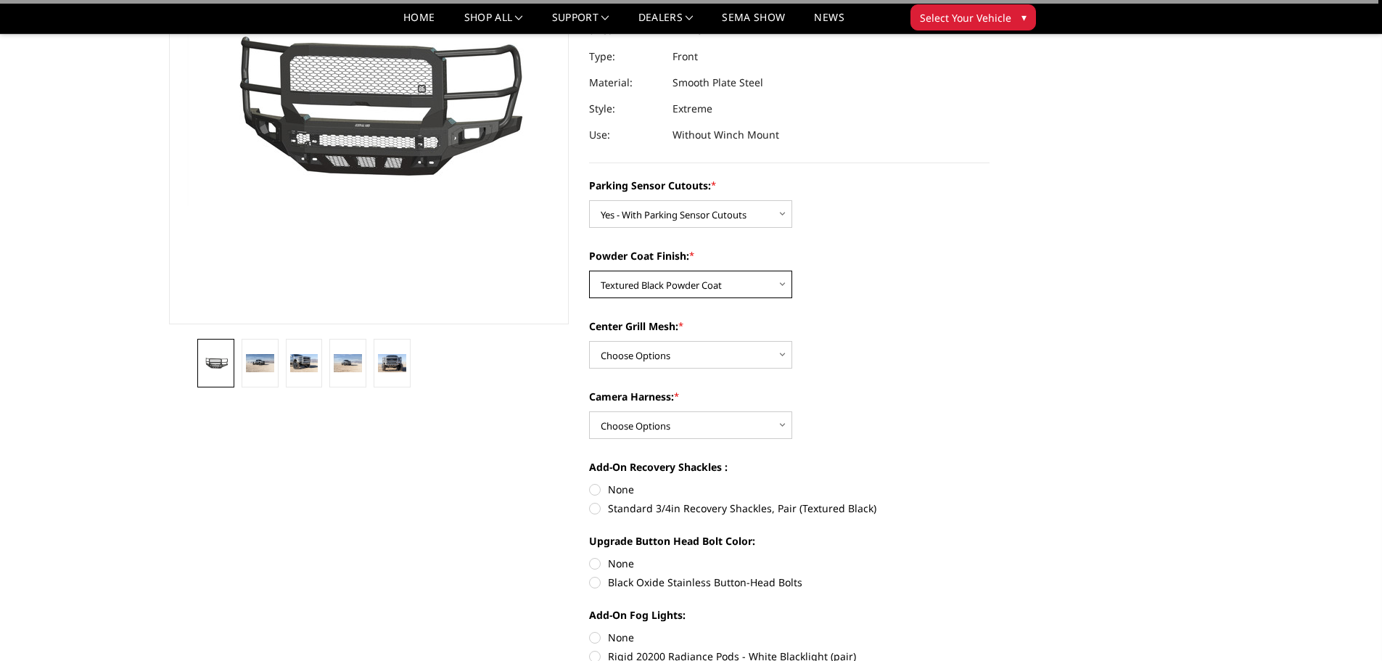
scroll to position [218, 0]
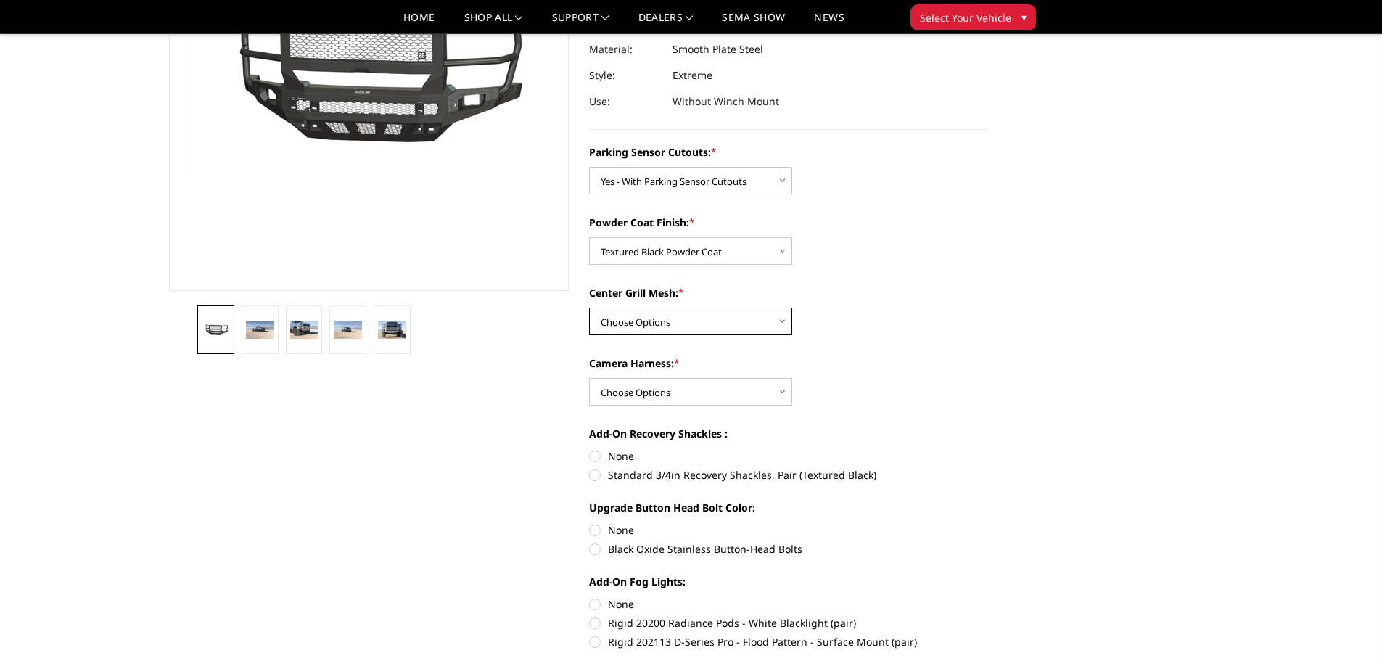
click at [732, 324] on select "Choose Options With Center Grill Mesh Without Center Grill Mesh" at bounding box center [690, 322] width 203 height 28
select select "2594"
click at [589, 308] on select "Choose Options With Center Grill Mesh Without Center Grill Mesh" at bounding box center [690, 322] width 203 height 28
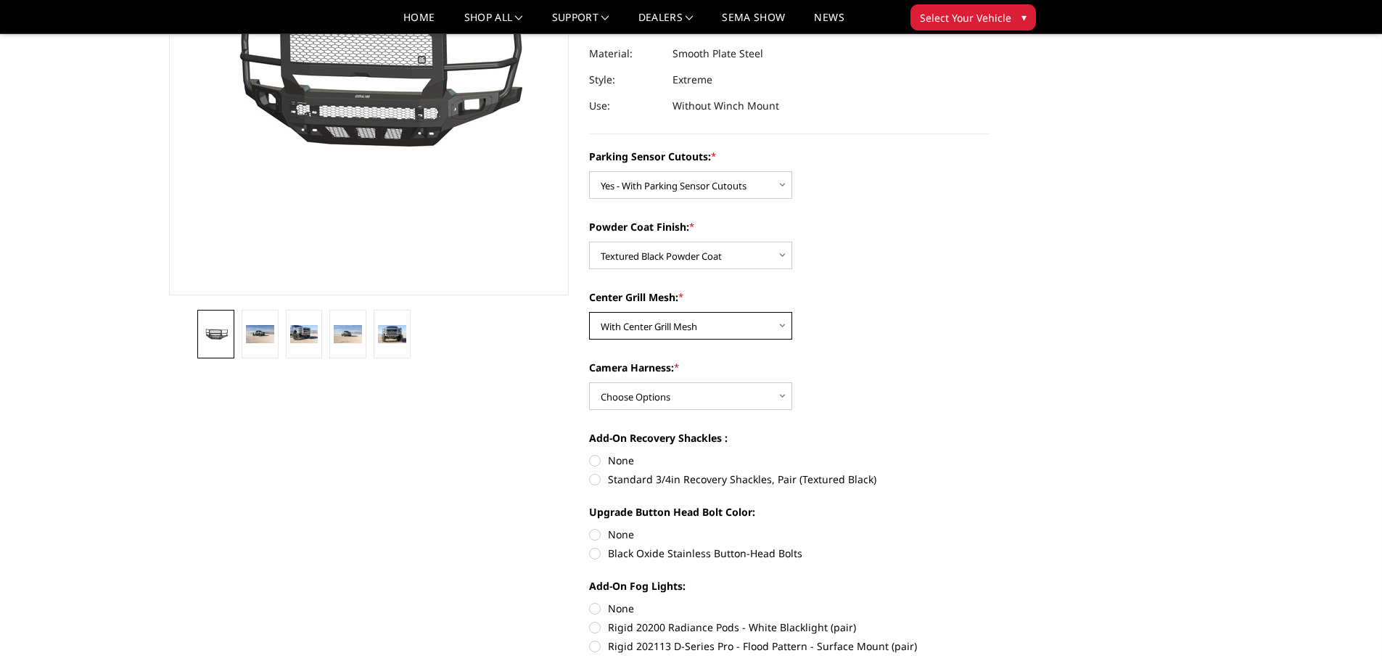
scroll to position [363, 0]
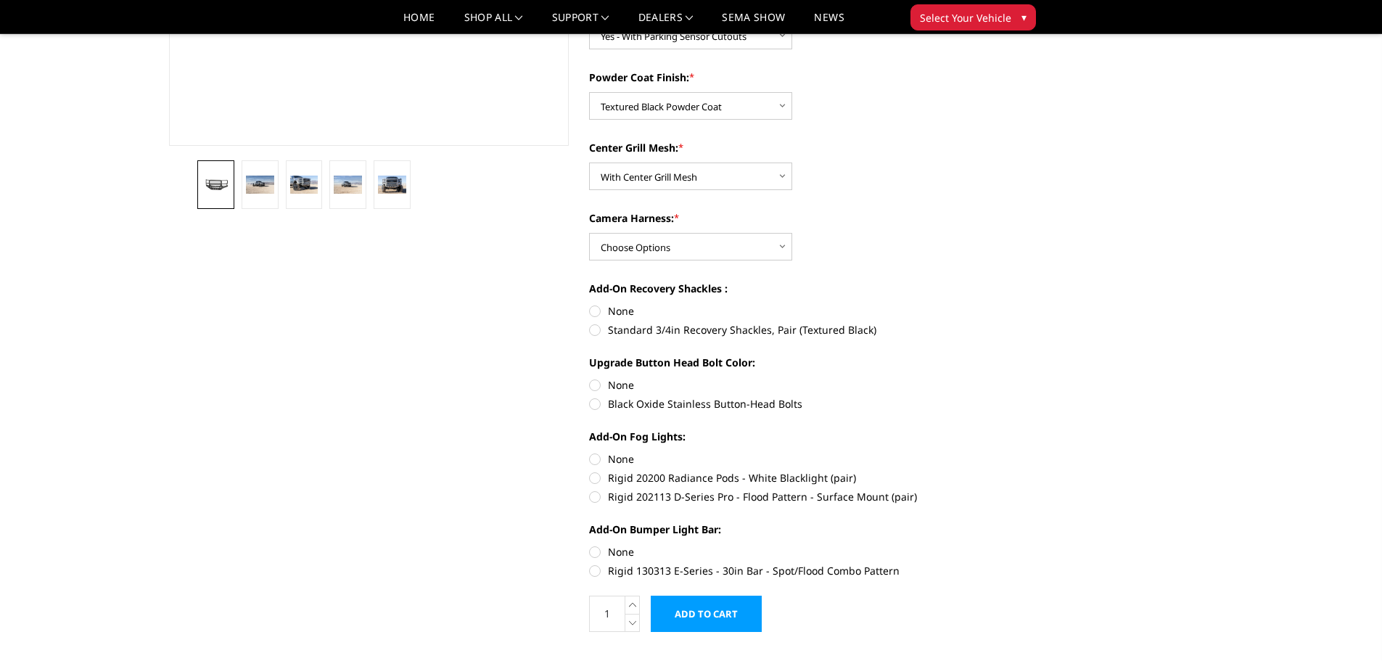
click at [591, 310] on label "None" at bounding box center [789, 310] width 400 height 15
click at [590, 304] on input "None" at bounding box center [589, 303] width 1 height 1
radio input "true"
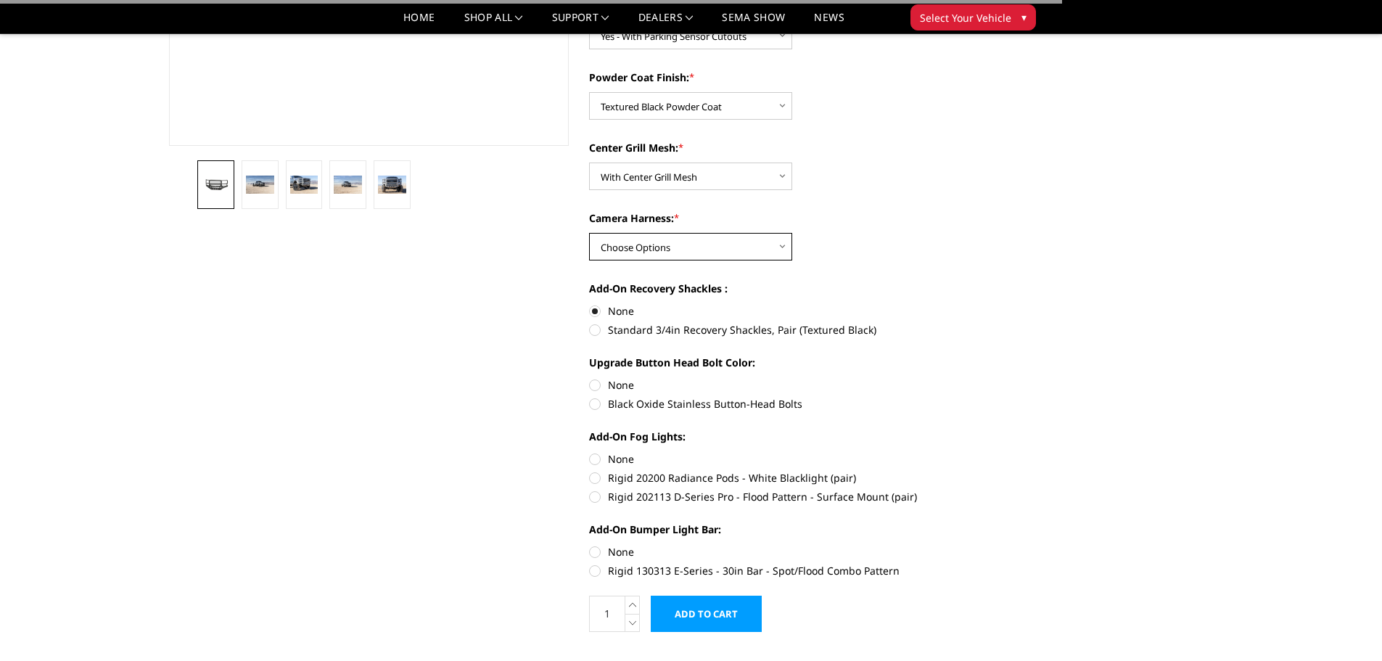
click at [675, 250] on select "Choose Options WITH Camera Harness WITHOUT Camera Harness" at bounding box center [690, 247] width 203 height 28
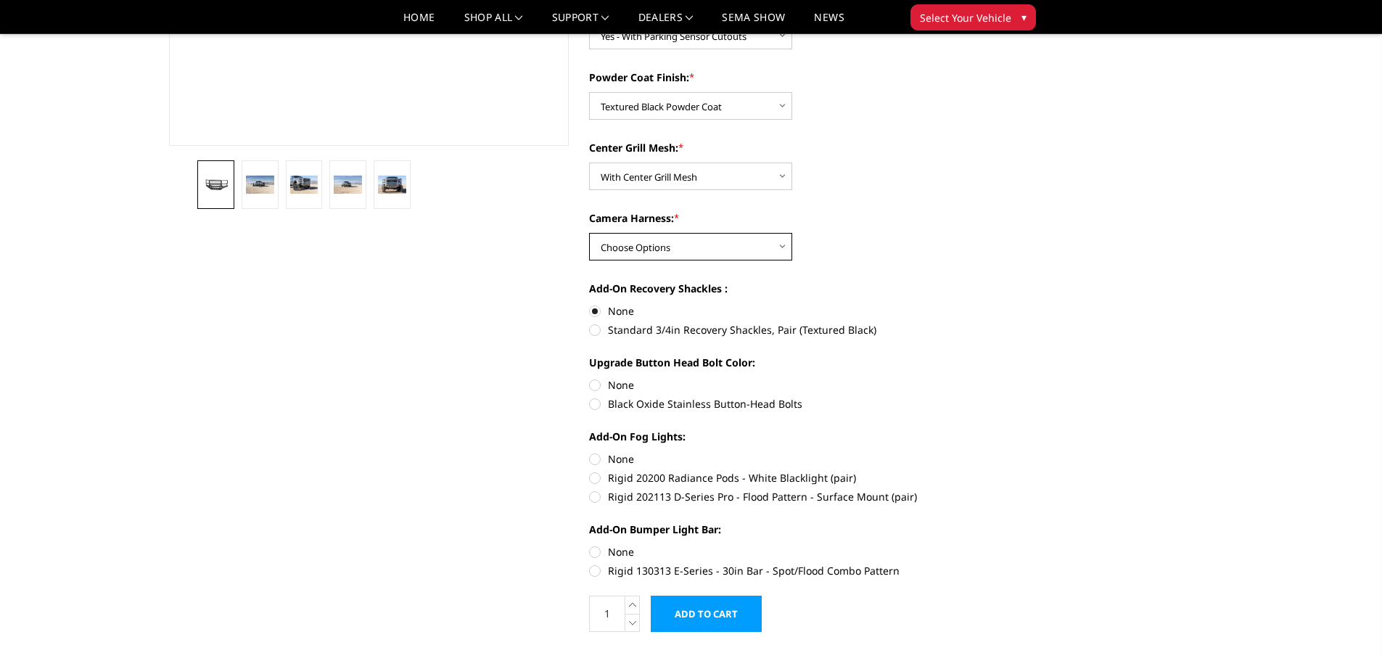
select select "2596"
click at [589, 233] on select "Choose Options WITH Camera Harness WITHOUT Camera Harness" at bounding box center [690, 247] width 203 height 28
click at [593, 460] on label "None" at bounding box center [789, 458] width 400 height 15
click at [590, 452] on input "None" at bounding box center [589, 451] width 1 height 1
radio input "true"
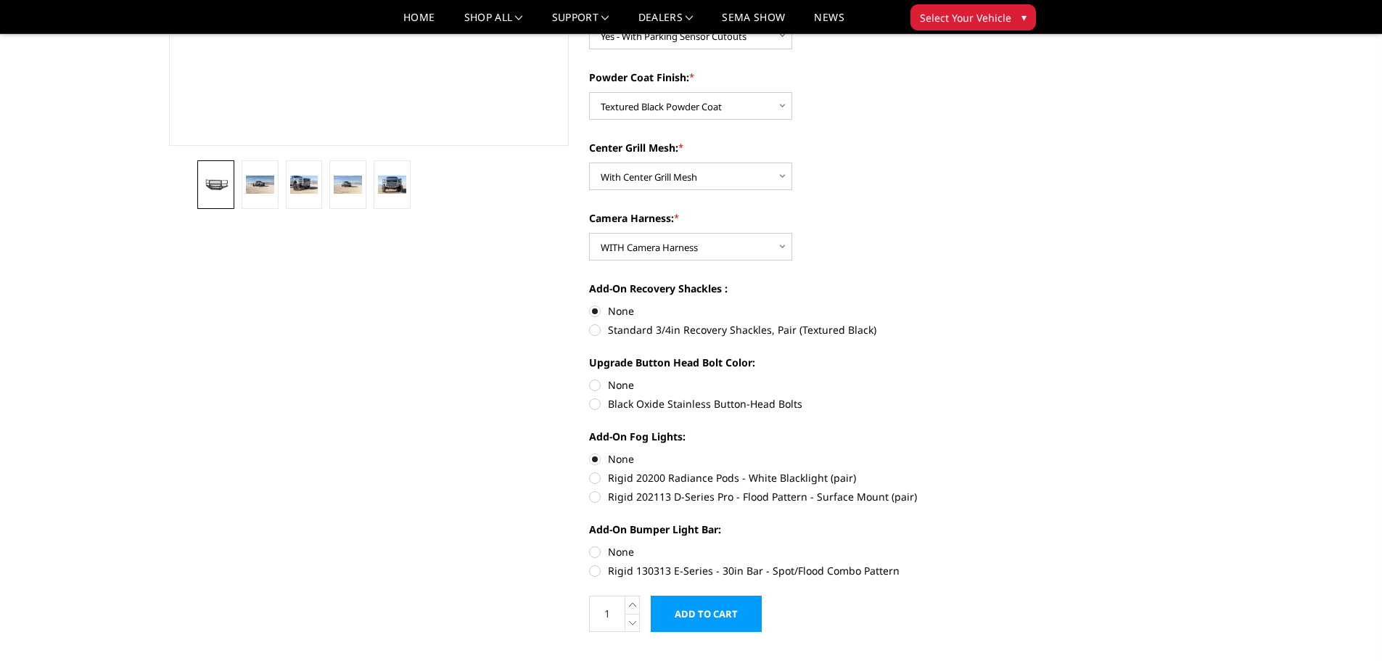
click at [593, 553] on label "None" at bounding box center [789, 551] width 400 height 15
click at [590, 545] on input "None" at bounding box center [589, 544] width 1 height 1
radio input "true"
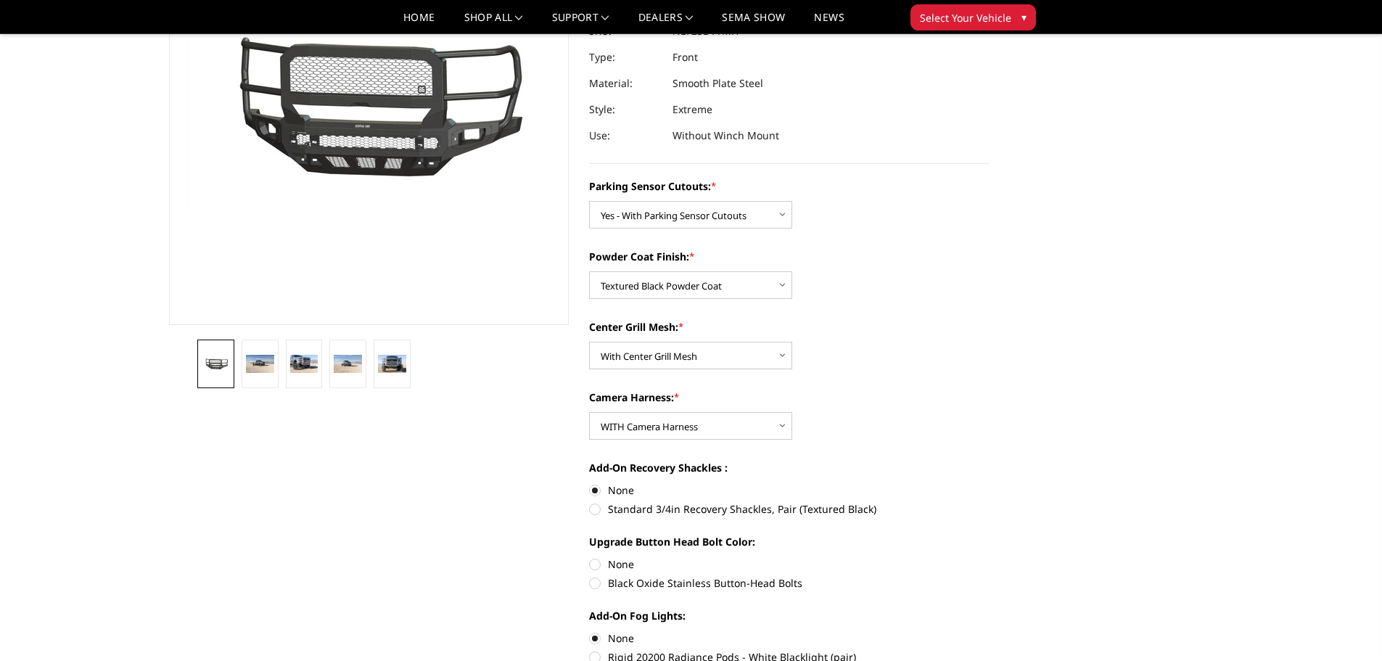
scroll to position [218, 0]
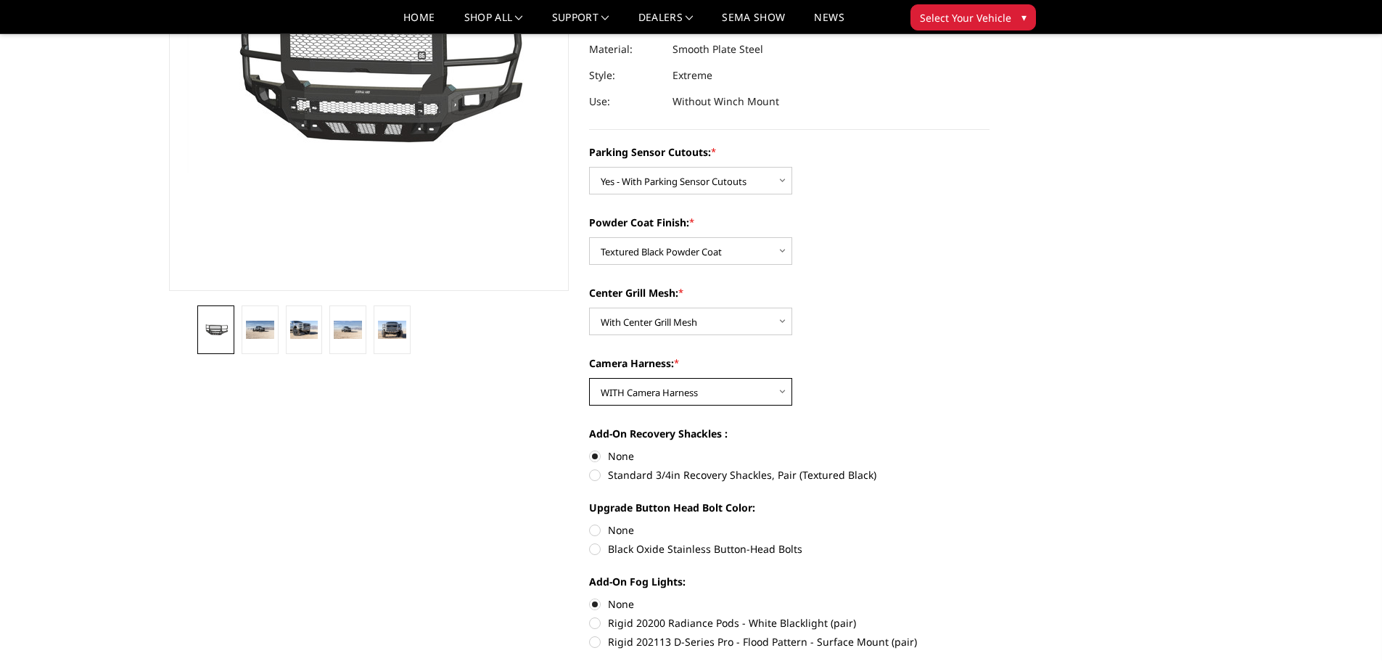
click at [719, 398] on select "Choose Options WITH Camera Harness WITHOUT Camera Harness" at bounding box center [690, 392] width 203 height 28
click at [589, 378] on select "Choose Options WITH Camera Harness WITHOUT Camera Harness" at bounding box center [690, 392] width 203 height 28
click at [746, 389] on select "Choose Options WITH Camera Harness WITHOUT Camera Harness" at bounding box center [690, 392] width 203 height 28
select select "2596"
click at [589, 378] on select "Choose Options WITH Camera Harness WITHOUT Camera Harness" at bounding box center [690, 392] width 203 height 28
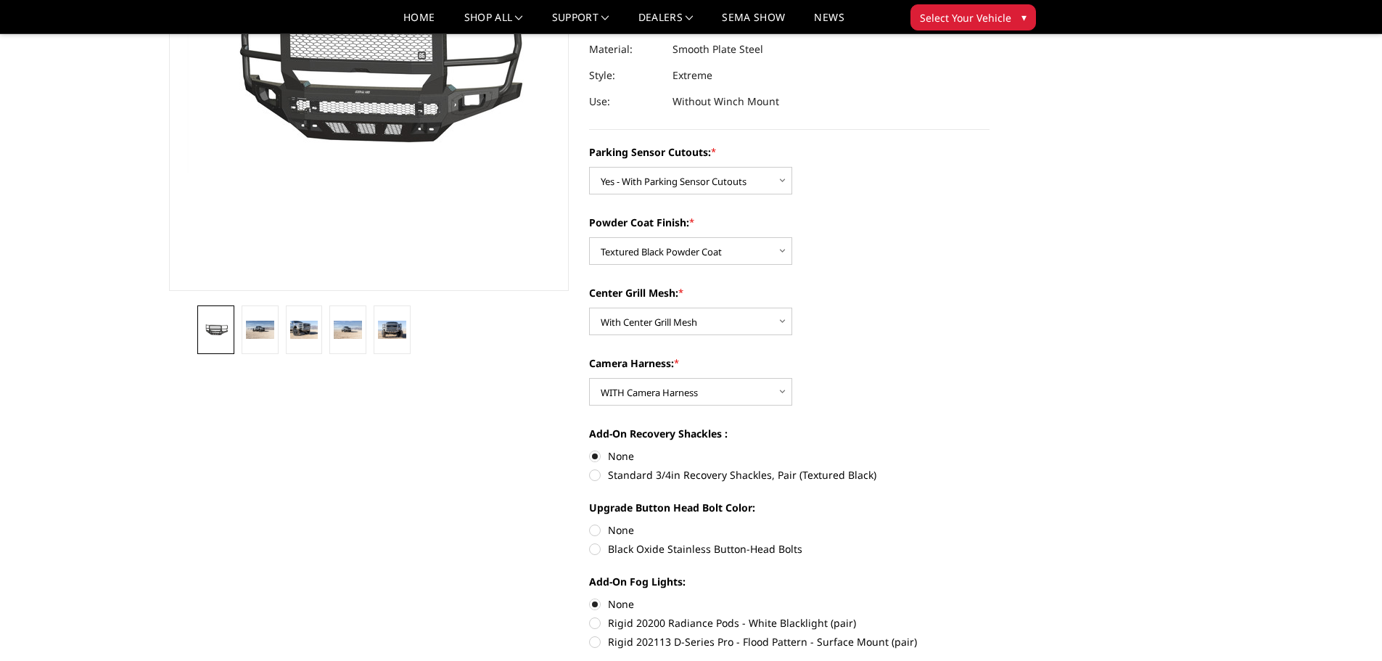
click at [596, 549] on label "Black Oxide Stainless Button-Head Bolts" at bounding box center [789, 548] width 400 height 15
click at [989, 523] on input "Black Oxide Stainless Button-Head Bolts" at bounding box center [989, 522] width 1 height 1
radio input "true"
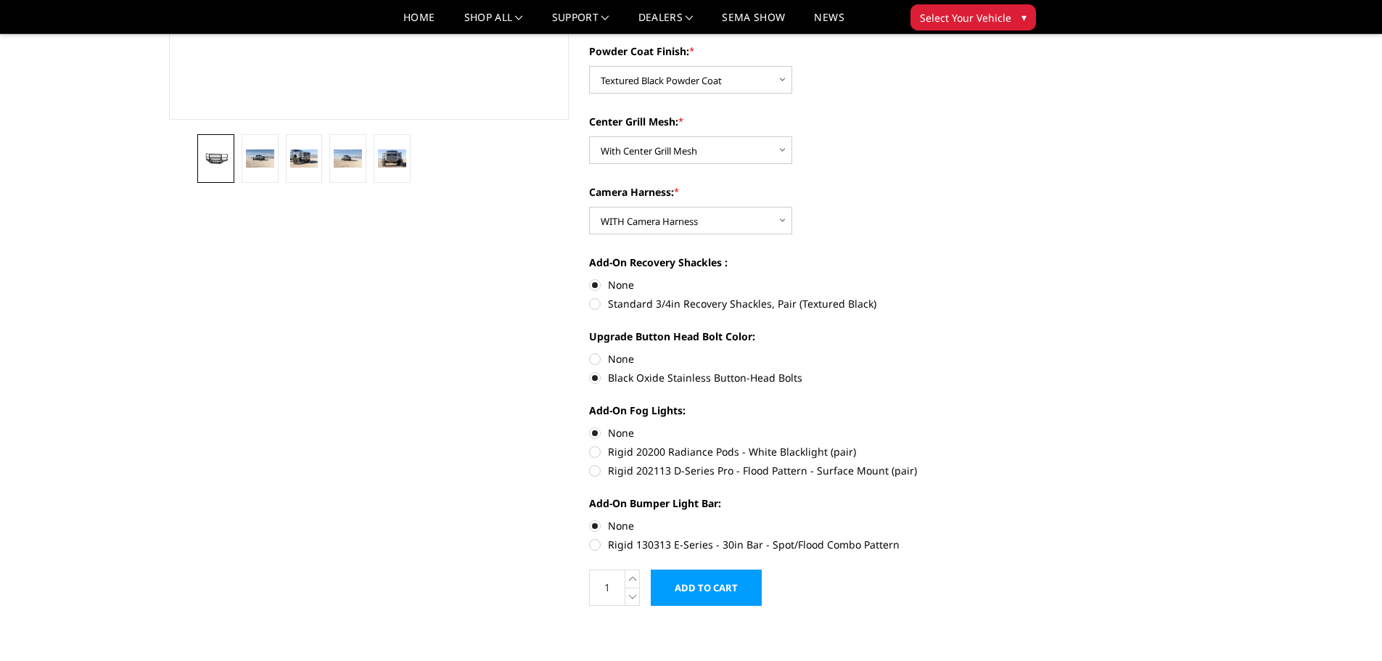
scroll to position [580, 0]
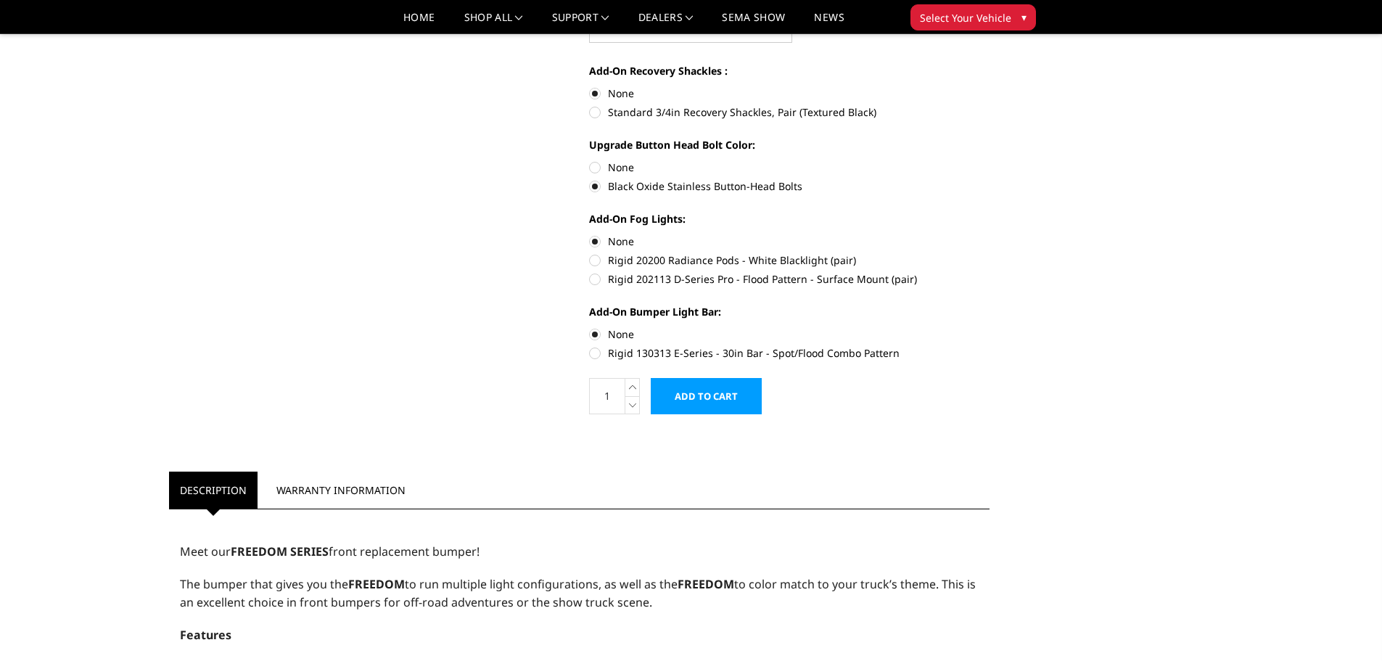
click at [715, 399] on input "Add to Cart" at bounding box center [706, 396] width 111 height 36
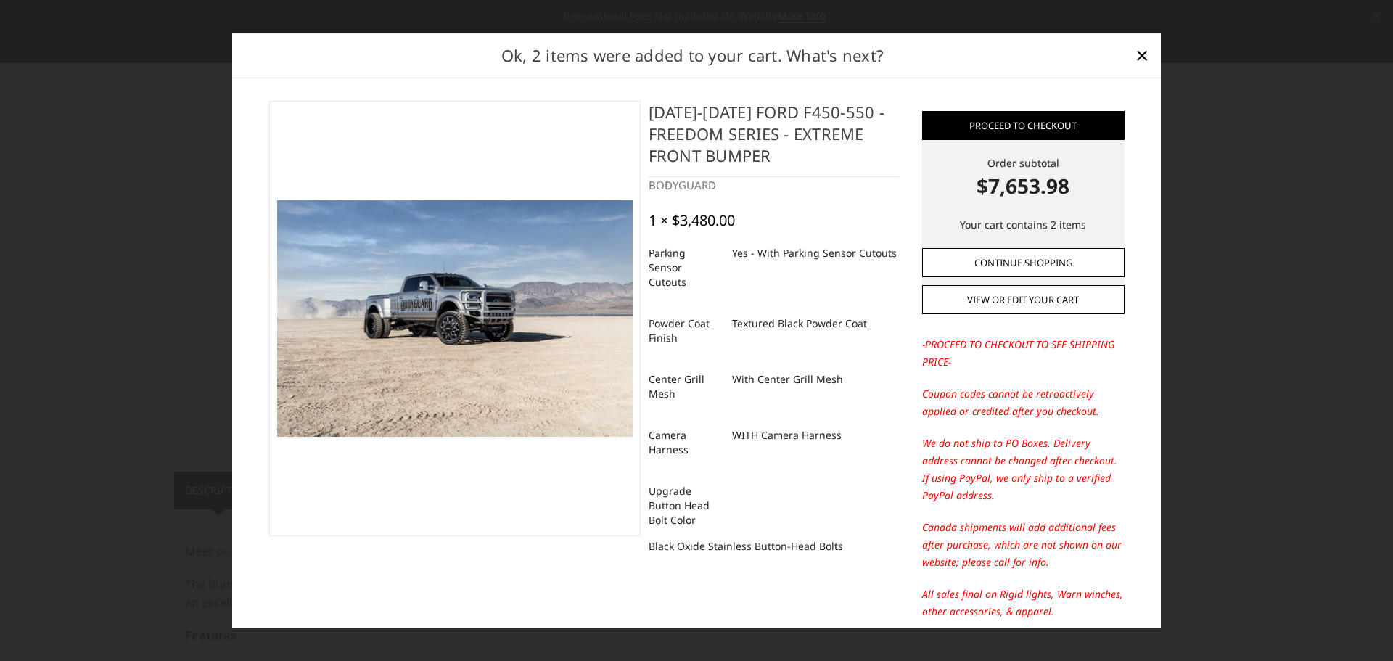
click at [1008, 257] on link "Continue Shopping" at bounding box center [1023, 262] width 202 height 29
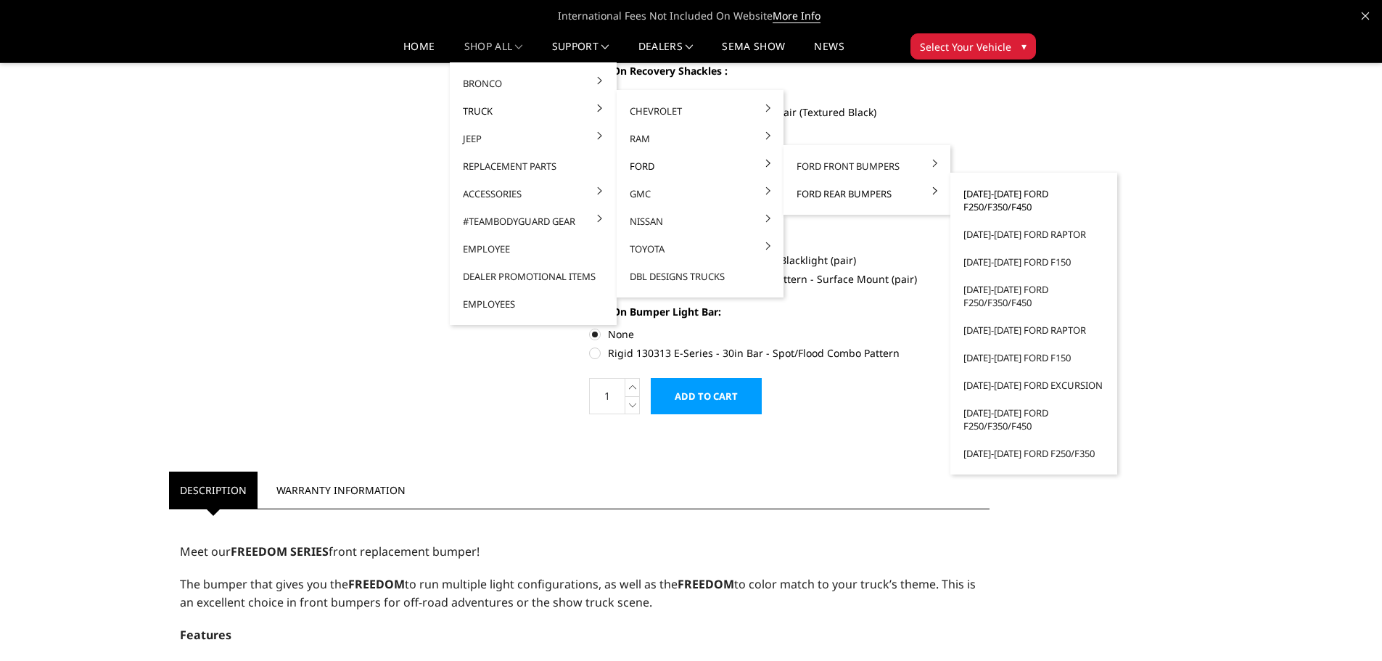
click at [1000, 197] on link "[DATE]-[DATE] Ford F250/F350/F450" at bounding box center [1033, 200] width 155 height 41
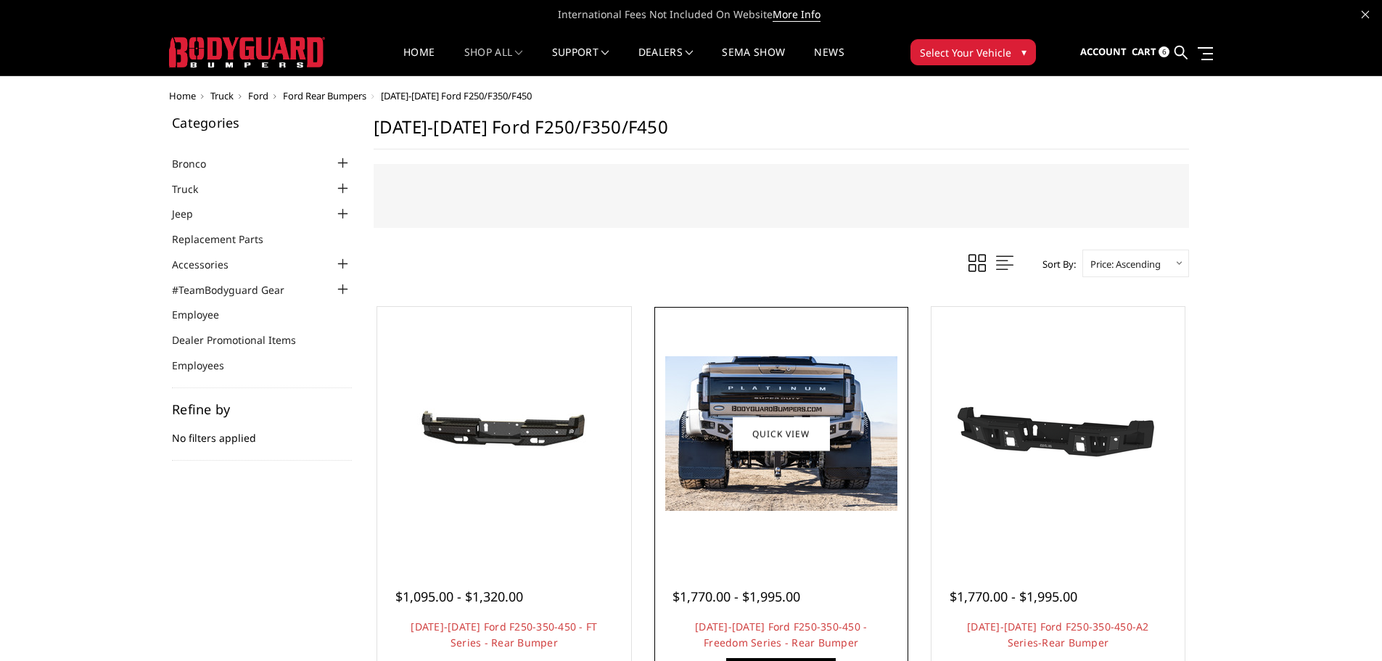
click at [795, 477] on img at bounding box center [781, 433] width 232 height 155
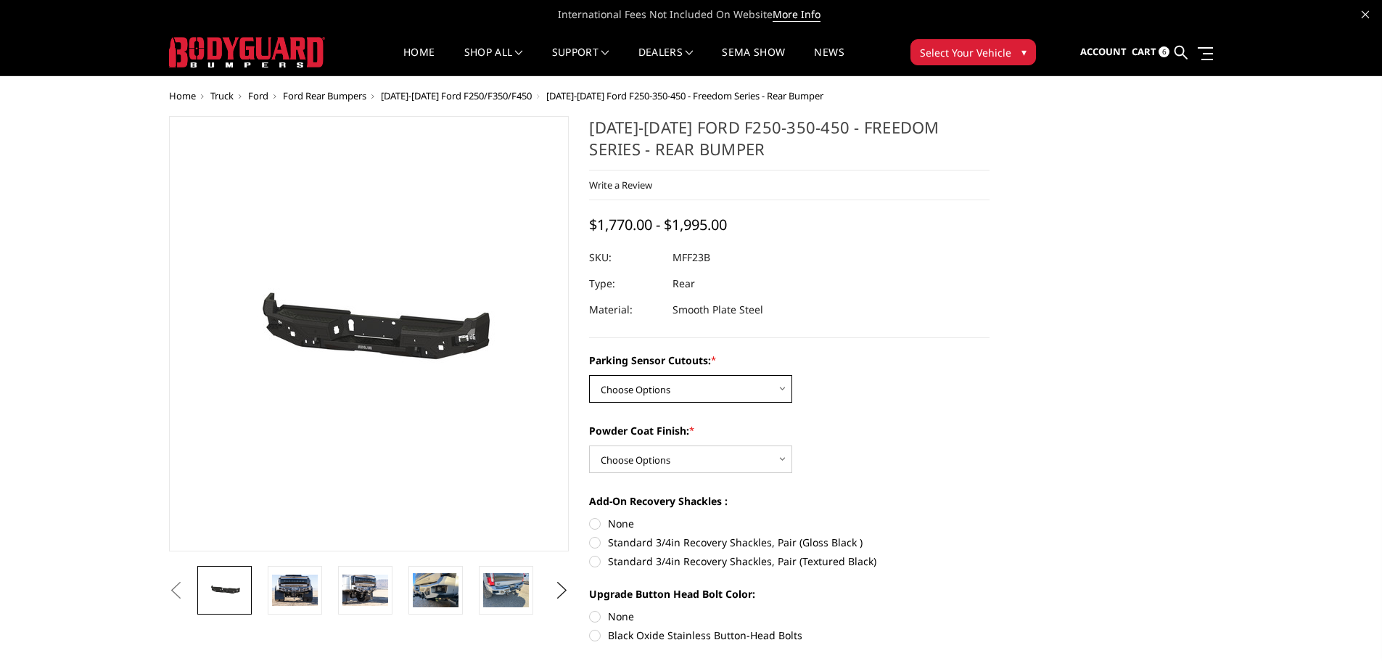
click at [746, 392] on select "Choose Options No - Without Parking Sensor Cutouts Yes - With Parking Sensor Cu…" at bounding box center [690, 389] width 203 height 28
select select "2559"
click at [589, 375] on select "Choose Options No - Without Parking Sensor Cutouts Yes - With Parking Sensor Cu…" at bounding box center [690, 389] width 203 height 28
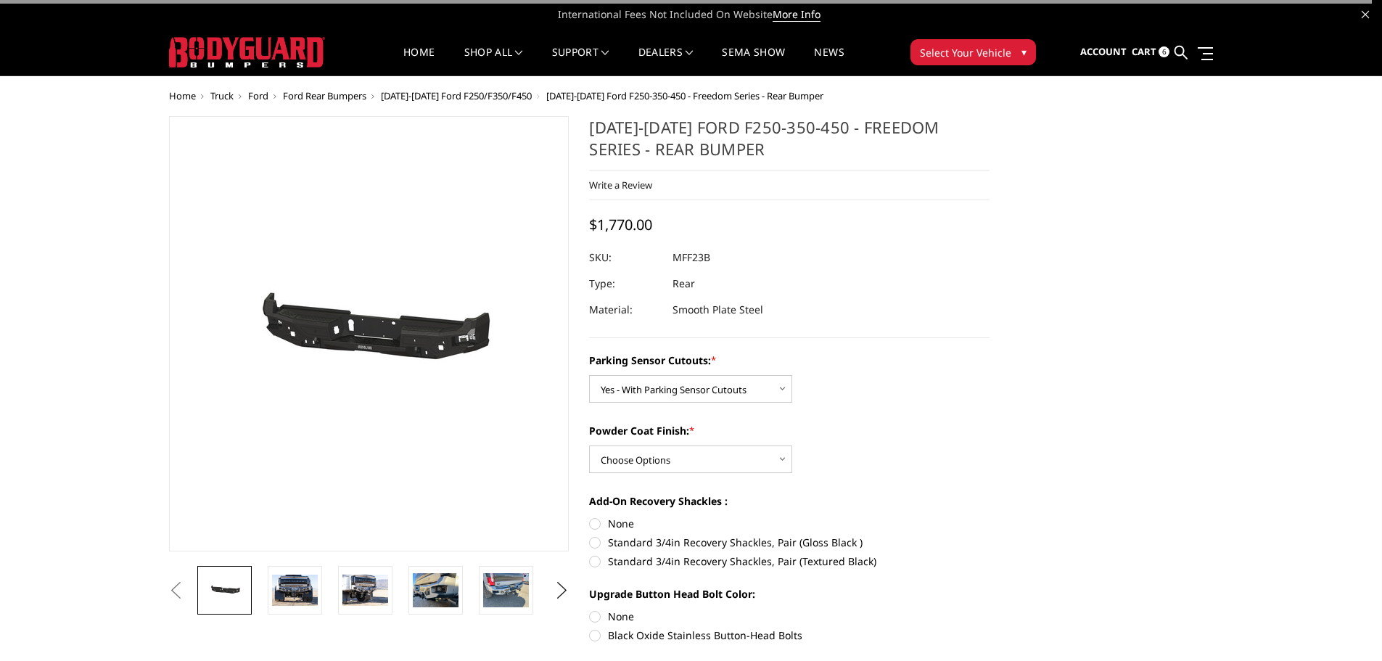
click at [707, 475] on div "Parking Sensor Cutouts: * Choose Options No - Without Parking Sensor Cutouts Ye…" at bounding box center [789, 580] width 400 height 454
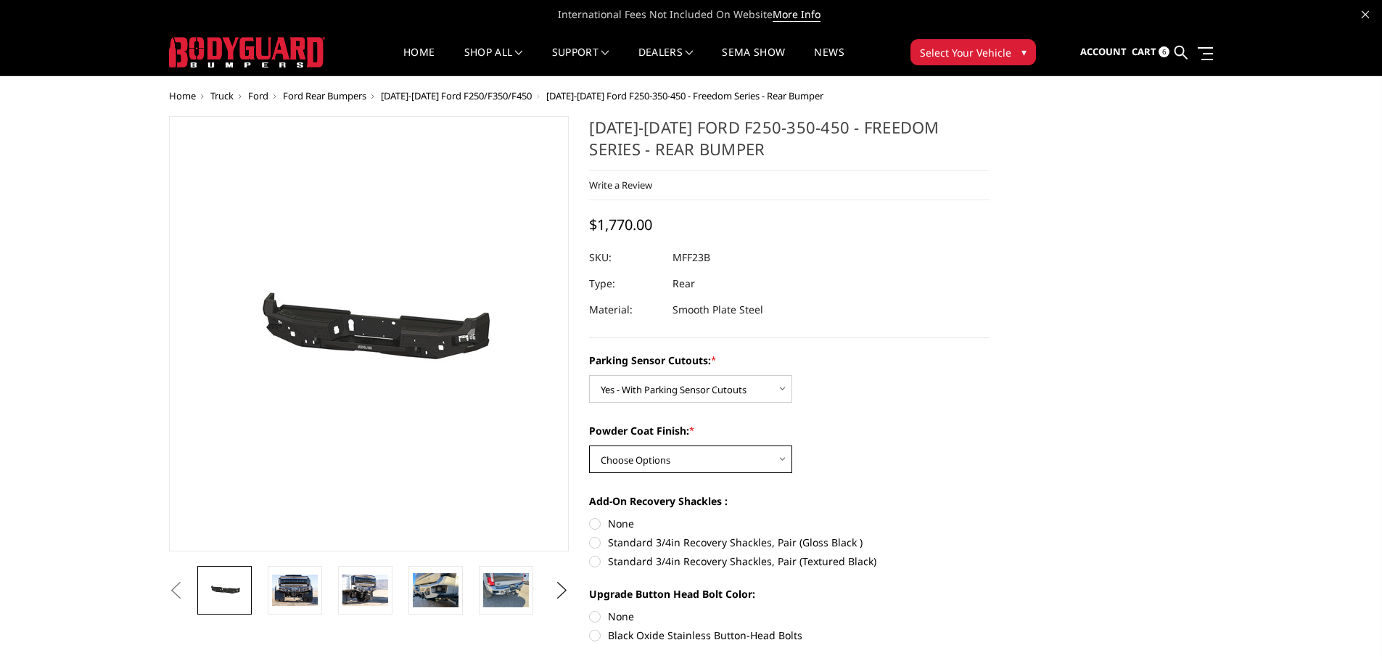
click at [705, 461] on select "Choose Options Bare Metal Textured Black Powder Coat" at bounding box center [690, 459] width 203 height 28
select select "2561"
click at [589, 445] on select "Choose Options Bare Metal Textured Black Powder Coat" at bounding box center [690, 459] width 203 height 28
click at [593, 633] on label "Black Oxide Stainless Button-Head Bolts" at bounding box center [789, 634] width 400 height 15
click at [989, 609] on input "Black Oxide Stainless Button-Head Bolts" at bounding box center [989, 609] width 1 height 1
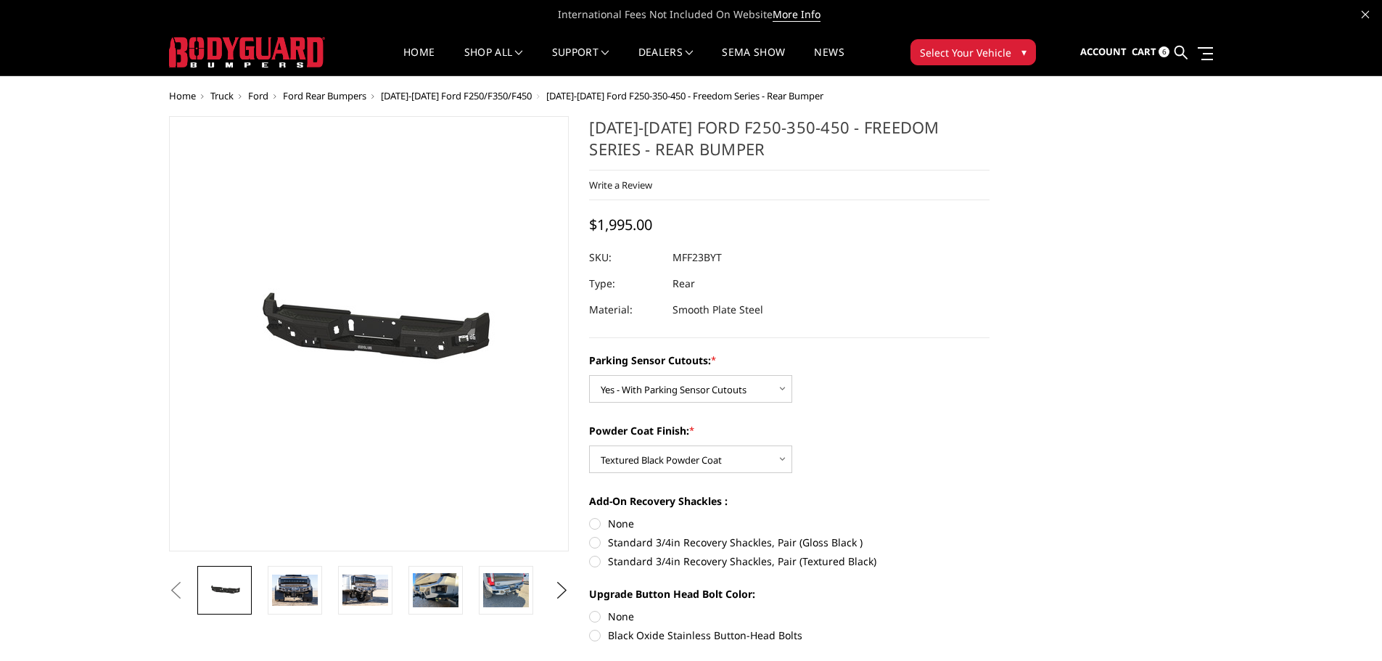
radio input "true"
click at [598, 524] on label "None" at bounding box center [789, 523] width 400 height 15
click at [590, 516] on input "None" at bounding box center [589, 516] width 1 height 1
radio input "true"
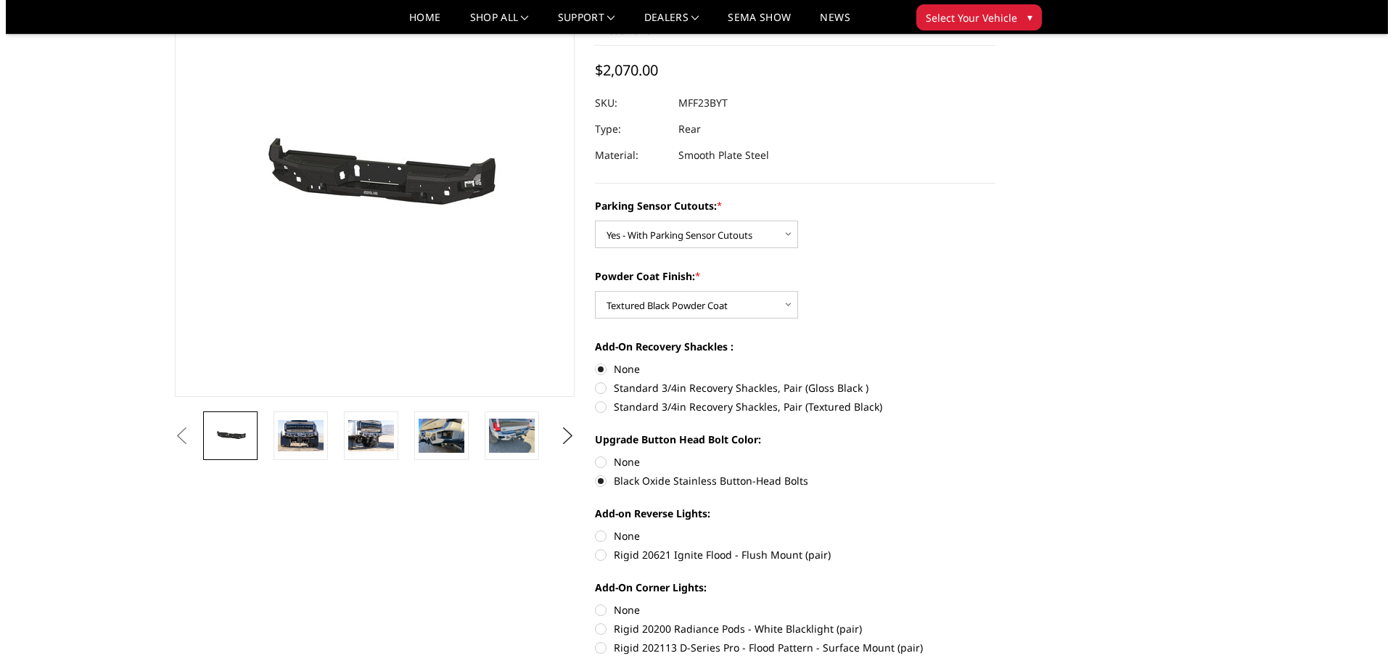
scroll to position [290, 0]
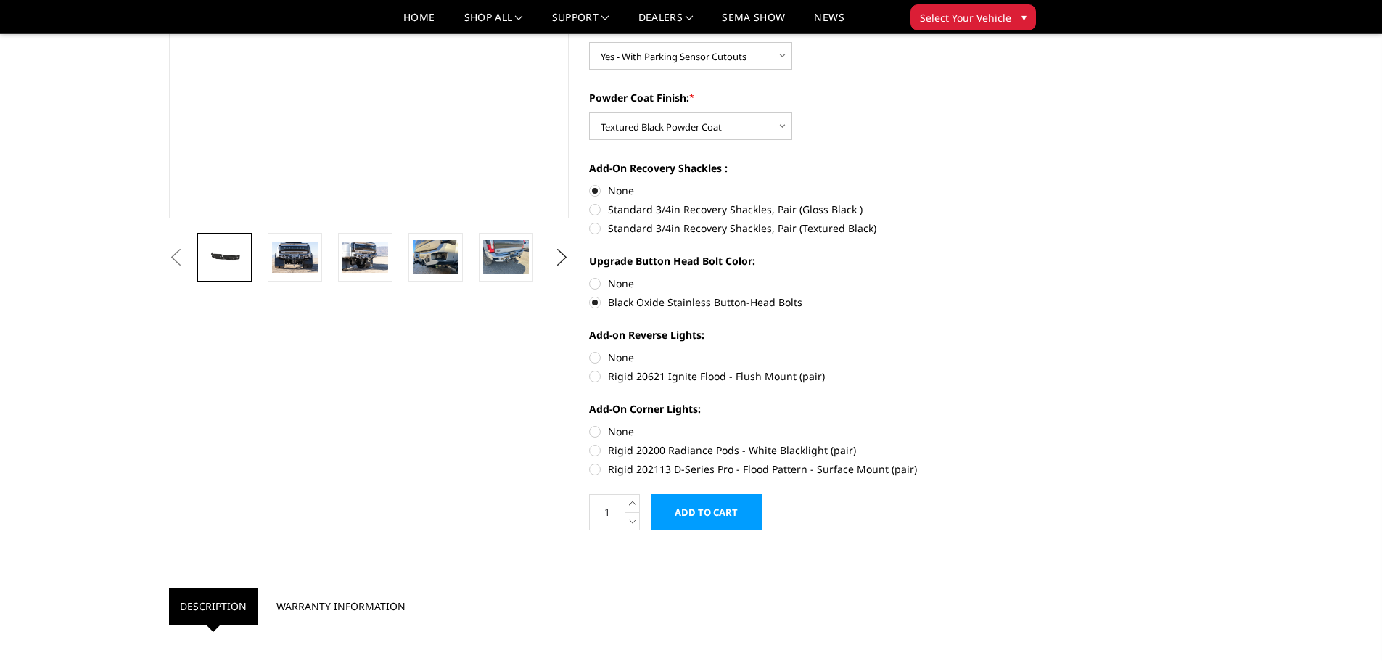
click at [598, 360] on label "None" at bounding box center [789, 357] width 400 height 15
click at [590, 350] on input "None" at bounding box center [589, 350] width 1 height 1
radio input "true"
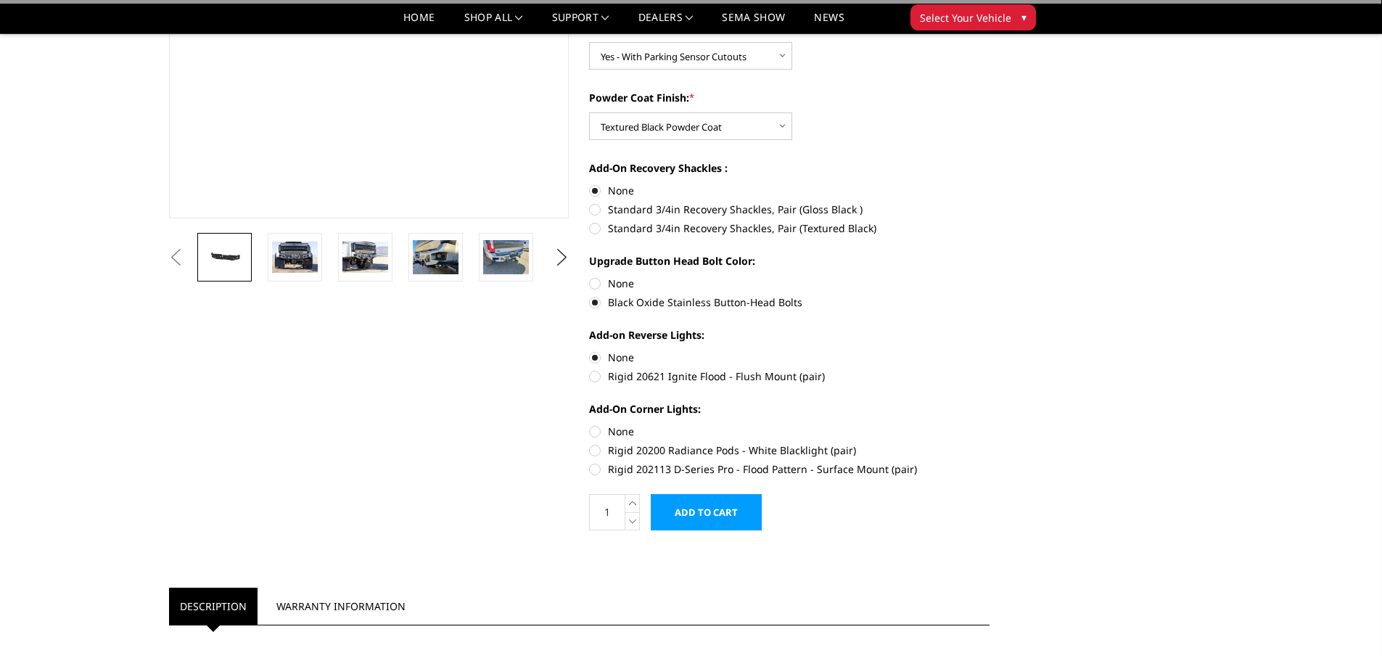
click at [598, 433] on label "None" at bounding box center [789, 431] width 400 height 15
click at [590, 424] on input "None" at bounding box center [589, 424] width 1 height 1
radio input "true"
click at [722, 511] on input "Add to Cart" at bounding box center [706, 512] width 111 height 36
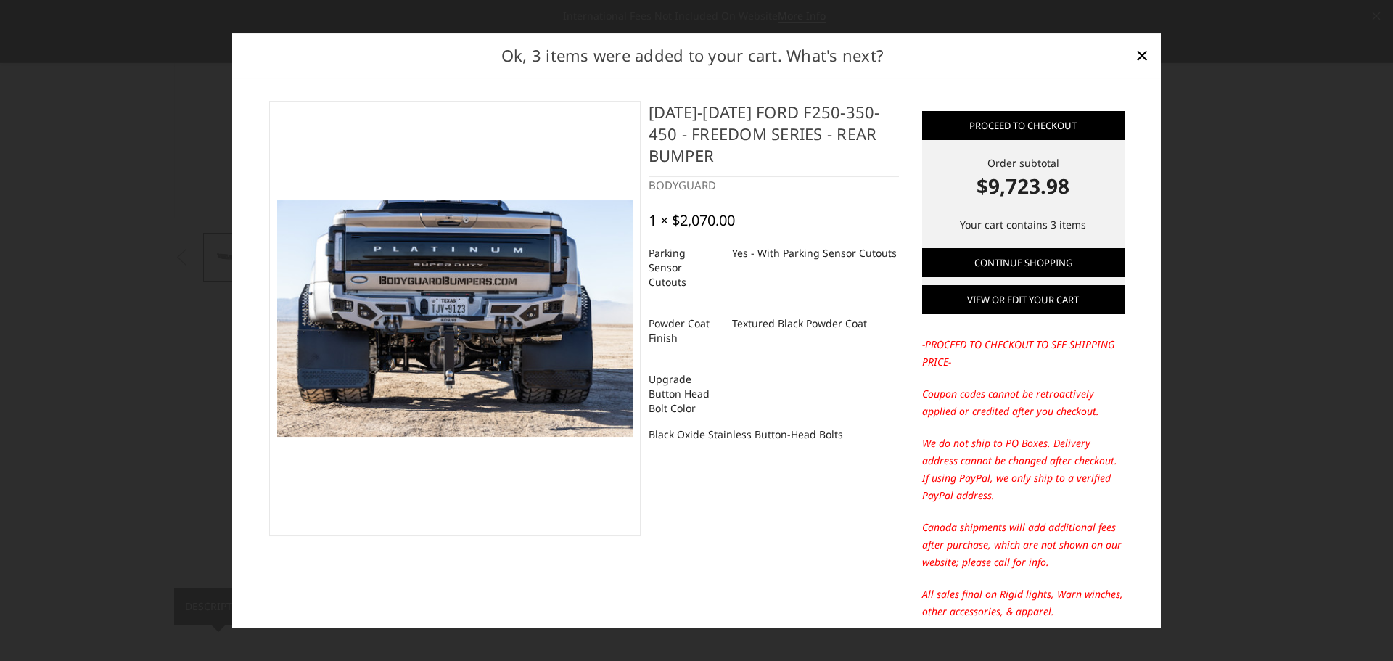
click at [1011, 297] on link "View or edit your cart" at bounding box center [1023, 299] width 202 height 29
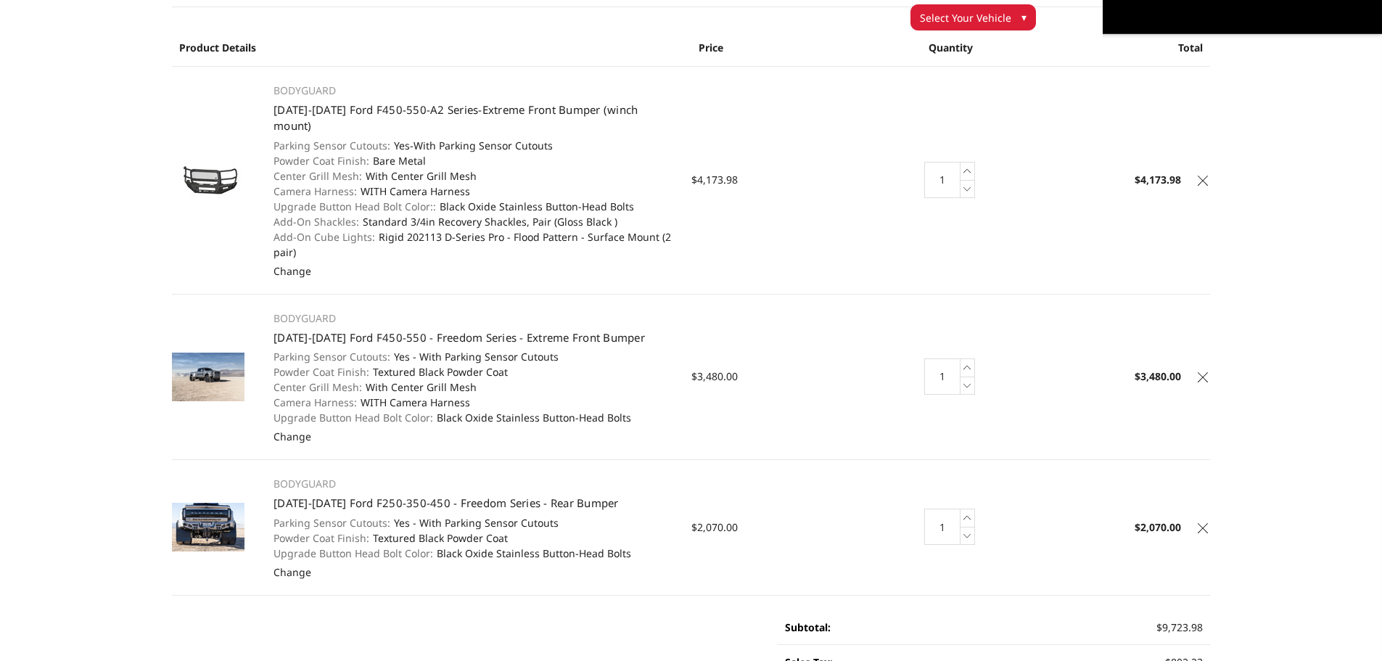
scroll to position [73, 0]
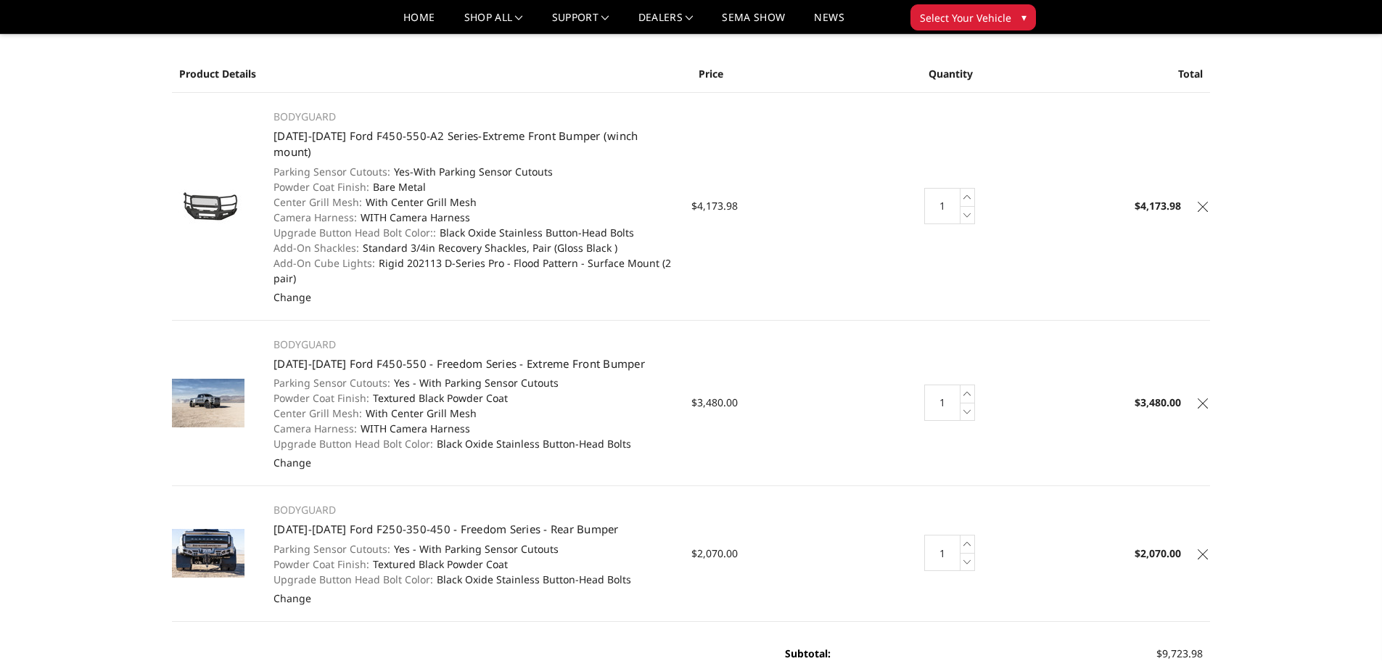
click at [1201, 202] on icon at bounding box center [1203, 207] width 10 height 10
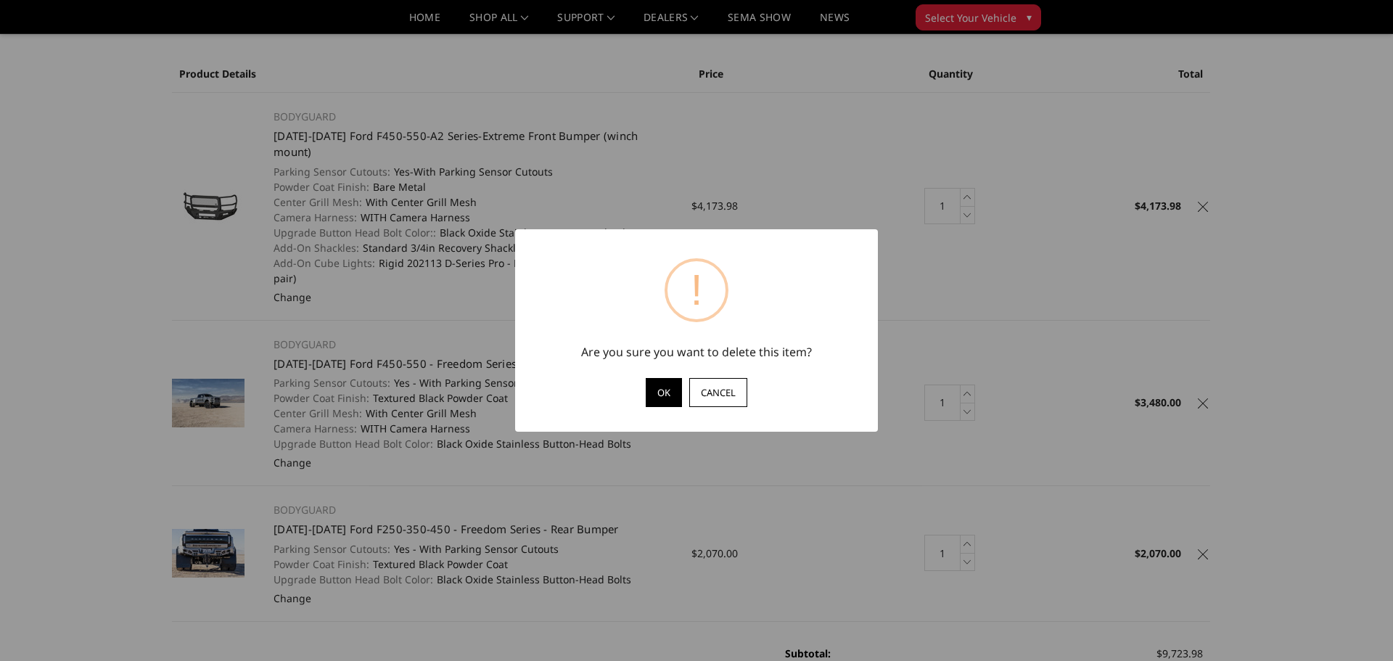
click at [660, 391] on button "OK" at bounding box center [664, 392] width 36 height 29
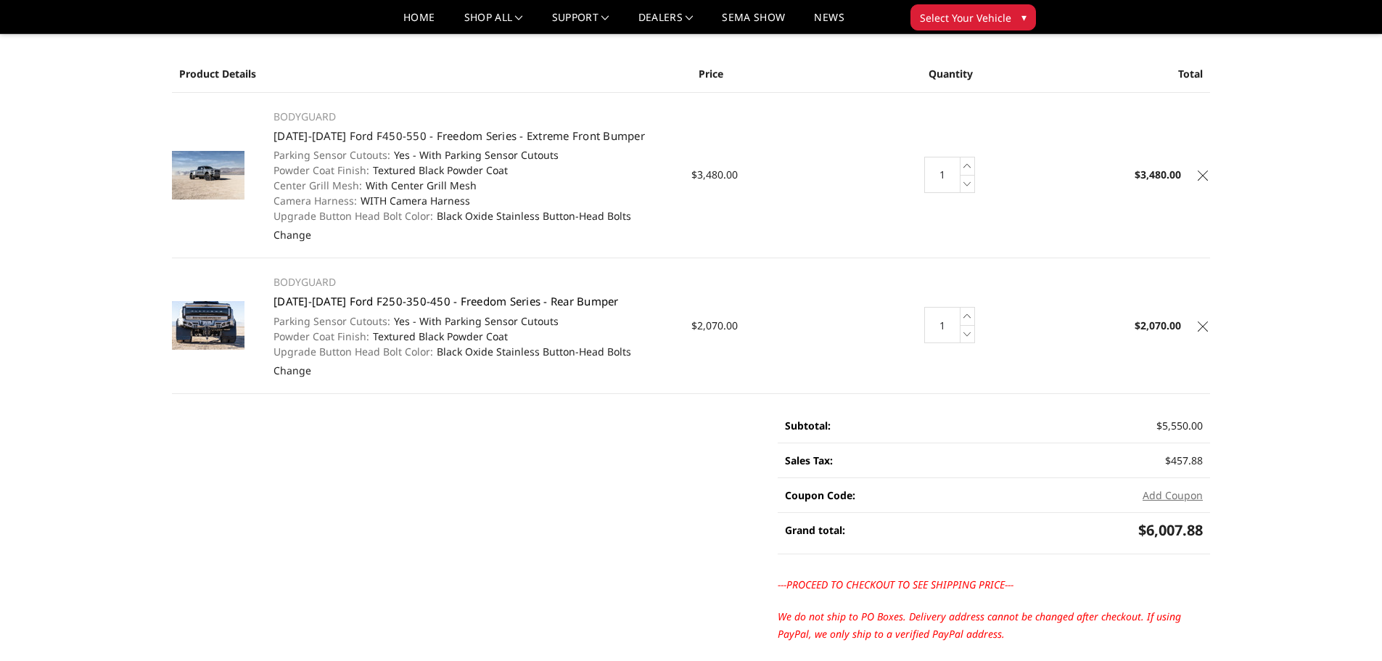
click at [294, 299] on link "[DATE]-[DATE] Ford F250-350-450 - Freedom Series - Rear Bumper" at bounding box center [445, 301] width 345 height 15
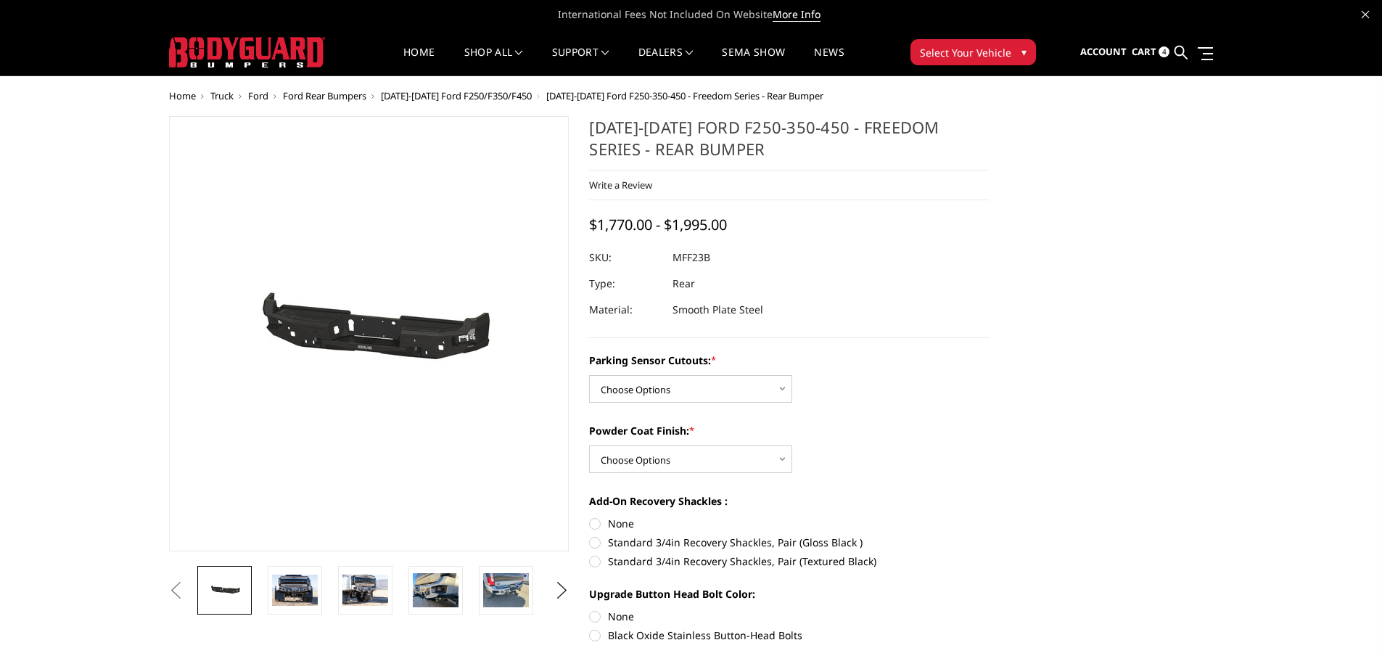
click at [1150, 48] on span "Cart" at bounding box center [1144, 51] width 25 height 13
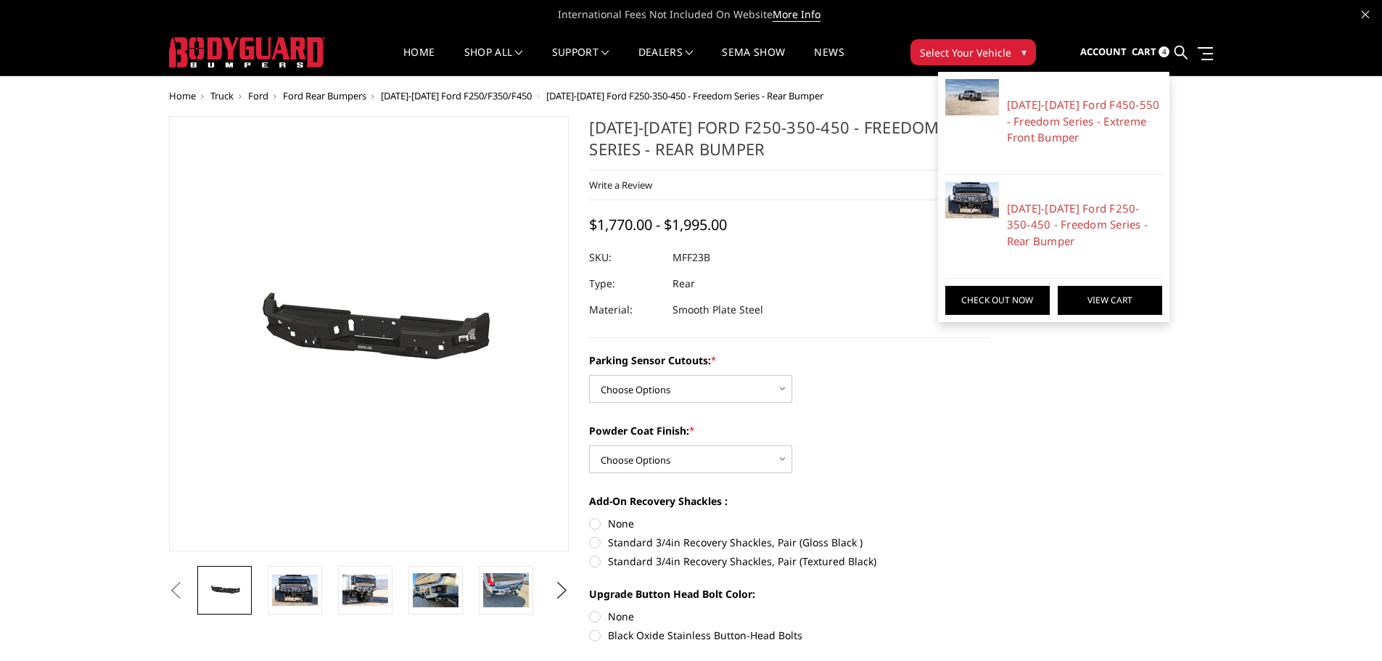
click at [1106, 293] on link "View Cart" at bounding box center [1110, 300] width 104 height 29
